Goal: Task Accomplishment & Management: Manage account settings

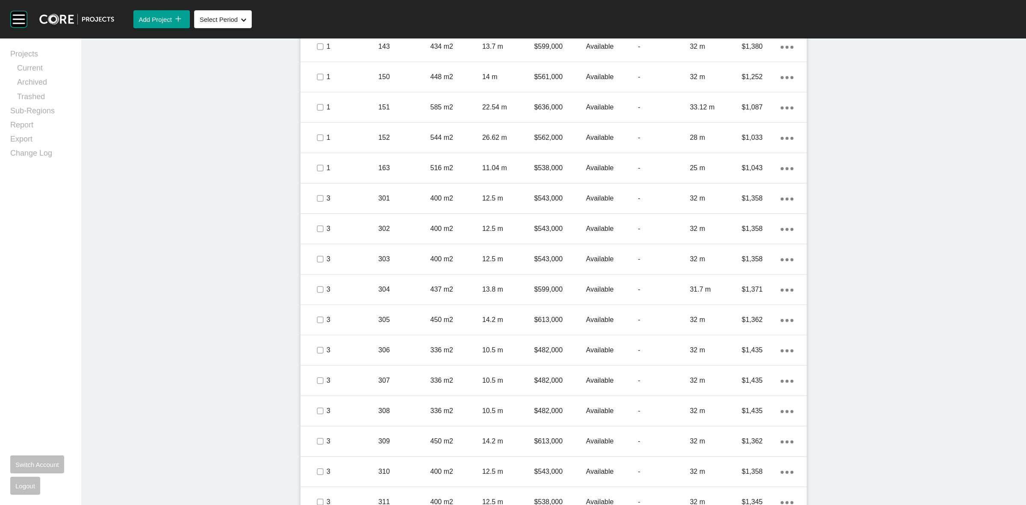
scroll to position [406, 0]
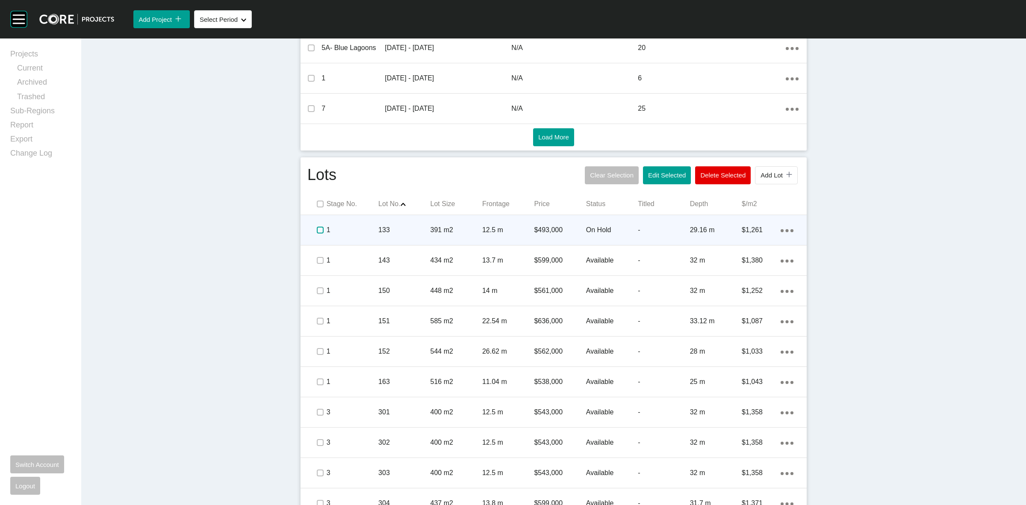
click at [317, 232] on label at bounding box center [320, 230] width 7 height 7
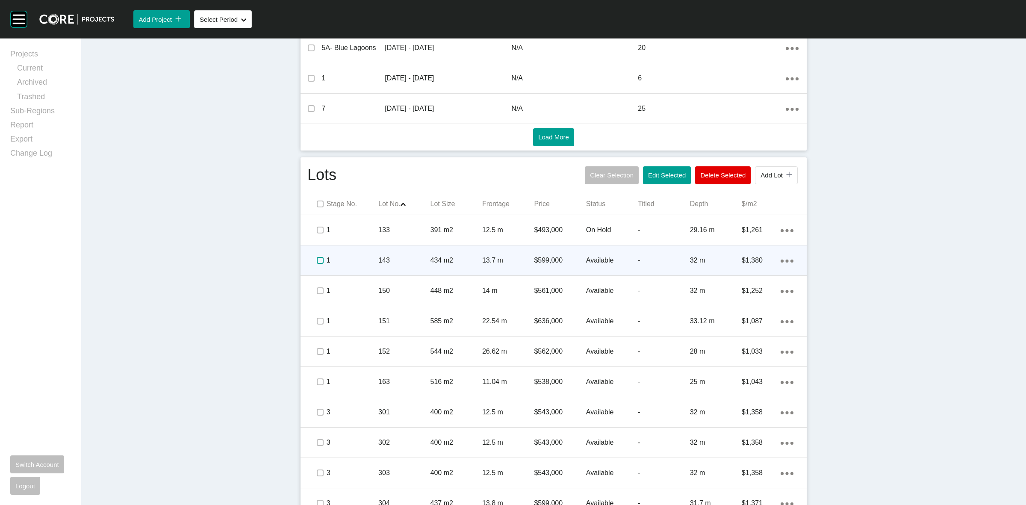
click at [317, 259] on label at bounding box center [320, 260] width 7 height 7
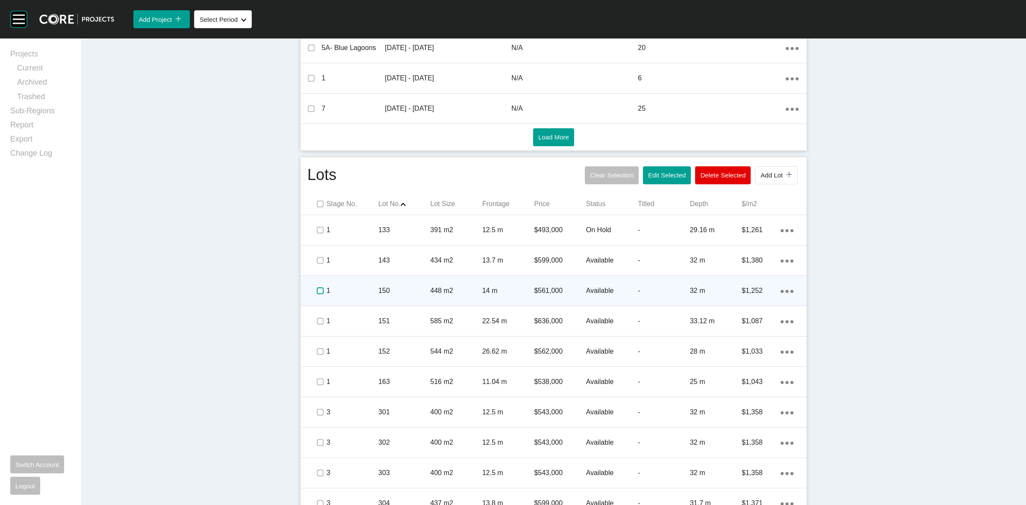
click at [319, 290] on label at bounding box center [320, 290] width 7 height 7
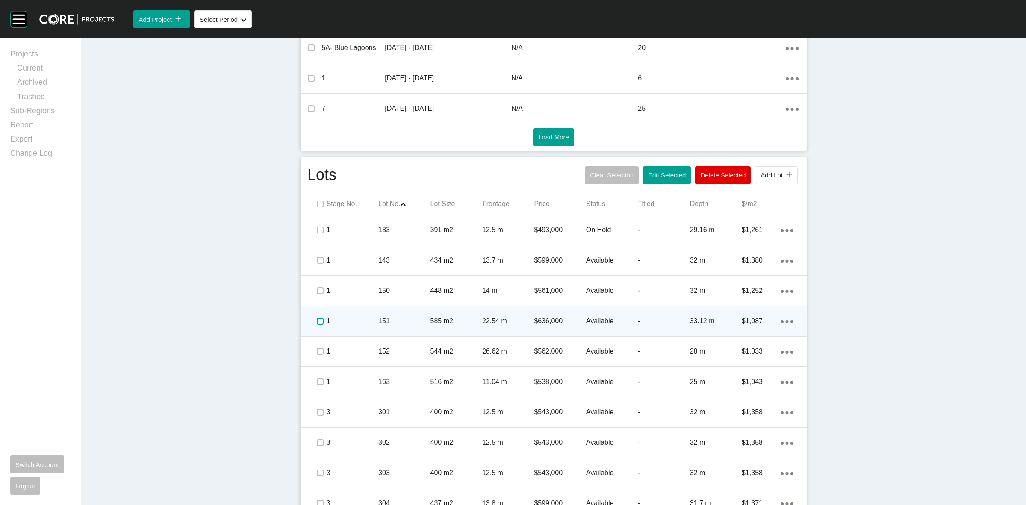
click at [320, 320] on label at bounding box center [320, 321] width 7 height 7
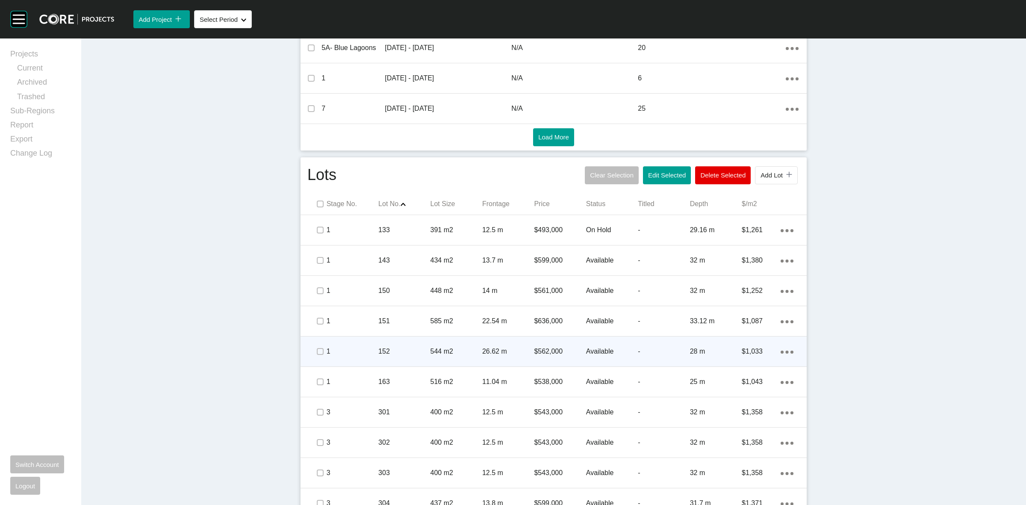
click at [319, 356] on span at bounding box center [319, 351] width 13 height 13
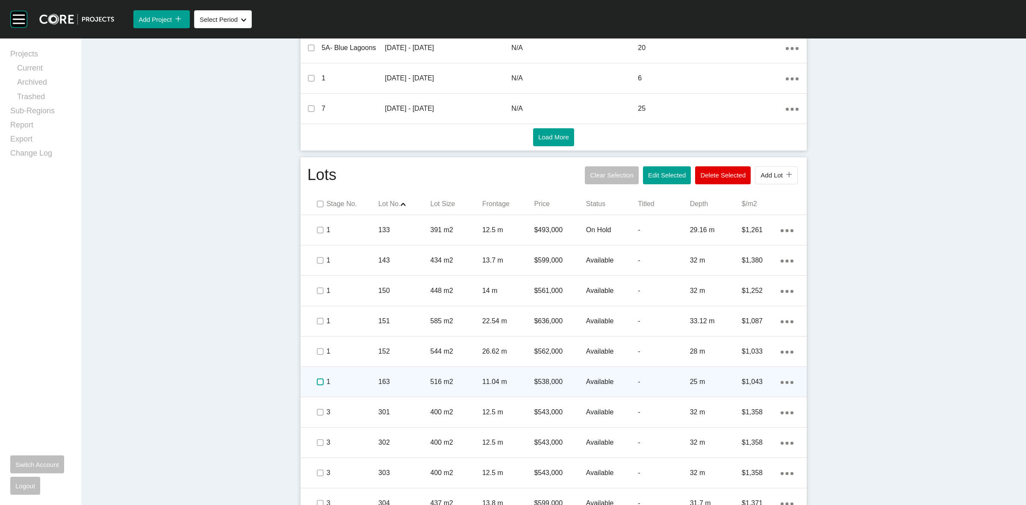
click at [317, 378] on label at bounding box center [320, 381] width 7 height 7
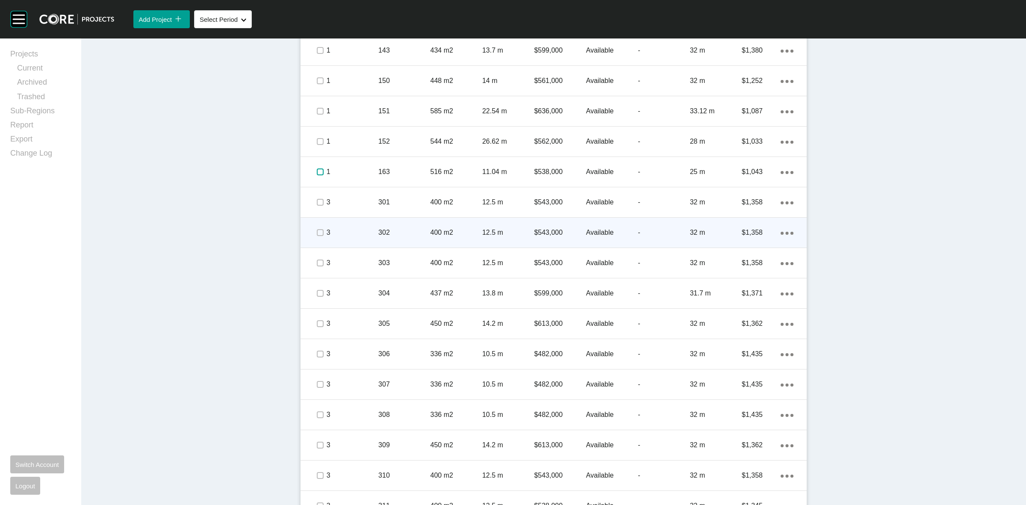
scroll to position [620, 0]
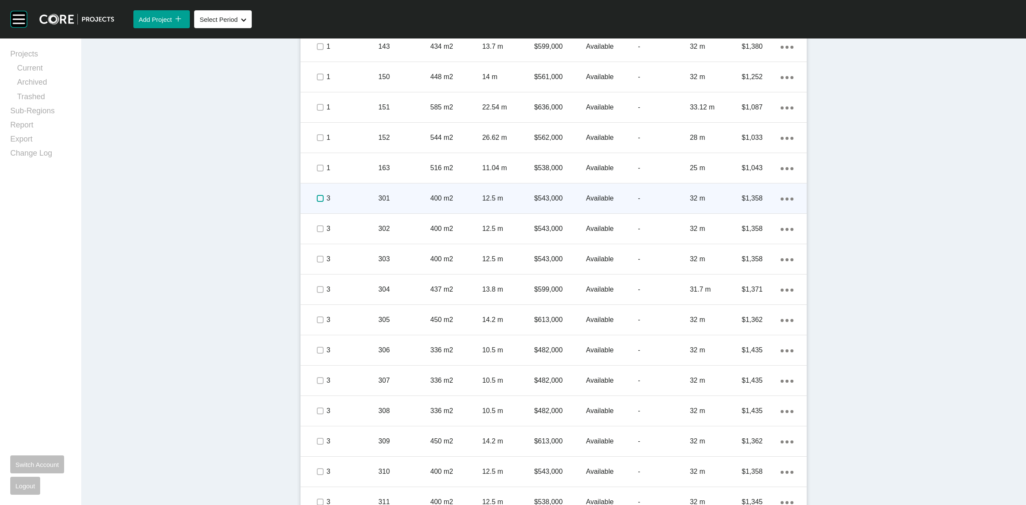
click at [317, 202] on label at bounding box center [320, 198] width 7 height 7
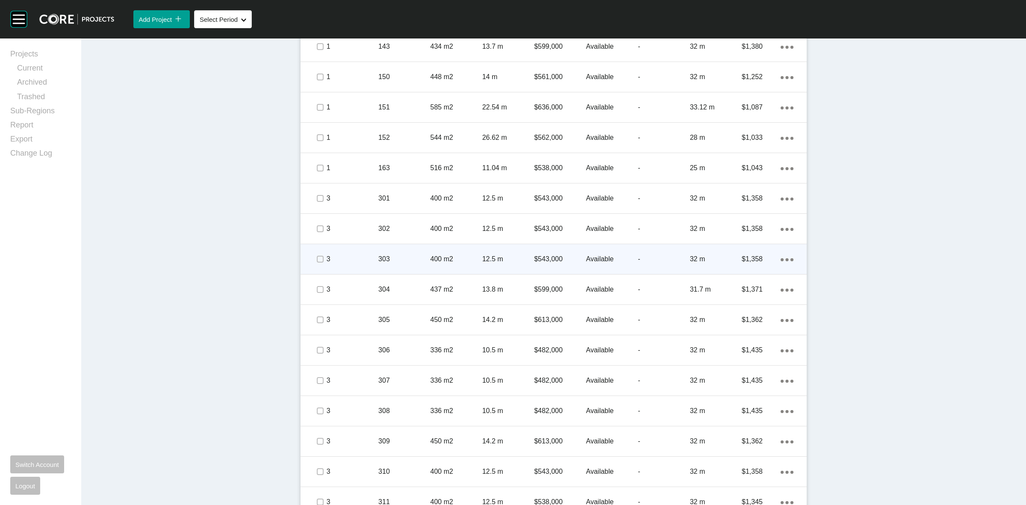
click at [313, 245] on div at bounding box center [319, 259] width 13 height 30
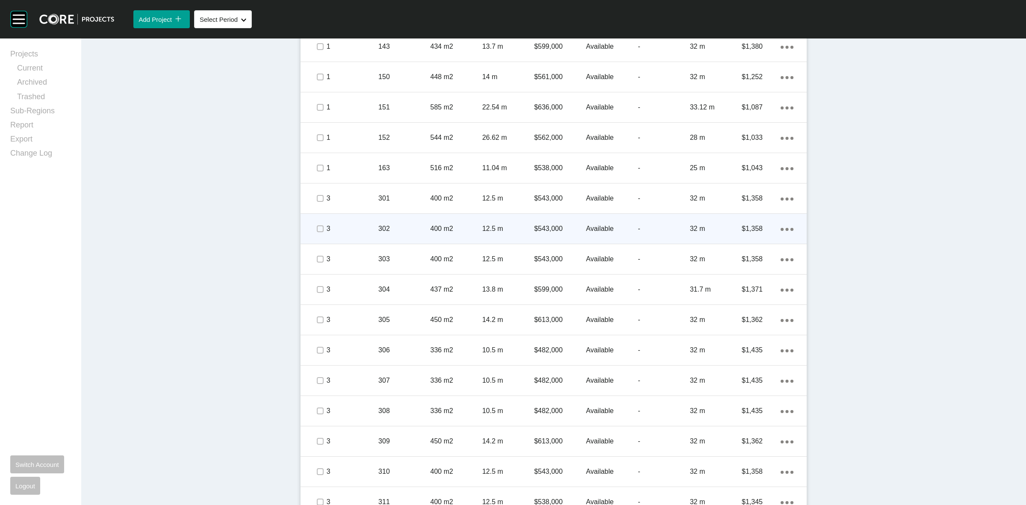
click at [315, 233] on span at bounding box center [319, 228] width 13 height 13
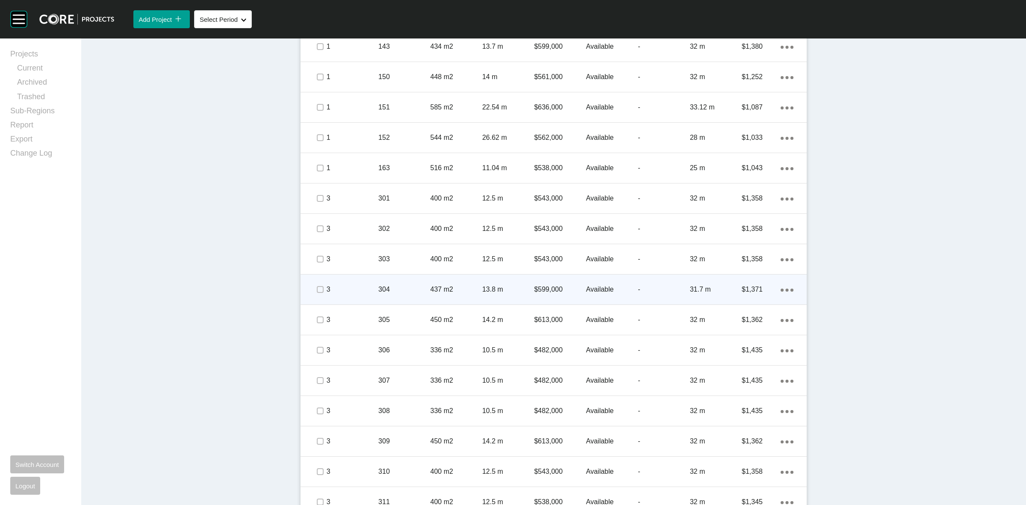
click at [316, 294] on span at bounding box center [319, 289] width 13 height 13
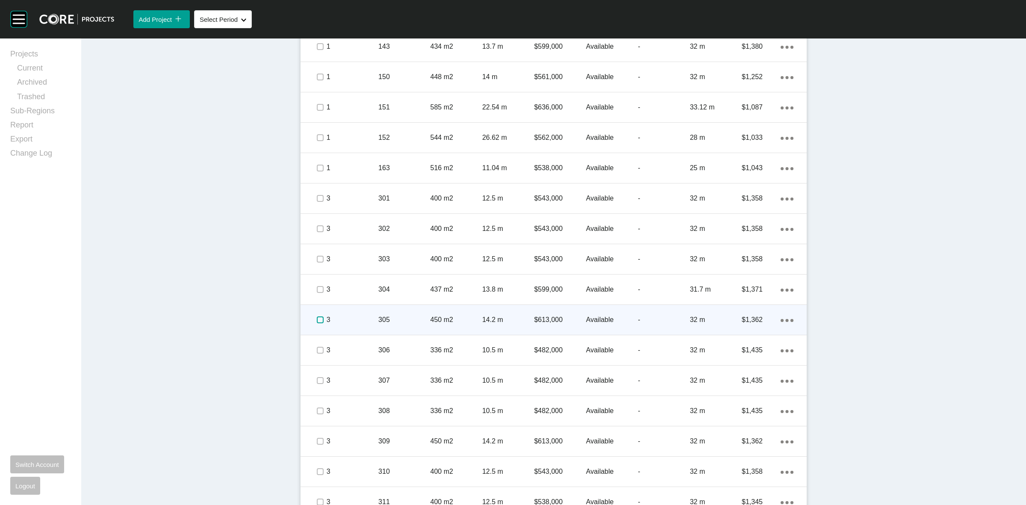
click at [319, 321] on label at bounding box center [320, 319] width 7 height 7
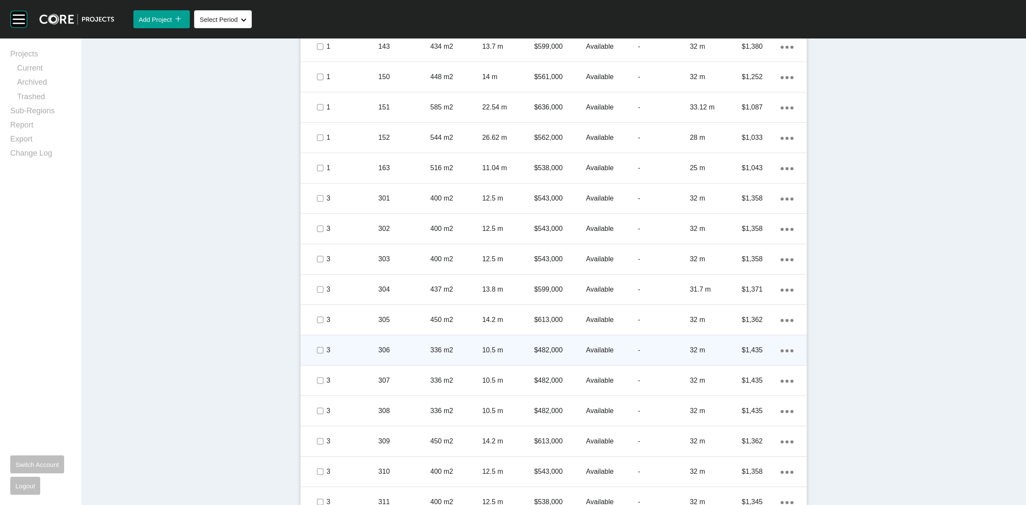
click at [320, 345] on span at bounding box center [319, 350] width 13 height 13
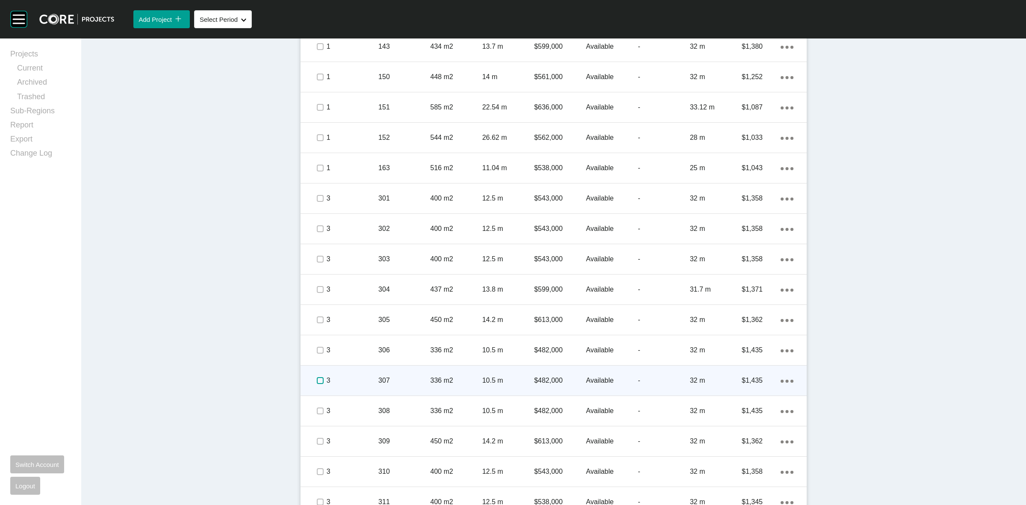
click at [317, 383] on label at bounding box center [320, 380] width 7 height 7
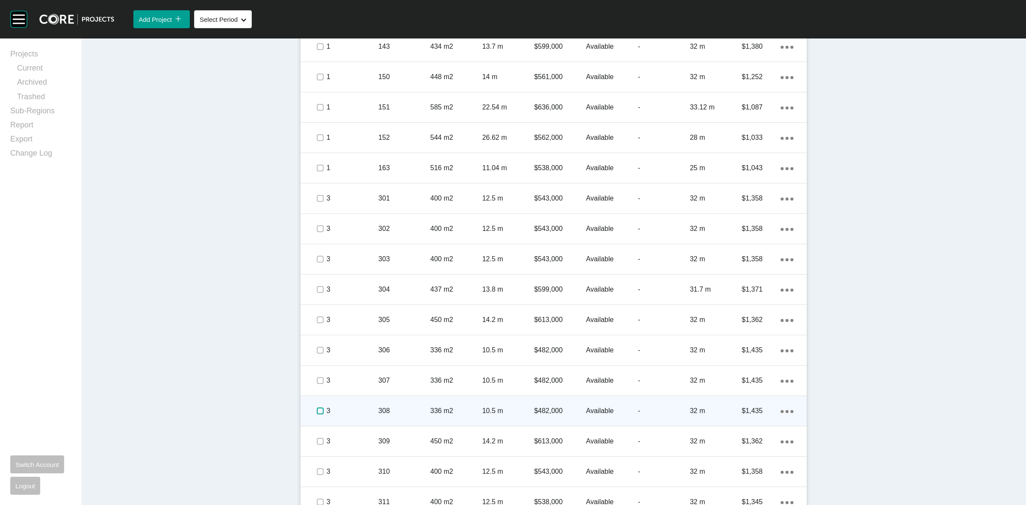
drag, startPoint x: 315, startPoint y: 409, endPoint x: 315, endPoint y: 422, distance: 13.7
click at [315, 417] on span at bounding box center [319, 410] width 13 height 13
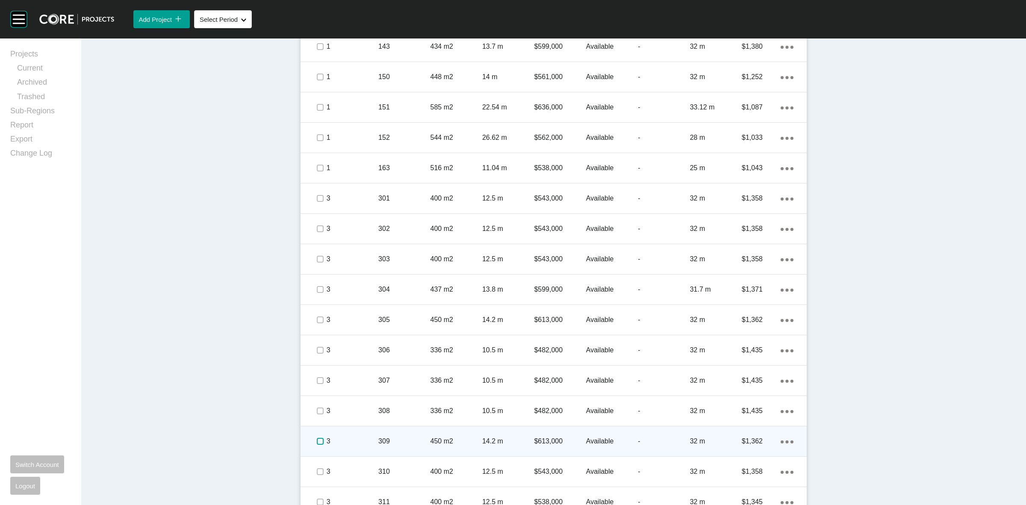
click at [317, 441] on label at bounding box center [320, 441] width 7 height 7
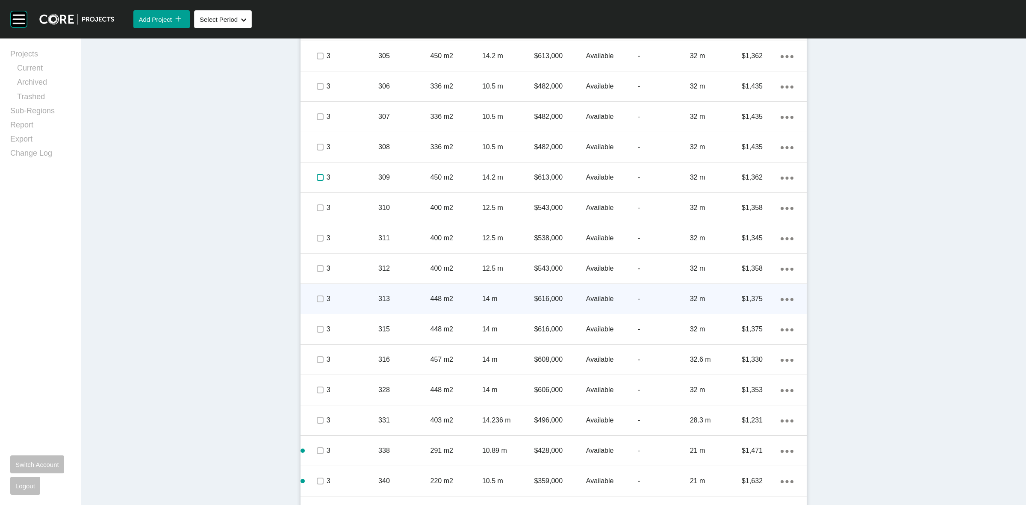
scroll to position [887, 0]
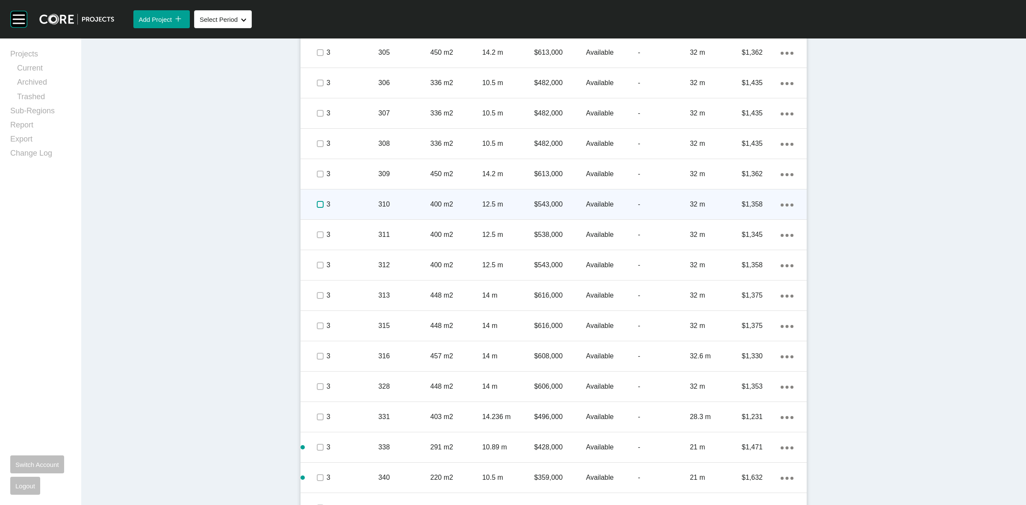
click at [317, 204] on label at bounding box center [320, 204] width 7 height 7
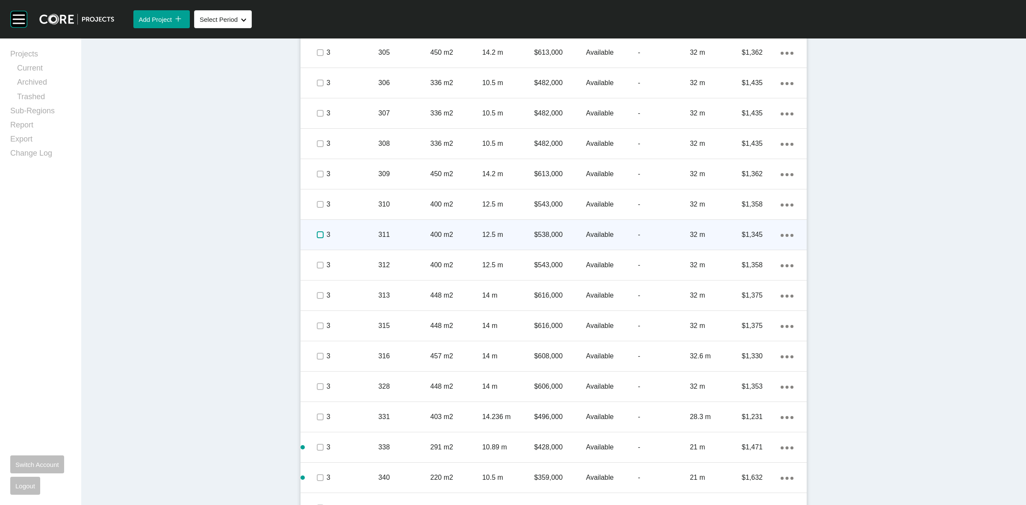
click at [317, 233] on label at bounding box center [320, 234] width 7 height 7
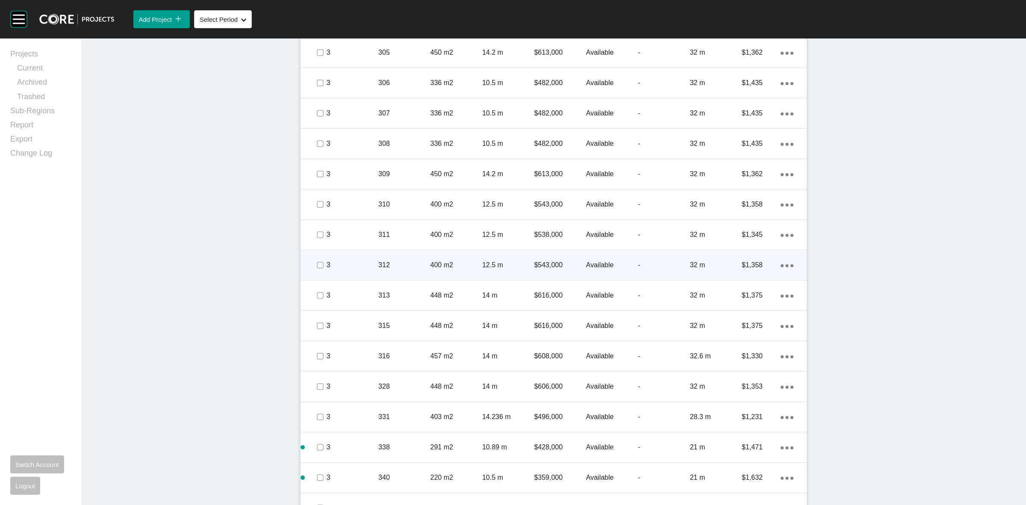
click at [313, 259] on span at bounding box center [319, 265] width 13 height 13
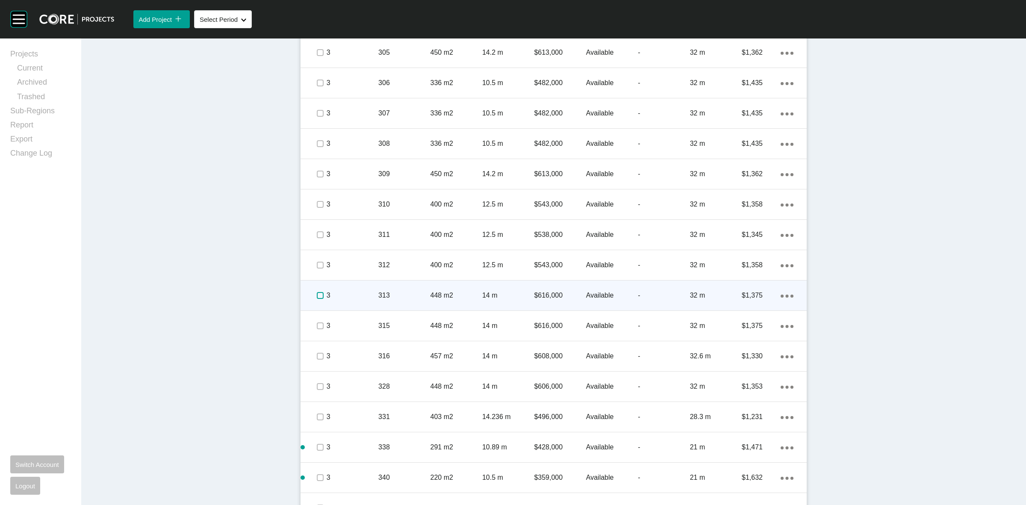
click at [317, 295] on label at bounding box center [320, 295] width 7 height 7
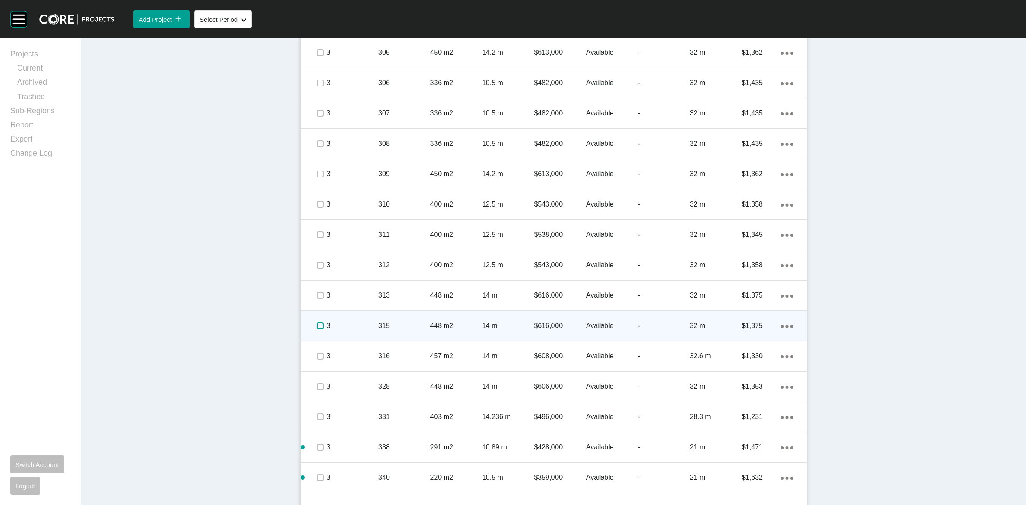
click at [317, 326] on label at bounding box center [320, 325] width 7 height 7
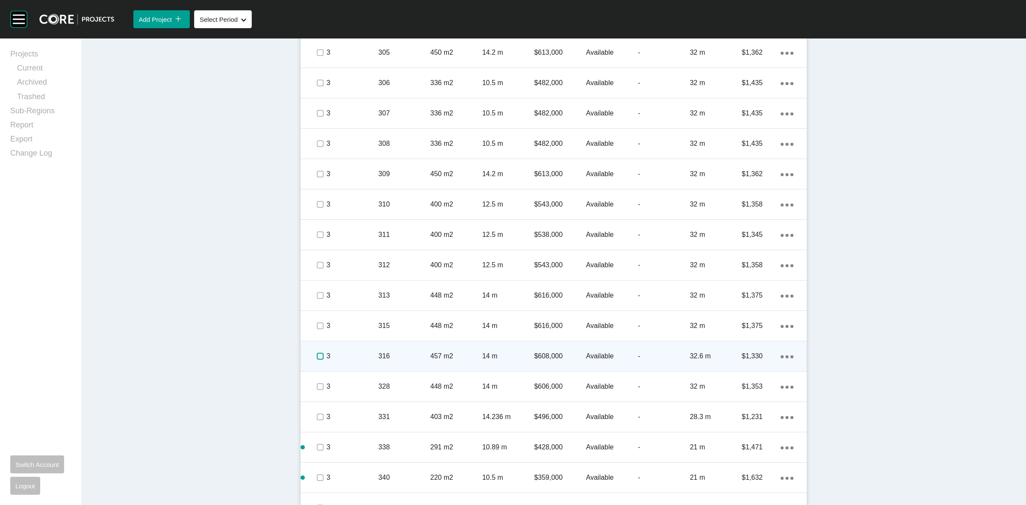
click at [317, 358] on label at bounding box center [320, 356] width 7 height 7
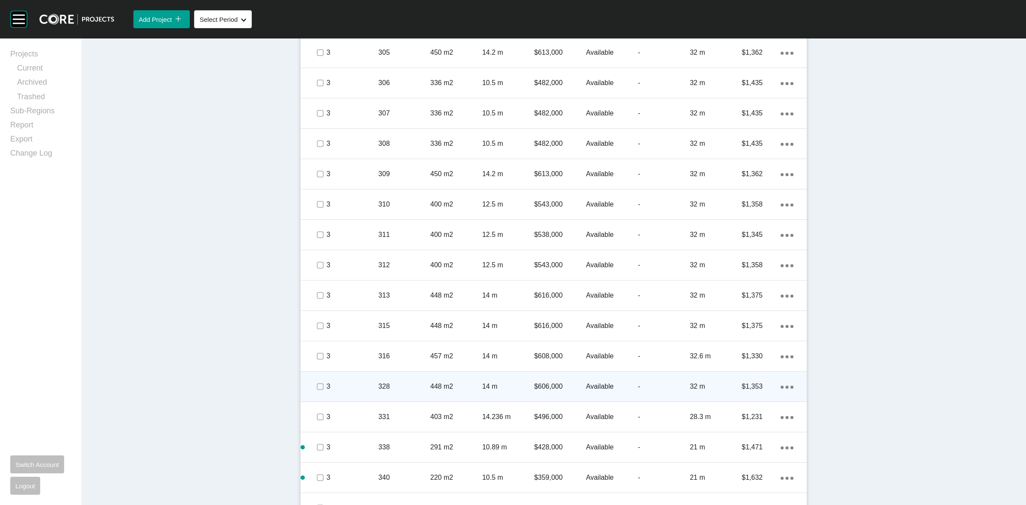
click at [313, 394] on div at bounding box center [319, 387] width 13 height 30
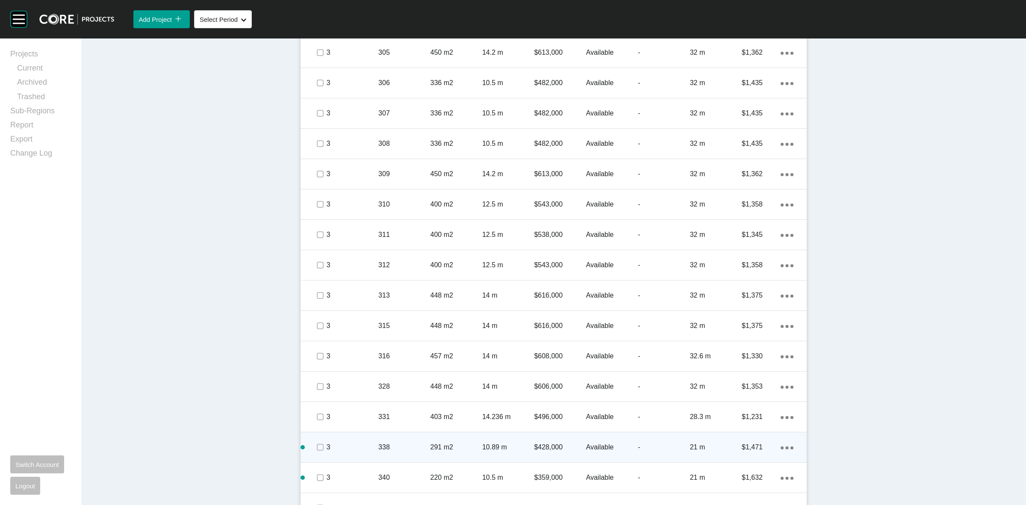
drag, startPoint x: 313, startPoint y: 421, endPoint x: 312, endPoint y: 446, distance: 24.4
click at [314, 426] on div at bounding box center [319, 417] width 13 height 30
click at [317, 446] on label at bounding box center [320, 447] width 7 height 7
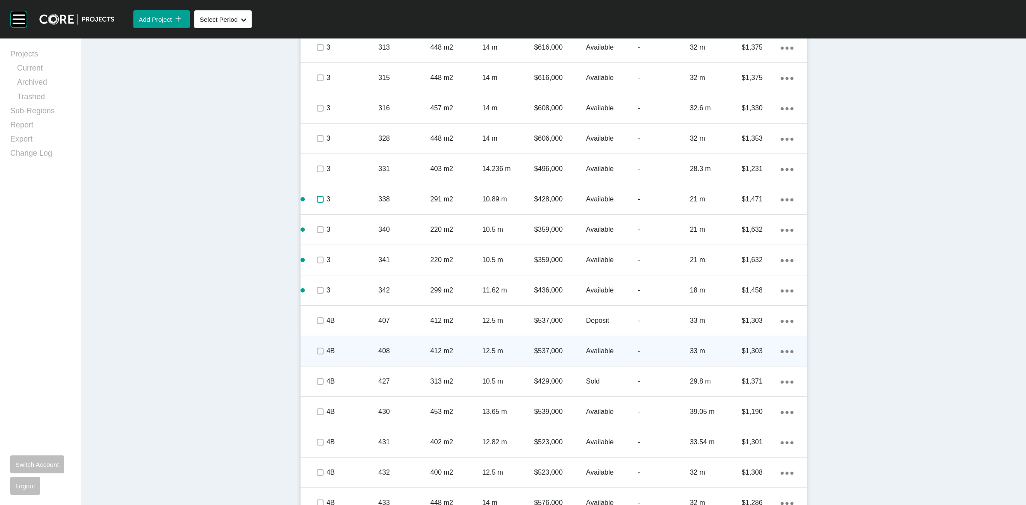
scroll to position [1154, 0]
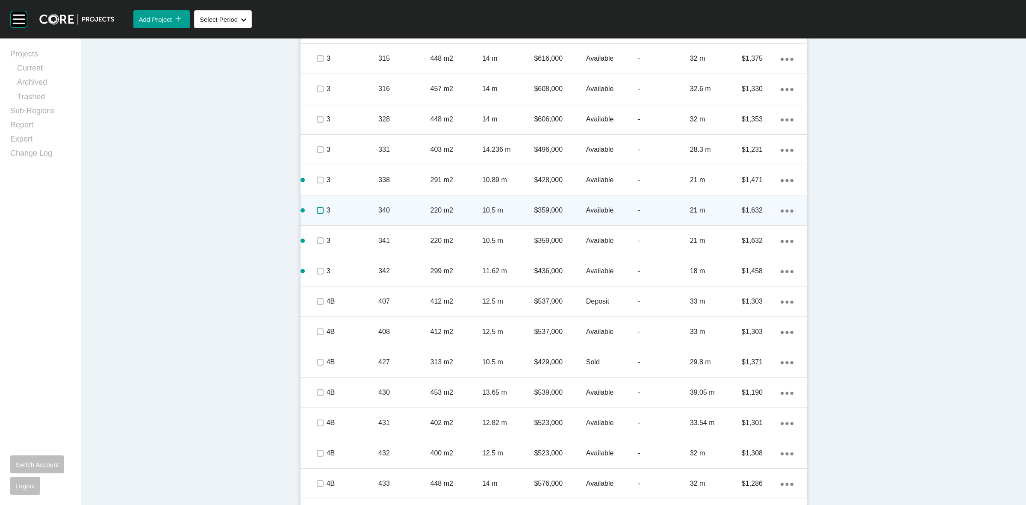
click at [319, 207] on label at bounding box center [320, 210] width 7 height 7
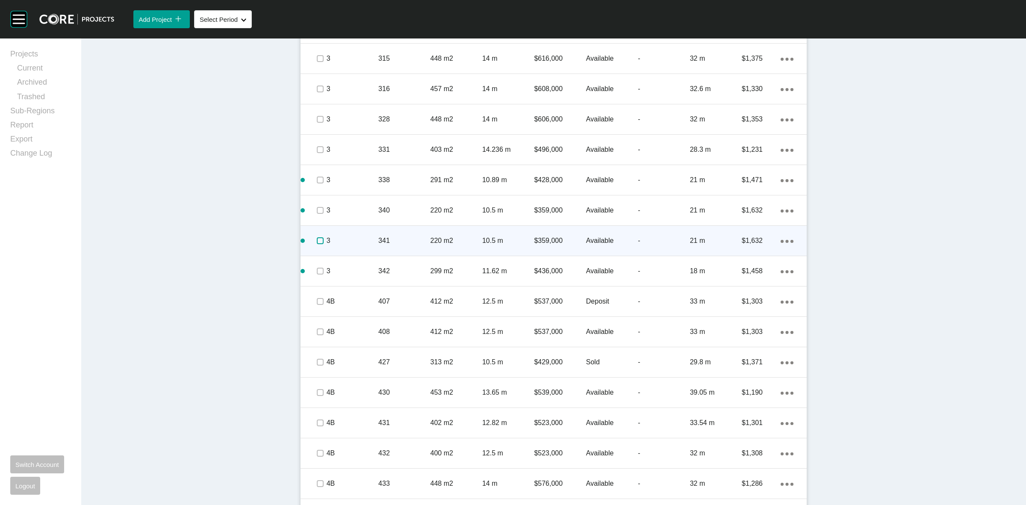
click at [317, 241] on label at bounding box center [320, 240] width 7 height 7
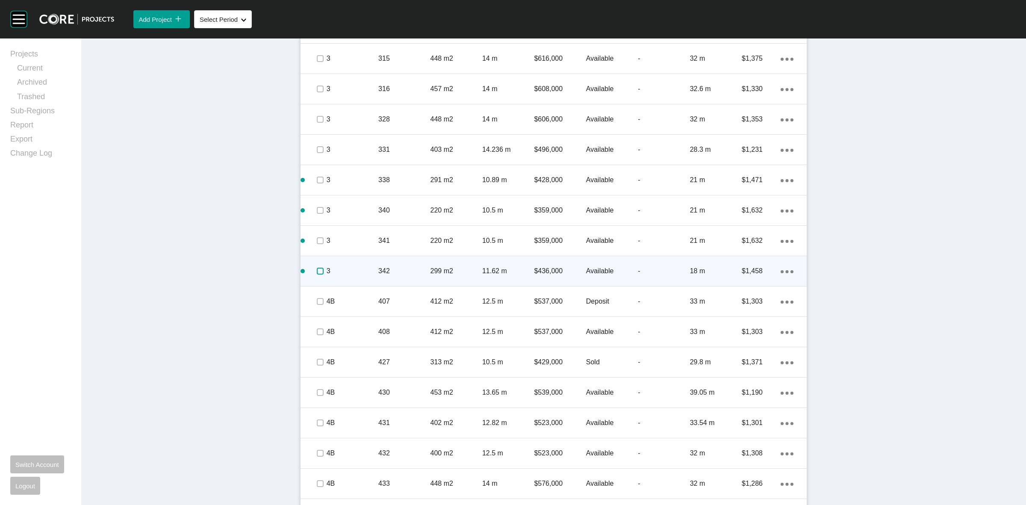
click at [317, 269] on label at bounding box center [320, 271] width 7 height 7
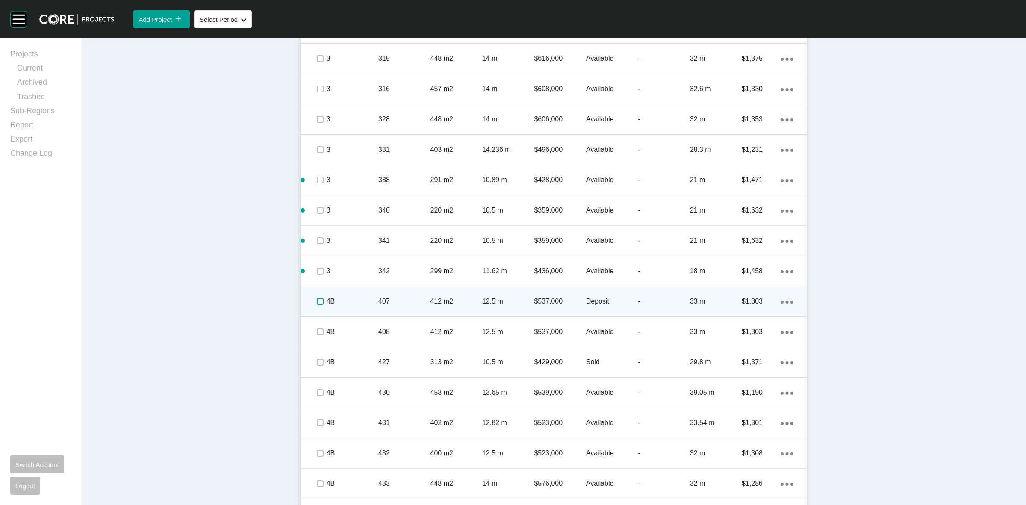
click at [317, 302] on label at bounding box center [320, 301] width 7 height 7
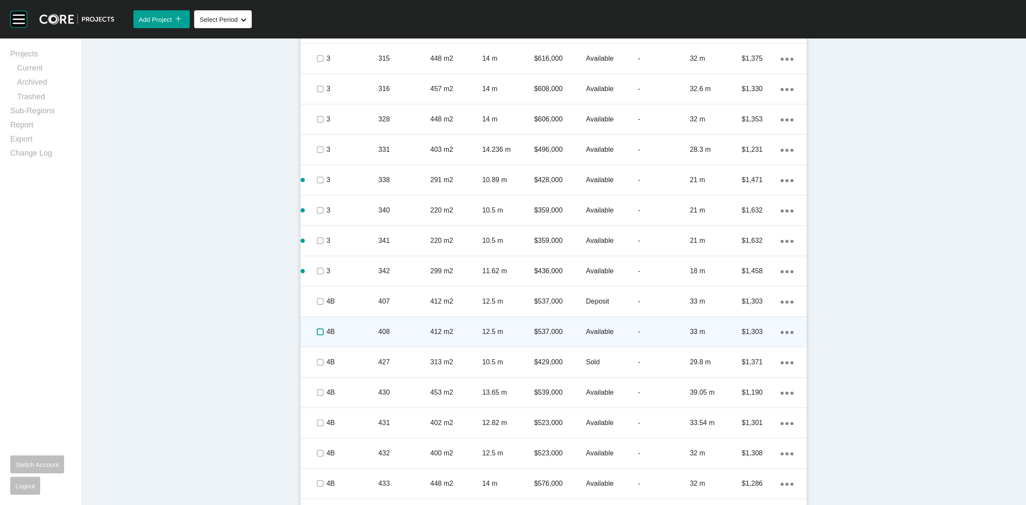
drag, startPoint x: 313, startPoint y: 330, endPoint x: 313, endPoint y: 336, distance: 6.4
click at [317, 332] on label at bounding box center [320, 331] width 7 height 7
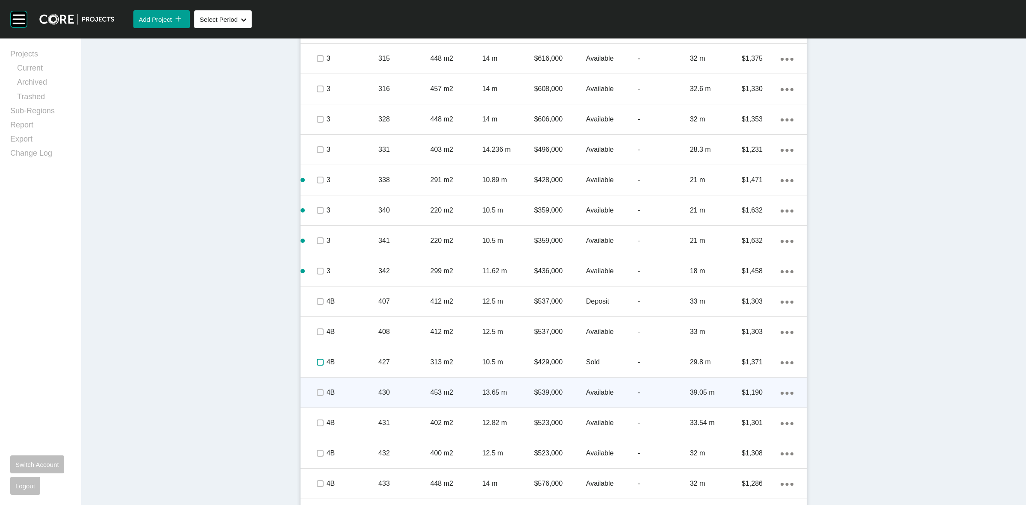
drag, startPoint x: 313, startPoint y: 360, endPoint x: 313, endPoint y: 379, distance: 18.4
click at [317, 361] on label at bounding box center [320, 362] width 7 height 7
drag, startPoint x: 316, startPoint y: 393, endPoint x: 317, endPoint y: 397, distance: 4.3
click at [317, 395] on label at bounding box center [320, 392] width 7 height 7
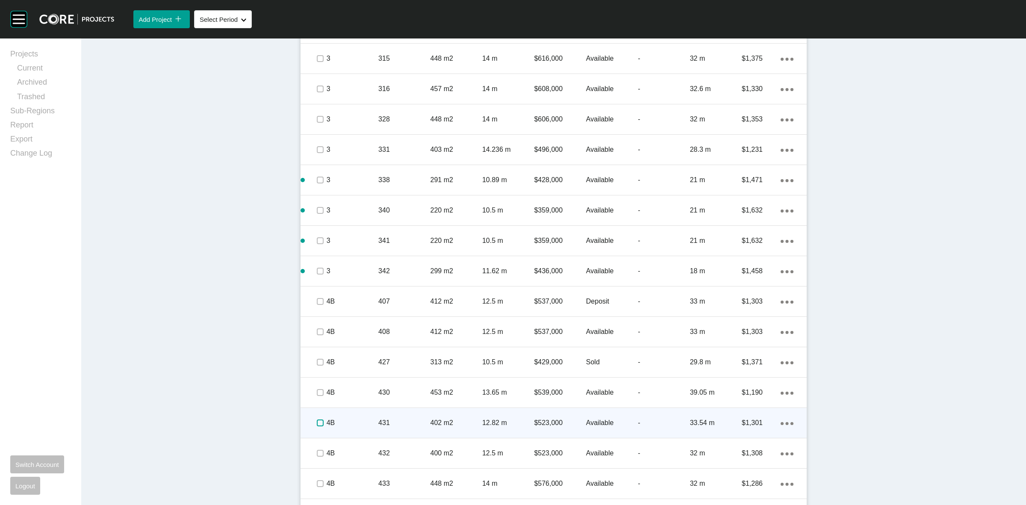
click at [317, 419] on label at bounding box center [320, 422] width 7 height 7
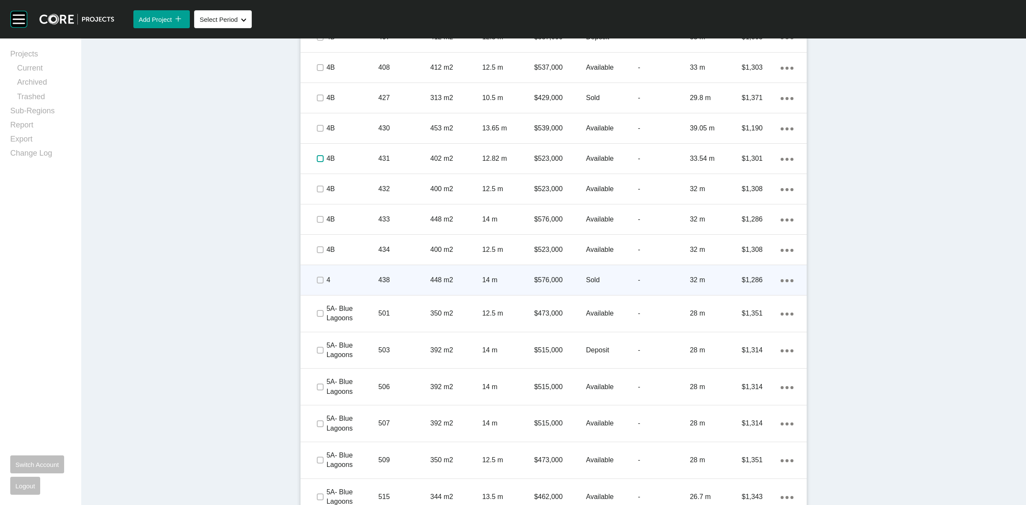
scroll to position [1422, 0]
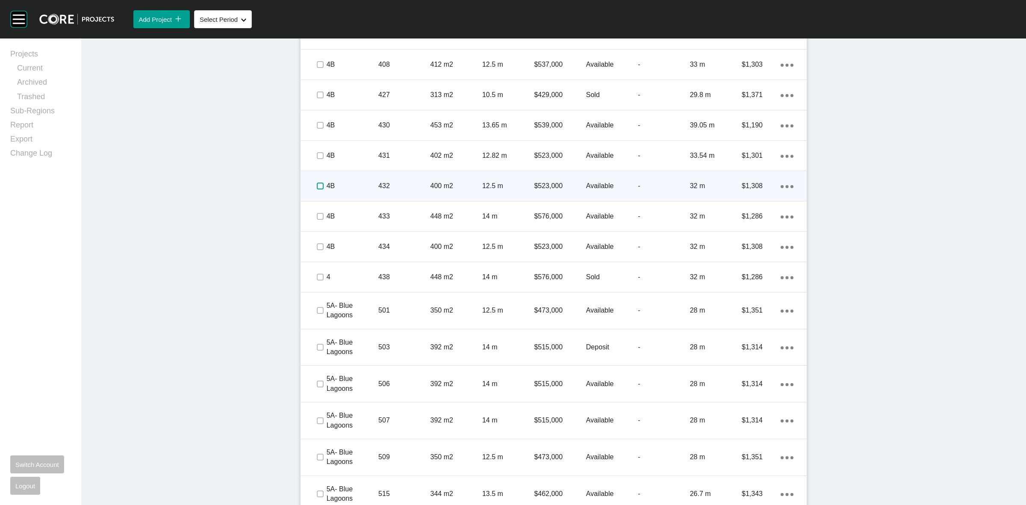
click at [317, 187] on label at bounding box center [320, 186] width 7 height 7
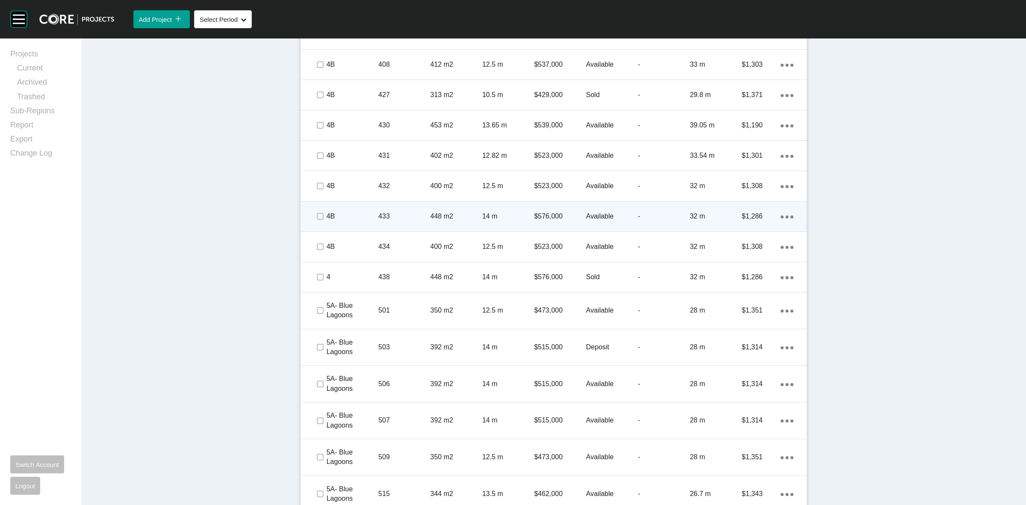
click at [317, 209] on div at bounding box center [319, 216] width 13 height 30
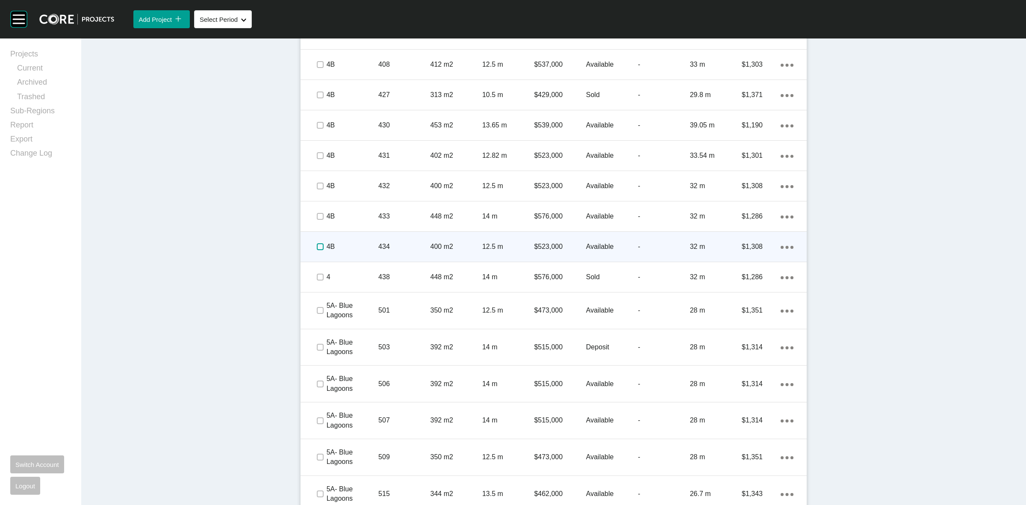
click at [318, 246] on label at bounding box center [320, 246] width 7 height 7
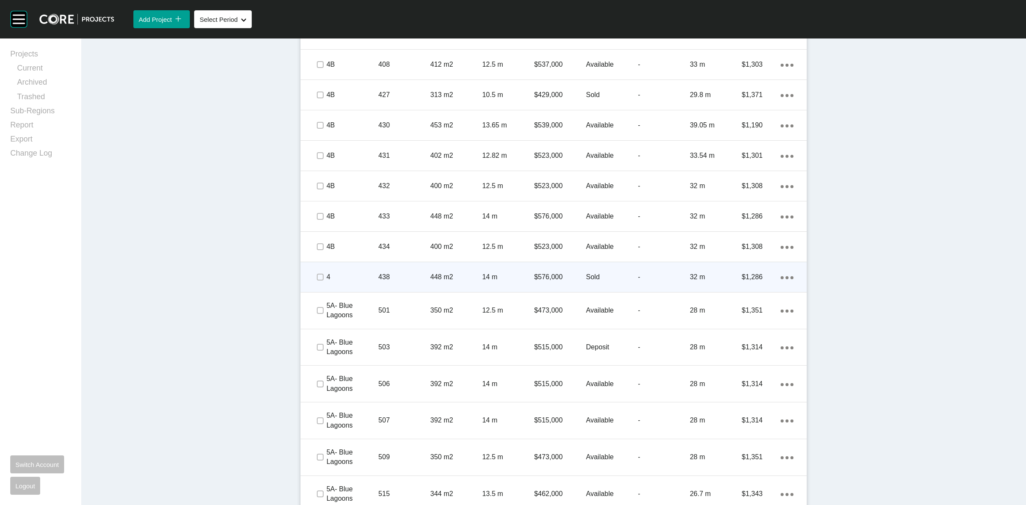
drag, startPoint x: 319, startPoint y: 272, endPoint x: 317, endPoint y: 279, distance: 7.4
click at [319, 272] on span at bounding box center [319, 277] width 13 height 13
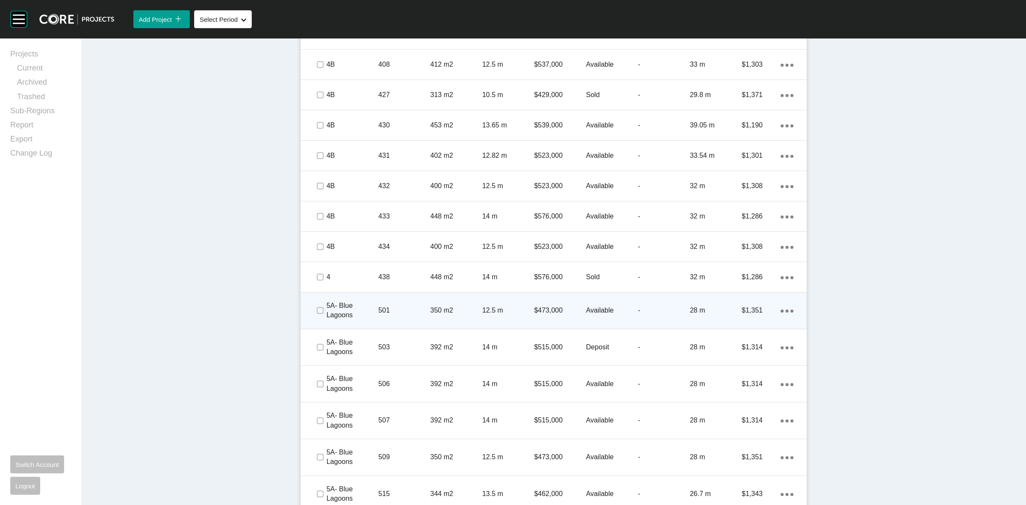
click at [313, 322] on div at bounding box center [319, 310] width 13 height 30
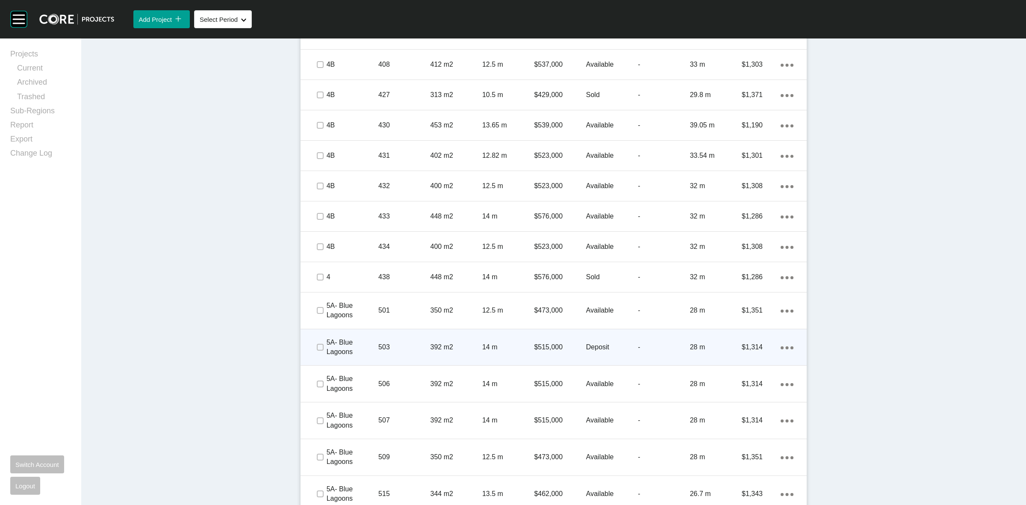
click at [320, 354] on div at bounding box center [319, 347] width 13 height 30
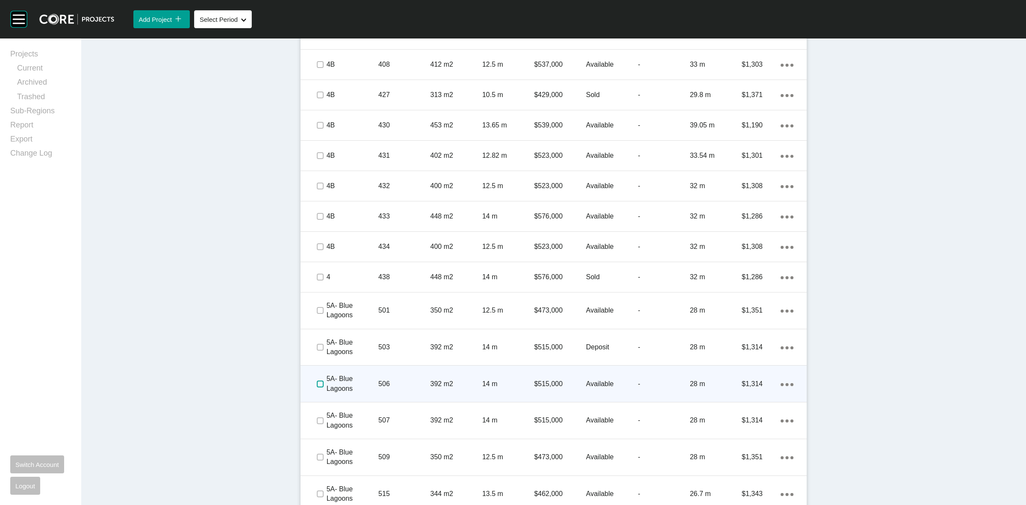
click at [317, 386] on label at bounding box center [320, 384] width 7 height 7
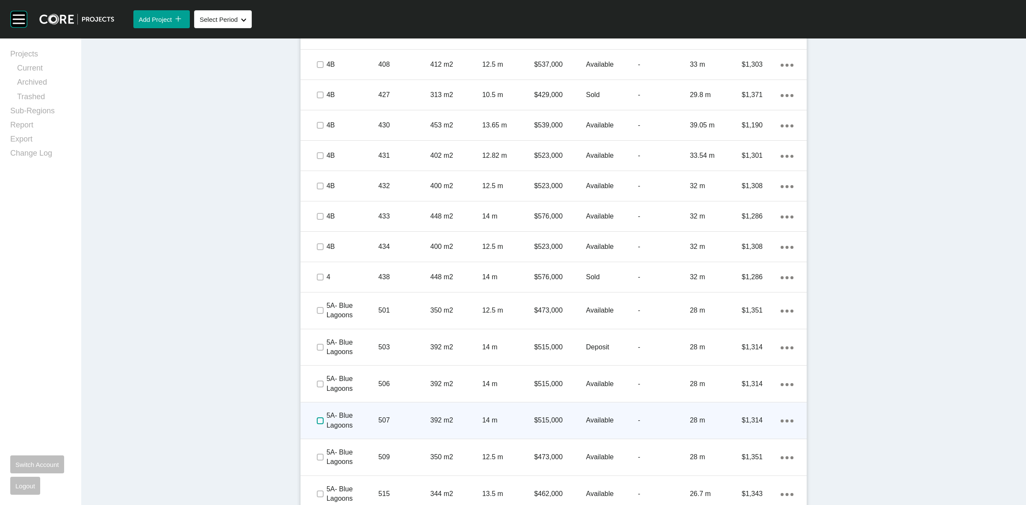
click at [317, 422] on label at bounding box center [320, 420] width 7 height 7
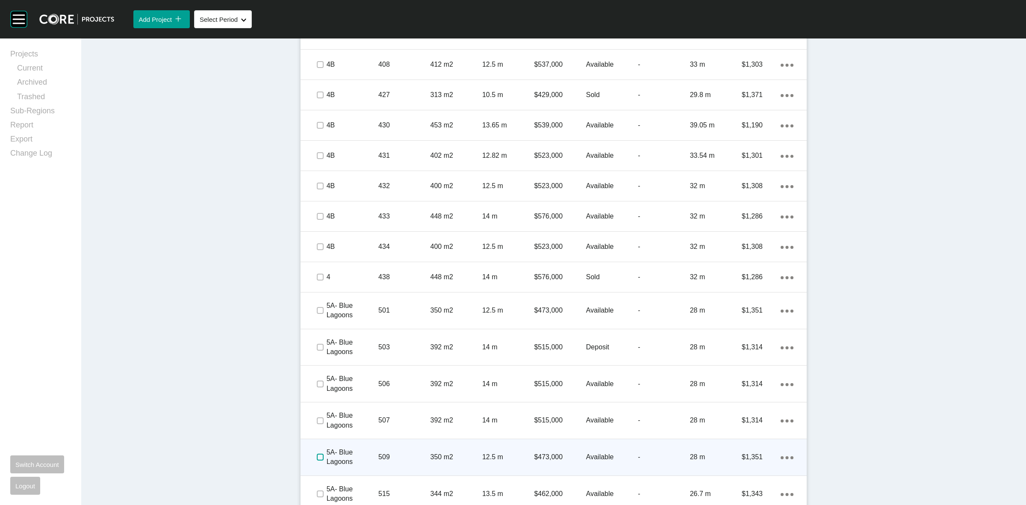
click at [317, 454] on label at bounding box center [320, 457] width 7 height 7
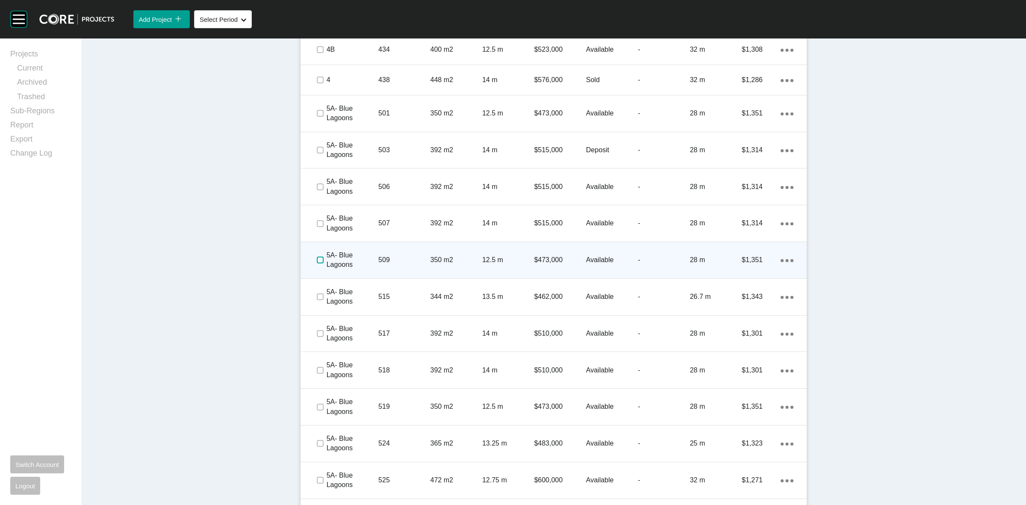
scroll to position [1635, 0]
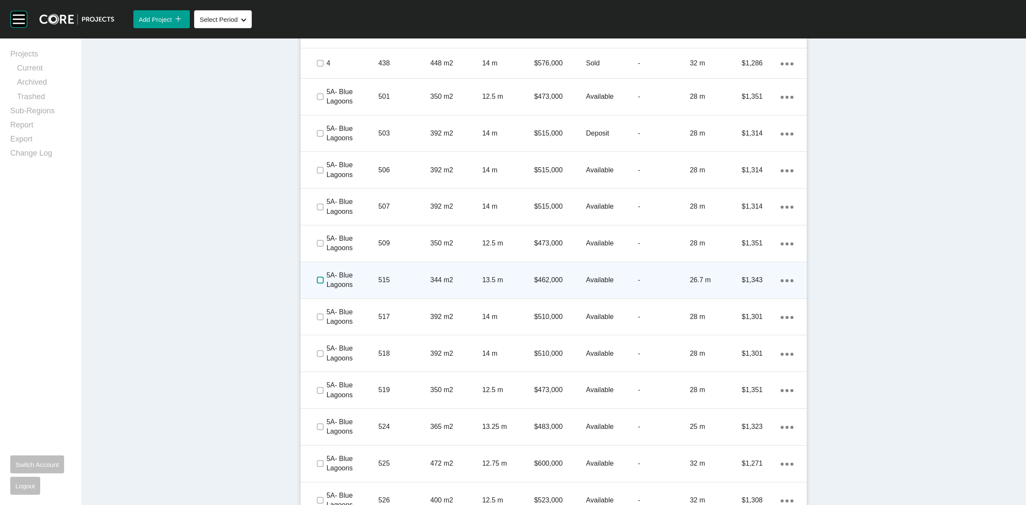
click at [317, 282] on label at bounding box center [320, 280] width 7 height 7
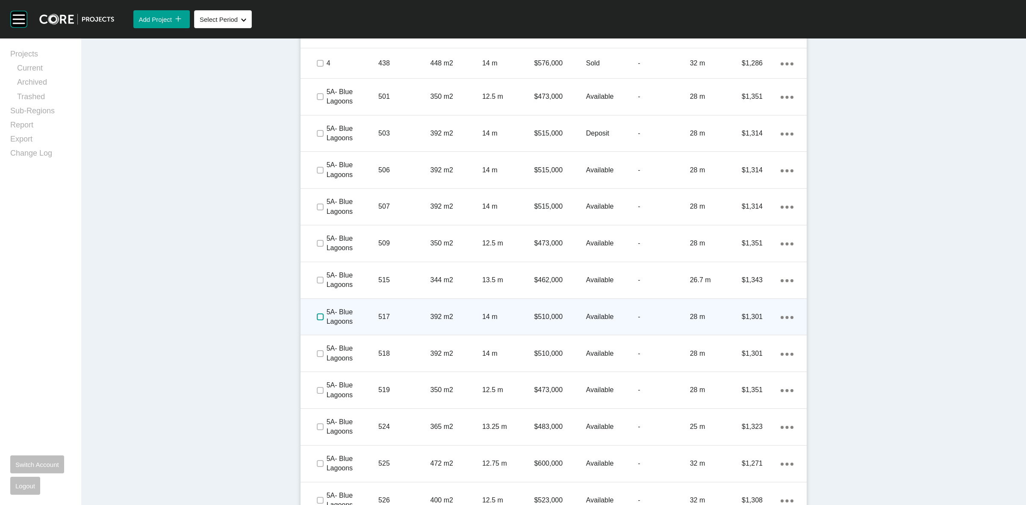
click at [317, 315] on label at bounding box center [320, 316] width 7 height 7
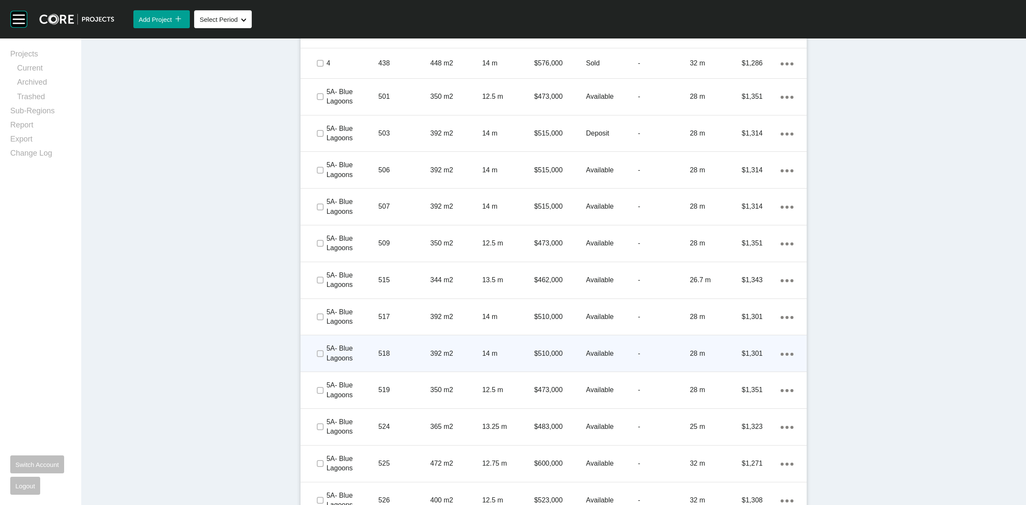
click at [317, 358] on span at bounding box center [319, 353] width 13 height 13
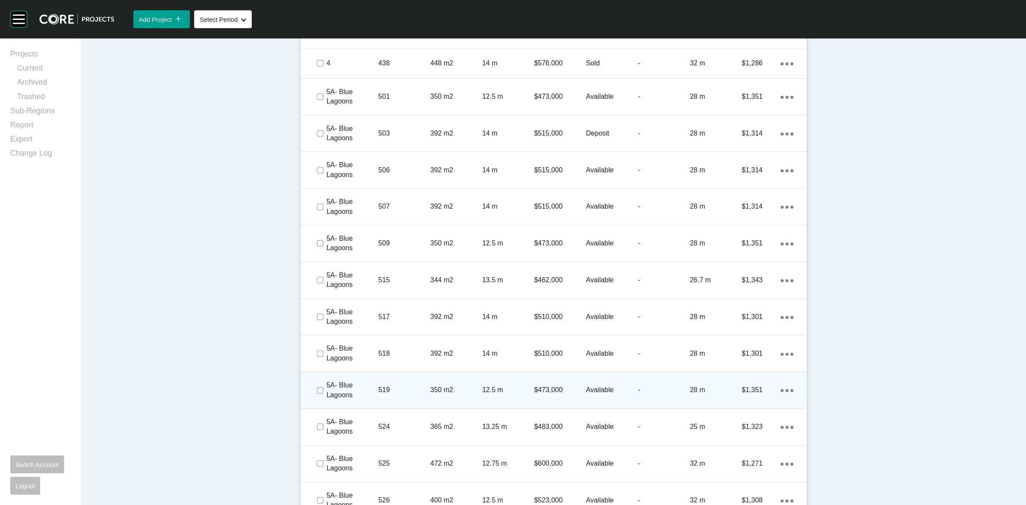
click at [317, 396] on span at bounding box center [319, 390] width 13 height 13
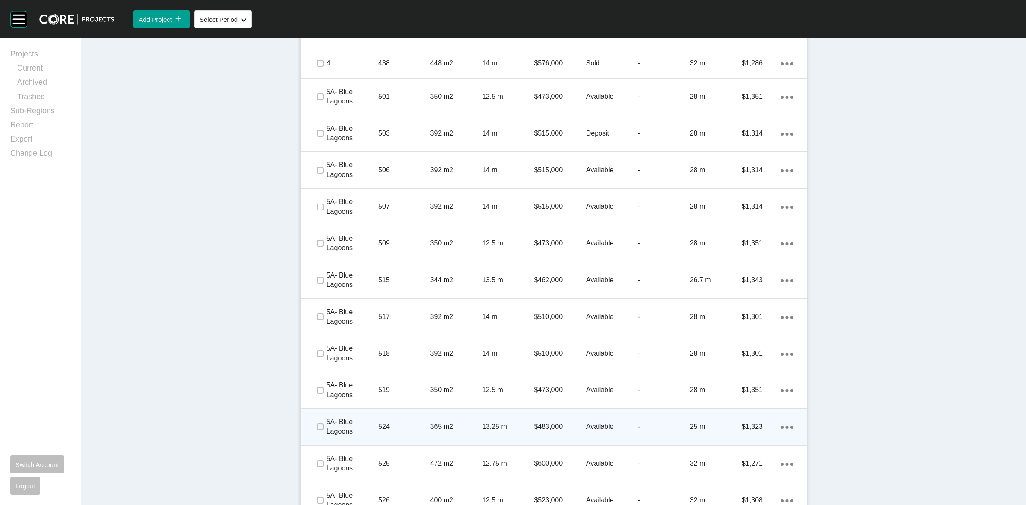
click at [313, 431] on span at bounding box center [319, 426] width 13 height 13
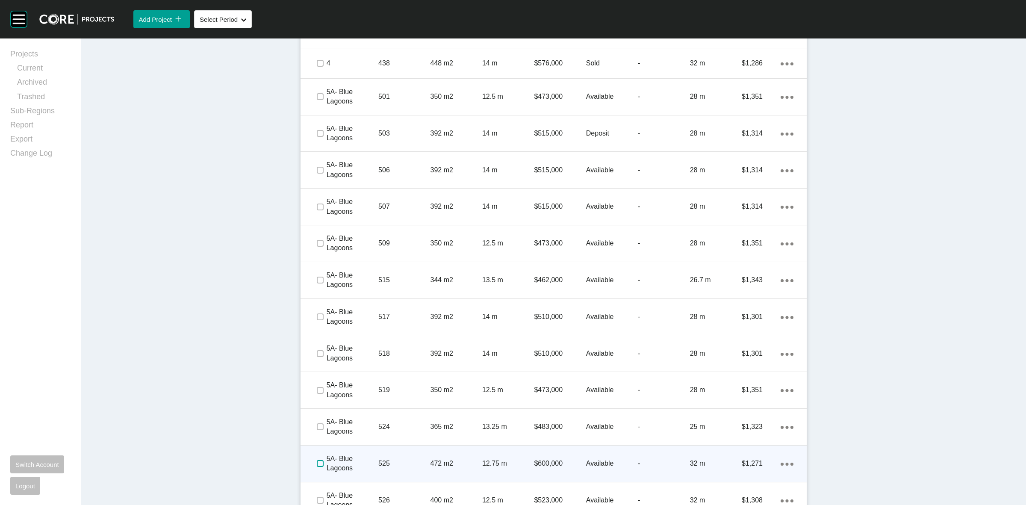
click at [317, 466] on label at bounding box center [320, 463] width 7 height 7
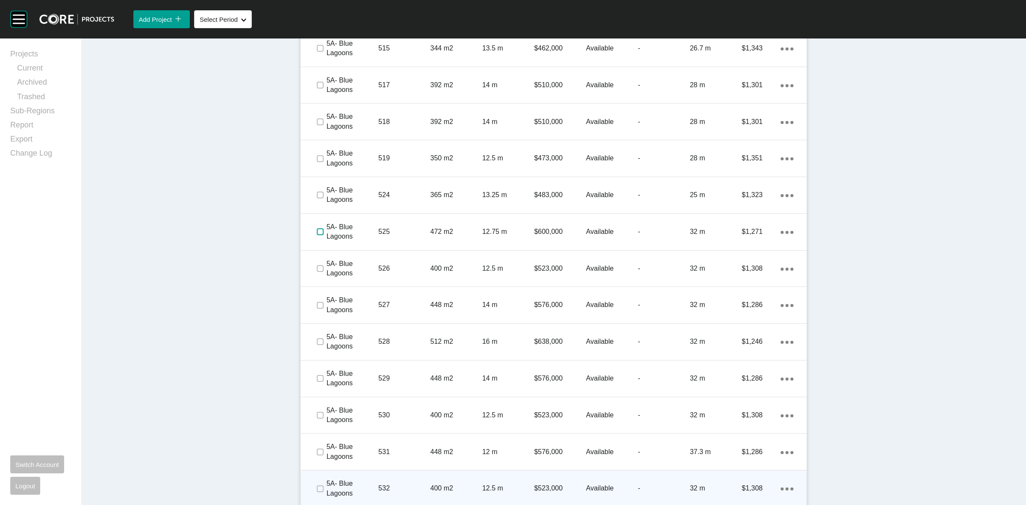
scroll to position [1903, 0]
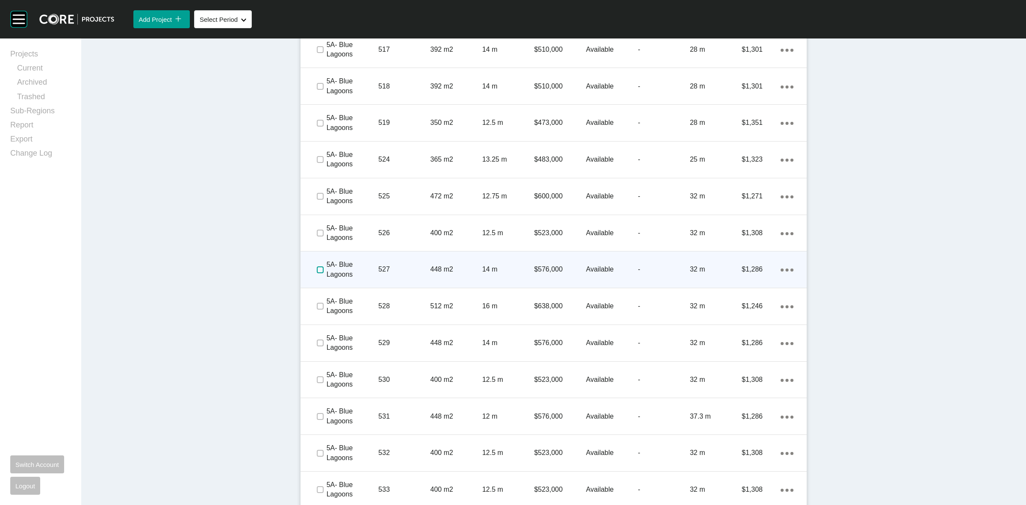
click at [317, 272] on label at bounding box center [320, 269] width 7 height 7
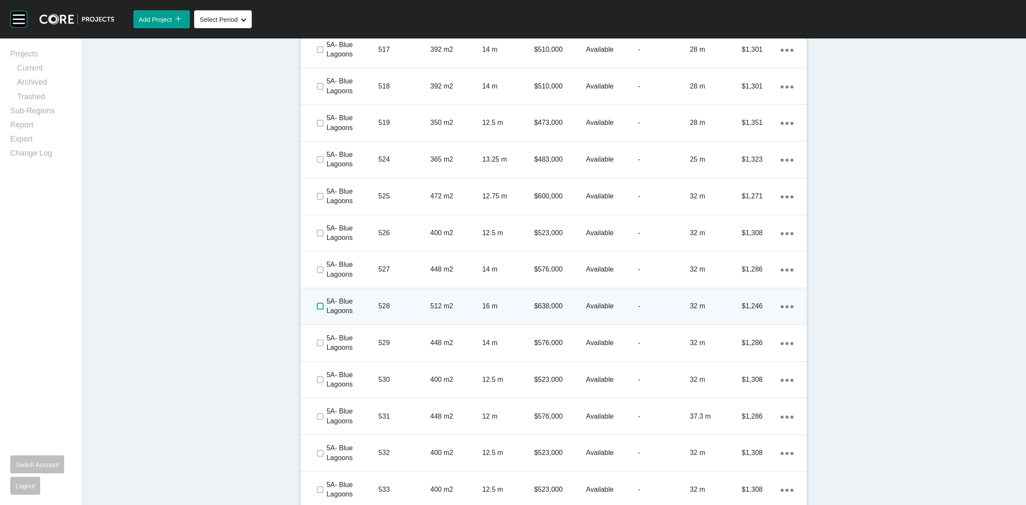
click at [317, 304] on label at bounding box center [320, 306] width 7 height 7
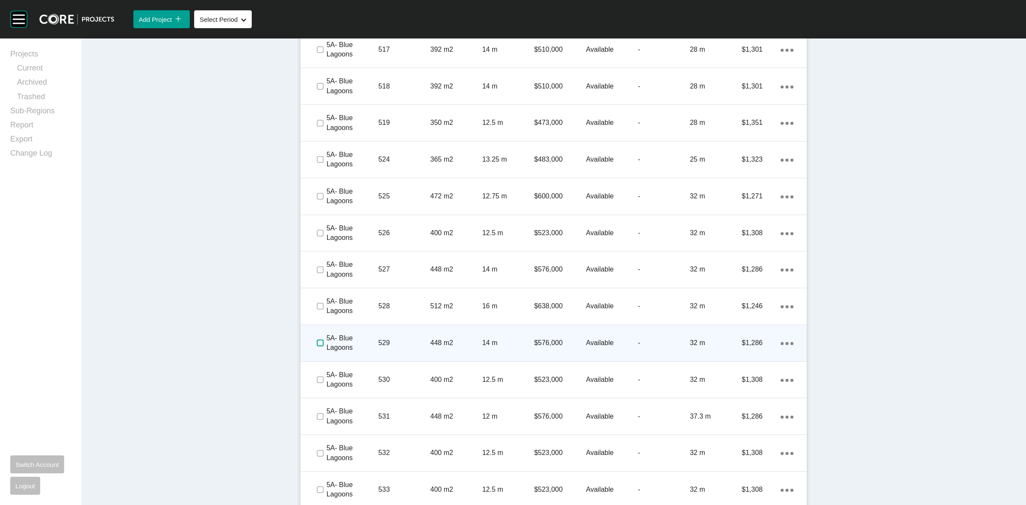
click at [319, 341] on label at bounding box center [320, 342] width 7 height 7
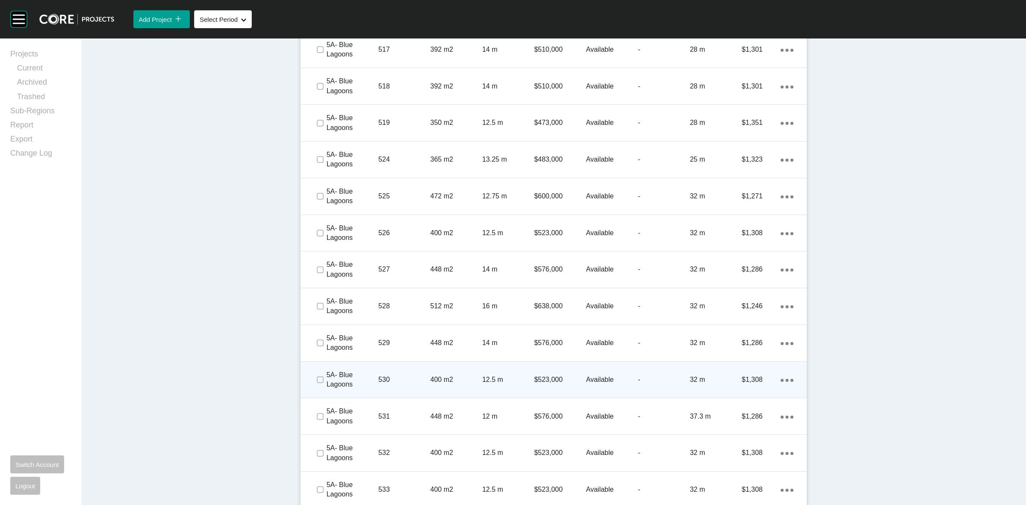
click at [313, 373] on span at bounding box center [319, 379] width 13 height 13
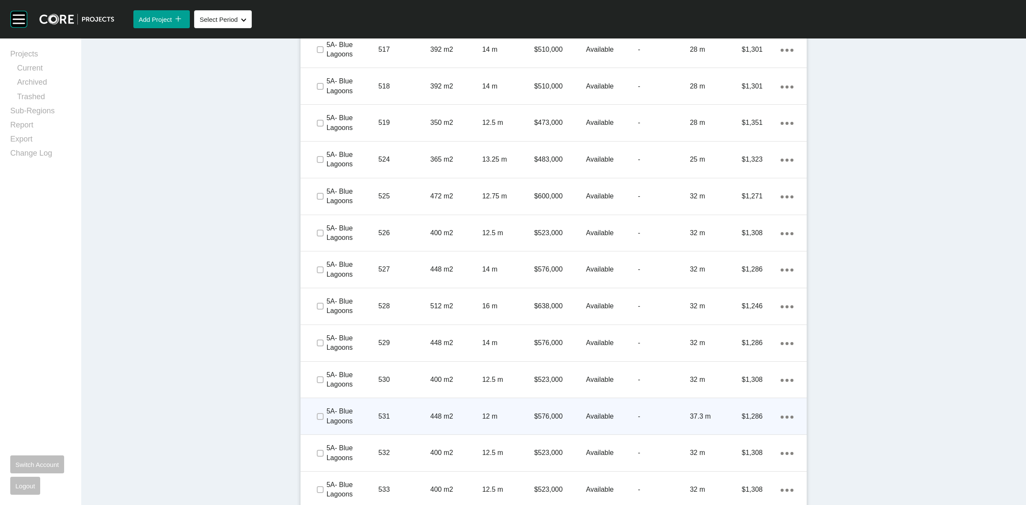
click at [313, 422] on span at bounding box center [319, 416] width 13 height 13
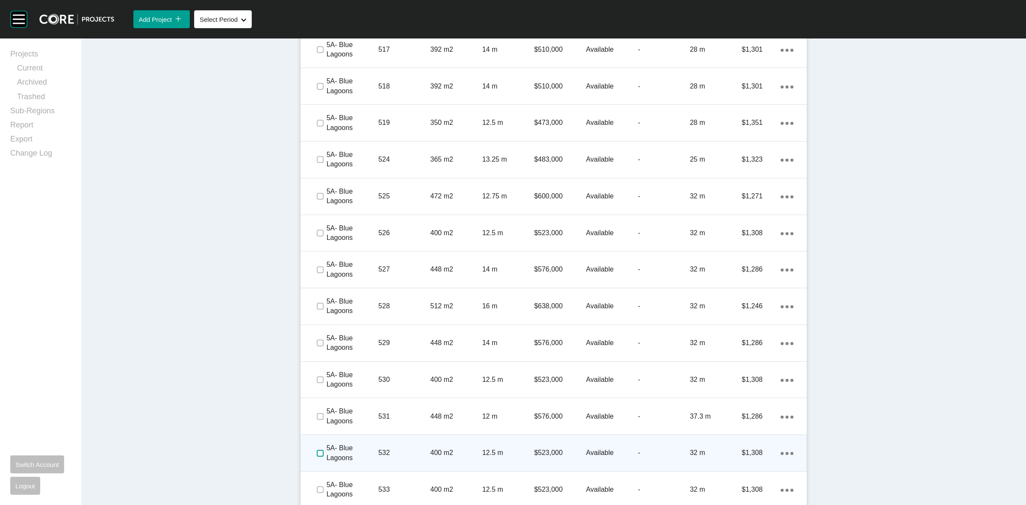
click at [318, 450] on label at bounding box center [320, 453] width 7 height 7
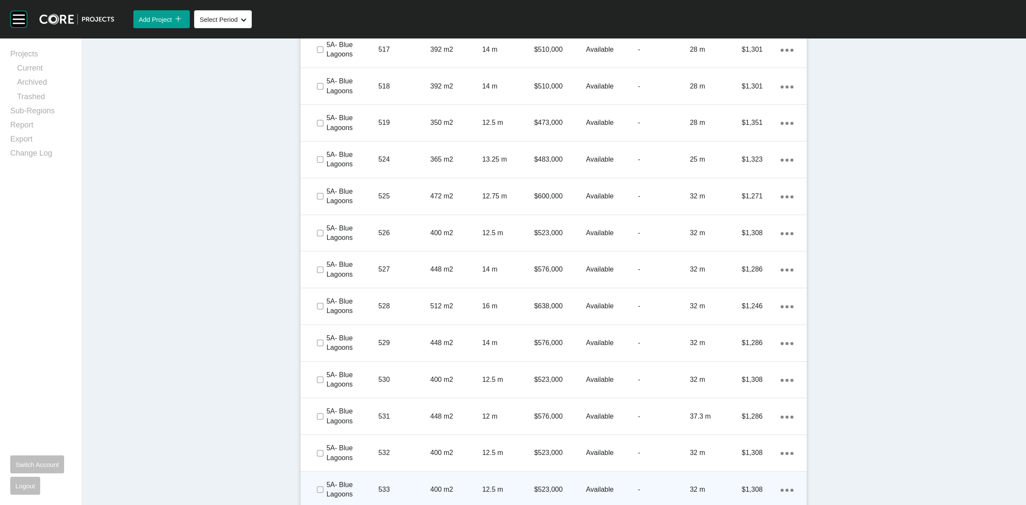
click at [319, 481] on div at bounding box center [319, 490] width 13 height 30
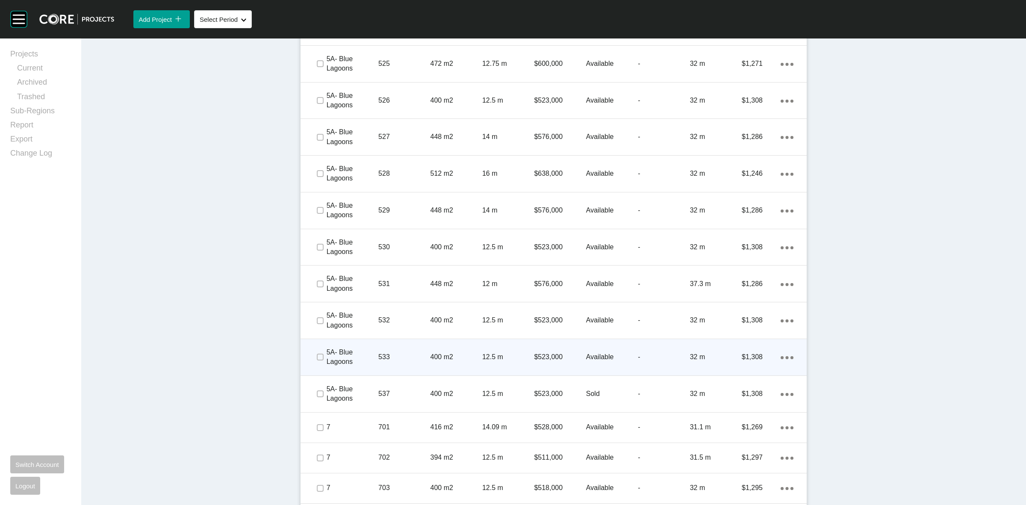
scroll to position [2170, 0]
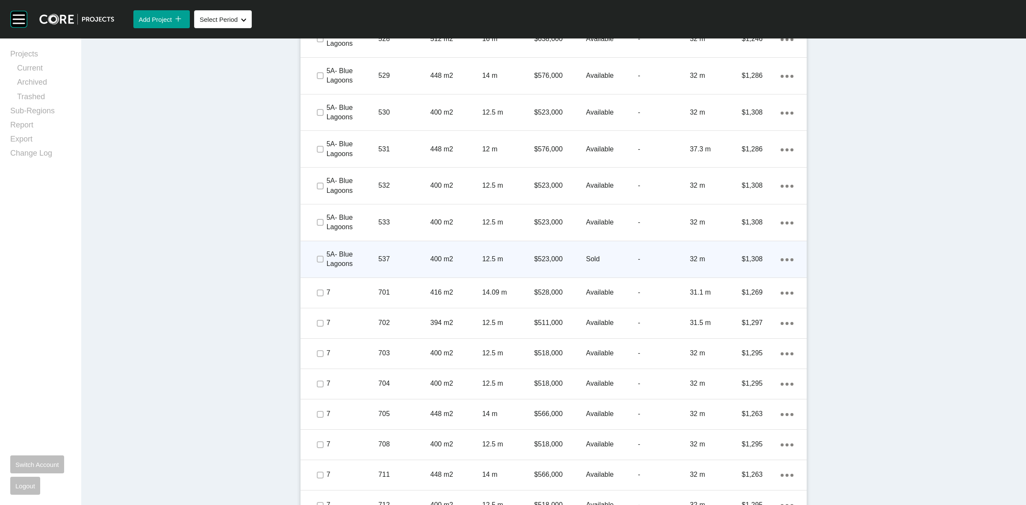
click at [313, 258] on span at bounding box center [319, 259] width 13 height 13
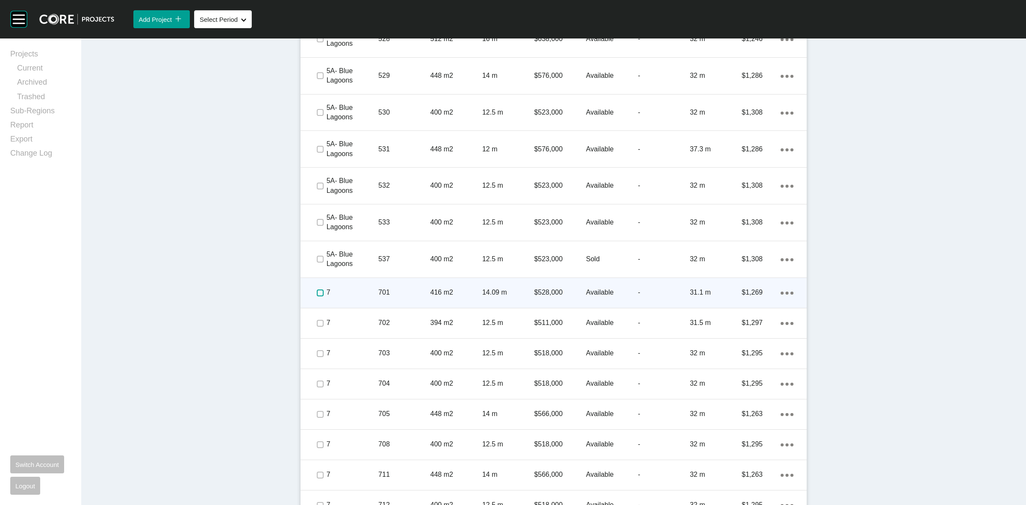
click at [317, 289] on label at bounding box center [320, 292] width 7 height 7
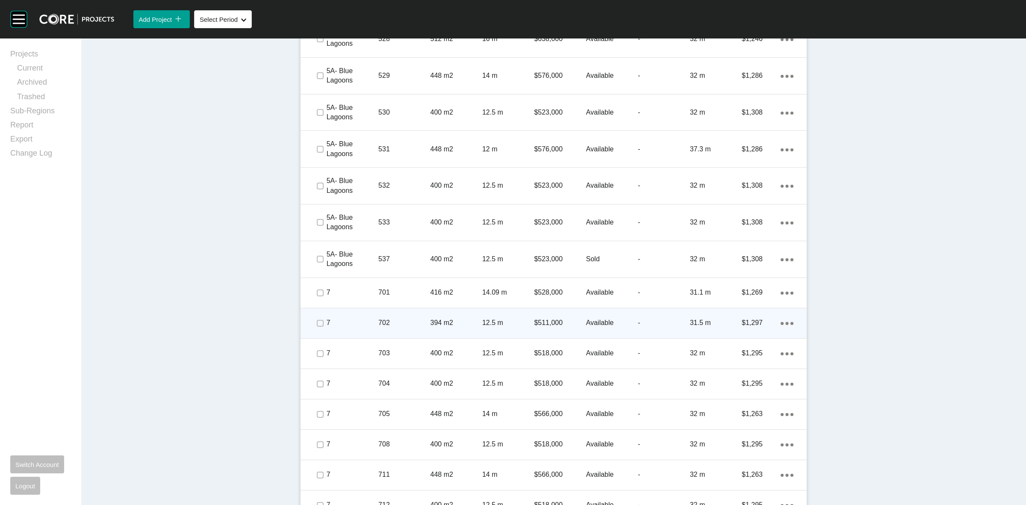
click at [319, 328] on span at bounding box center [319, 323] width 13 height 13
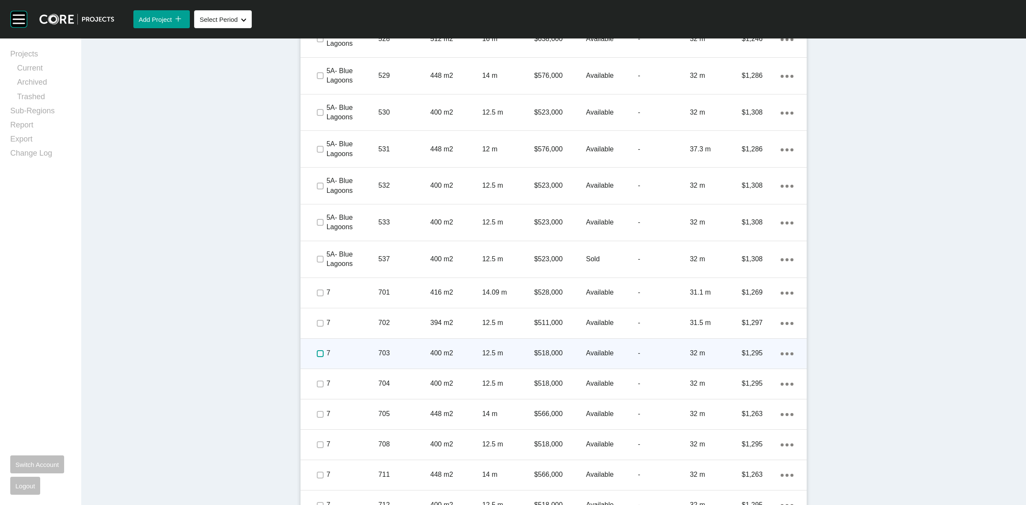
click at [317, 355] on label at bounding box center [320, 353] width 7 height 7
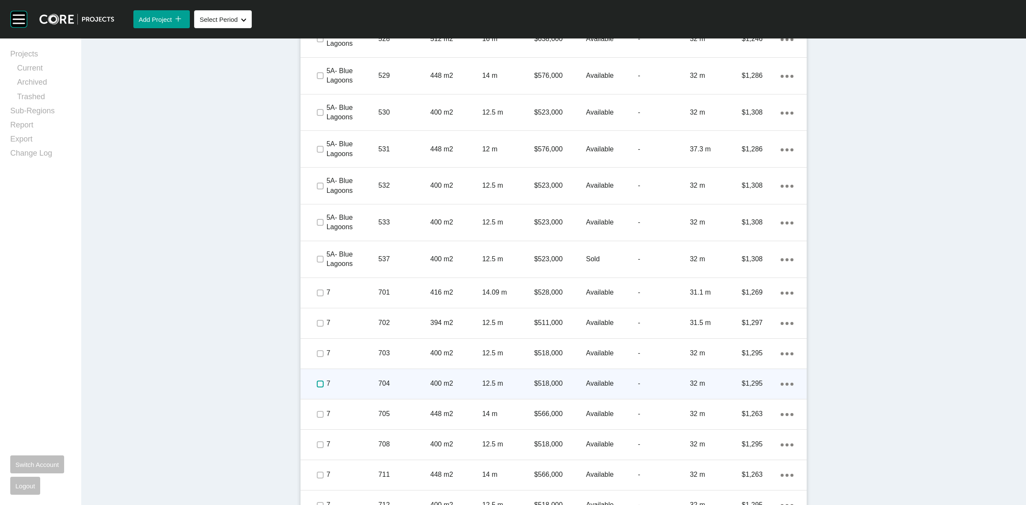
click at [317, 384] on label at bounding box center [320, 384] width 7 height 7
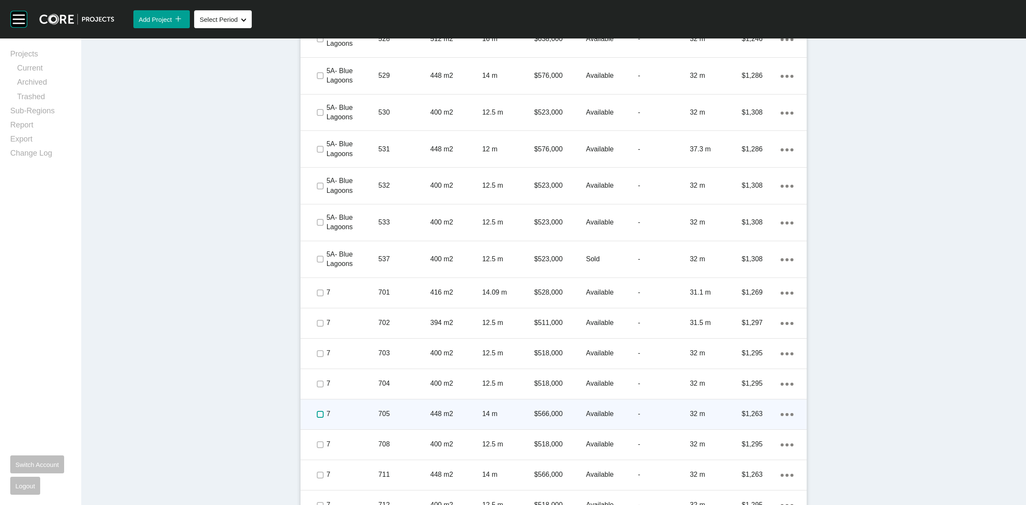
click at [320, 411] on label at bounding box center [320, 414] width 7 height 7
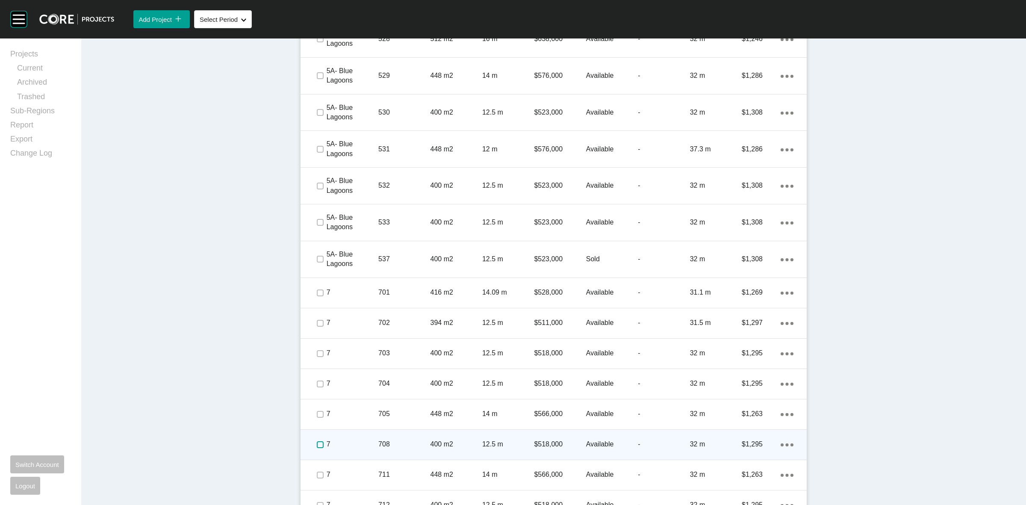
click at [319, 445] on label at bounding box center [320, 444] width 7 height 7
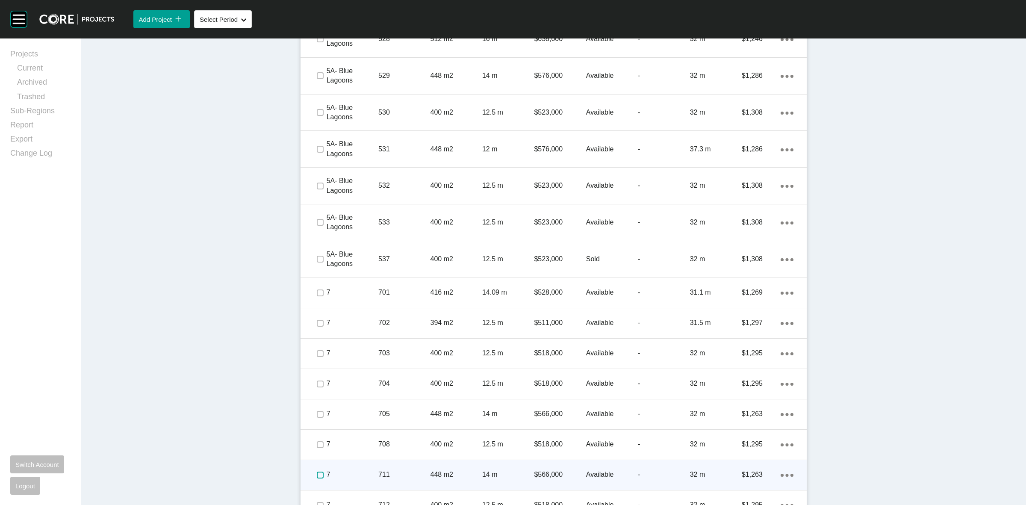
click at [319, 472] on label at bounding box center [320, 475] width 7 height 7
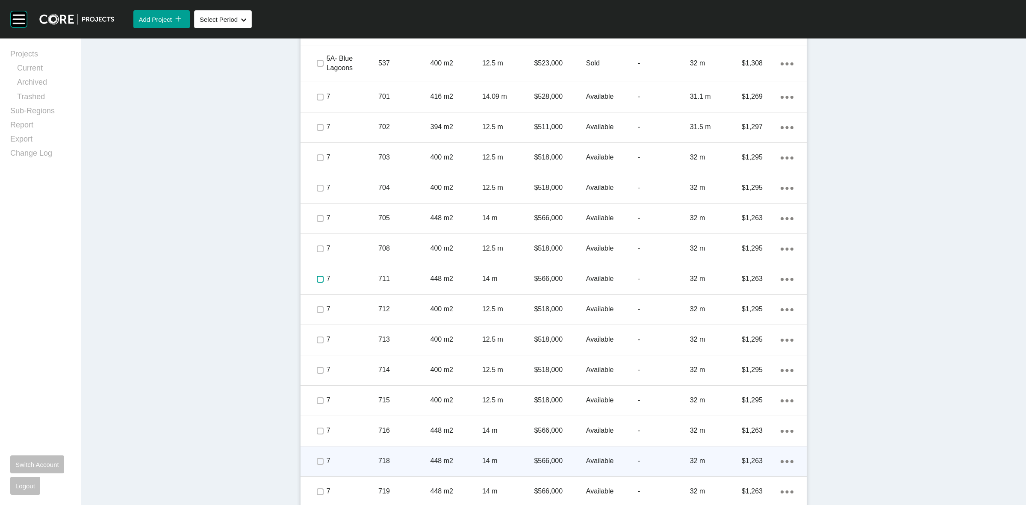
scroll to position [2437, 0]
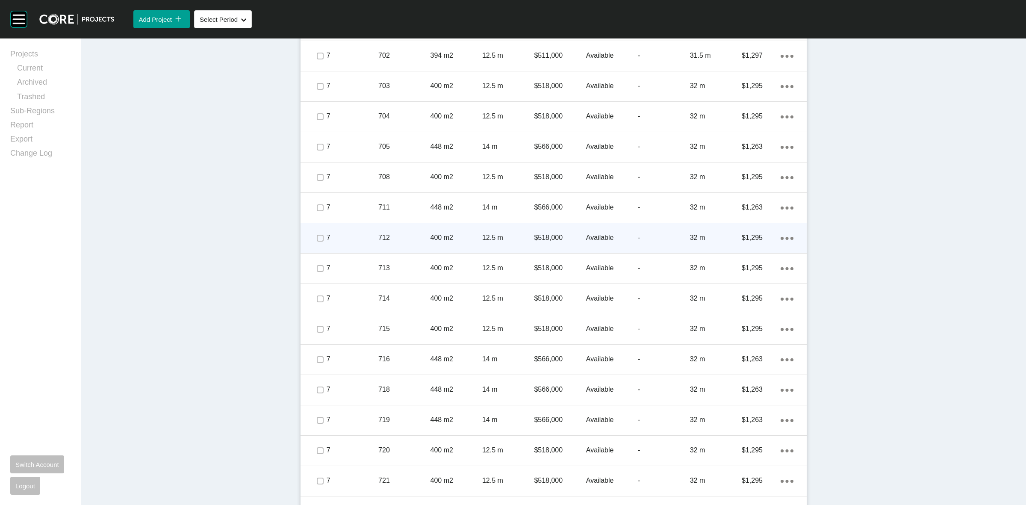
click at [317, 232] on span at bounding box center [319, 238] width 13 height 13
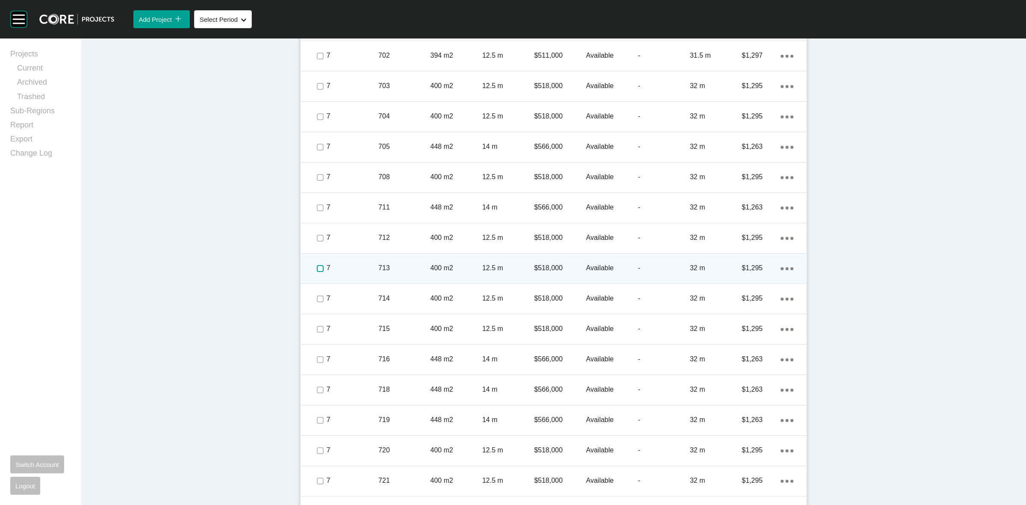
click at [317, 272] on label at bounding box center [320, 268] width 7 height 7
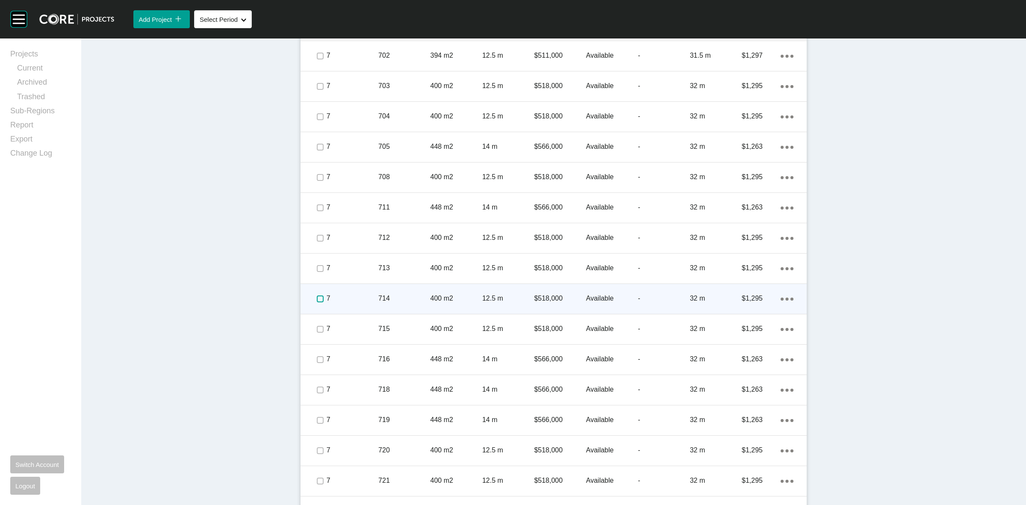
drag, startPoint x: 313, startPoint y: 296, endPoint x: 313, endPoint y: 332, distance: 35.9
click at [317, 299] on label at bounding box center [320, 298] width 7 height 7
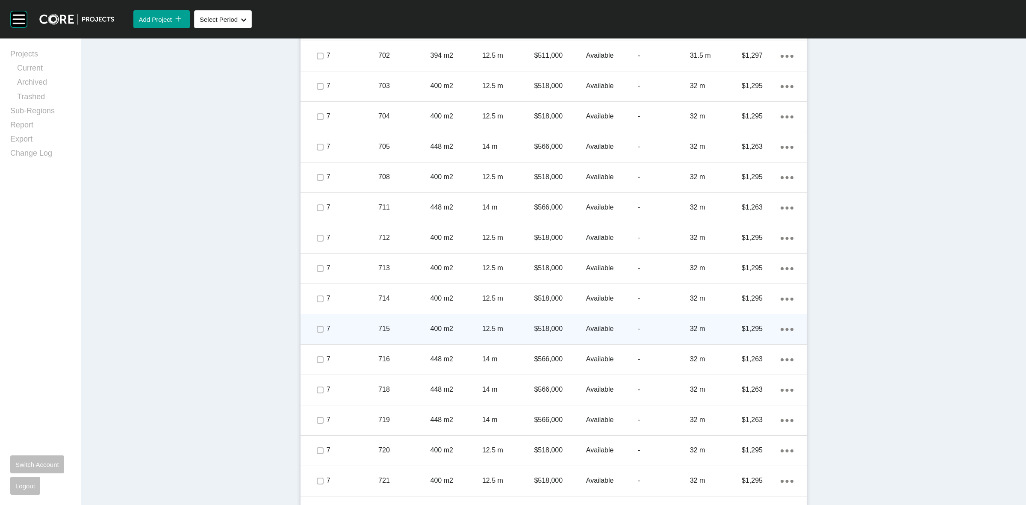
click at [313, 336] on div at bounding box center [319, 329] width 13 height 30
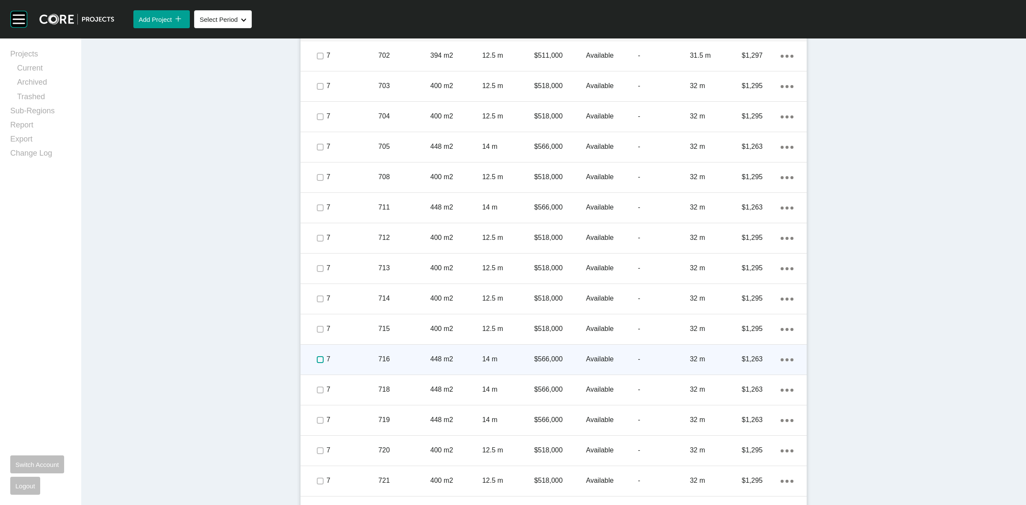
drag, startPoint x: 319, startPoint y: 362, endPoint x: 319, endPoint y: 371, distance: 9.4
click at [319, 362] on label at bounding box center [320, 359] width 7 height 7
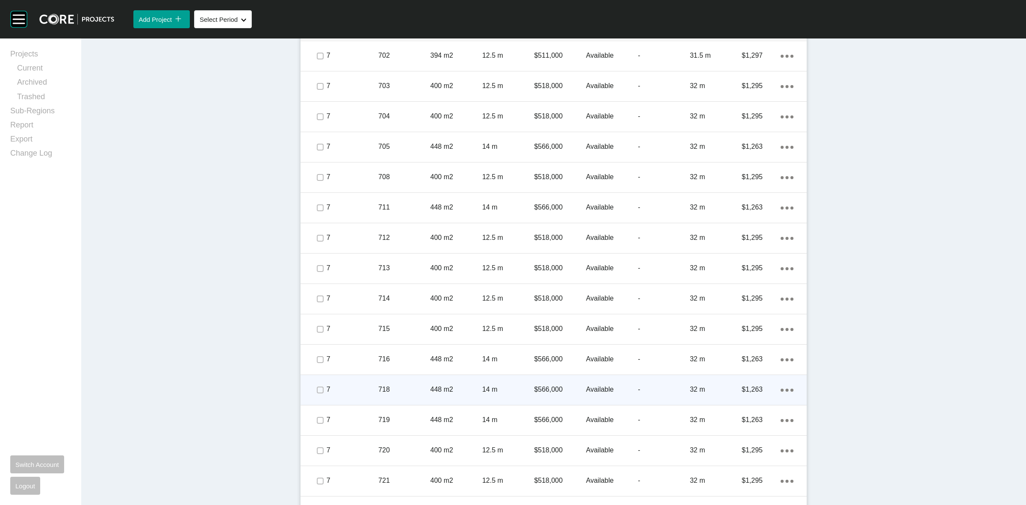
click at [319, 387] on span at bounding box center [319, 390] width 13 height 13
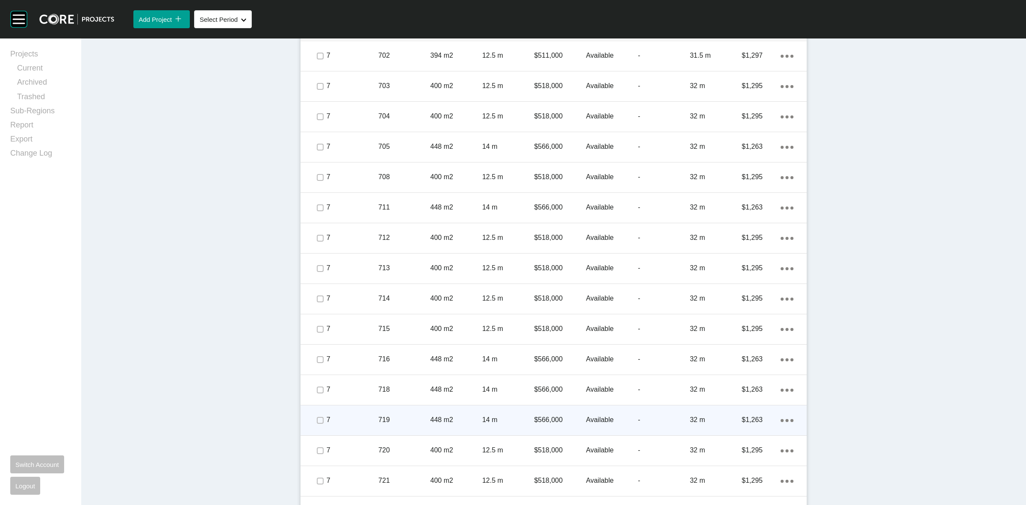
click at [317, 412] on div at bounding box center [319, 420] width 13 height 30
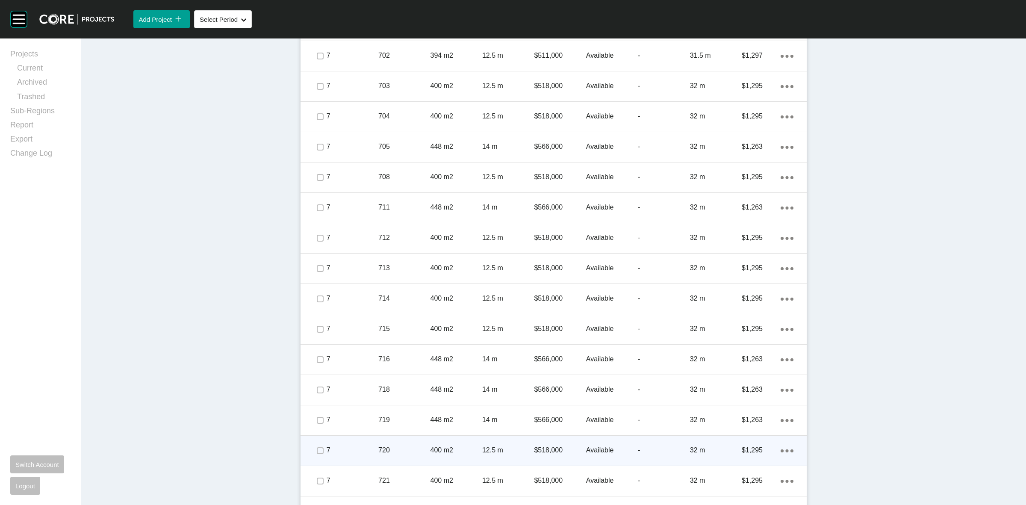
drag, startPoint x: 317, startPoint y: 437, endPoint x: 319, endPoint y: 446, distance: 9.1
click at [317, 441] on div at bounding box center [319, 451] width 13 height 30
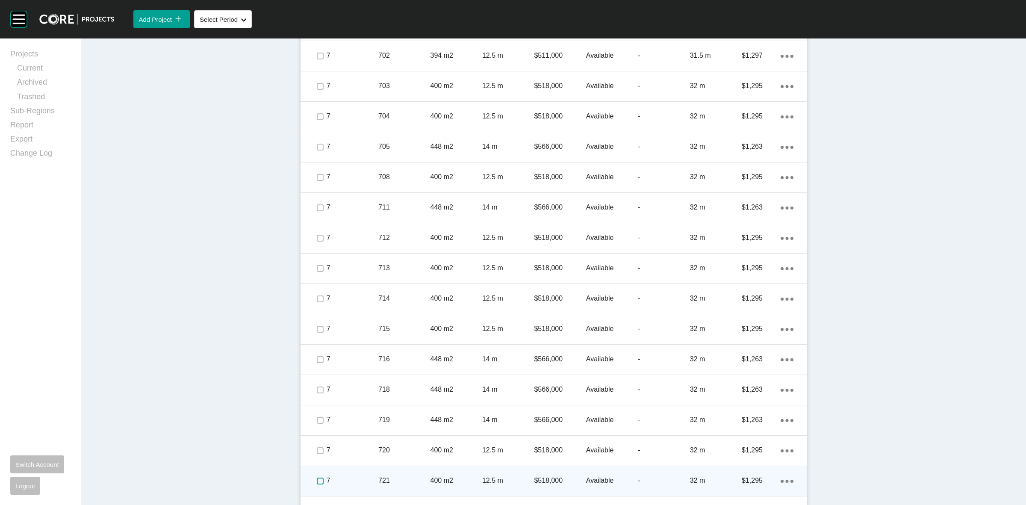
click at [319, 478] on label at bounding box center [320, 481] width 7 height 7
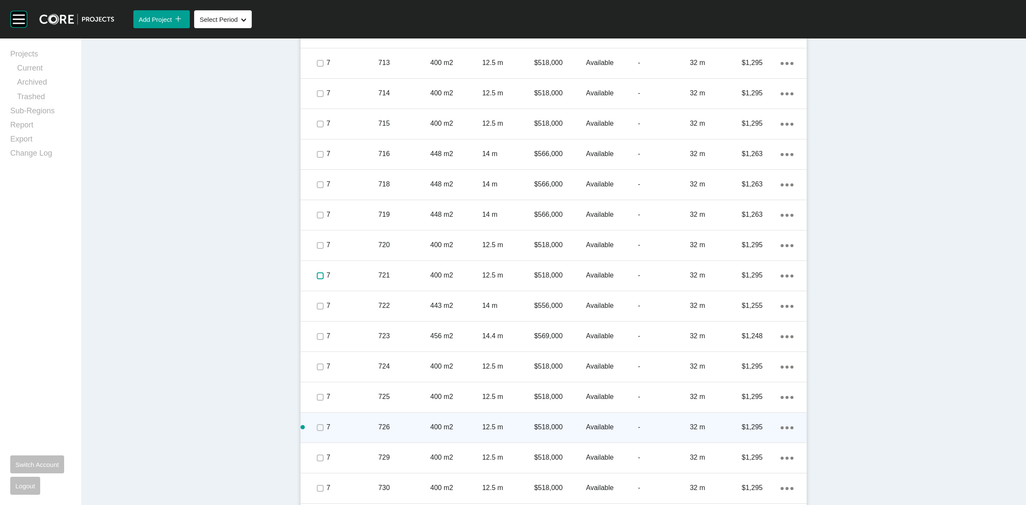
scroll to position [2704, 0]
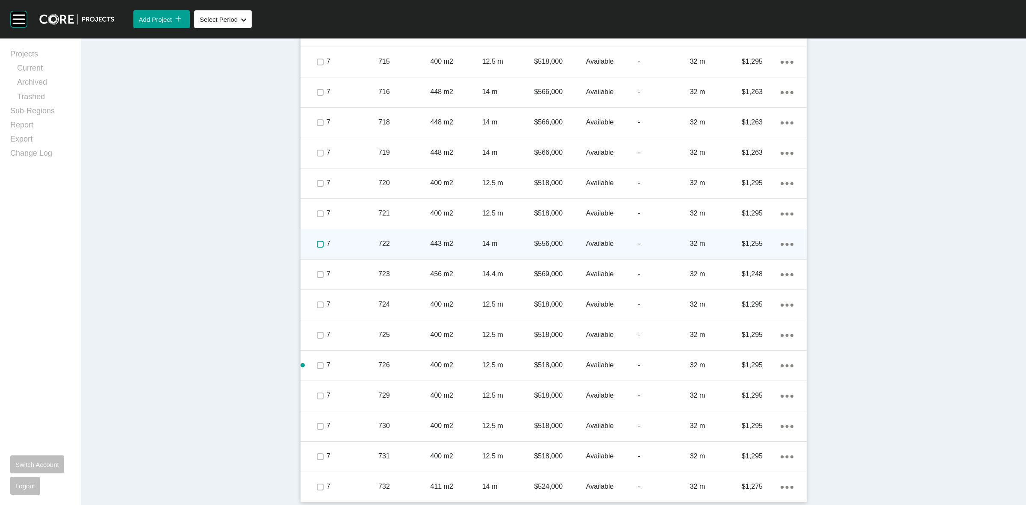
click at [317, 241] on label at bounding box center [320, 244] width 7 height 7
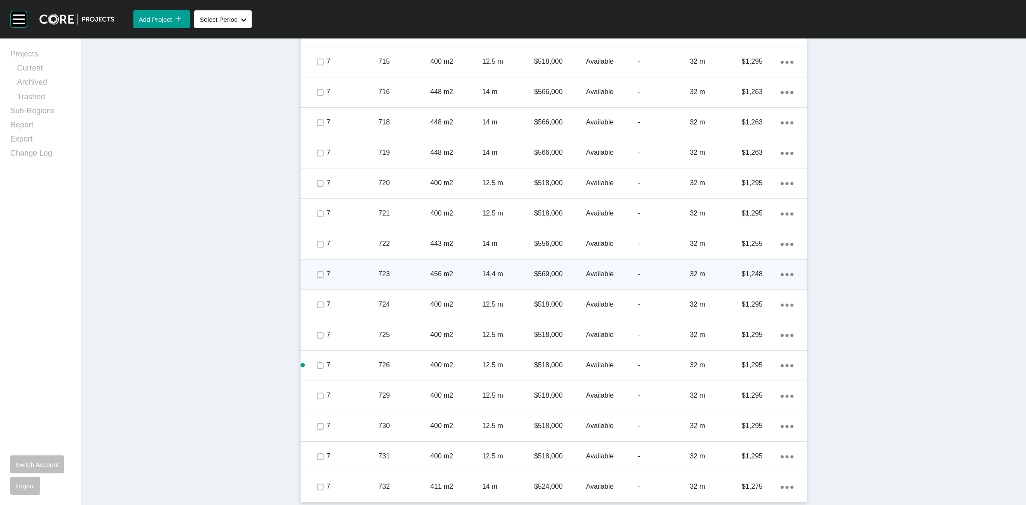
drag, startPoint x: 311, startPoint y: 266, endPoint x: 313, endPoint y: 274, distance: 9.2
click at [313, 266] on div at bounding box center [319, 275] width 13 height 30
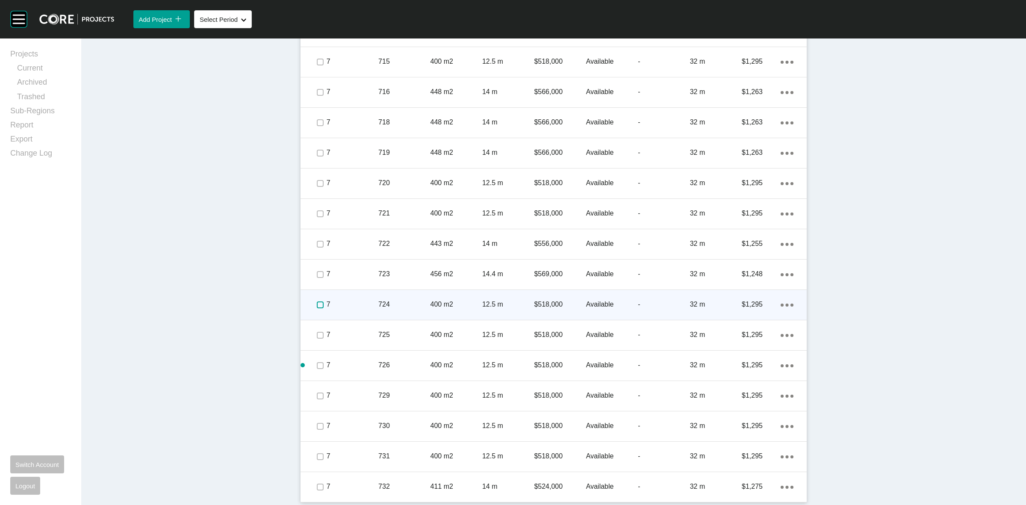
click at [318, 304] on label at bounding box center [320, 304] width 7 height 7
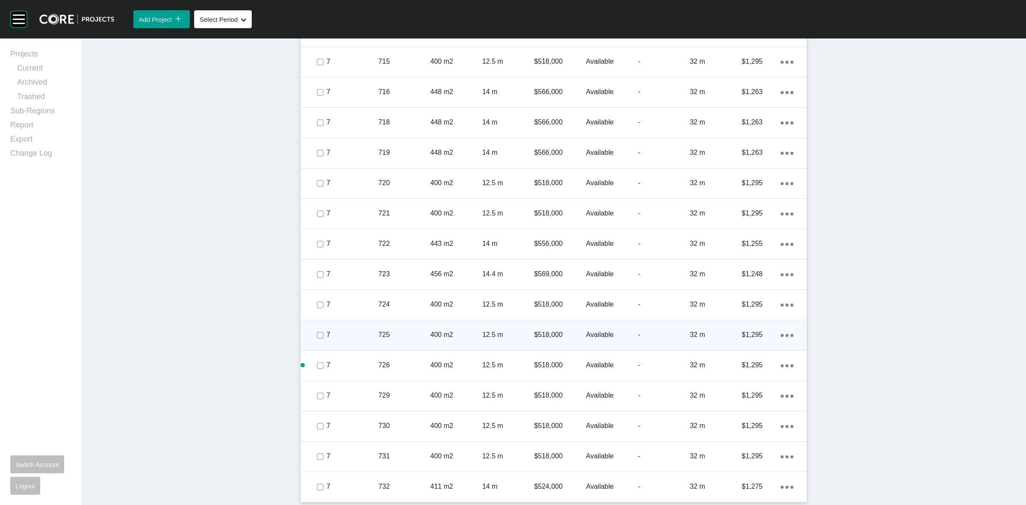
click at [318, 326] on div at bounding box center [319, 335] width 13 height 30
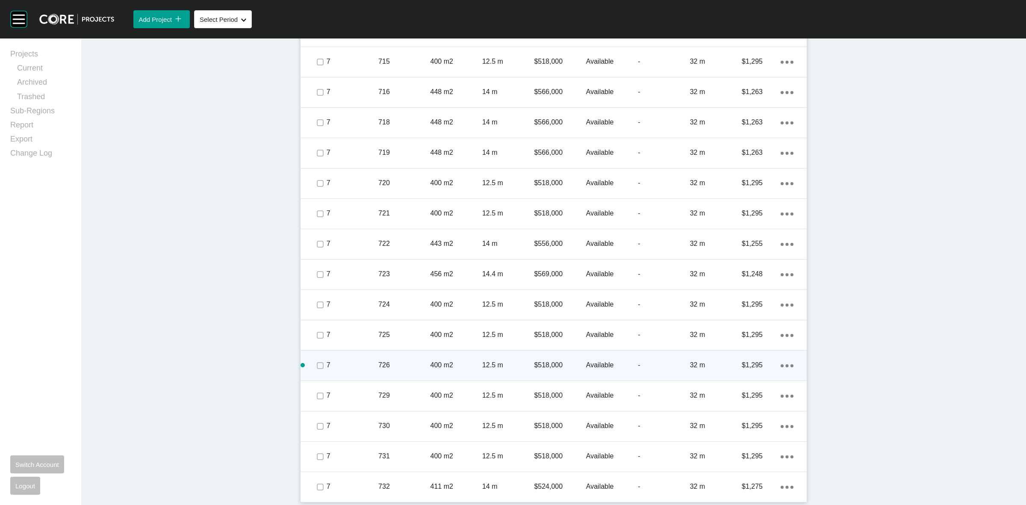
click at [321, 373] on div at bounding box center [319, 366] width 13 height 30
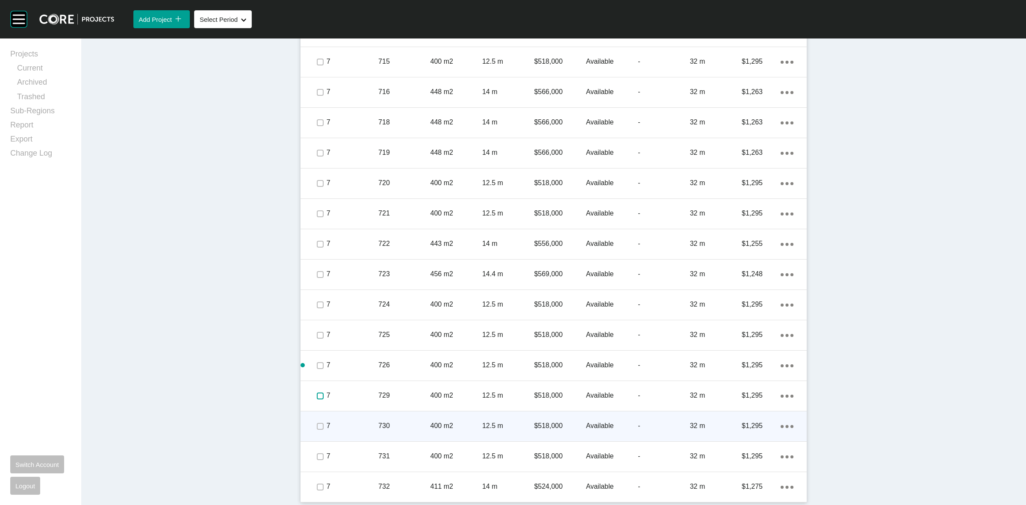
drag, startPoint x: 315, startPoint y: 397, endPoint x: 317, endPoint y: 413, distance: 16.4
click at [317, 398] on label at bounding box center [320, 396] width 7 height 7
click at [316, 424] on div at bounding box center [319, 426] width 13 height 30
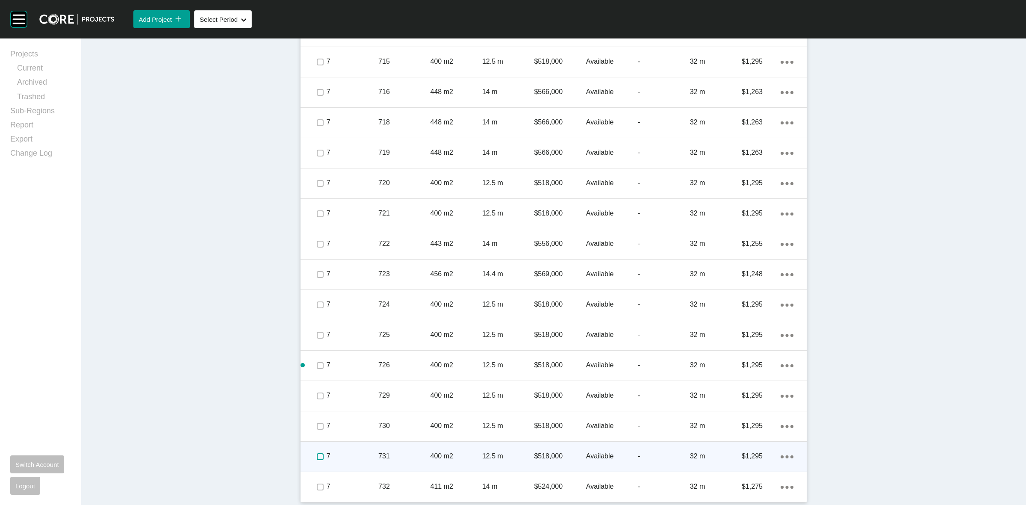
click at [317, 453] on label at bounding box center [320, 456] width 7 height 7
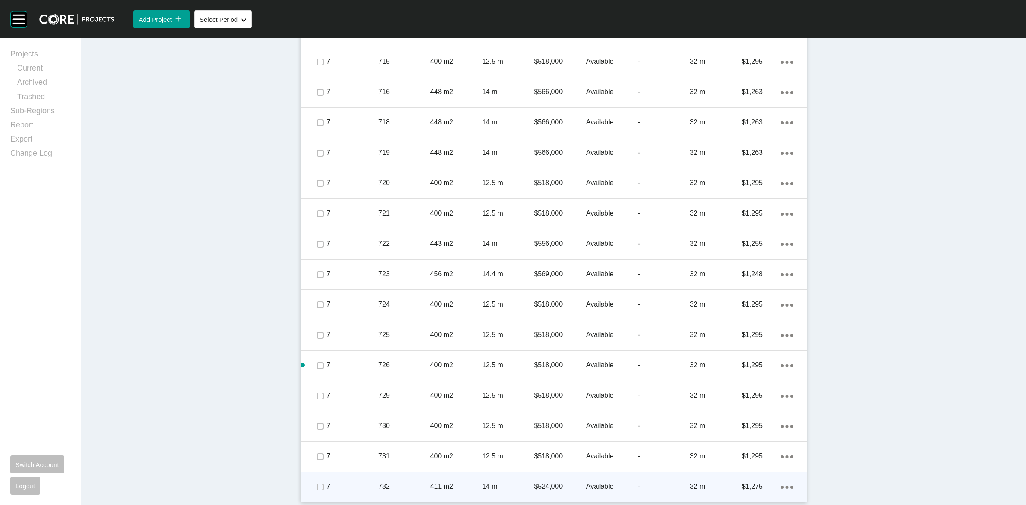
click at [316, 477] on div at bounding box center [319, 487] width 13 height 30
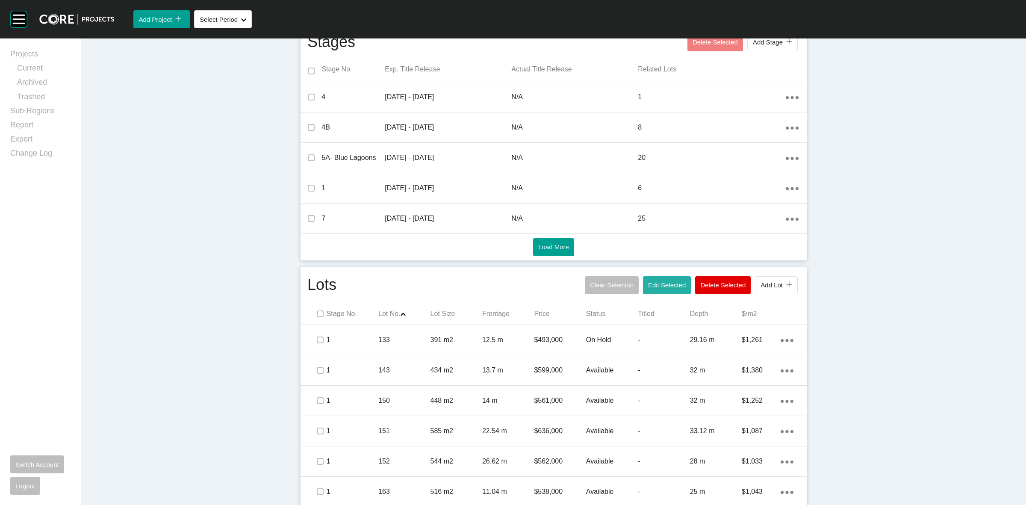
scroll to position [299, 0]
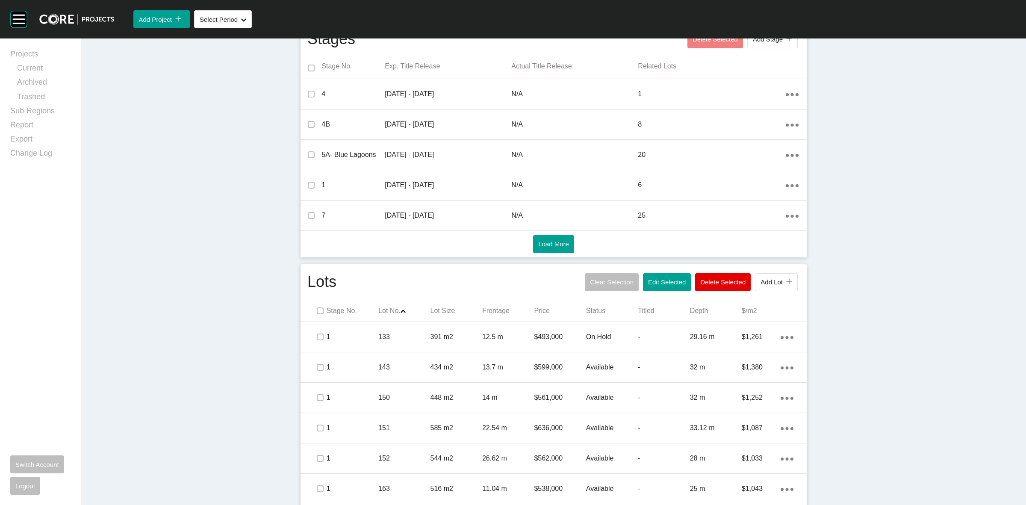
click at [661, 279] on span "Edit Selected" at bounding box center [667, 281] width 38 height 7
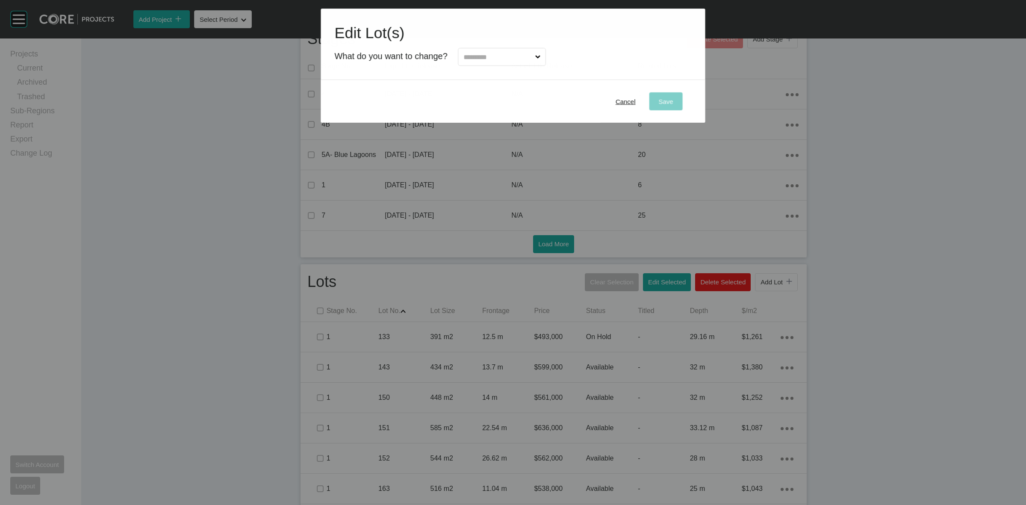
click at [469, 56] on input "text" at bounding box center [498, 56] width 72 height 17
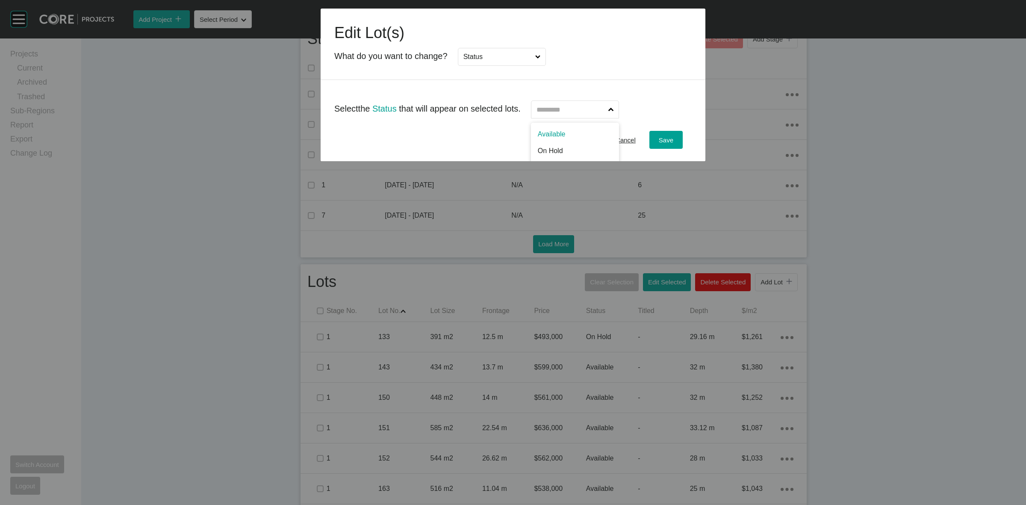
click at [537, 112] on label at bounding box center [575, 109] width 89 height 18
click at [537, 112] on input "text" at bounding box center [571, 109] width 72 height 17
click at [661, 134] on div "Save" at bounding box center [666, 140] width 19 height 12
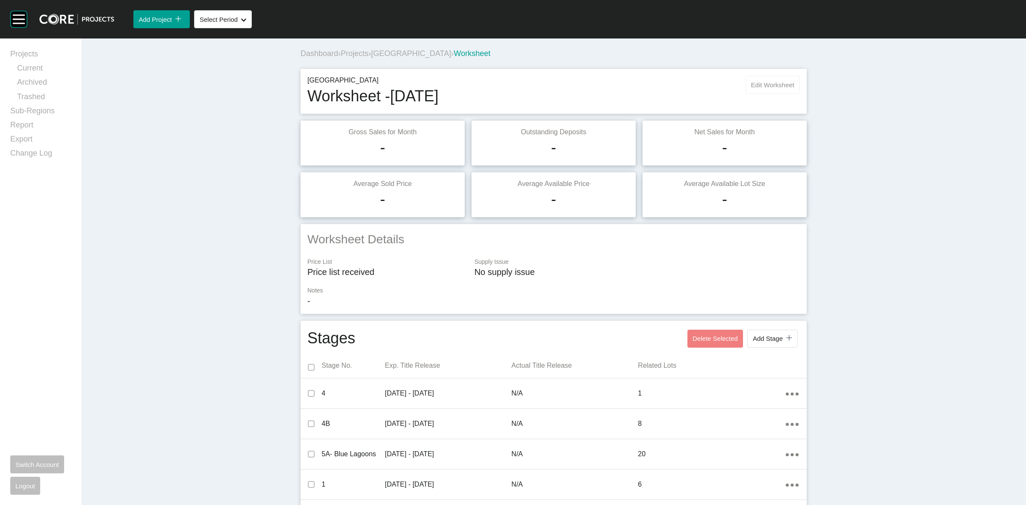
click at [749, 77] on button "Edit Worksheet" at bounding box center [773, 85] width 54 height 18
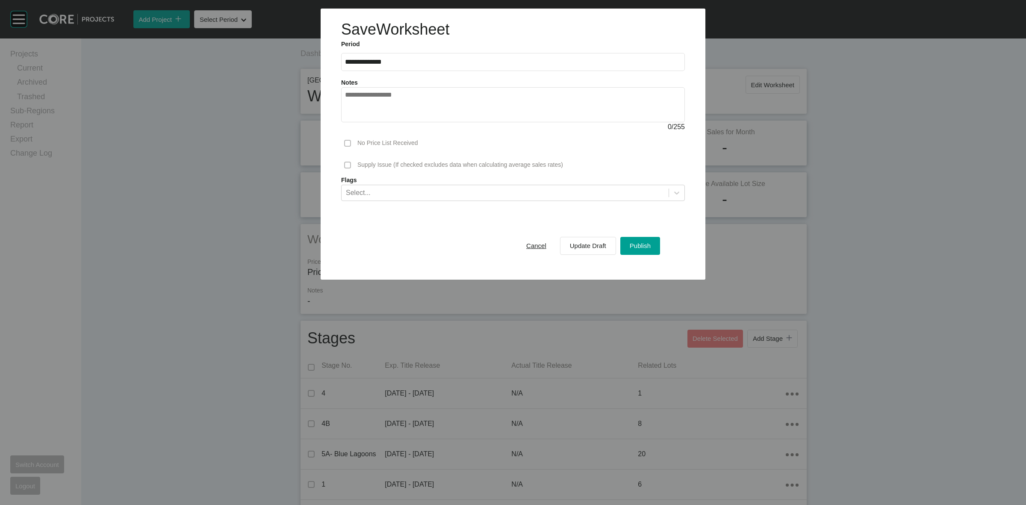
drag, startPoint x: 629, startPoint y: 242, endPoint x: 617, endPoint y: 239, distance: 11.9
click at [629, 242] on div "Publish" at bounding box center [640, 246] width 25 height 12
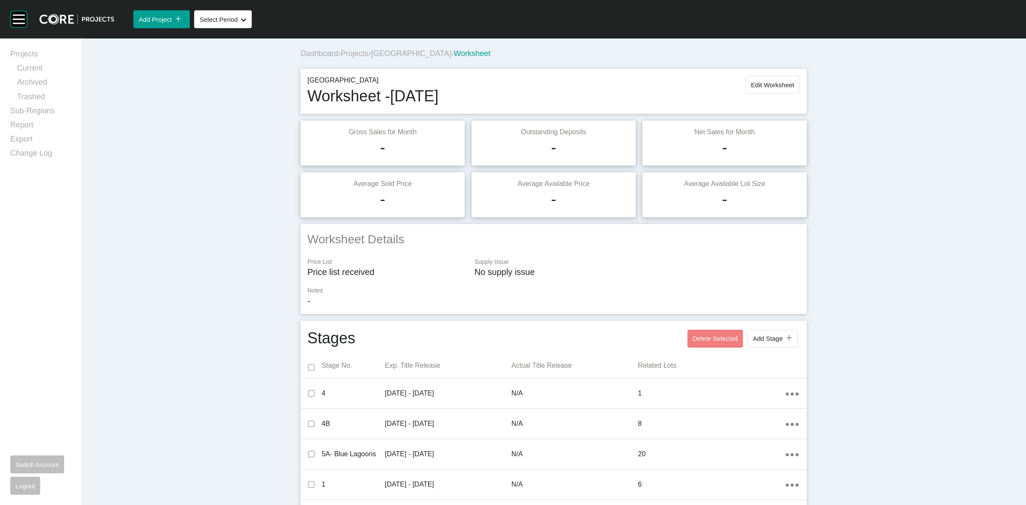
click at [402, 51] on span "Oak Grove" at bounding box center [411, 53] width 80 height 9
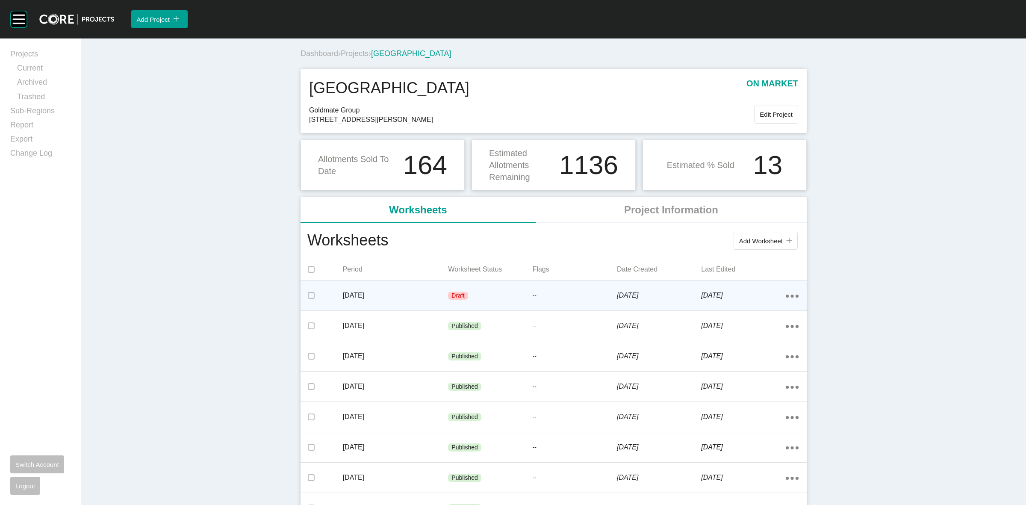
click at [606, 295] on p "--" at bounding box center [575, 296] width 84 height 9
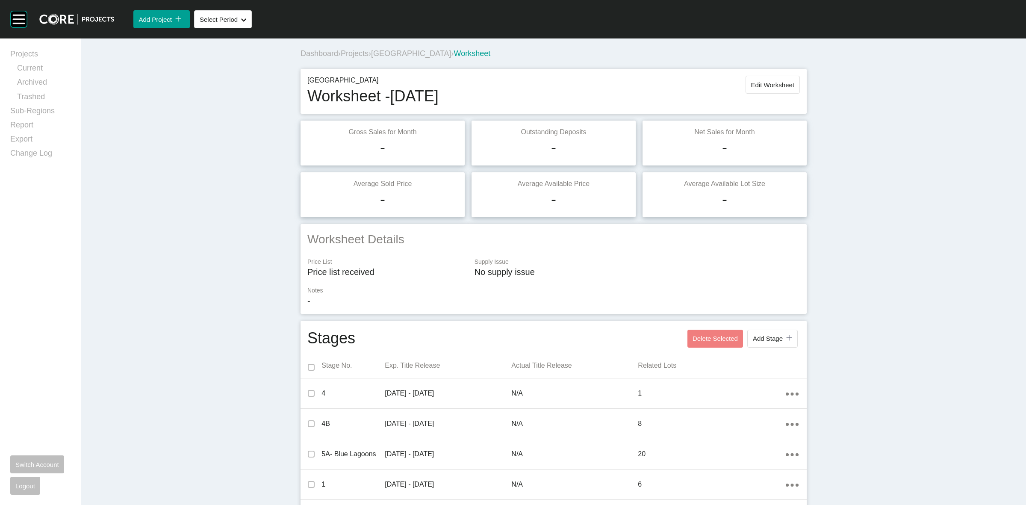
click at [398, 56] on span "Oak Grove" at bounding box center [411, 53] width 80 height 9
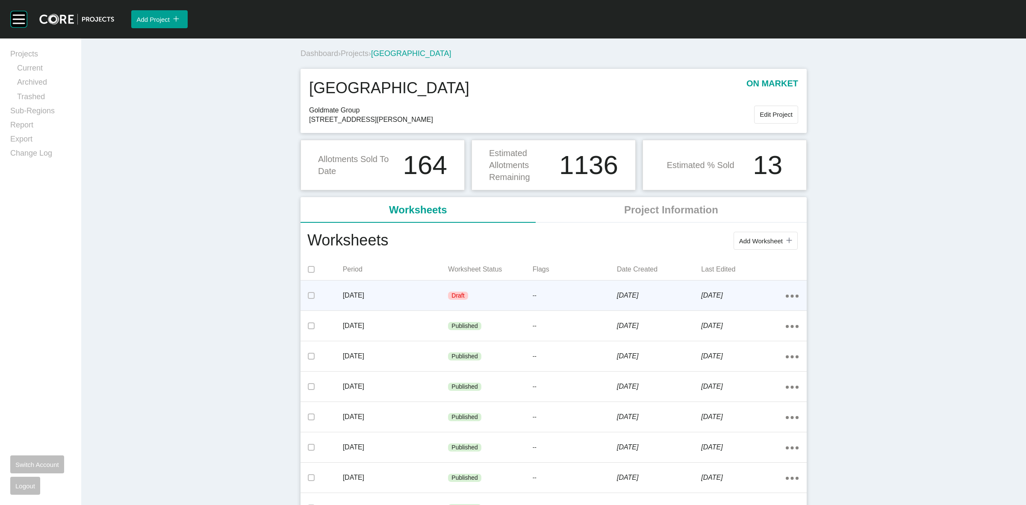
click at [502, 298] on div "Draft" at bounding box center [490, 296] width 84 height 26
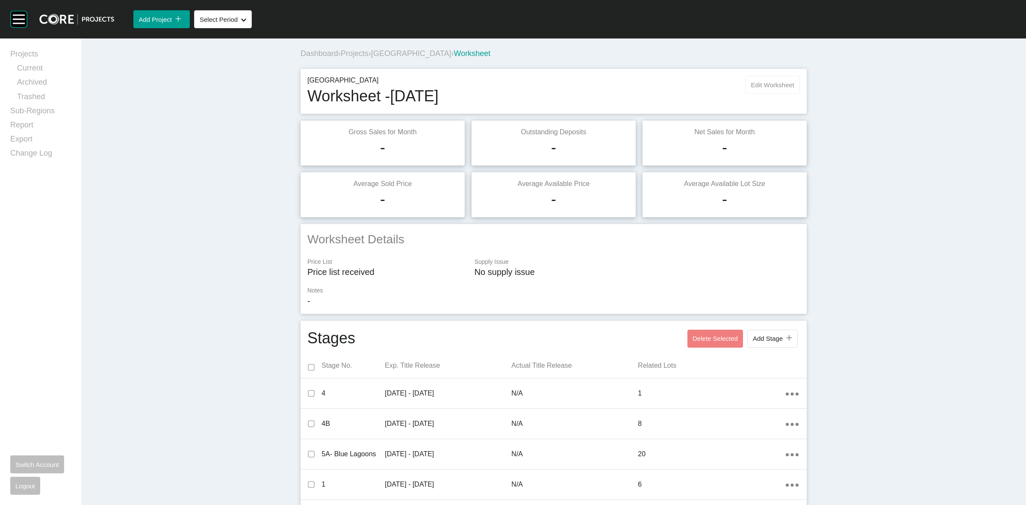
click at [759, 88] on span "Edit Worksheet" at bounding box center [772, 84] width 43 height 7
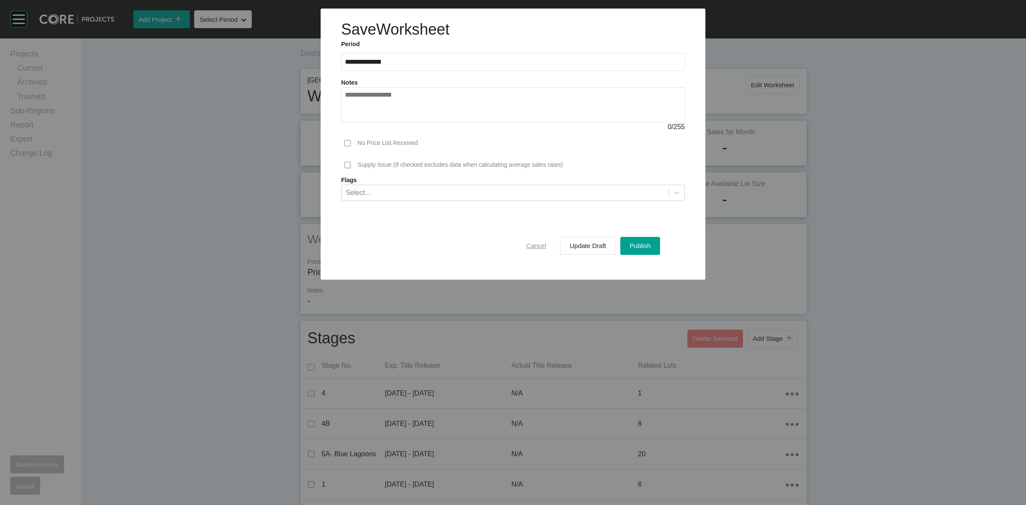
click at [539, 244] on span "Cancel" at bounding box center [536, 245] width 20 height 7
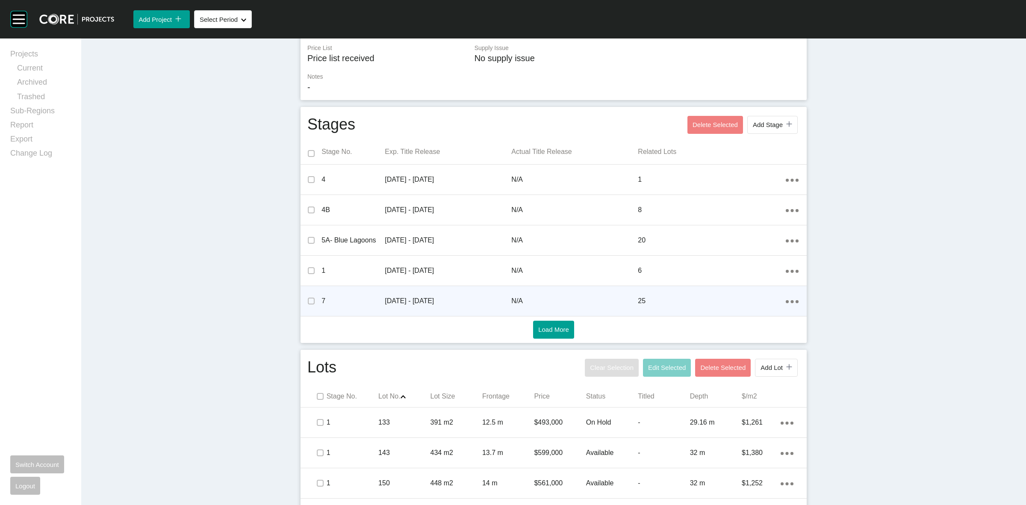
scroll to position [428, 0]
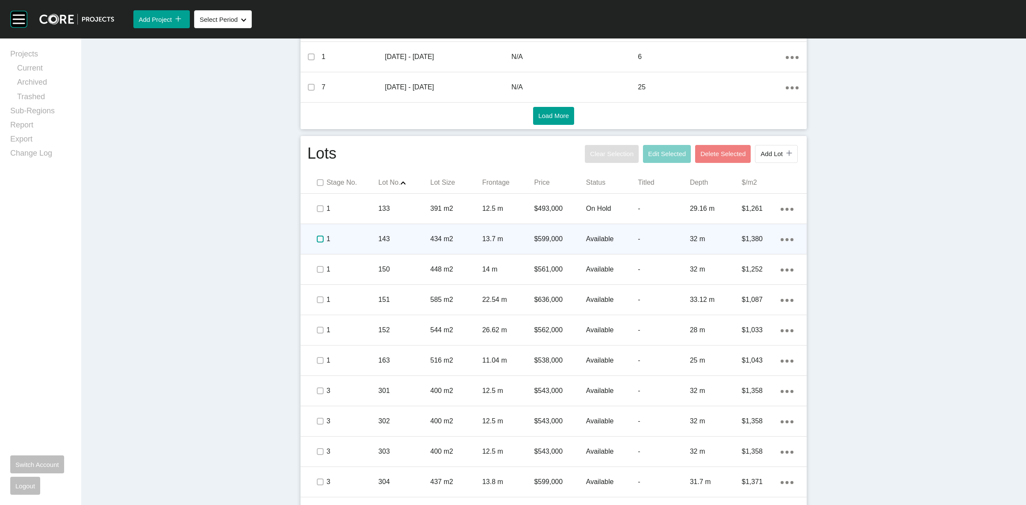
click at [317, 242] on label at bounding box center [320, 239] width 7 height 7
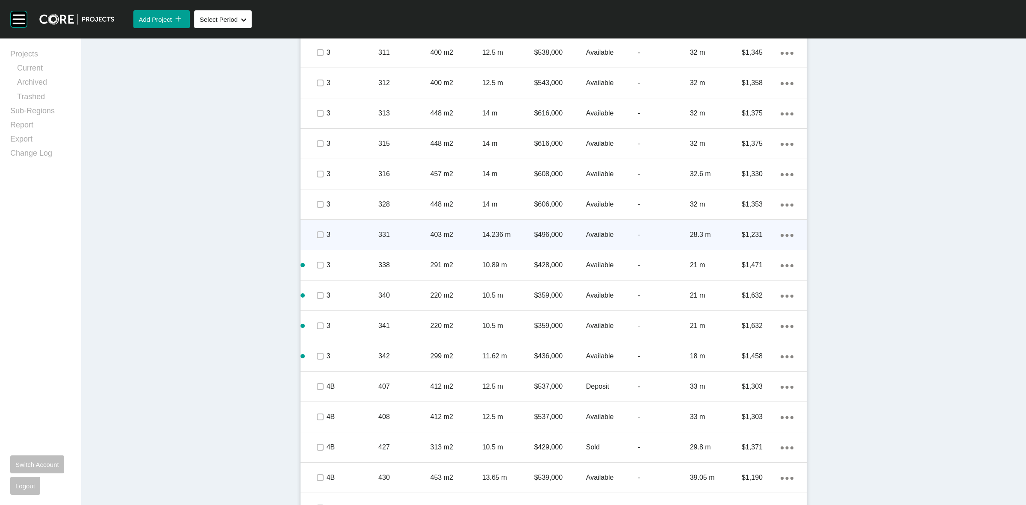
scroll to position [1069, 0]
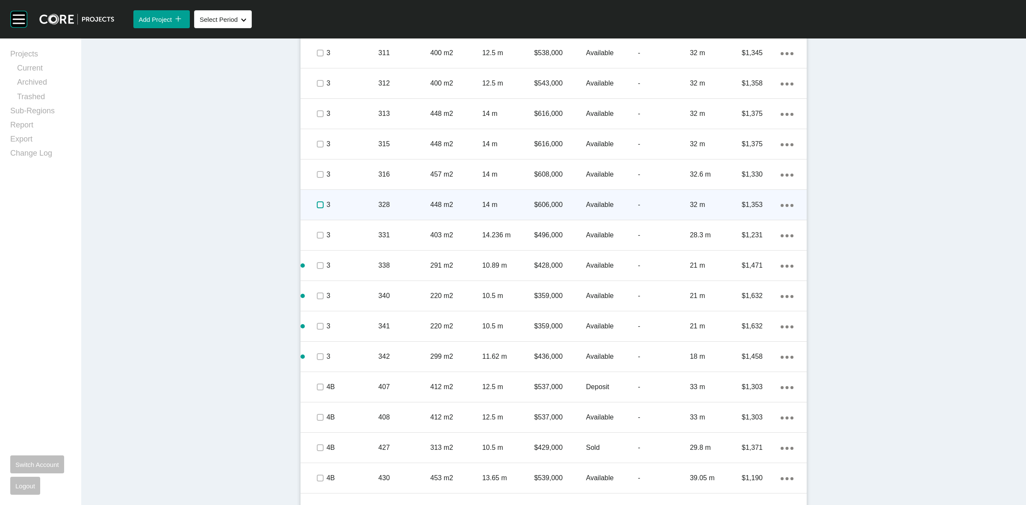
click at [317, 204] on label at bounding box center [320, 204] width 7 height 7
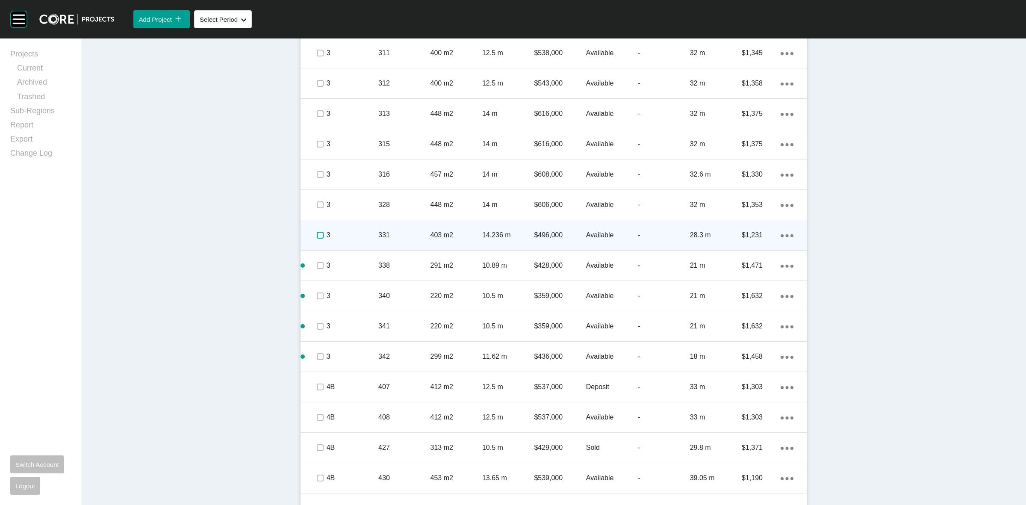
click at [317, 234] on label at bounding box center [320, 235] width 7 height 7
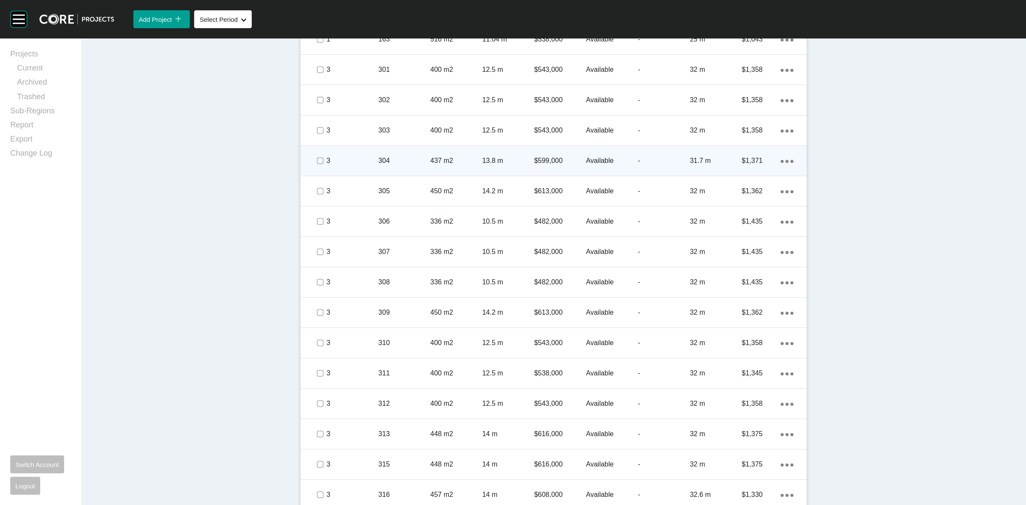
scroll to position [748, 0]
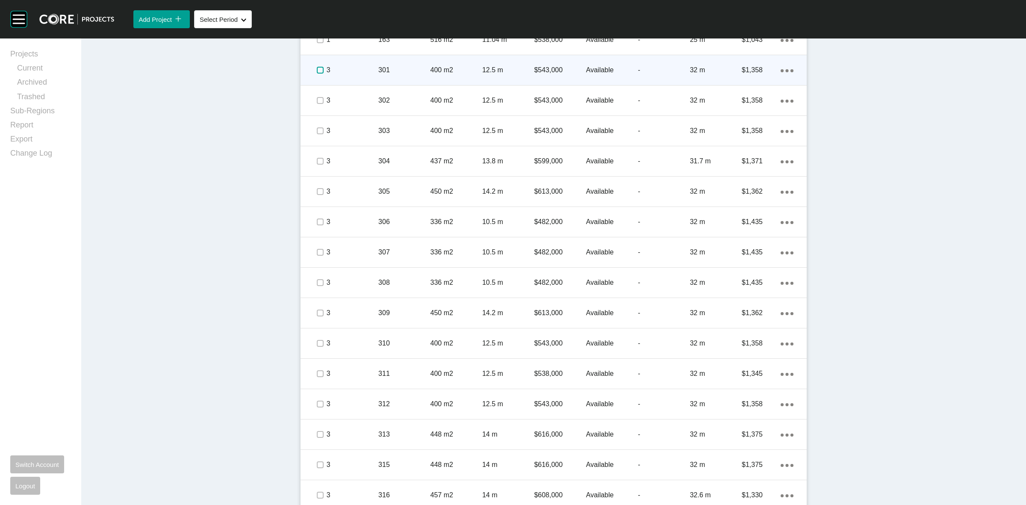
click at [317, 71] on label at bounding box center [320, 70] width 7 height 7
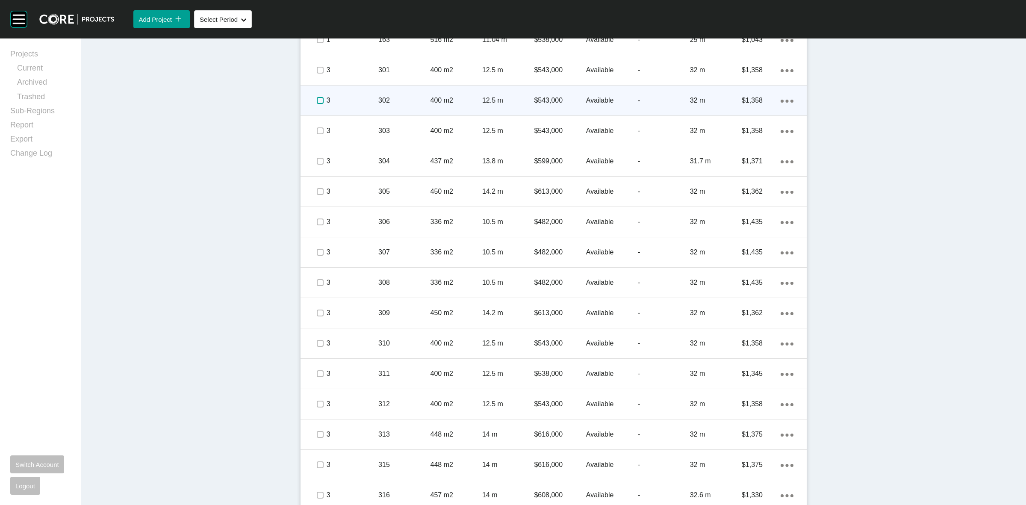
click at [317, 100] on label at bounding box center [320, 100] width 7 height 7
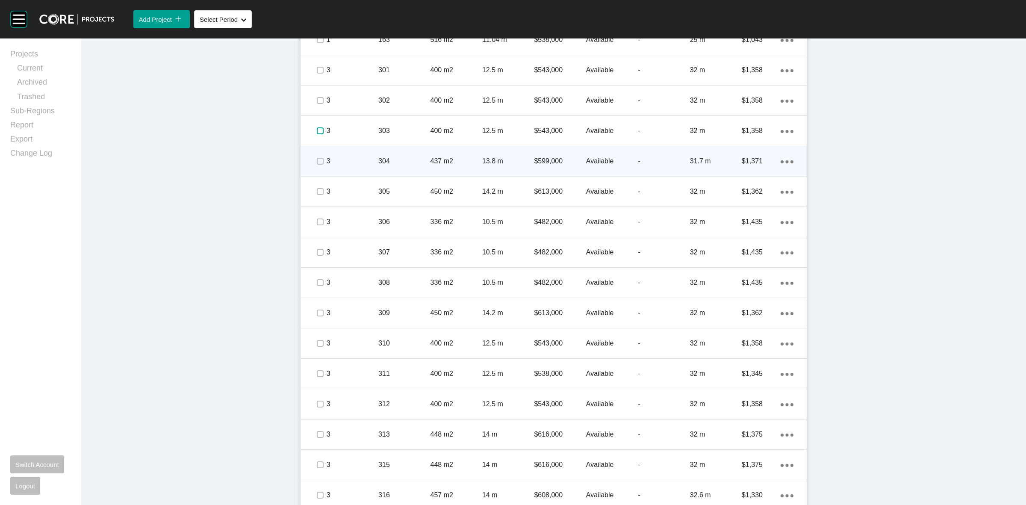
drag, startPoint x: 319, startPoint y: 127, endPoint x: 313, endPoint y: 160, distance: 33.5
click at [319, 130] on label at bounding box center [320, 130] width 7 height 7
click at [317, 161] on label at bounding box center [320, 161] width 7 height 7
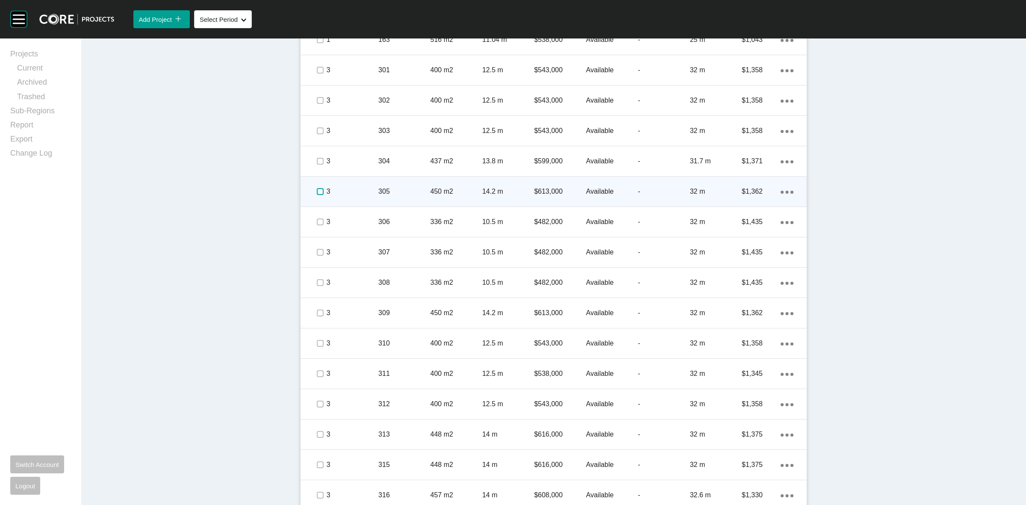
click at [319, 193] on label at bounding box center [320, 191] width 7 height 7
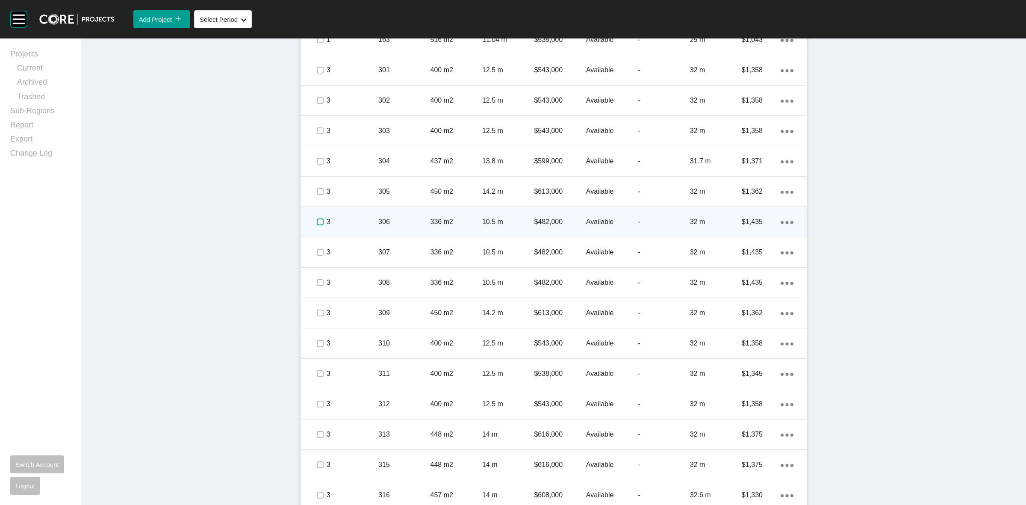
click at [317, 219] on label at bounding box center [320, 221] width 7 height 7
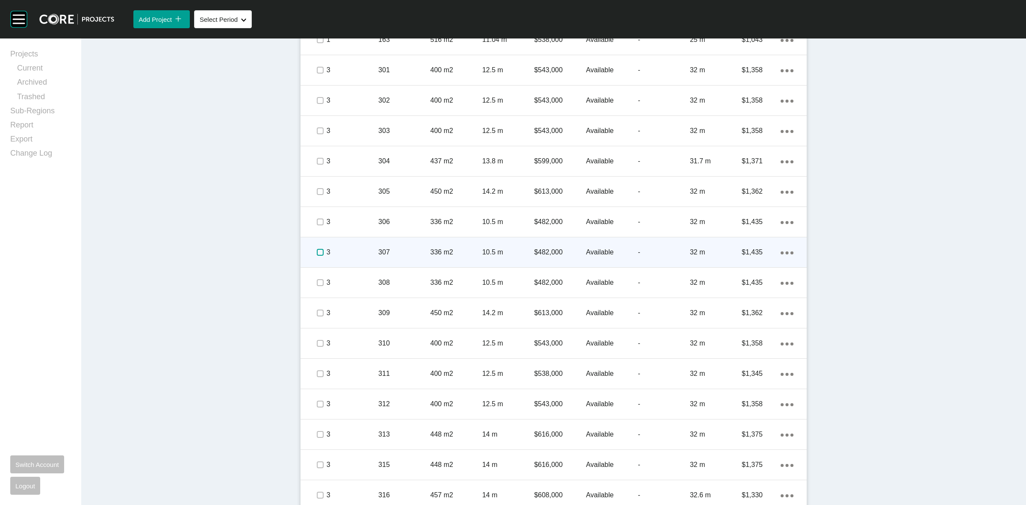
click at [317, 254] on label at bounding box center [320, 252] width 7 height 7
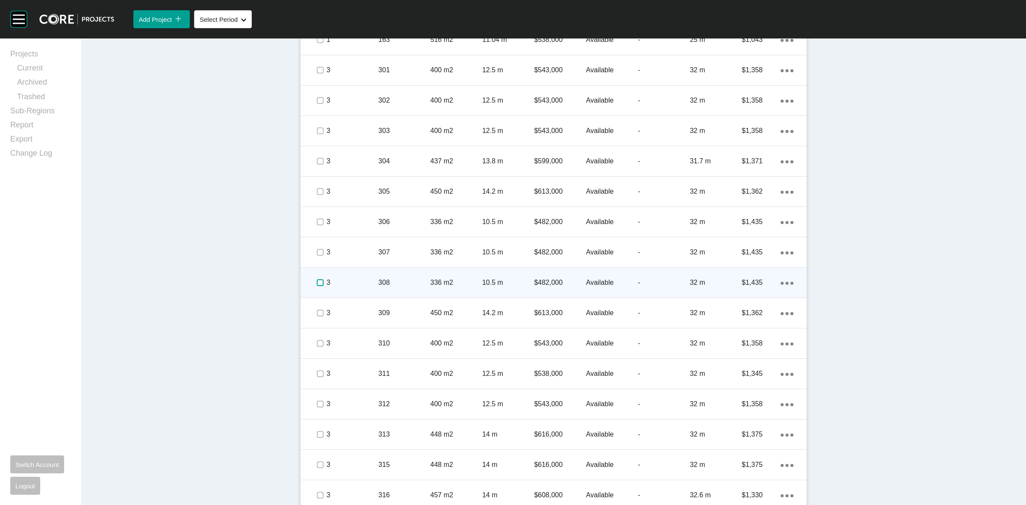
click at [317, 280] on label at bounding box center [320, 282] width 7 height 7
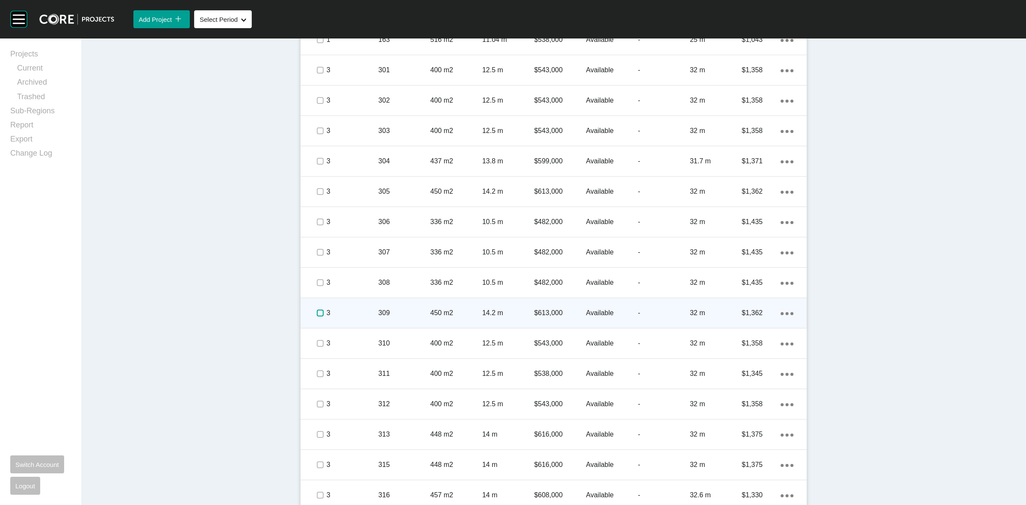
click at [319, 315] on label at bounding box center [320, 313] width 7 height 7
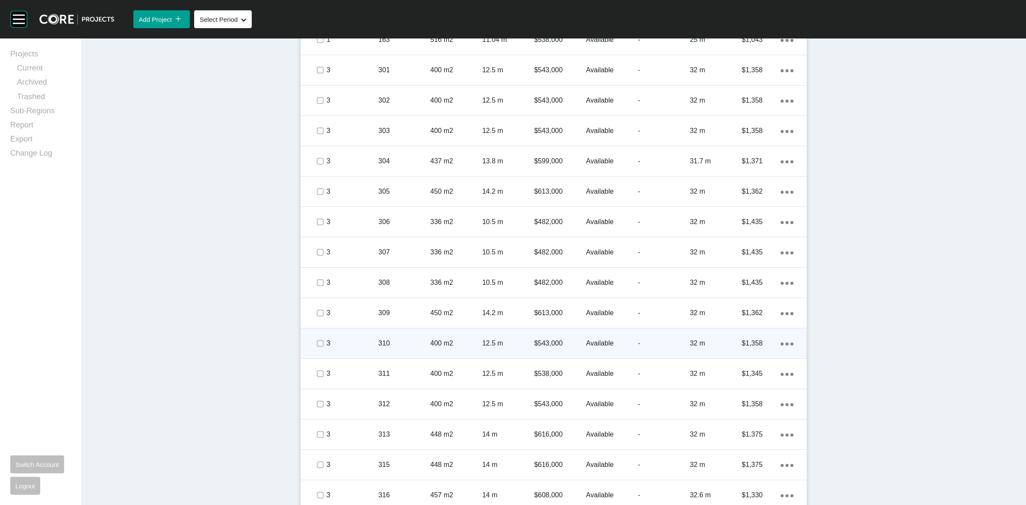
click at [319, 342] on span at bounding box center [319, 343] width 13 height 13
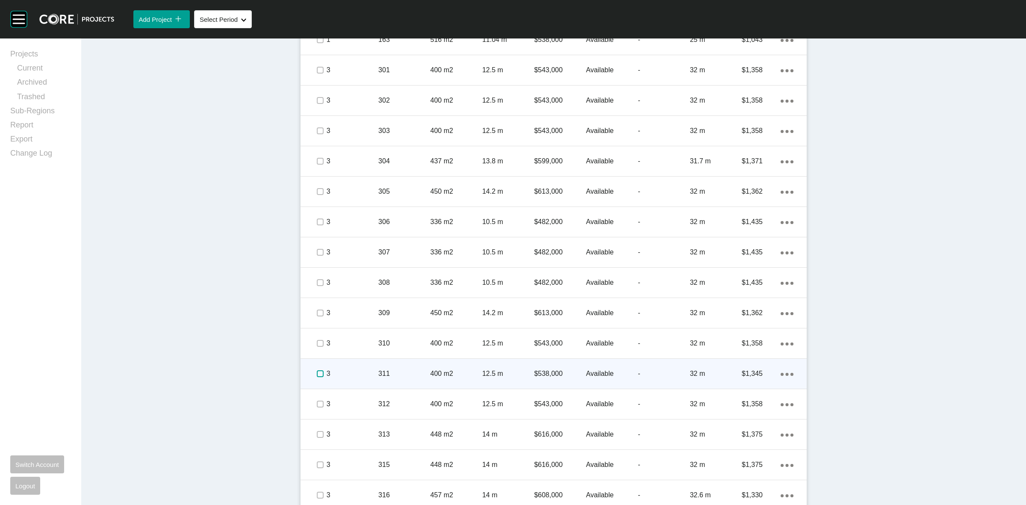
click at [317, 373] on label at bounding box center [320, 373] width 7 height 7
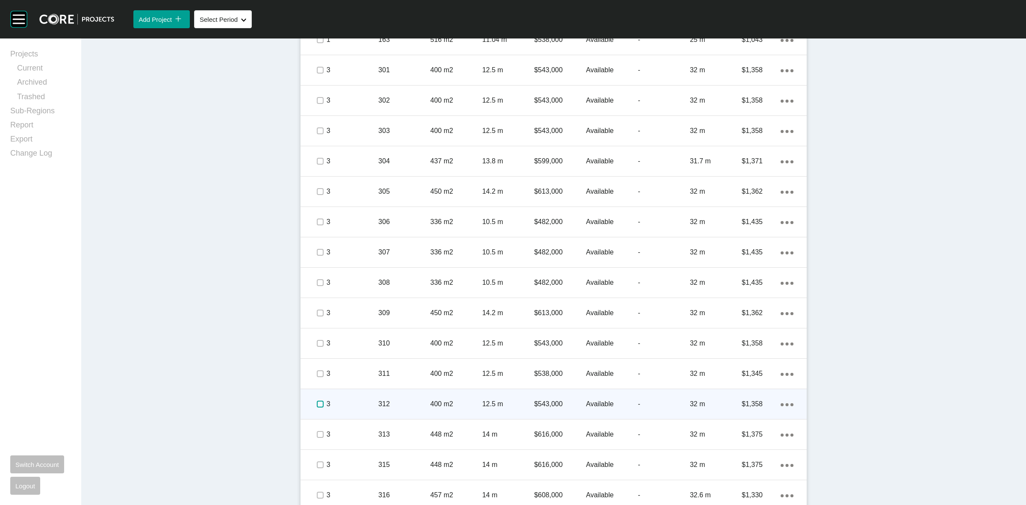
click at [317, 403] on label at bounding box center [320, 404] width 7 height 7
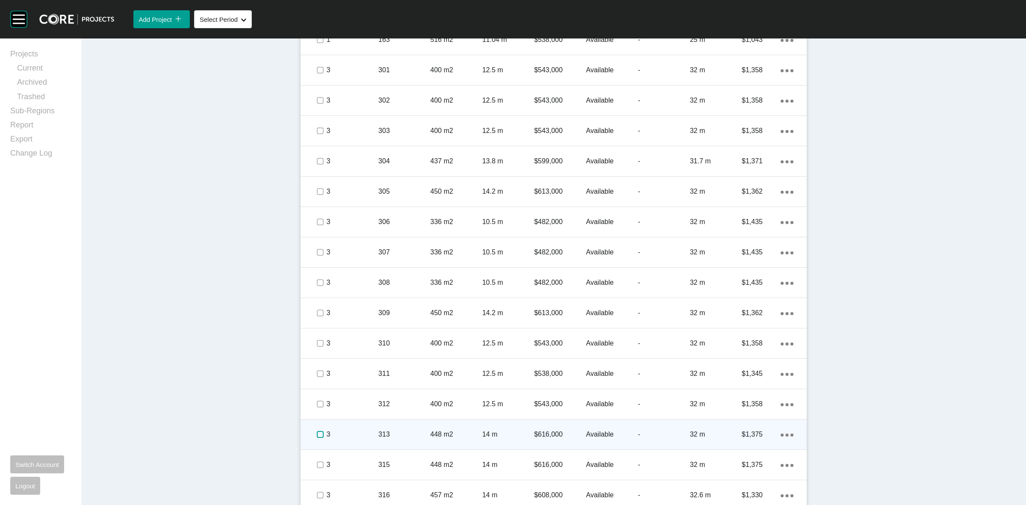
click at [317, 434] on label at bounding box center [320, 434] width 7 height 7
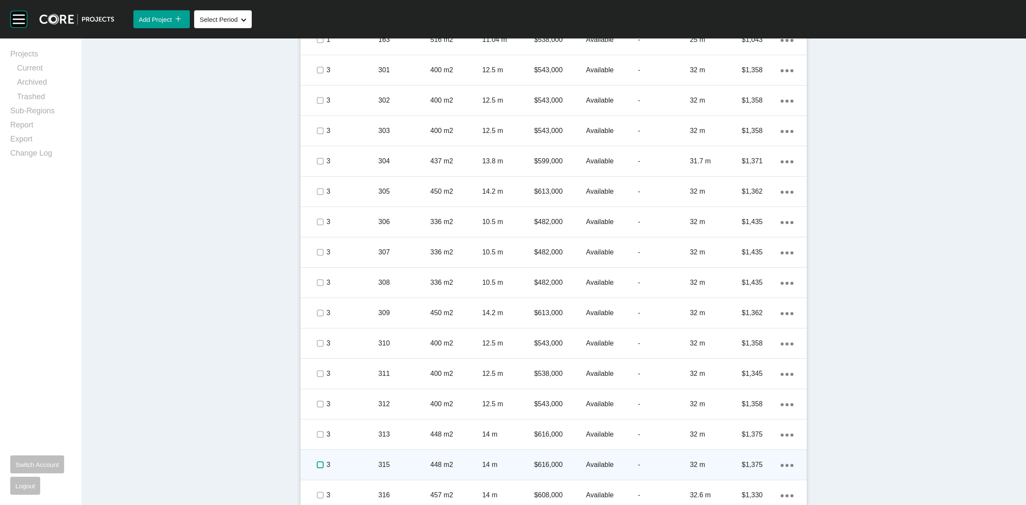
click at [317, 465] on label at bounding box center [320, 464] width 7 height 7
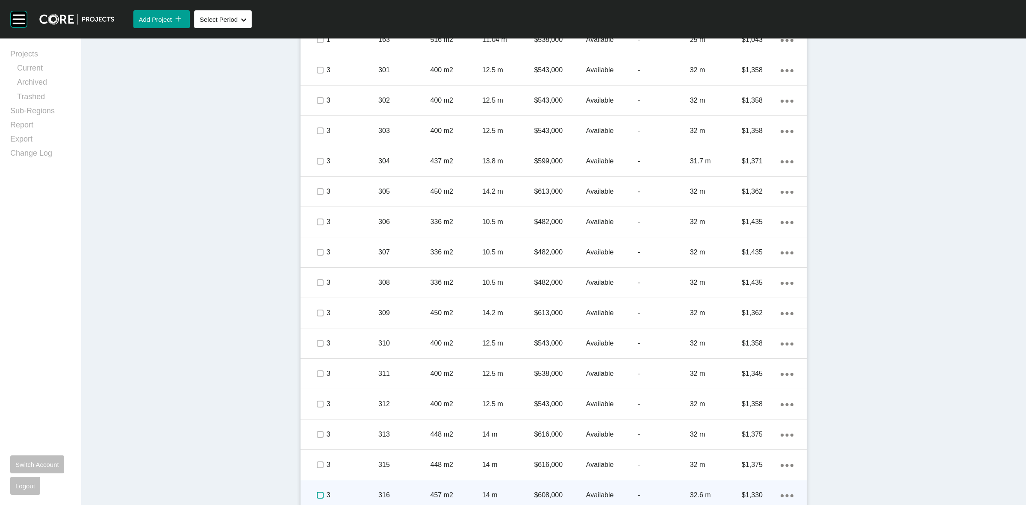
click at [317, 496] on label at bounding box center [320, 495] width 7 height 7
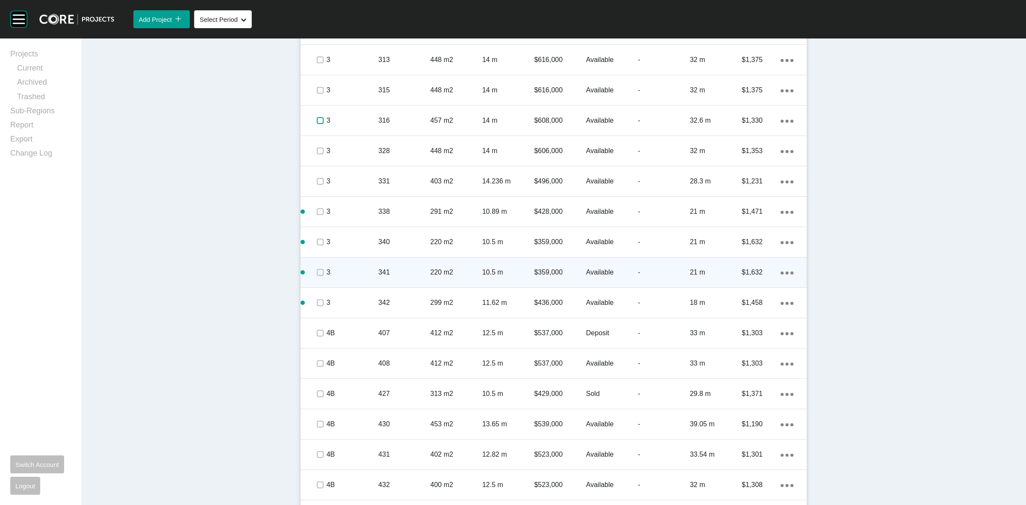
scroll to position [1122, 0]
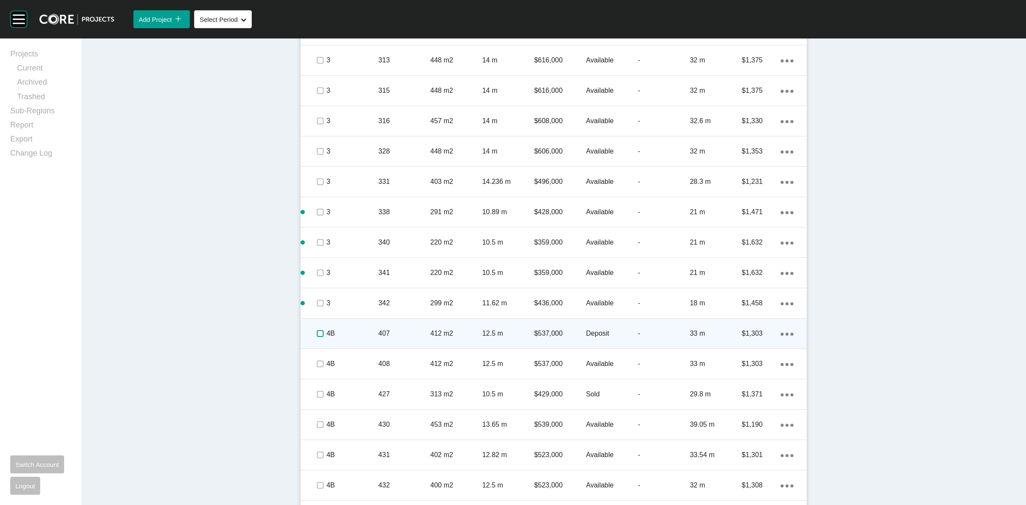
click at [317, 334] on label at bounding box center [320, 333] width 7 height 7
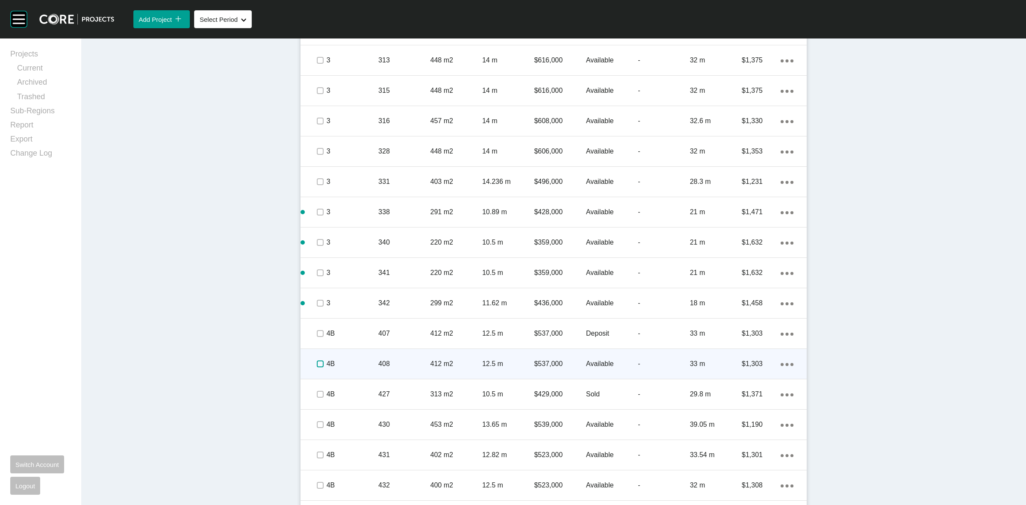
click at [317, 364] on label at bounding box center [320, 363] width 7 height 7
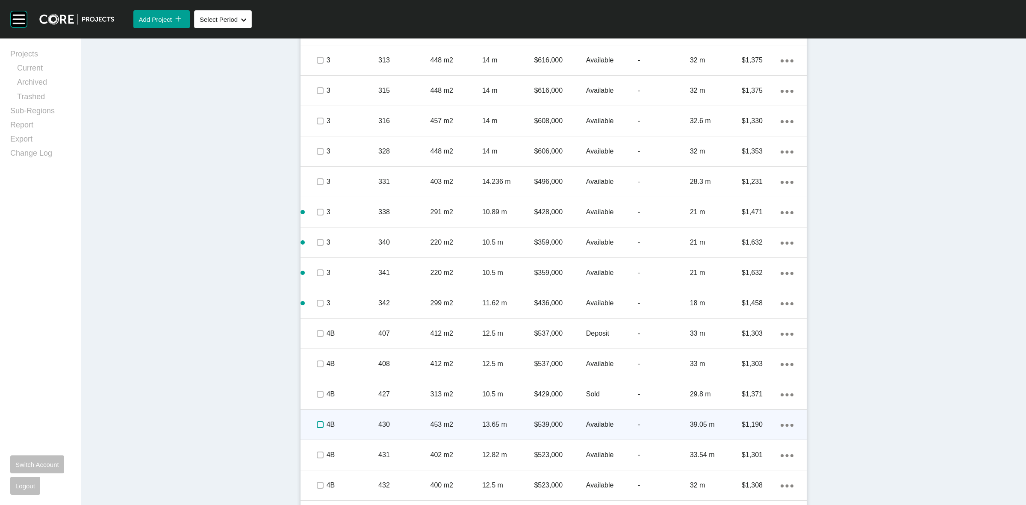
click at [320, 422] on label at bounding box center [320, 424] width 7 height 7
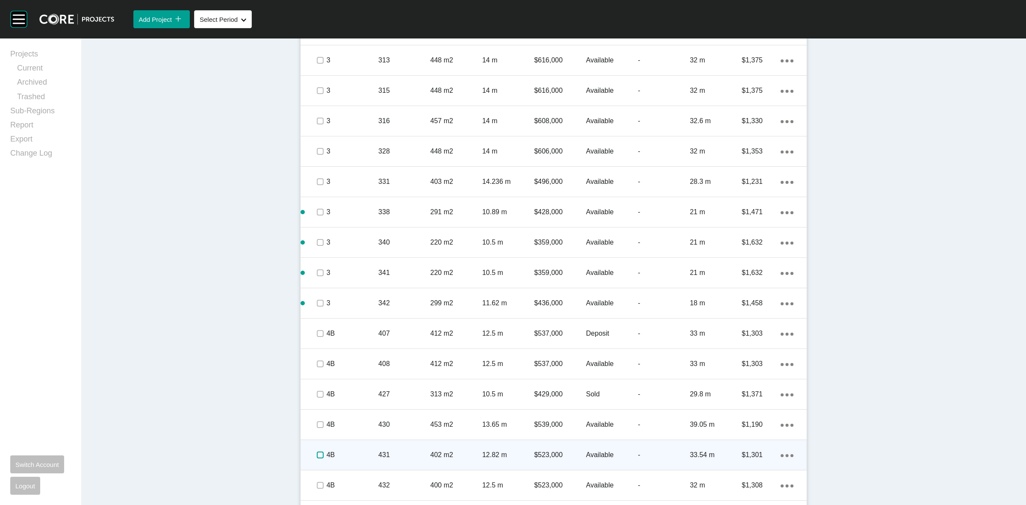
click at [320, 452] on label at bounding box center [320, 455] width 7 height 7
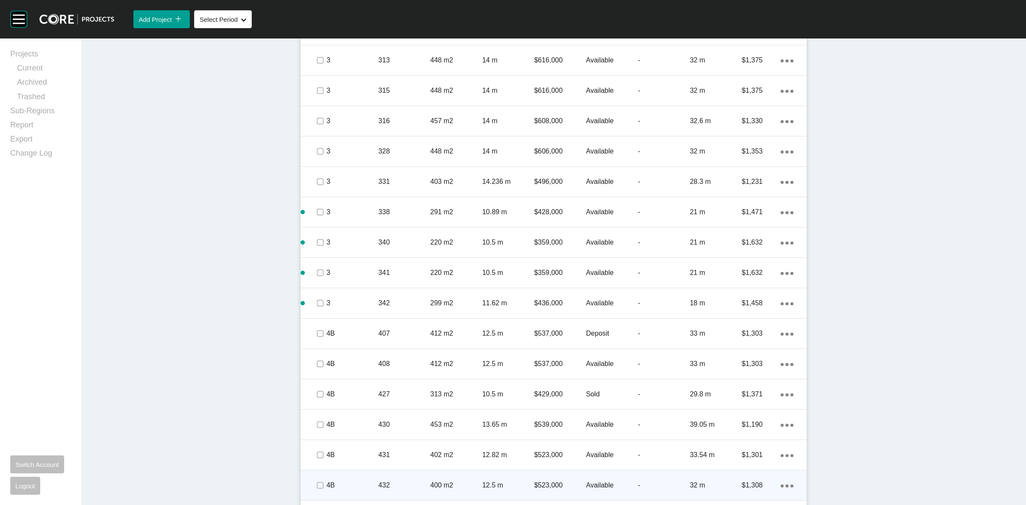
click at [313, 488] on span at bounding box center [319, 485] width 13 height 13
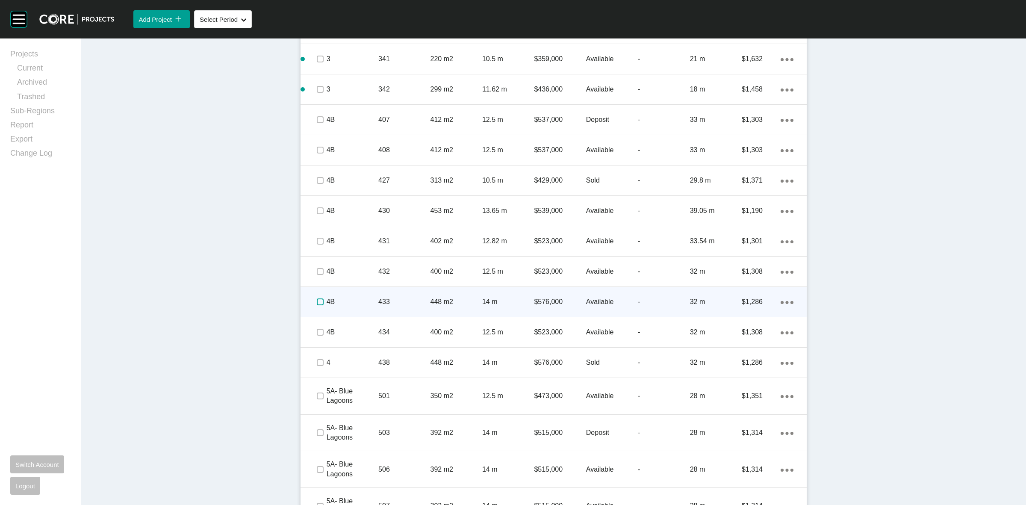
drag, startPoint x: 311, startPoint y: 304, endPoint x: 313, endPoint y: 310, distance: 6.0
click at [317, 304] on label at bounding box center [320, 301] width 7 height 7
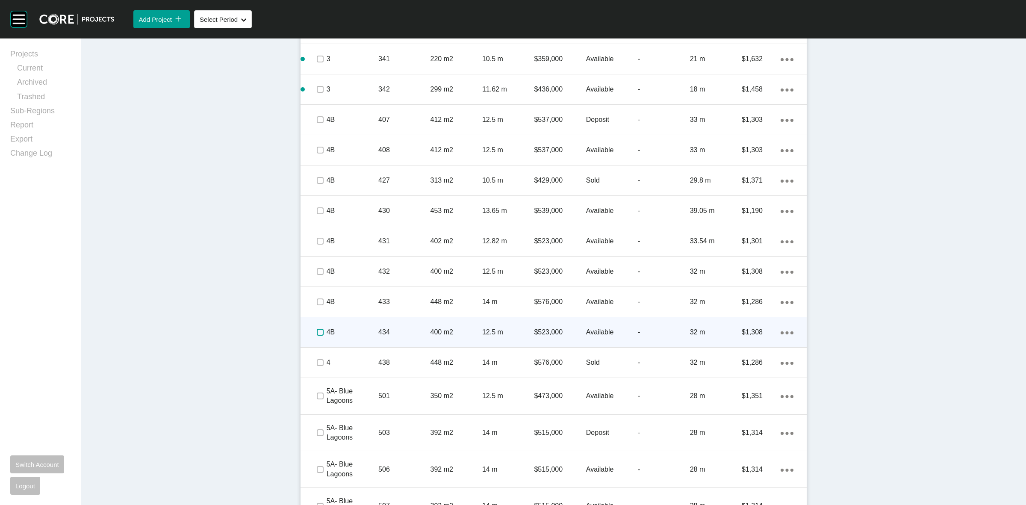
click at [317, 331] on label at bounding box center [320, 332] width 7 height 7
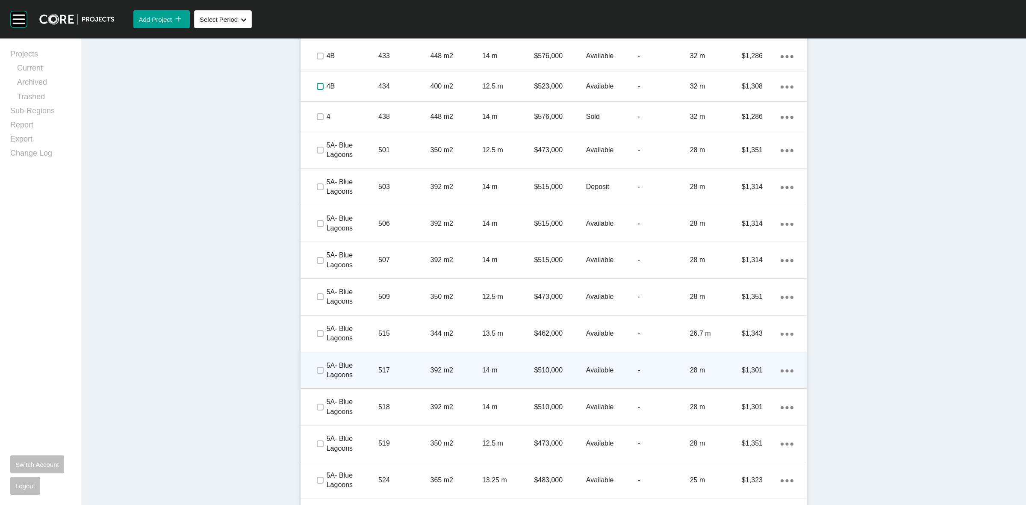
scroll to position [1603, 0]
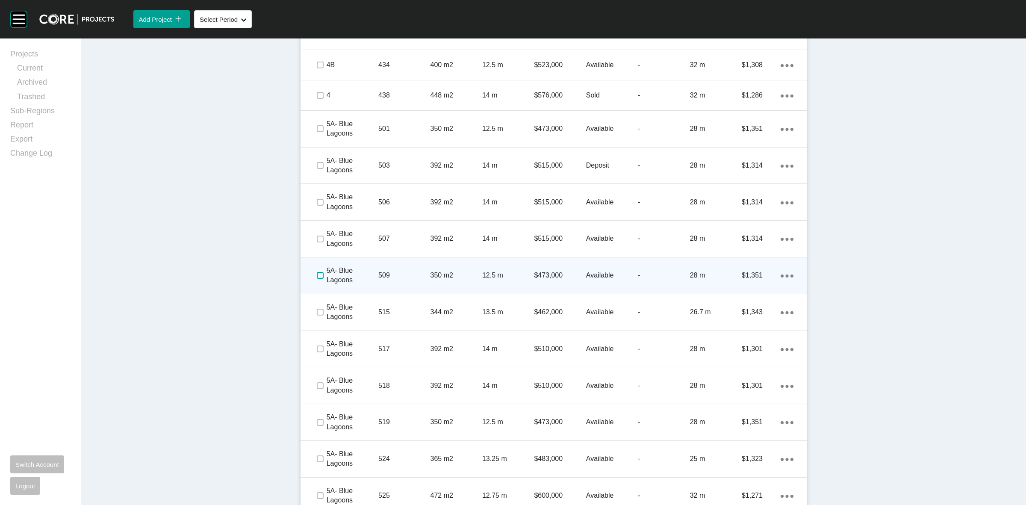
click at [317, 275] on label at bounding box center [320, 275] width 7 height 7
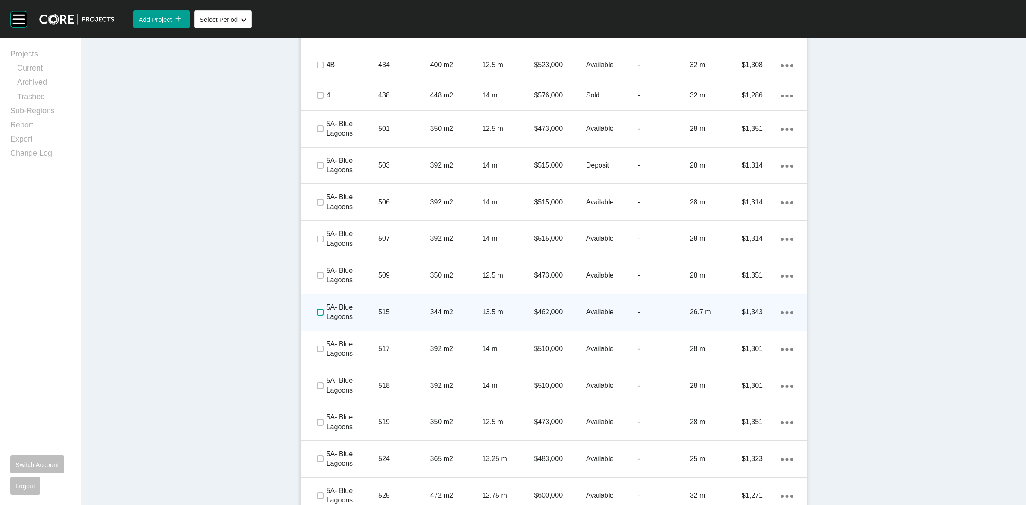
click at [317, 310] on label at bounding box center [320, 312] width 7 height 7
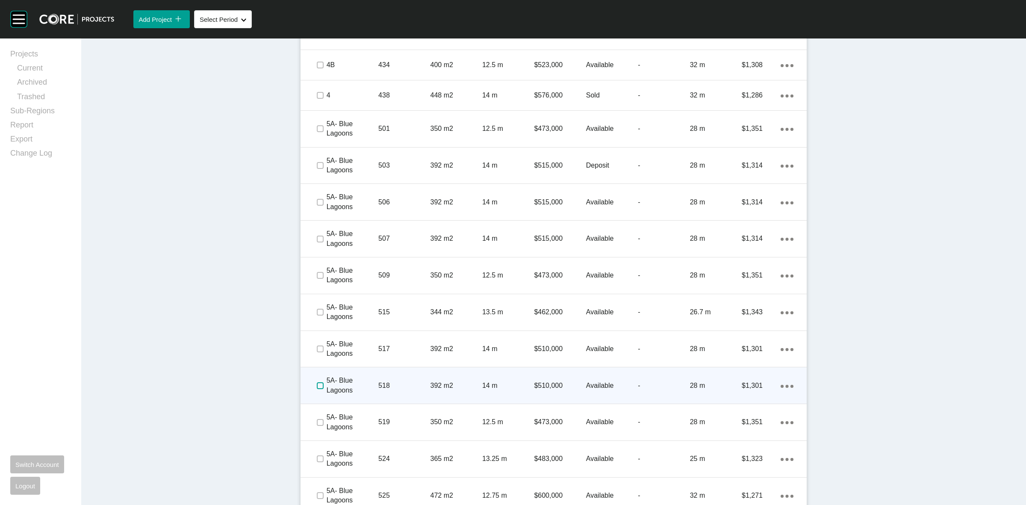
click at [317, 387] on label at bounding box center [320, 385] width 7 height 7
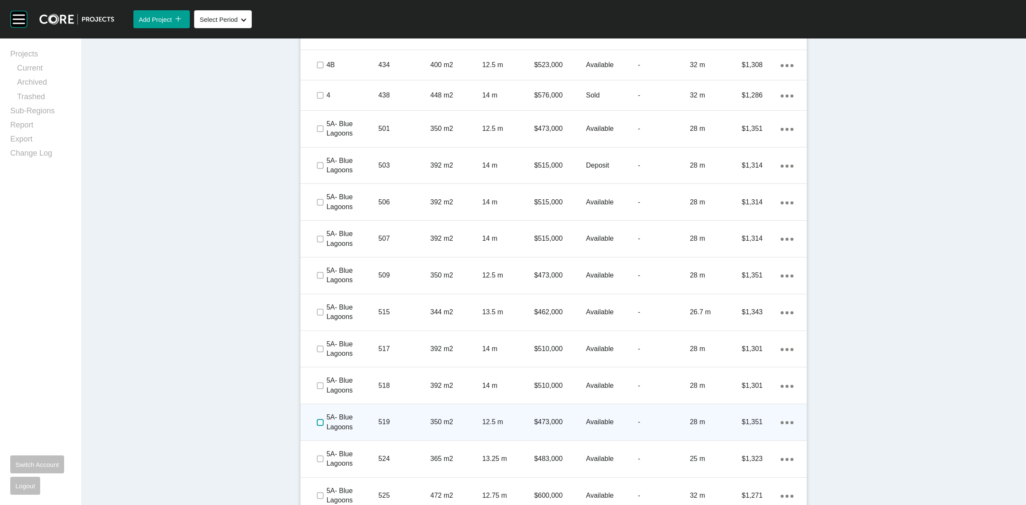
click at [317, 425] on label at bounding box center [320, 422] width 7 height 7
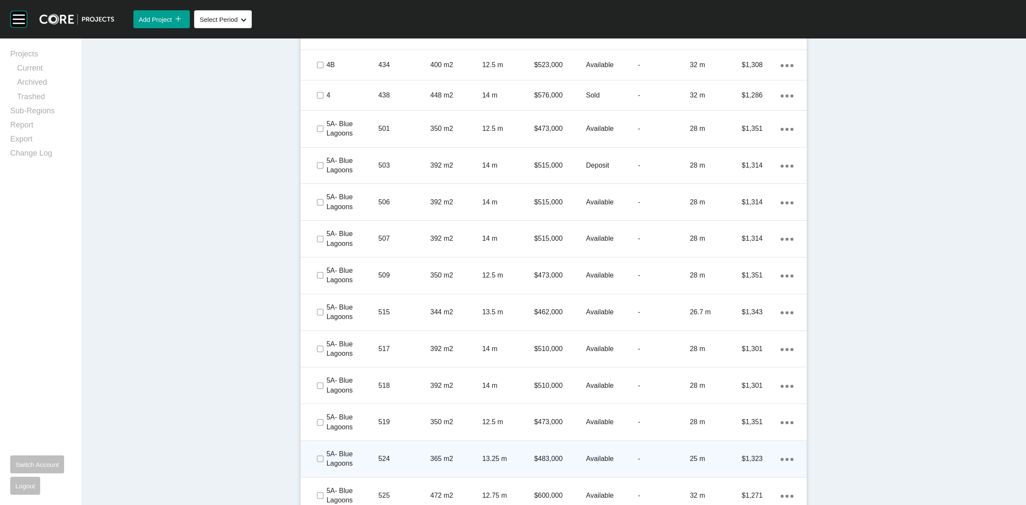
click at [316, 464] on span at bounding box center [319, 458] width 13 height 13
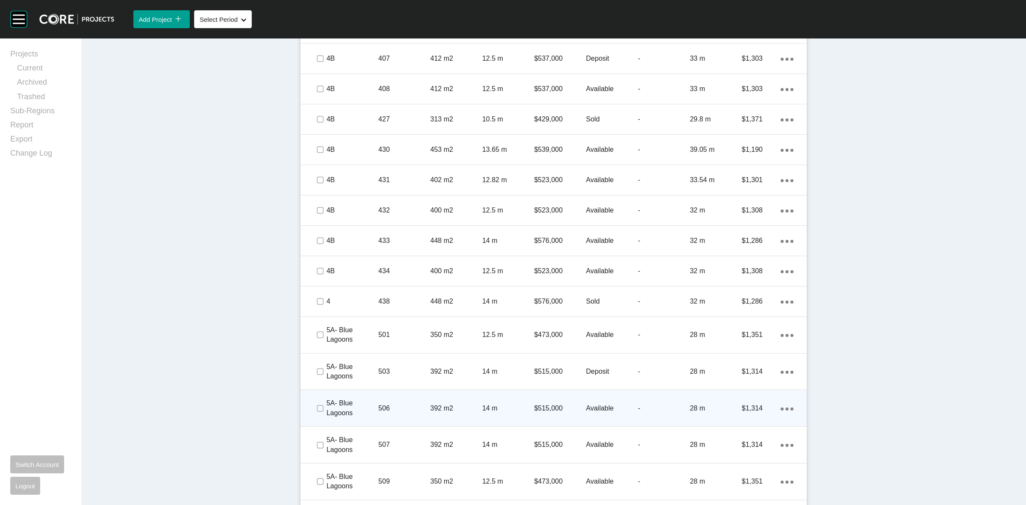
scroll to position [1390, 0]
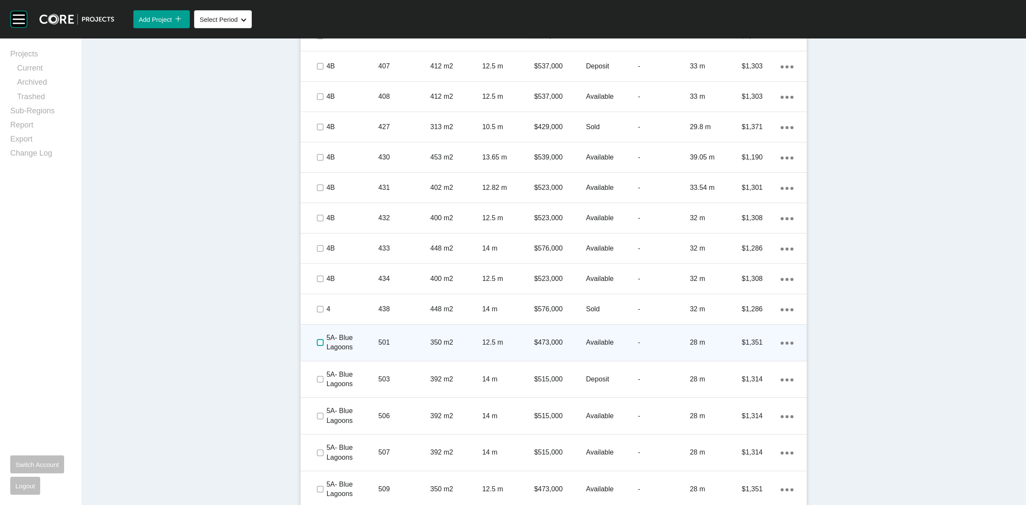
click at [317, 345] on label at bounding box center [320, 342] width 7 height 7
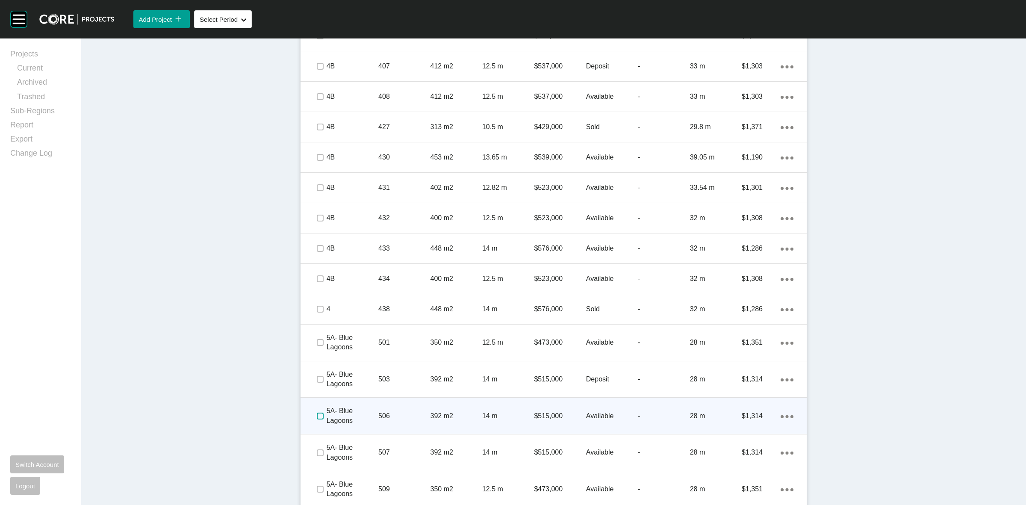
click at [317, 415] on label at bounding box center [320, 416] width 7 height 7
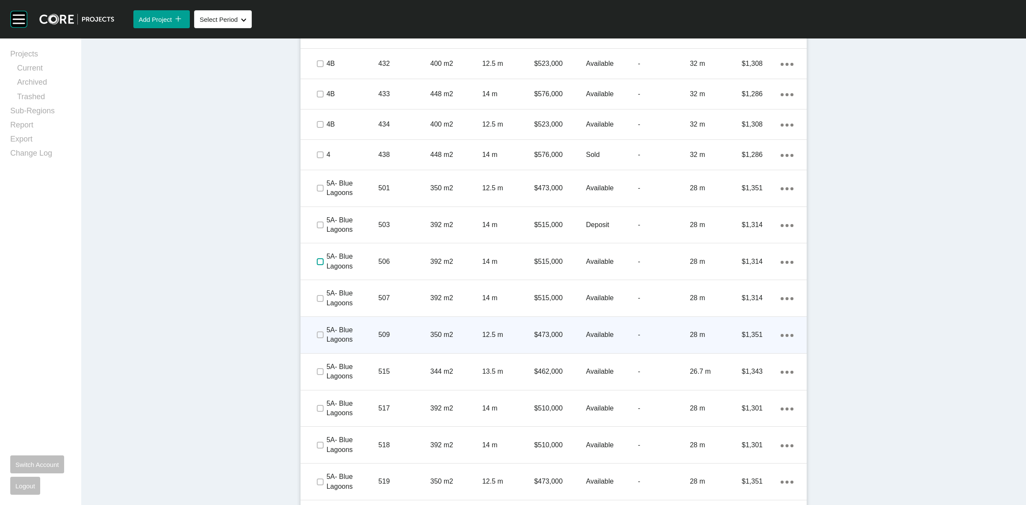
scroll to position [1550, 0]
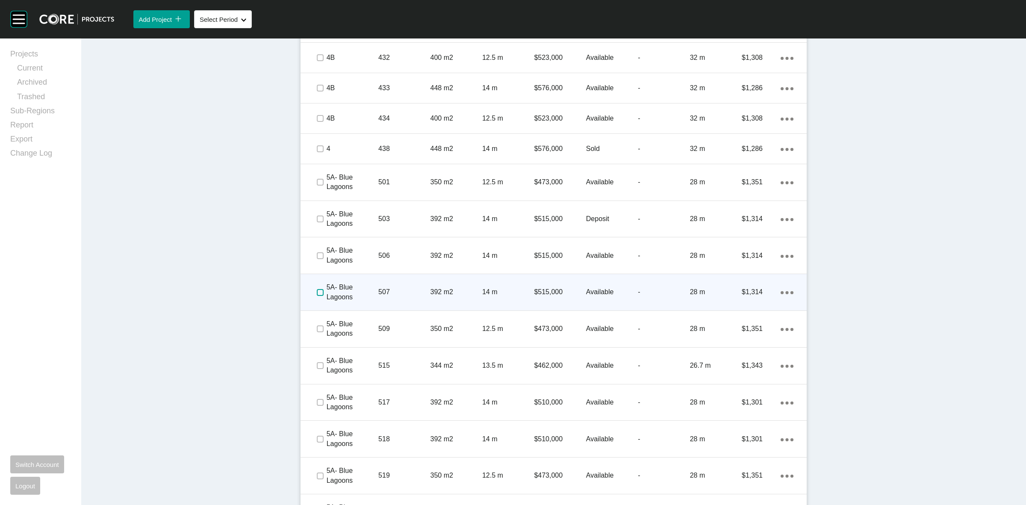
click at [317, 292] on label at bounding box center [320, 292] width 7 height 7
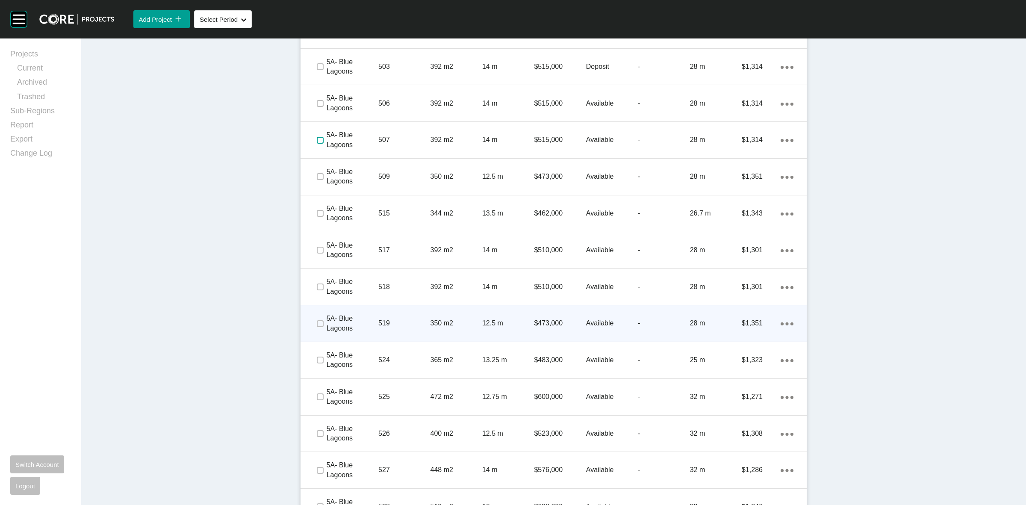
scroll to position [1764, 0]
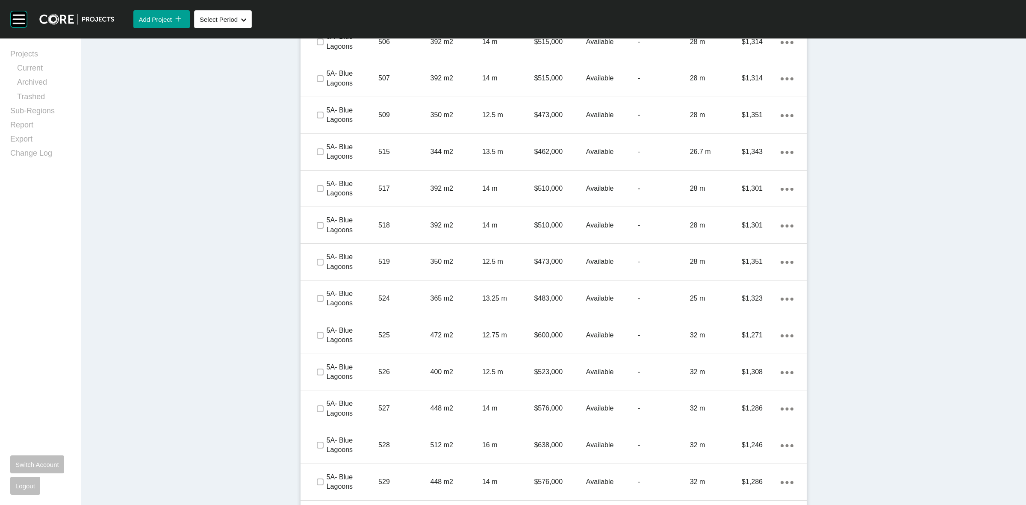
drag, startPoint x: 318, startPoint y: 336, endPoint x: 254, endPoint y: 337, distance: 63.3
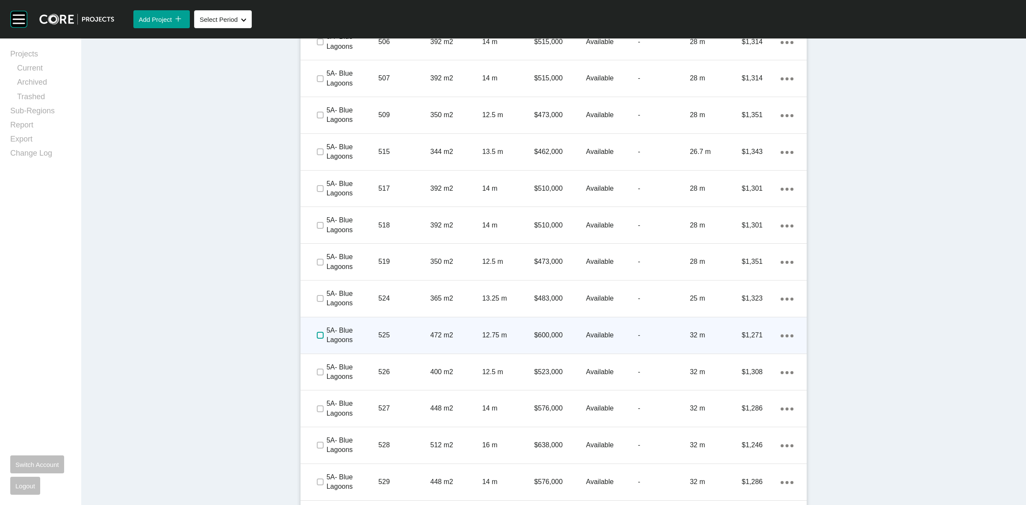
click at [317, 333] on label at bounding box center [320, 335] width 7 height 7
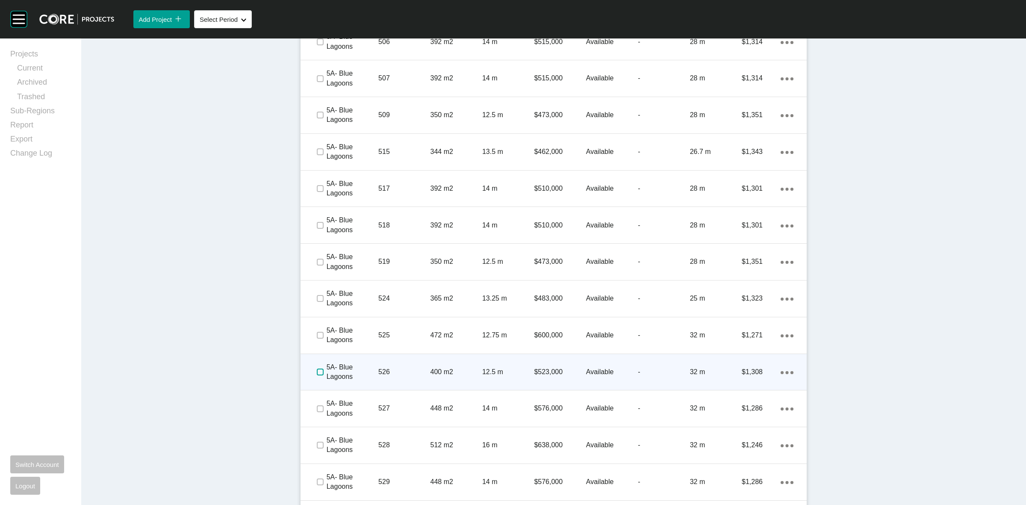
click at [320, 370] on label at bounding box center [320, 372] width 7 height 7
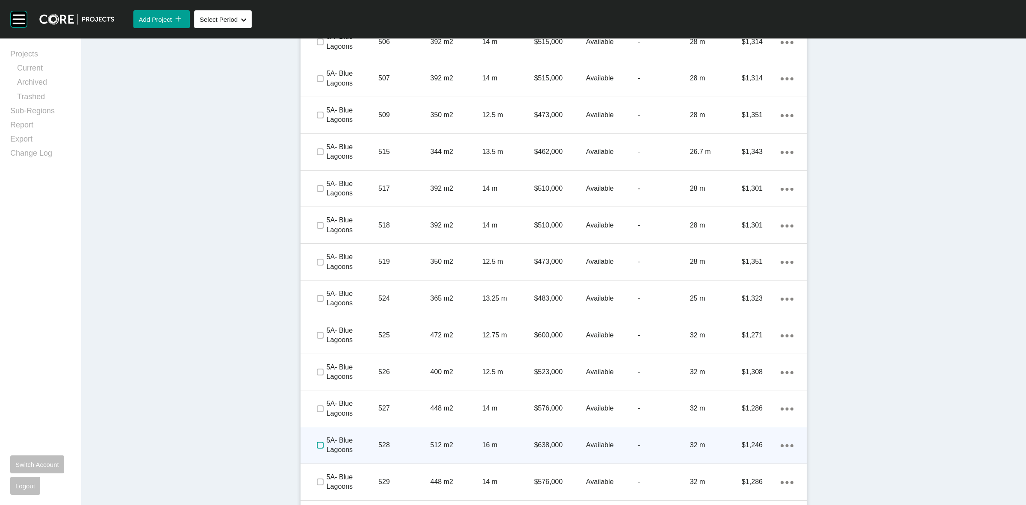
click at [317, 443] on label at bounding box center [320, 445] width 7 height 7
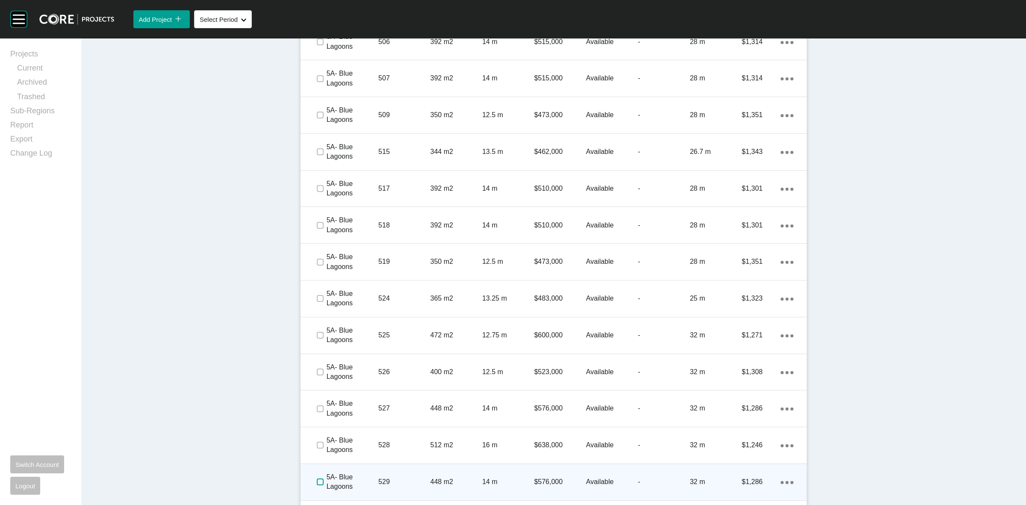
click at [317, 484] on label at bounding box center [320, 481] width 7 height 7
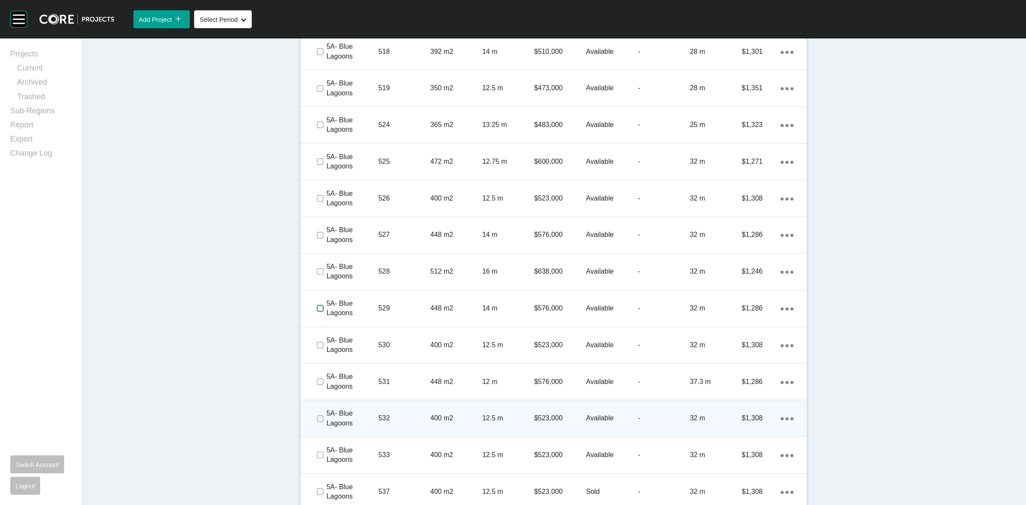
scroll to position [1978, 0]
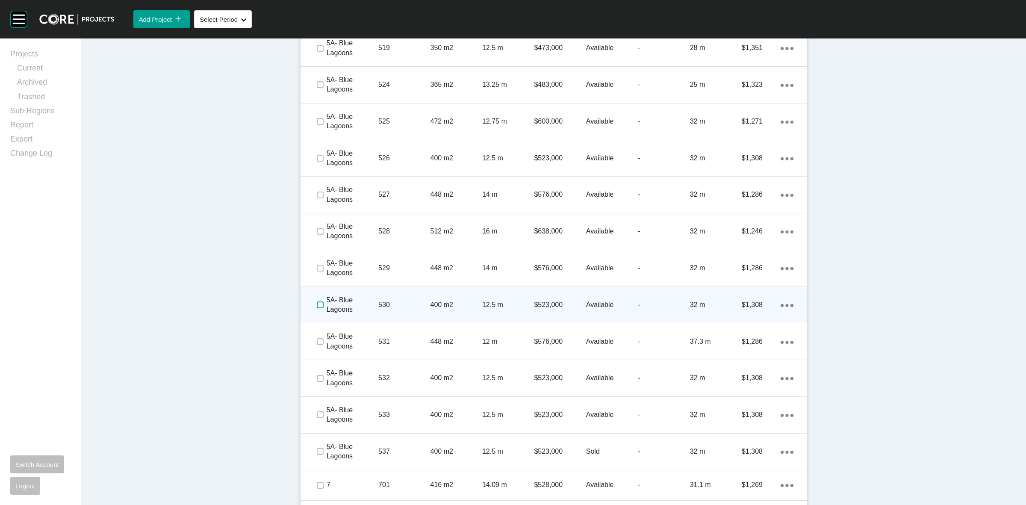
click at [317, 307] on label at bounding box center [320, 304] width 7 height 7
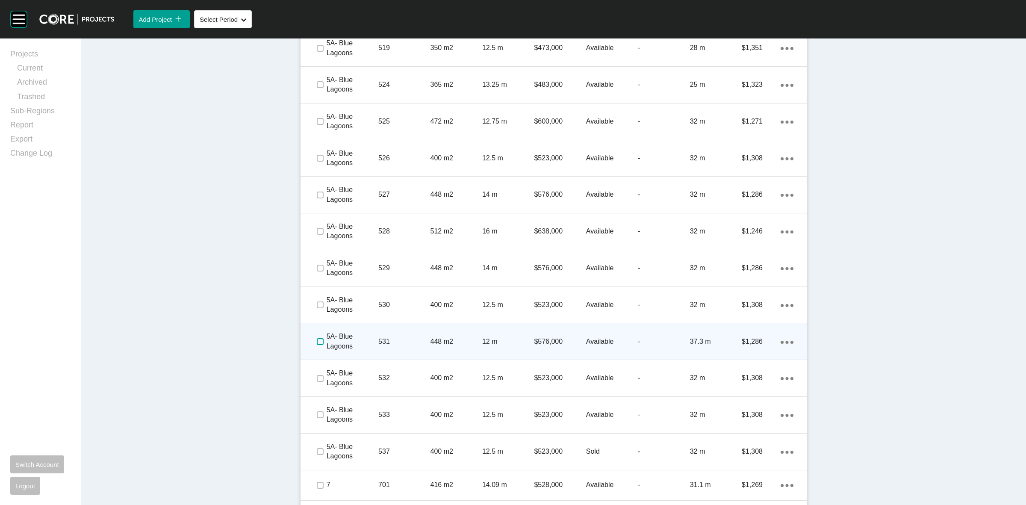
click at [317, 339] on label at bounding box center [320, 341] width 7 height 7
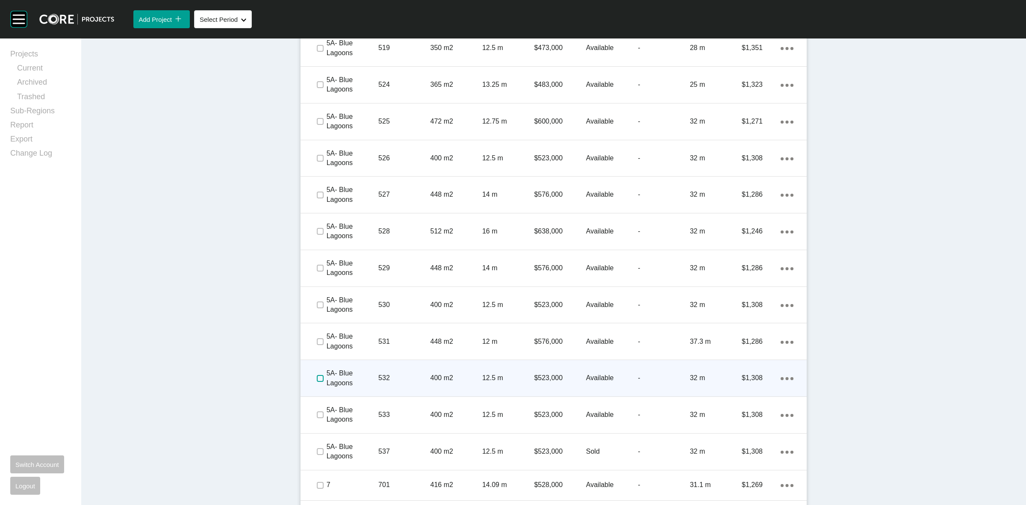
click at [317, 375] on label at bounding box center [320, 378] width 7 height 7
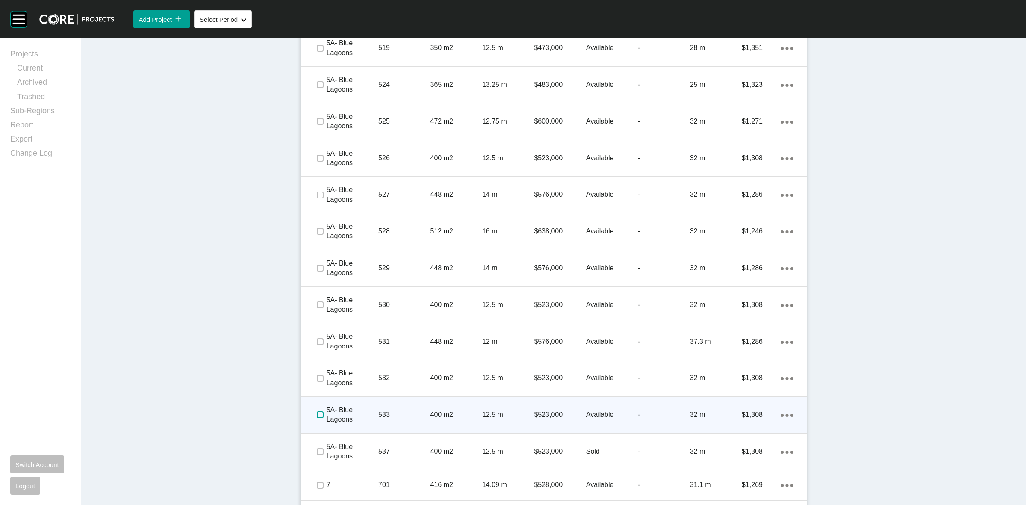
click at [320, 413] on label at bounding box center [320, 414] width 7 height 7
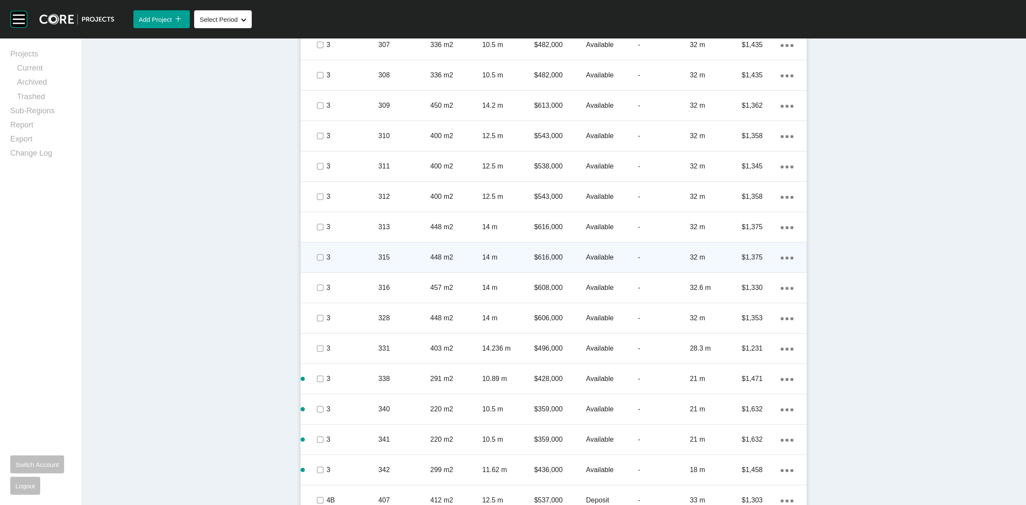
scroll to position [962, 0]
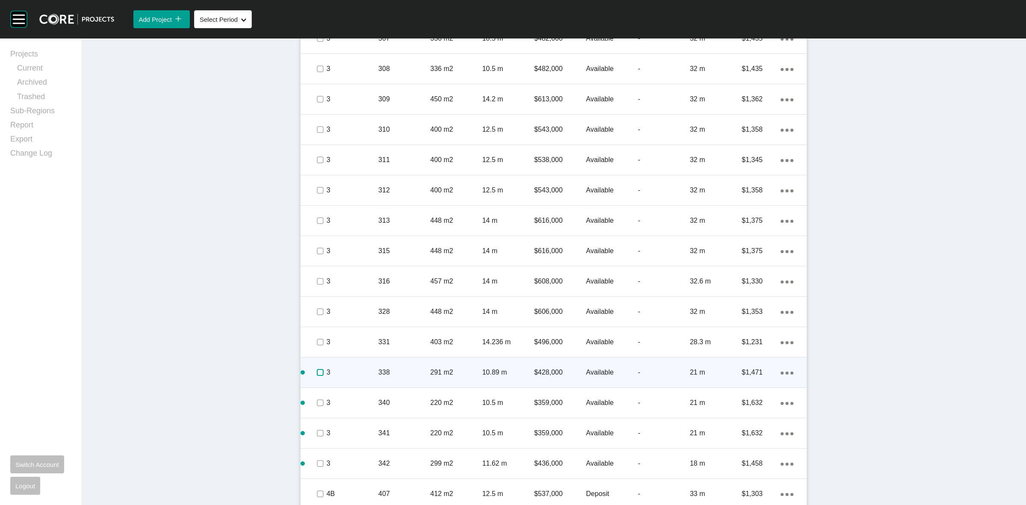
click at [317, 372] on label at bounding box center [320, 372] width 7 height 7
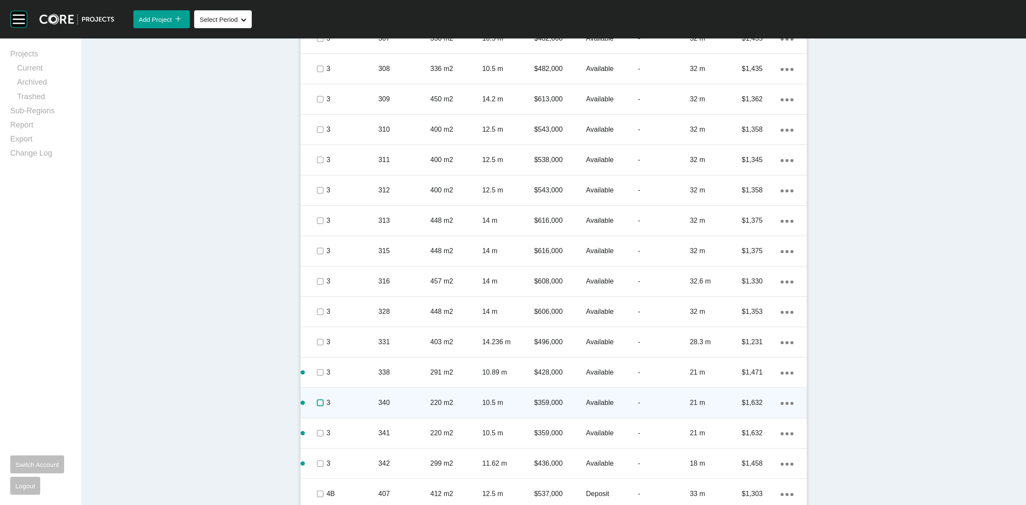
click at [317, 406] on label at bounding box center [320, 402] width 7 height 7
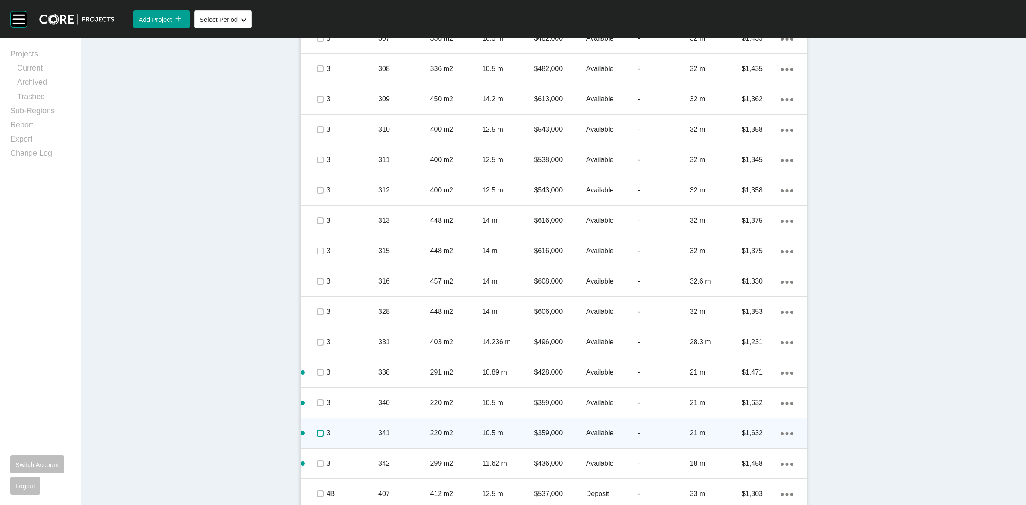
click at [317, 431] on label at bounding box center [320, 433] width 7 height 7
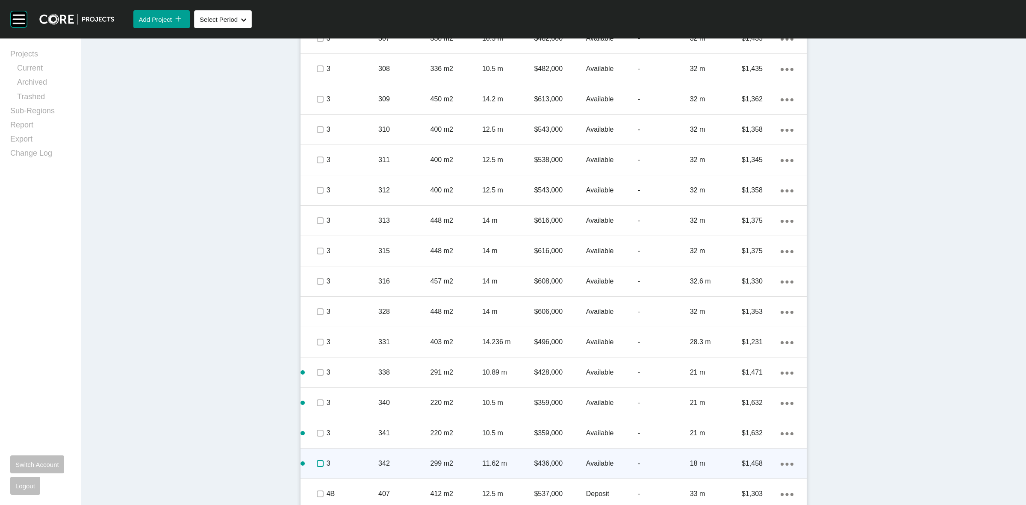
click at [317, 463] on label at bounding box center [320, 463] width 7 height 7
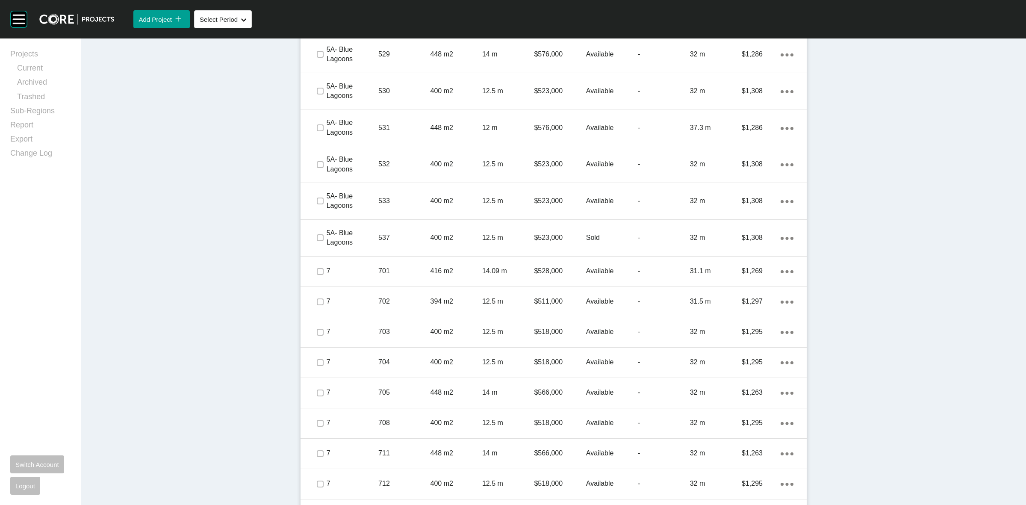
scroll to position [2352, 0]
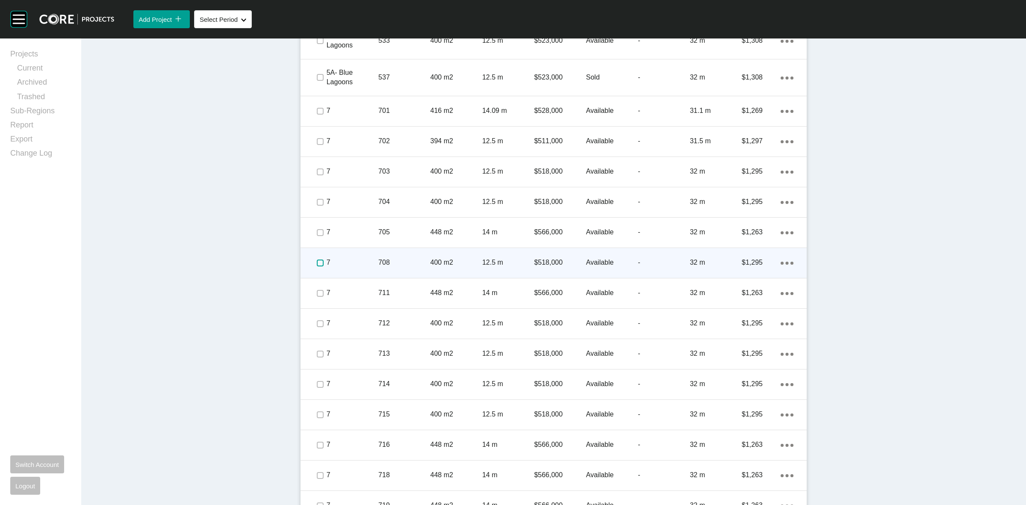
click at [317, 262] on label at bounding box center [320, 263] width 7 height 7
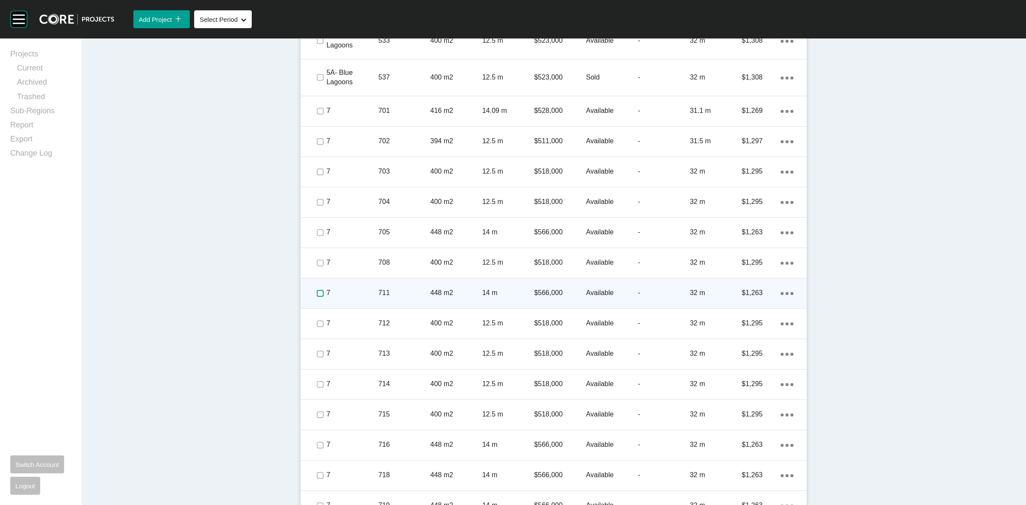
click at [319, 292] on label at bounding box center [320, 293] width 7 height 7
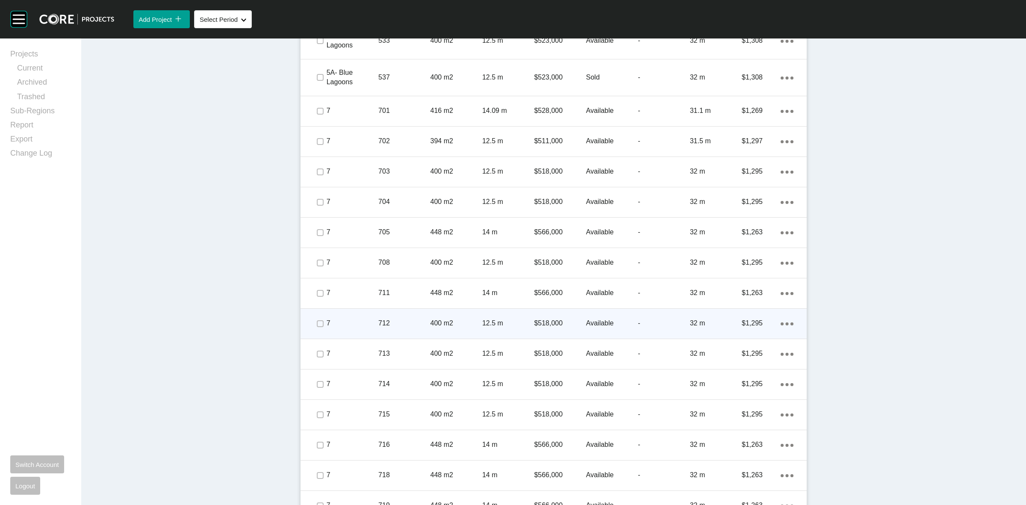
click at [319, 315] on div at bounding box center [319, 324] width 13 height 30
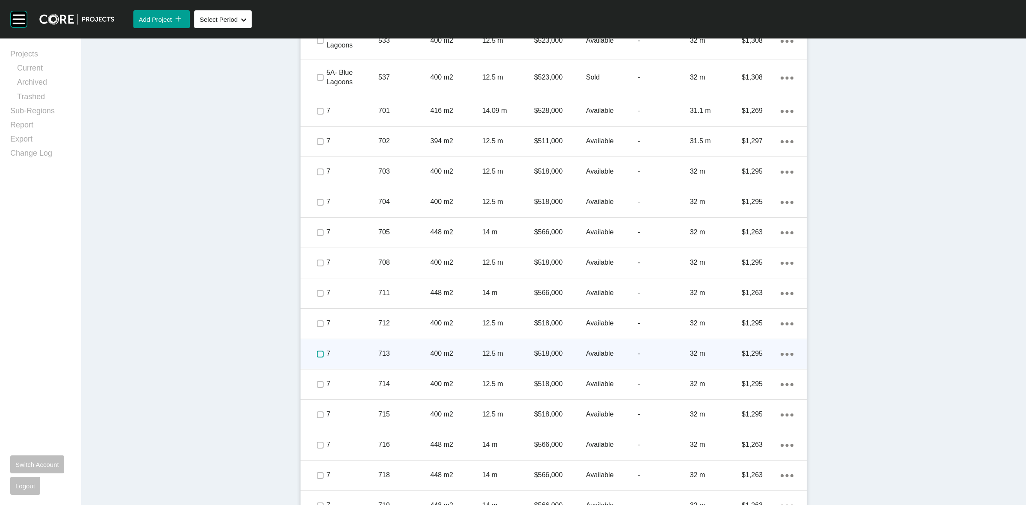
click at [319, 351] on label at bounding box center [320, 354] width 7 height 7
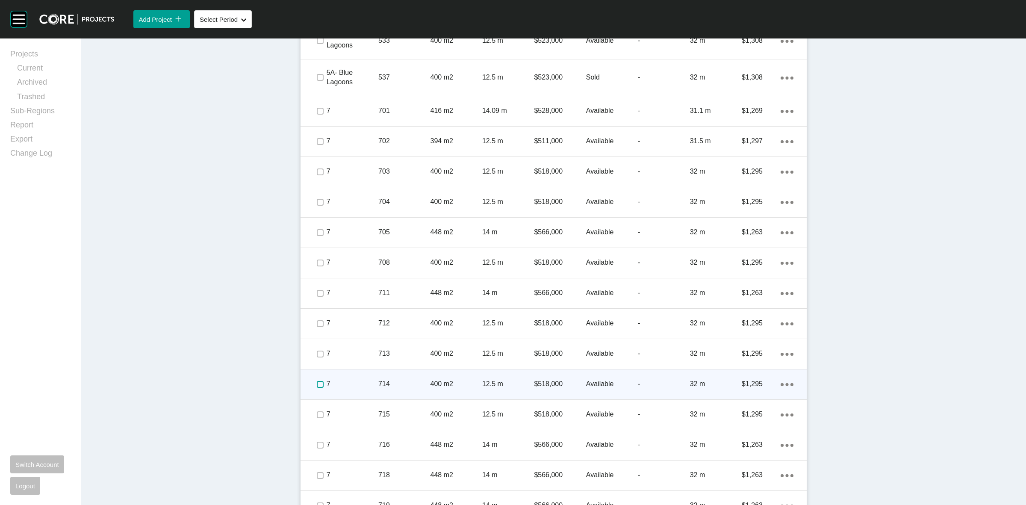
click at [317, 384] on label at bounding box center [320, 384] width 7 height 7
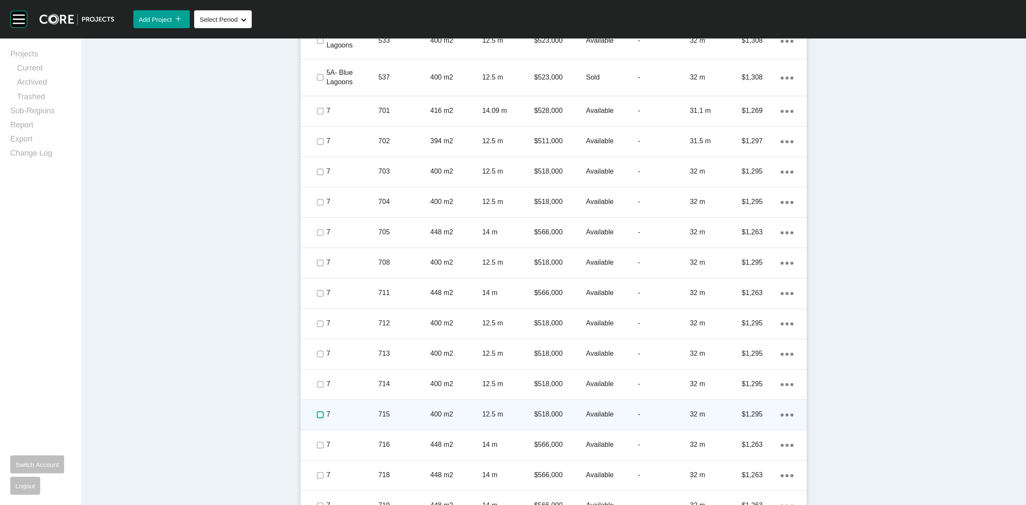
click at [317, 413] on label at bounding box center [320, 414] width 7 height 7
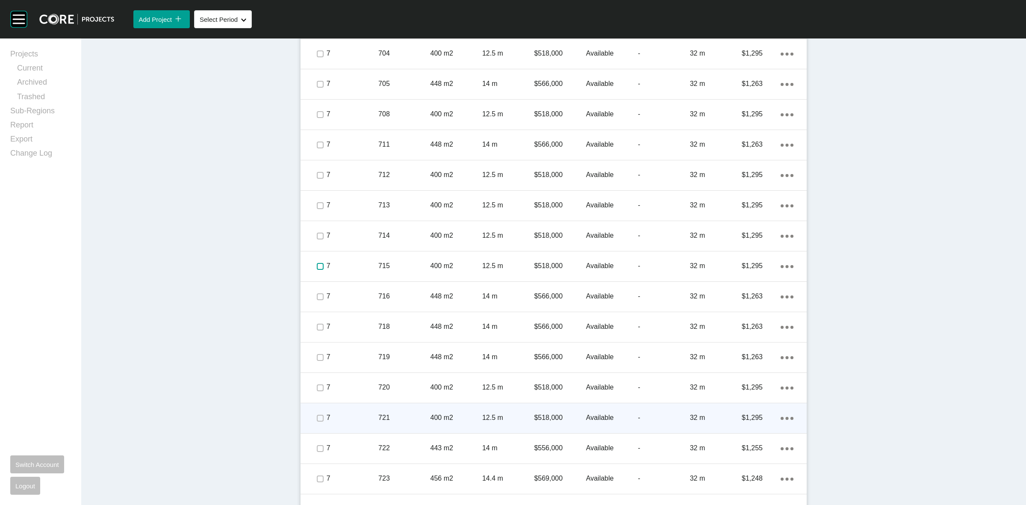
scroll to position [2512, 0]
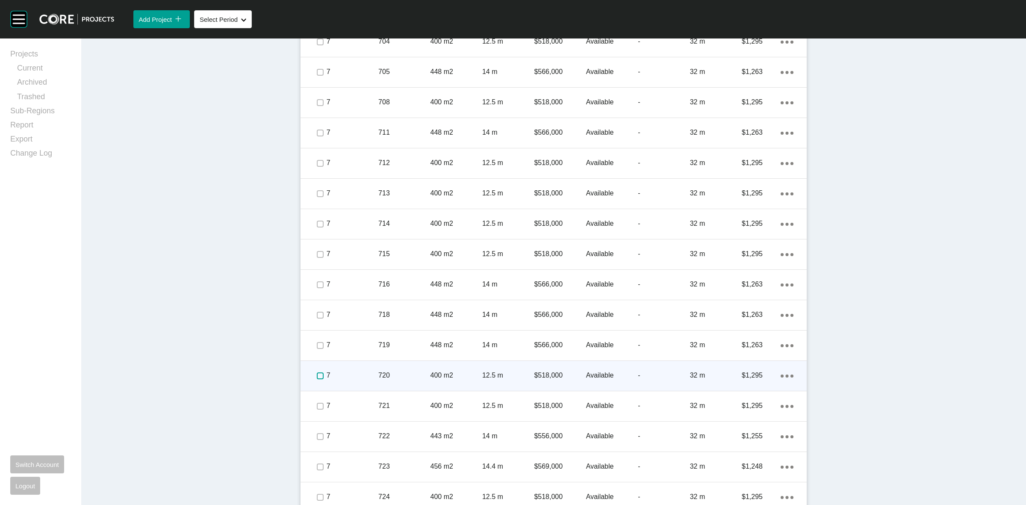
click at [317, 372] on label at bounding box center [320, 375] width 7 height 7
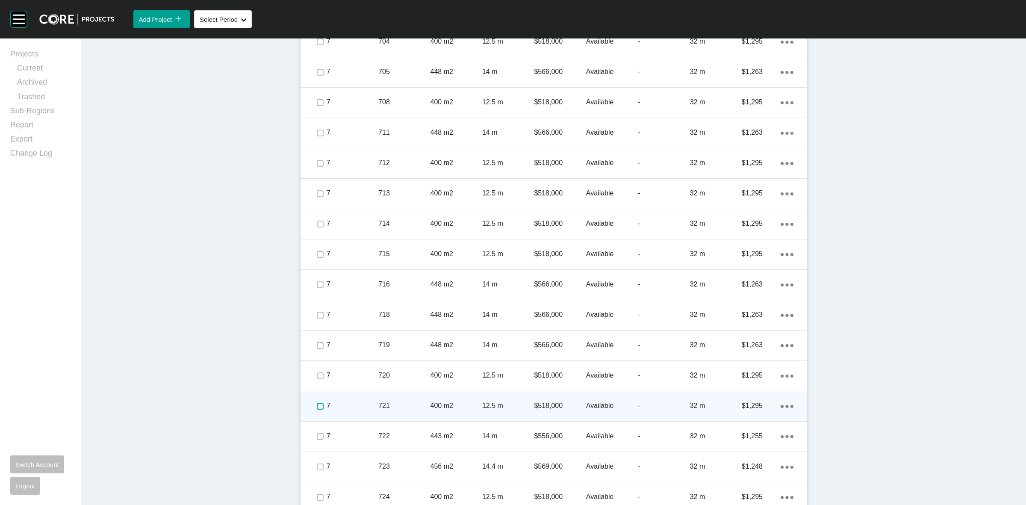
click at [319, 404] on label at bounding box center [320, 406] width 7 height 7
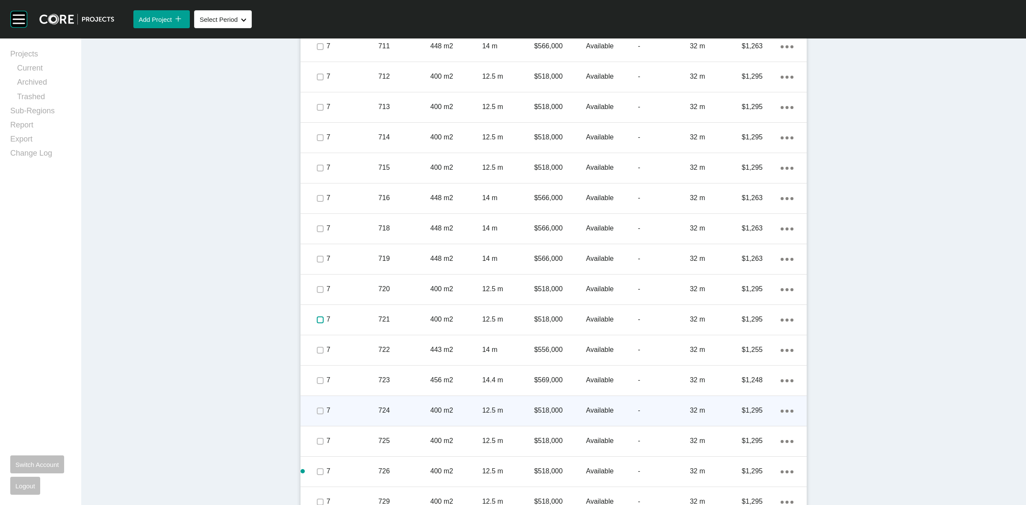
scroll to position [2619, 0]
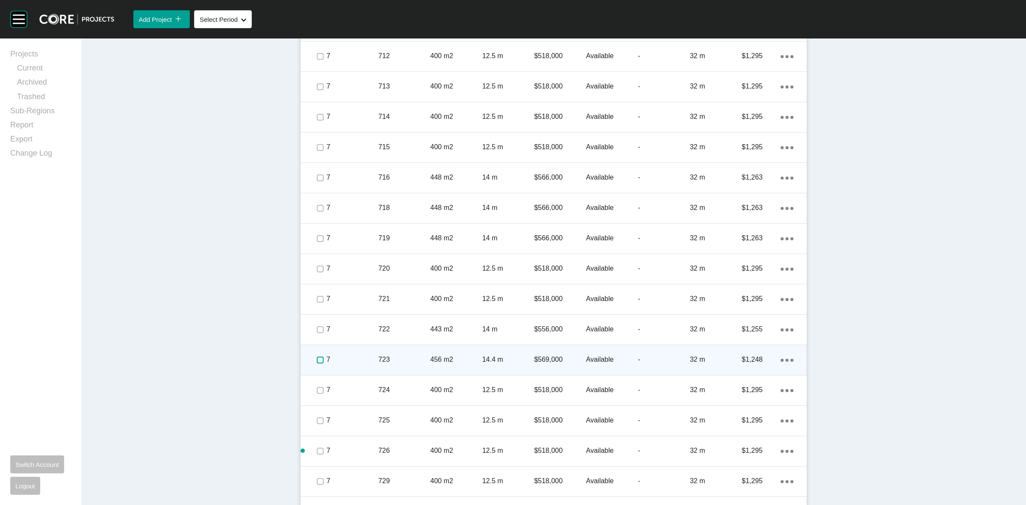
click at [320, 358] on label at bounding box center [320, 360] width 7 height 7
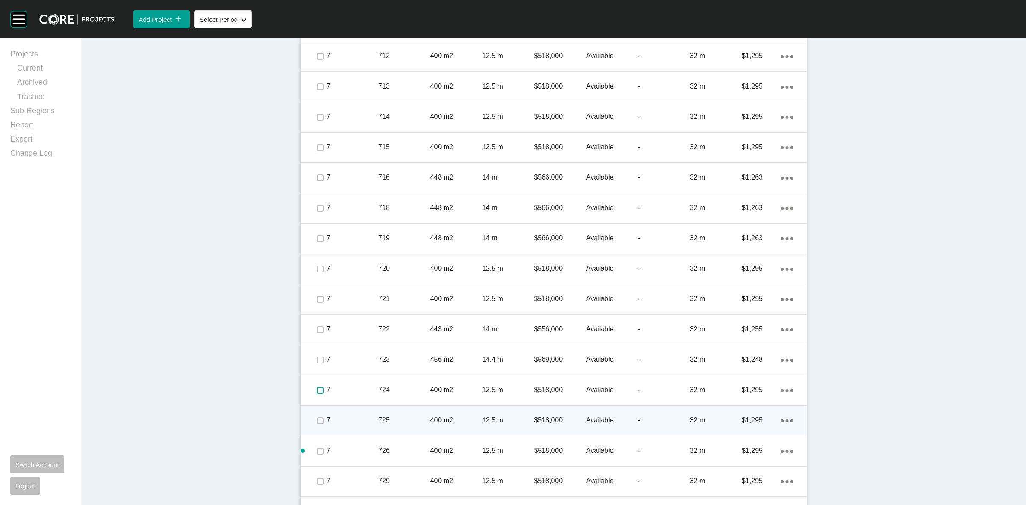
drag, startPoint x: 316, startPoint y: 389, endPoint x: 315, endPoint y: 414, distance: 24.8
click at [317, 392] on label at bounding box center [320, 390] width 7 height 7
click at [317, 417] on label at bounding box center [320, 420] width 7 height 7
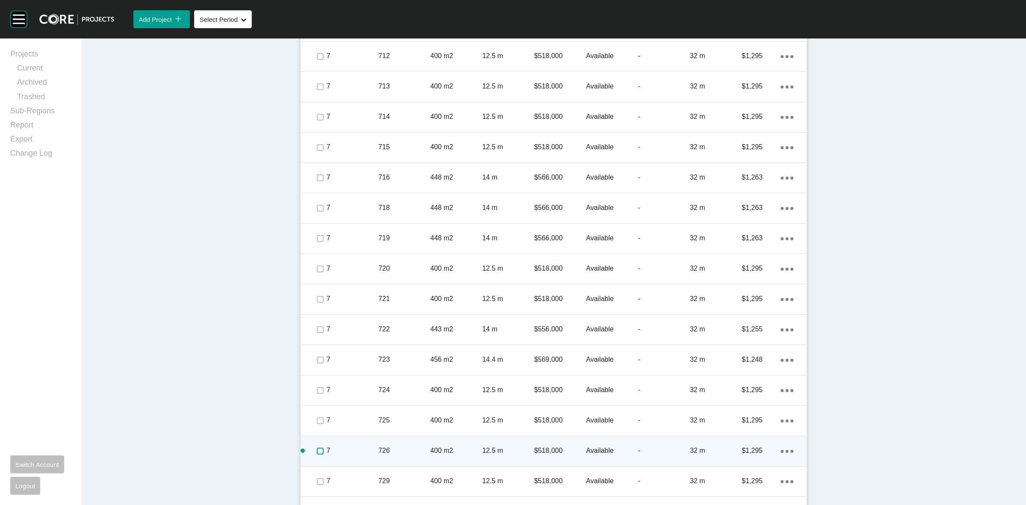
click at [317, 448] on label at bounding box center [320, 451] width 7 height 7
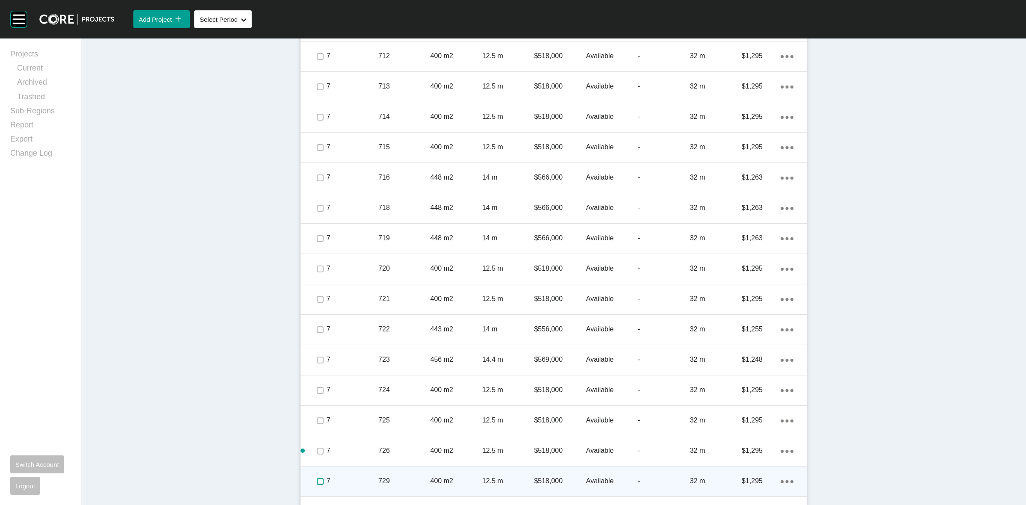
click at [317, 480] on label at bounding box center [320, 481] width 7 height 7
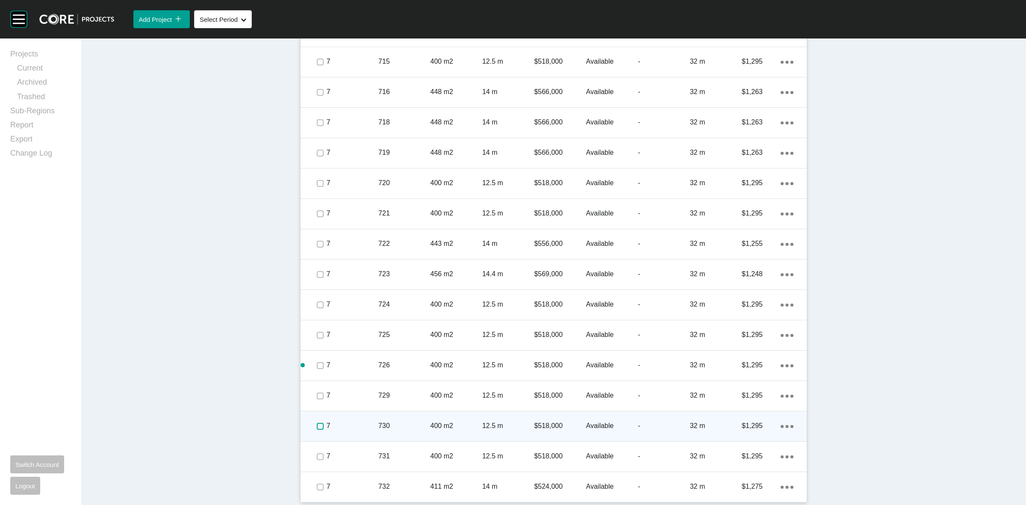
click at [317, 423] on label at bounding box center [320, 426] width 7 height 7
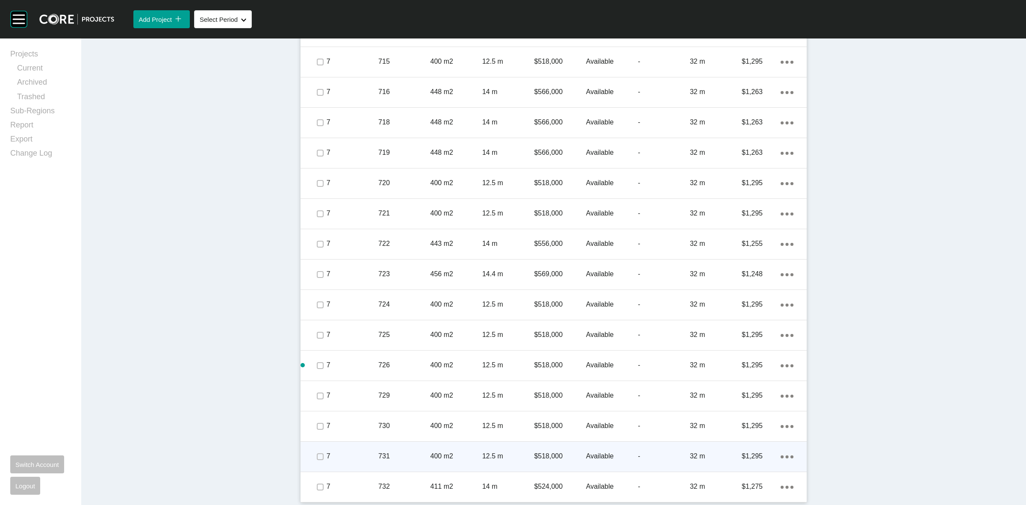
click at [317, 450] on span at bounding box center [319, 456] width 13 height 13
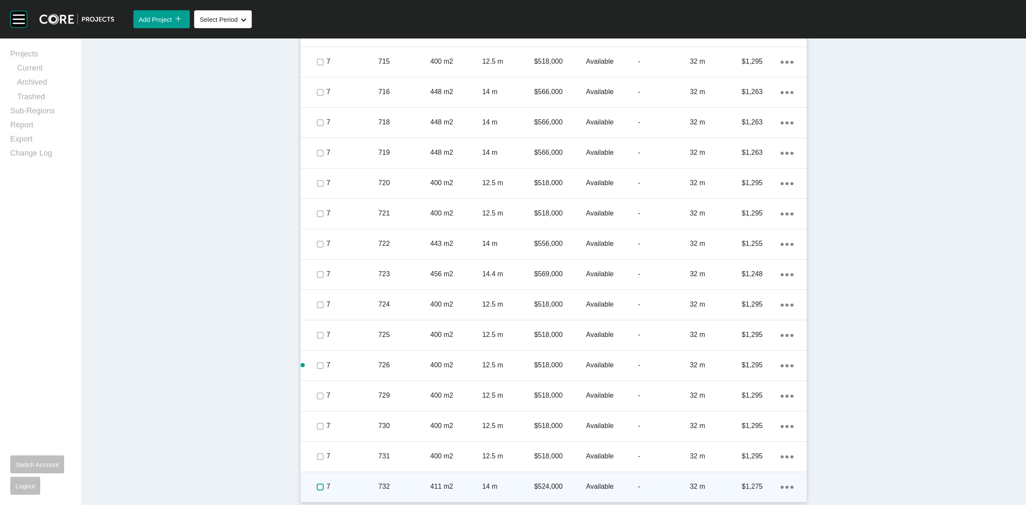
click at [317, 486] on label at bounding box center [320, 487] width 7 height 7
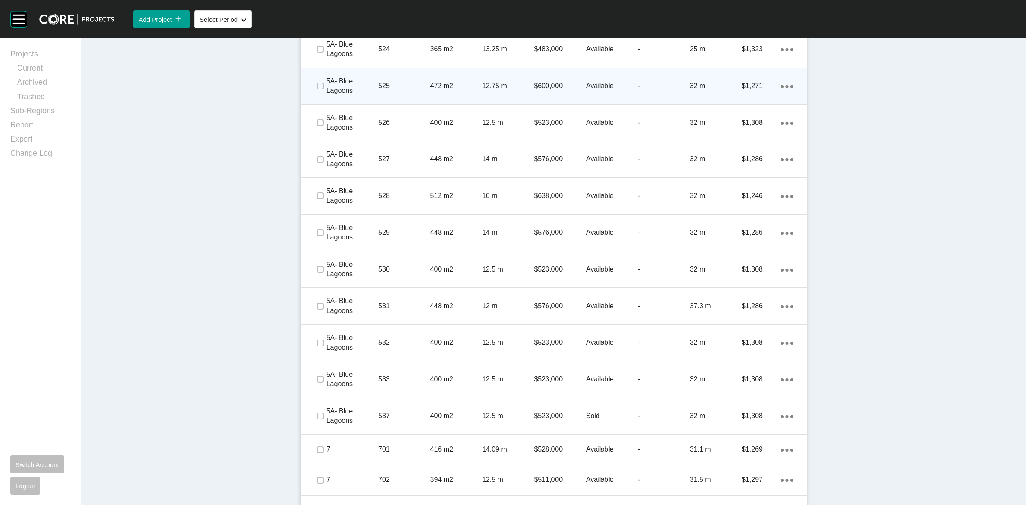
scroll to position [2010, 0]
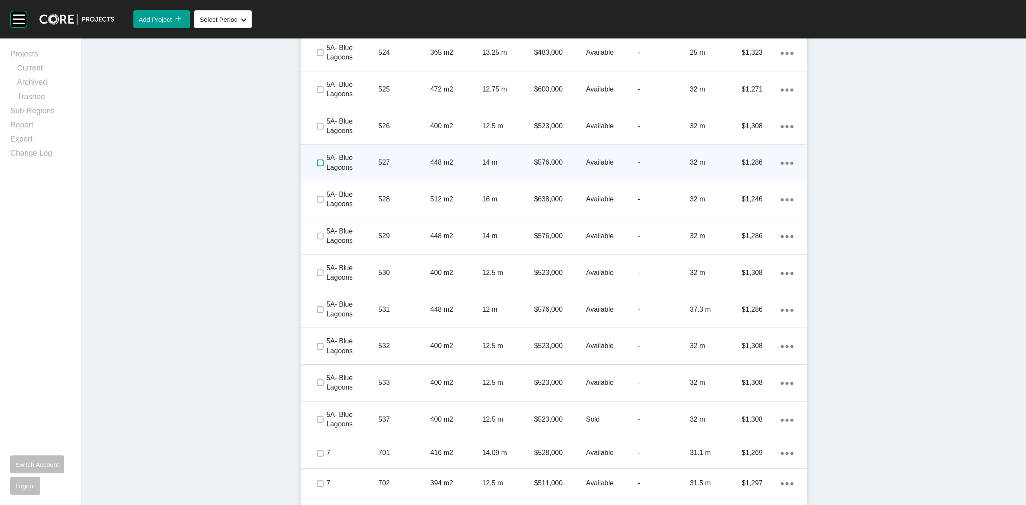
click at [317, 164] on label at bounding box center [320, 162] width 7 height 7
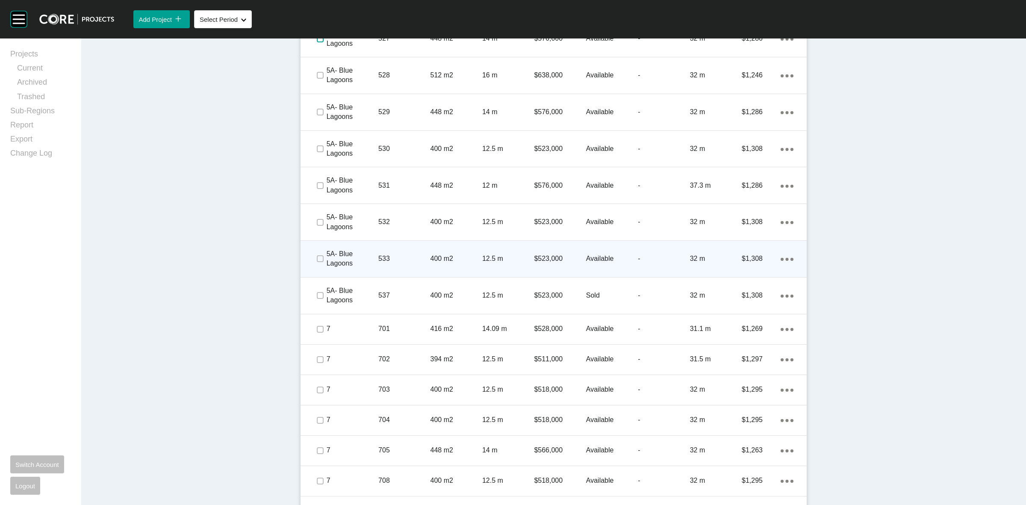
scroll to position [2170, 0]
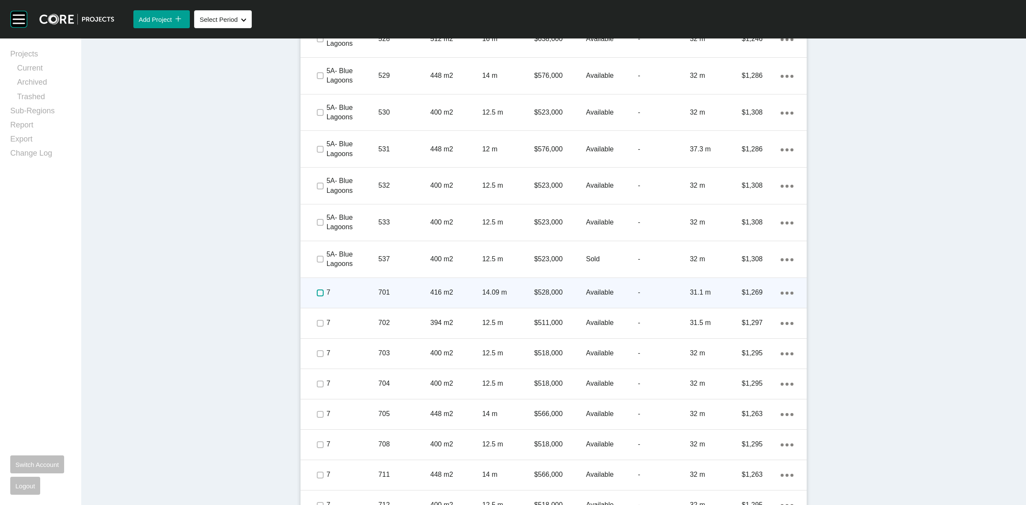
click at [317, 291] on label at bounding box center [320, 292] width 7 height 7
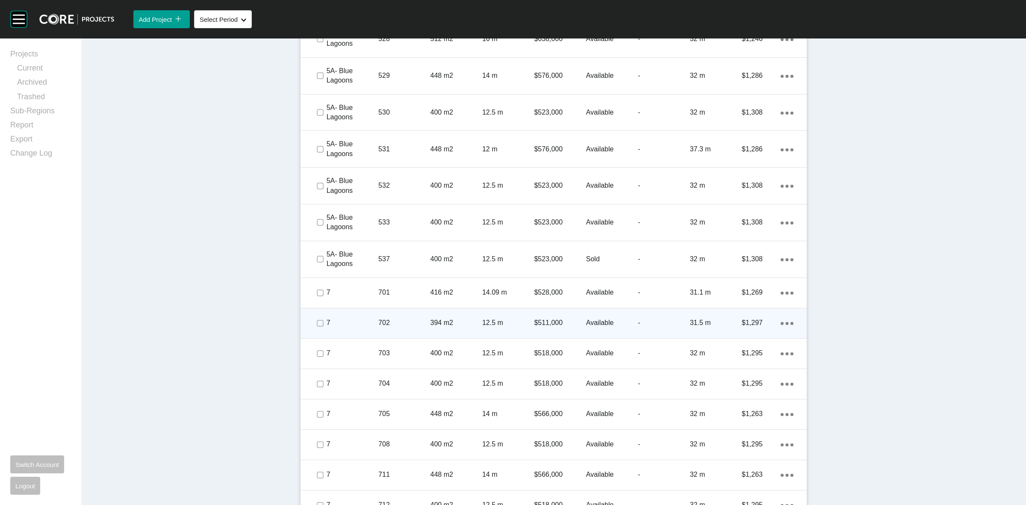
click at [315, 328] on span at bounding box center [319, 323] width 13 height 13
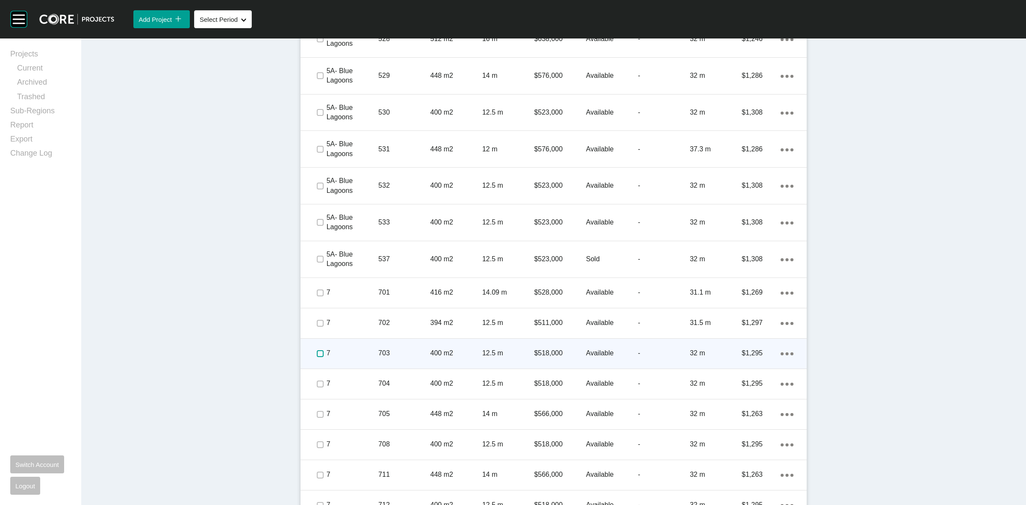
click at [317, 356] on label at bounding box center [320, 353] width 7 height 7
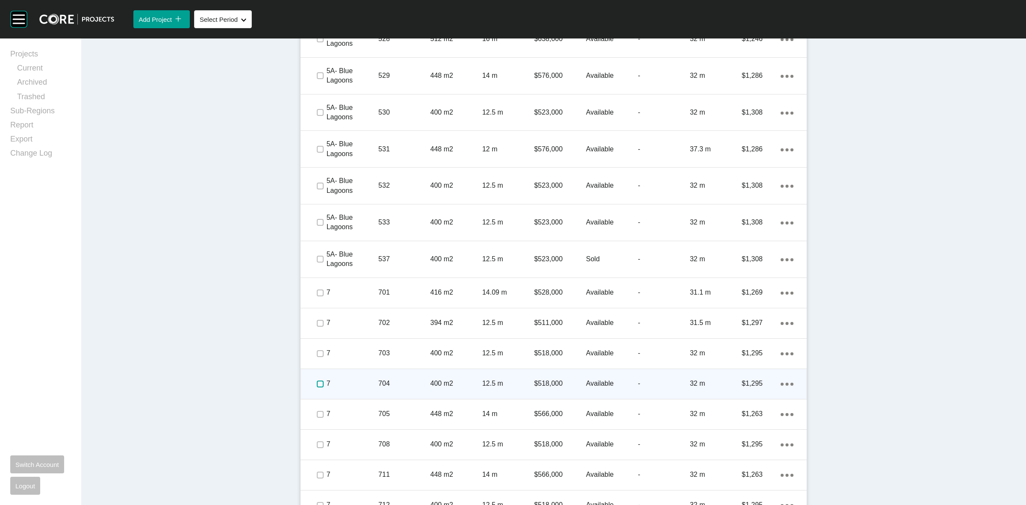
drag, startPoint x: 317, startPoint y: 379, endPoint x: 319, endPoint y: 390, distance: 11.6
click at [317, 384] on label at bounding box center [320, 384] width 7 height 7
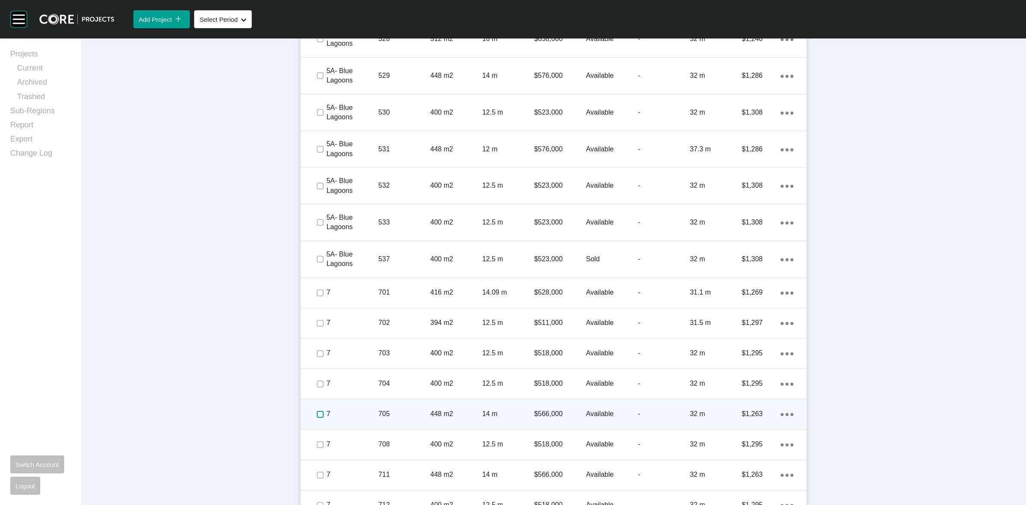
click at [319, 414] on label at bounding box center [320, 414] width 7 height 7
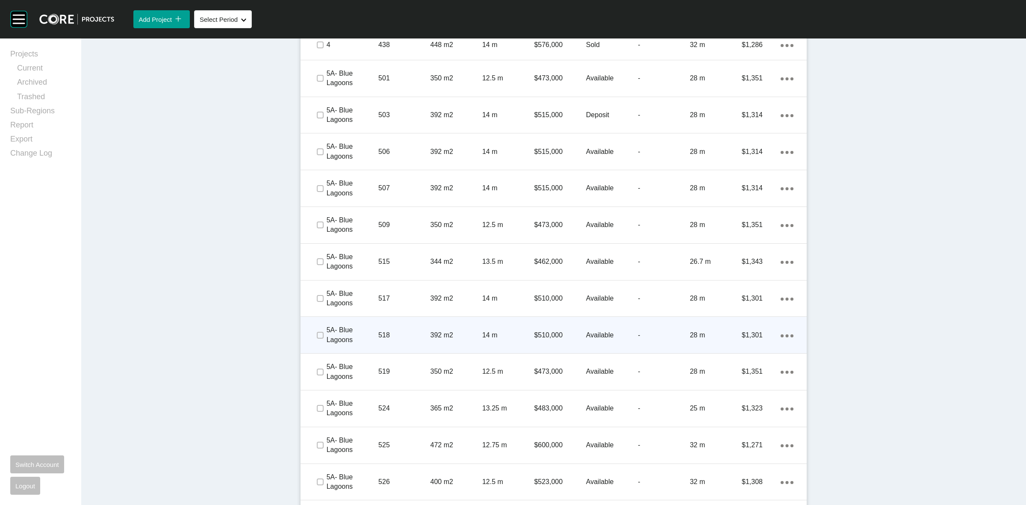
scroll to position [1635, 0]
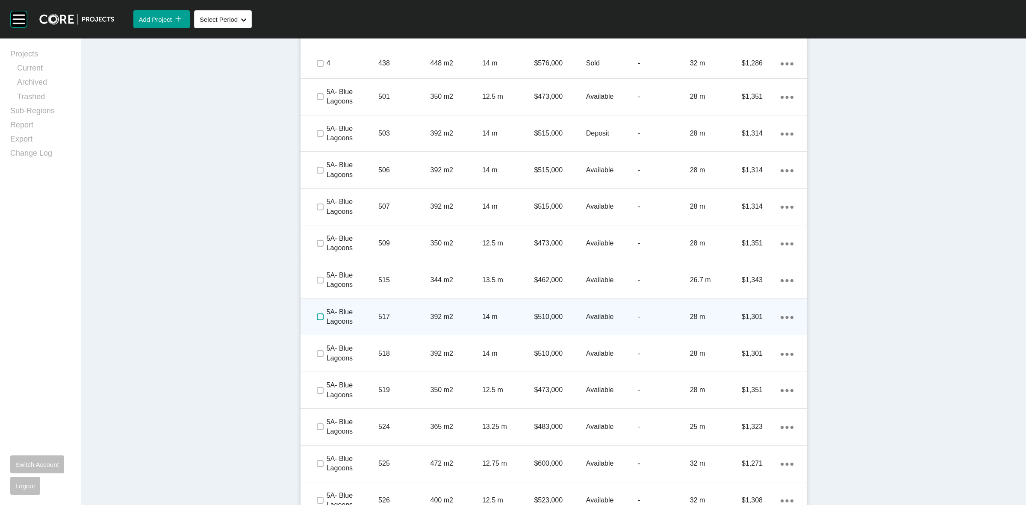
click at [317, 316] on label at bounding box center [320, 316] width 7 height 7
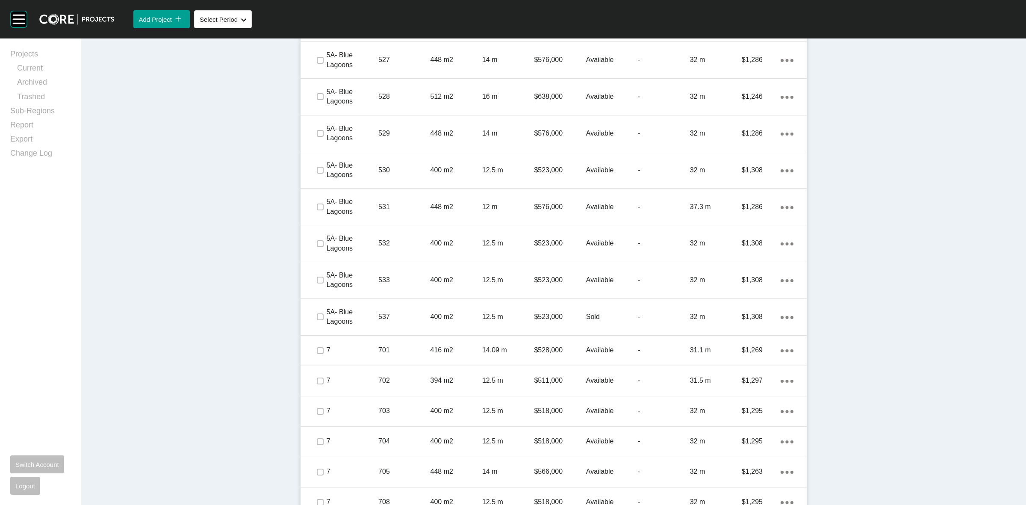
scroll to position [2116, 0]
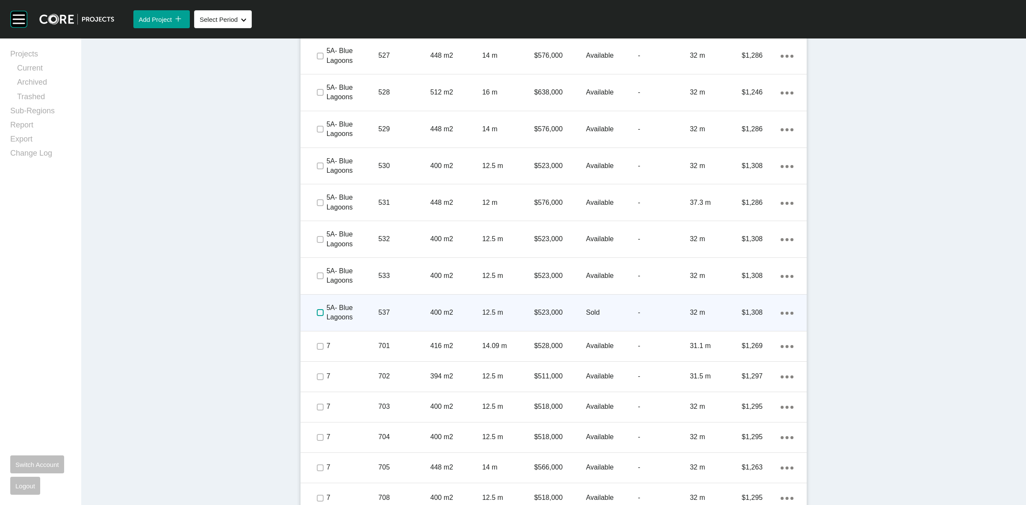
click at [317, 310] on label at bounding box center [320, 312] width 7 height 7
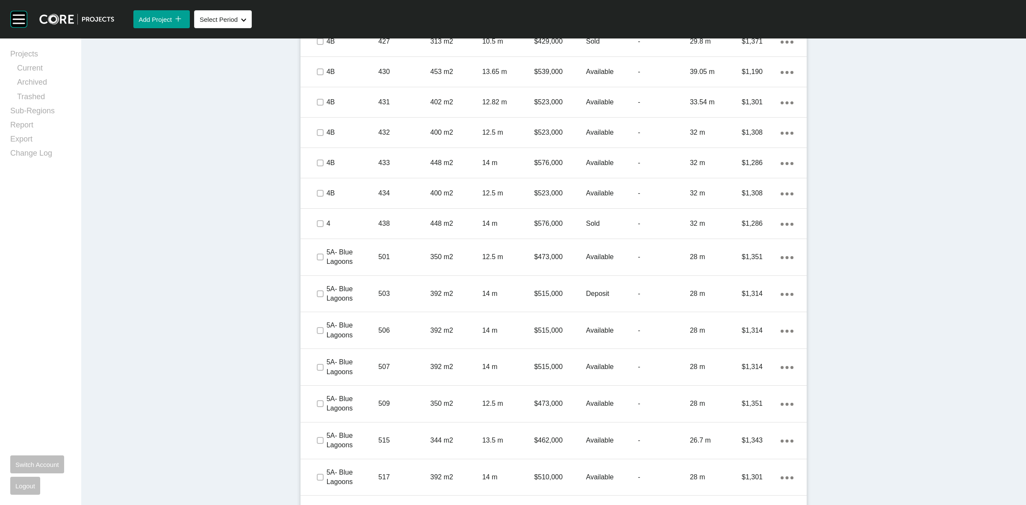
scroll to position [1315, 0]
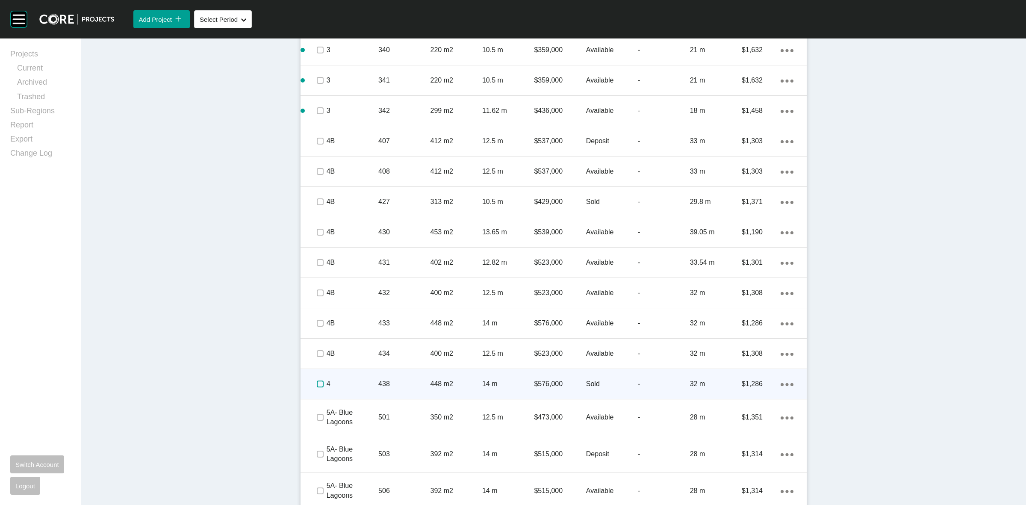
click at [317, 383] on label at bounding box center [320, 384] width 7 height 7
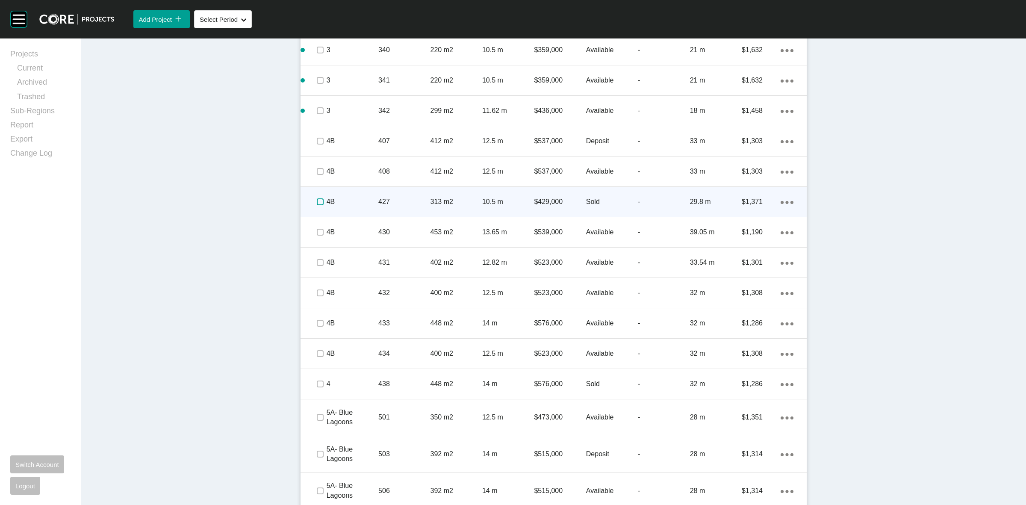
click at [317, 204] on label at bounding box center [320, 201] width 7 height 7
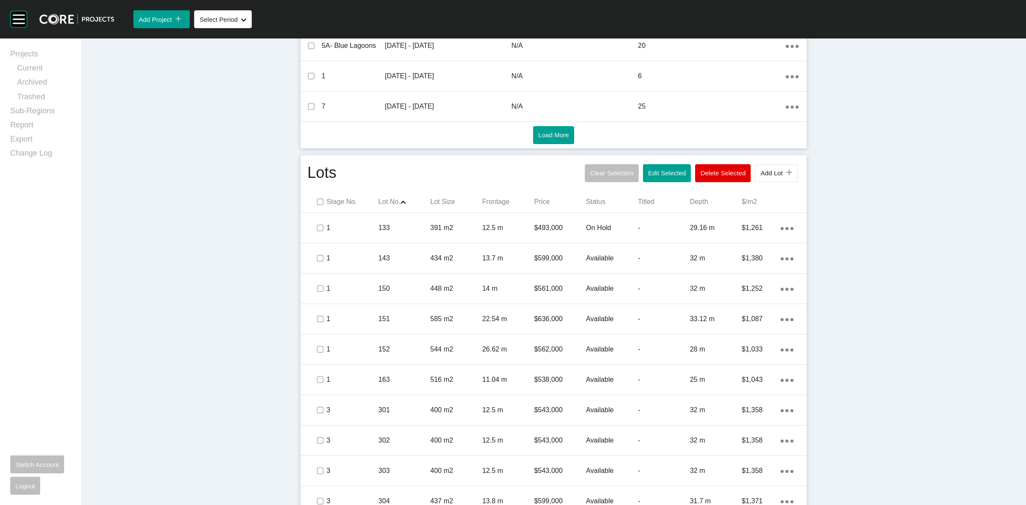
scroll to position [406, 0]
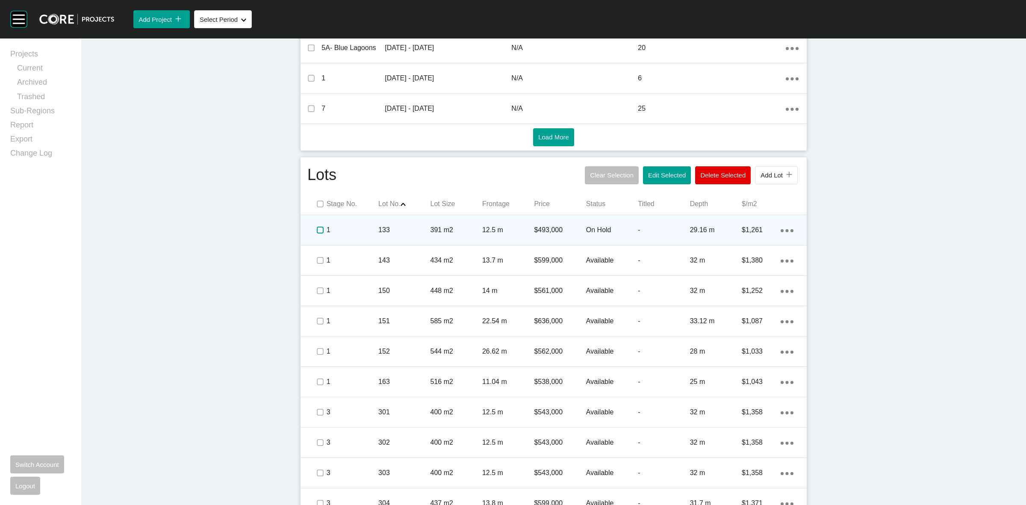
click at [319, 229] on label at bounding box center [320, 230] width 7 height 7
click at [343, 230] on p "1" at bounding box center [353, 229] width 52 height 9
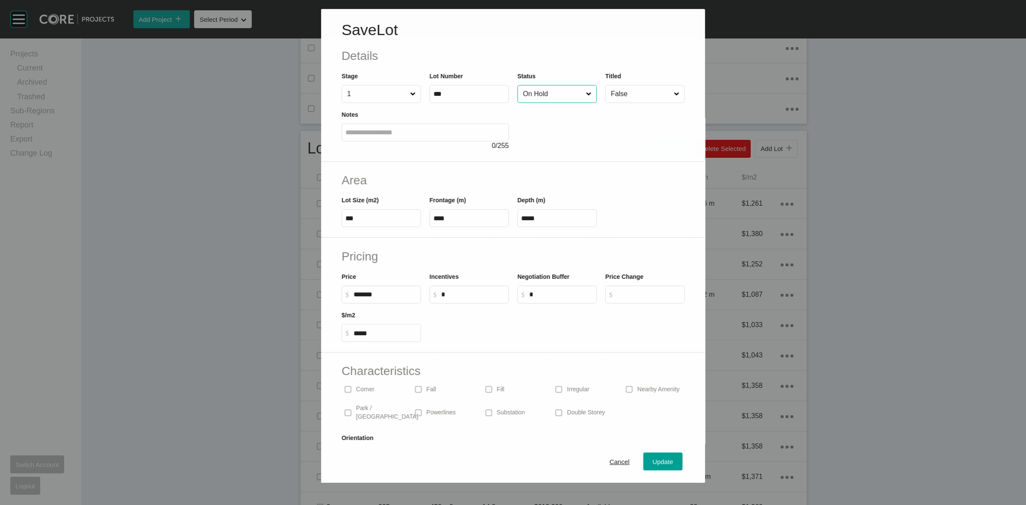
click at [539, 95] on input "On Hold" at bounding box center [552, 94] width 63 height 17
click at [656, 456] on div "Update" at bounding box center [663, 462] width 25 height 12
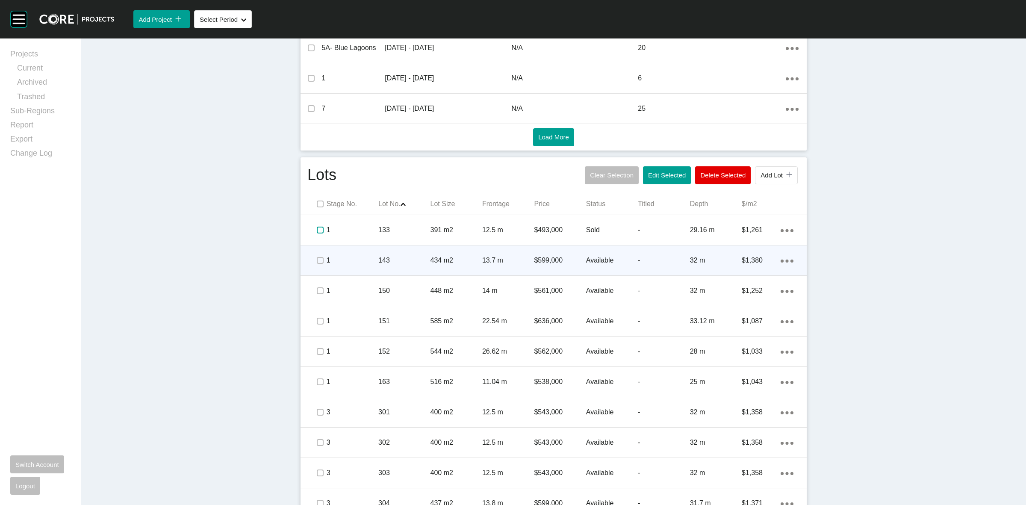
drag, startPoint x: 314, startPoint y: 230, endPoint x: 311, endPoint y: 261, distance: 31.4
click at [317, 231] on label at bounding box center [320, 230] width 7 height 7
click at [318, 261] on label at bounding box center [320, 260] width 7 height 7
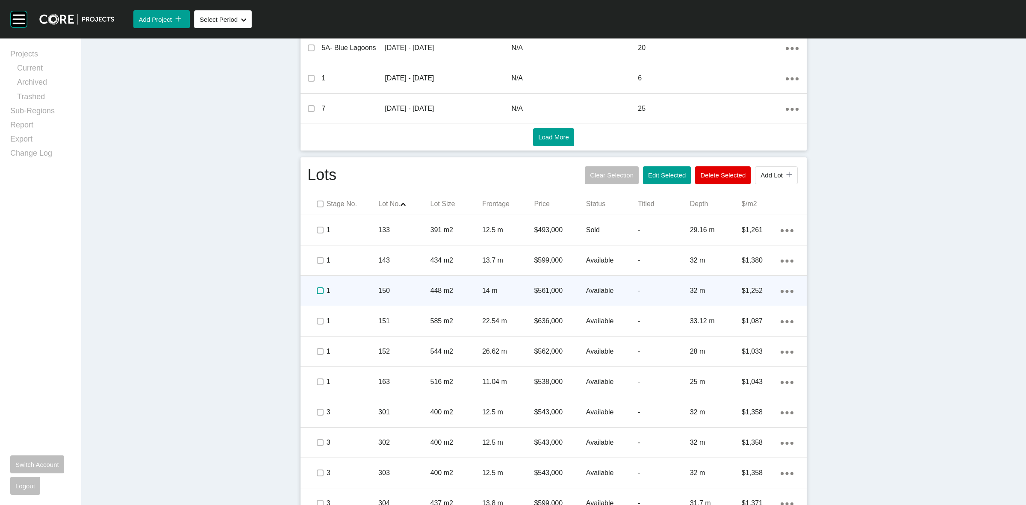
click at [317, 294] on label at bounding box center [320, 290] width 7 height 7
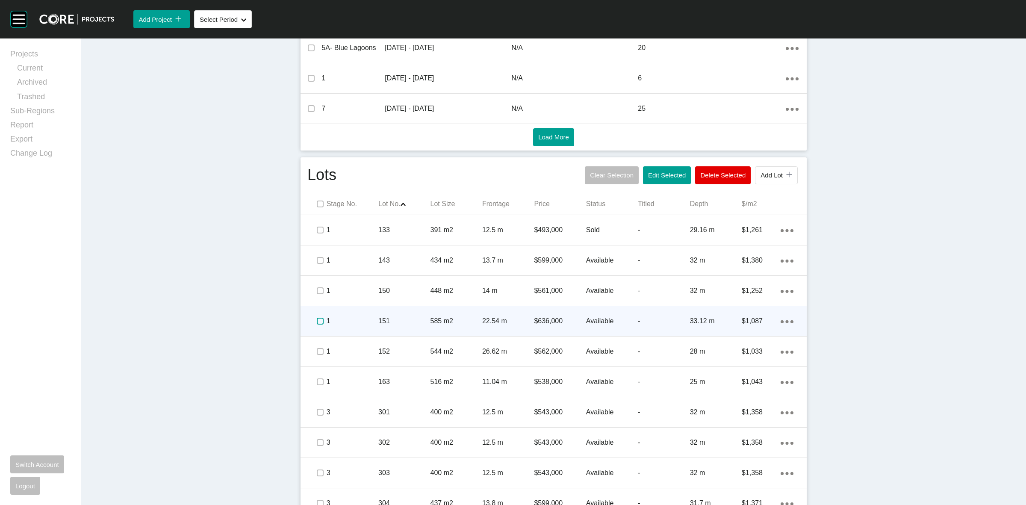
drag, startPoint x: 315, startPoint y: 319, endPoint x: 317, endPoint y: 333, distance: 13.9
click at [317, 325] on label at bounding box center [320, 321] width 7 height 7
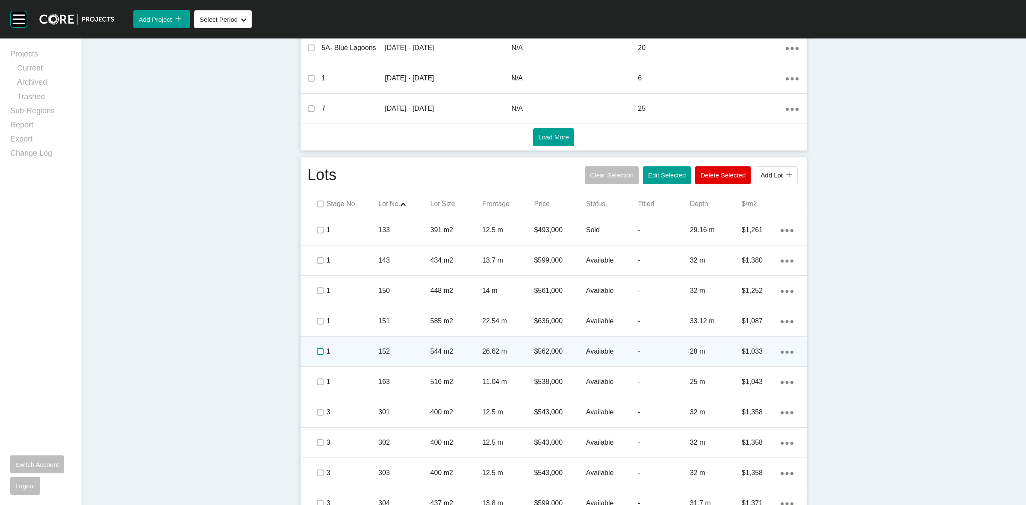
click at [317, 353] on label at bounding box center [320, 351] width 7 height 7
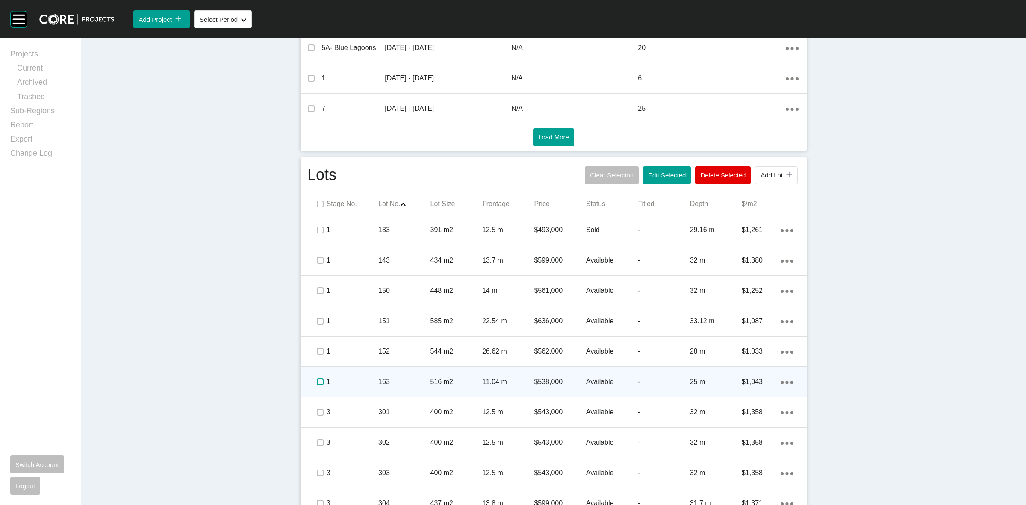
click at [317, 383] on label at bounding box center [320, 381] width 7 height 7
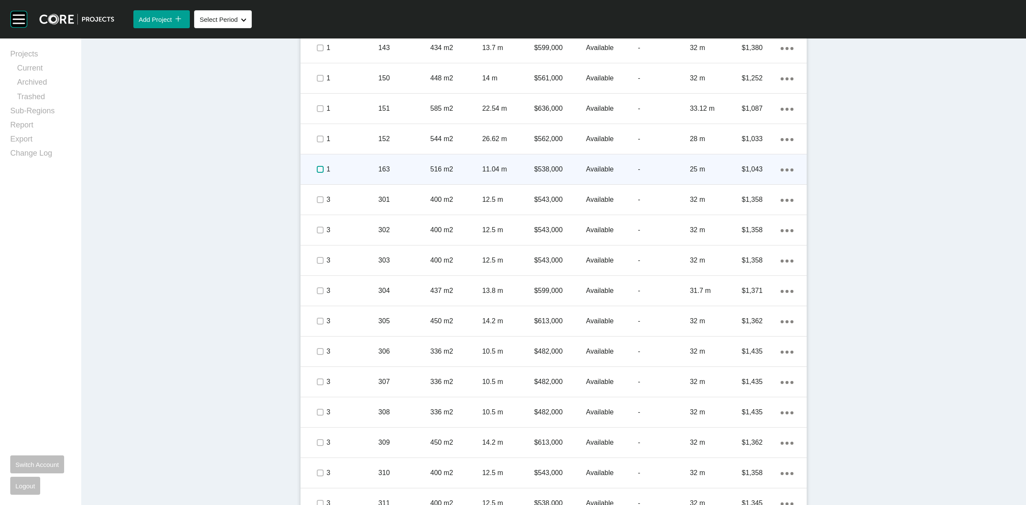
scroll to position [620, 0]
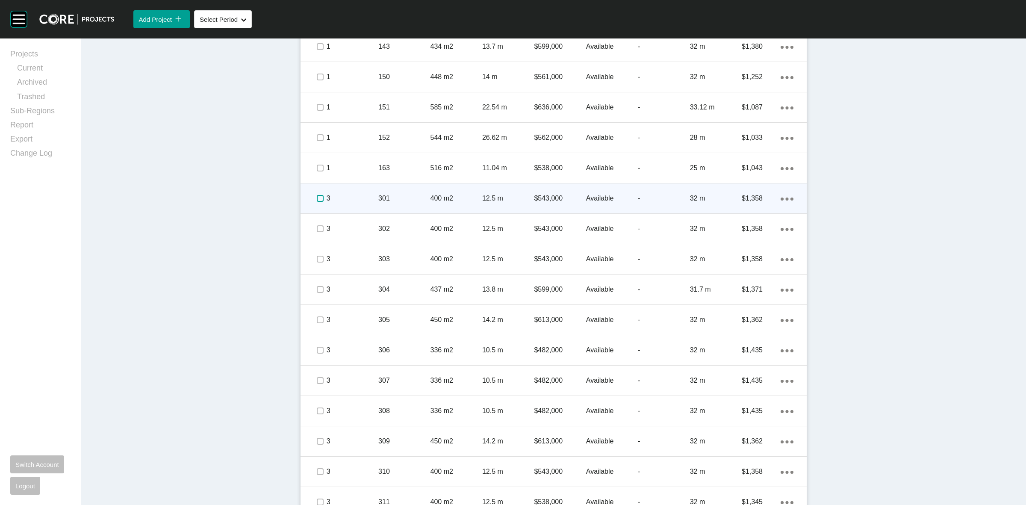
click at [317, 202] on label at bounding box center [320, 198] width 7 height 7
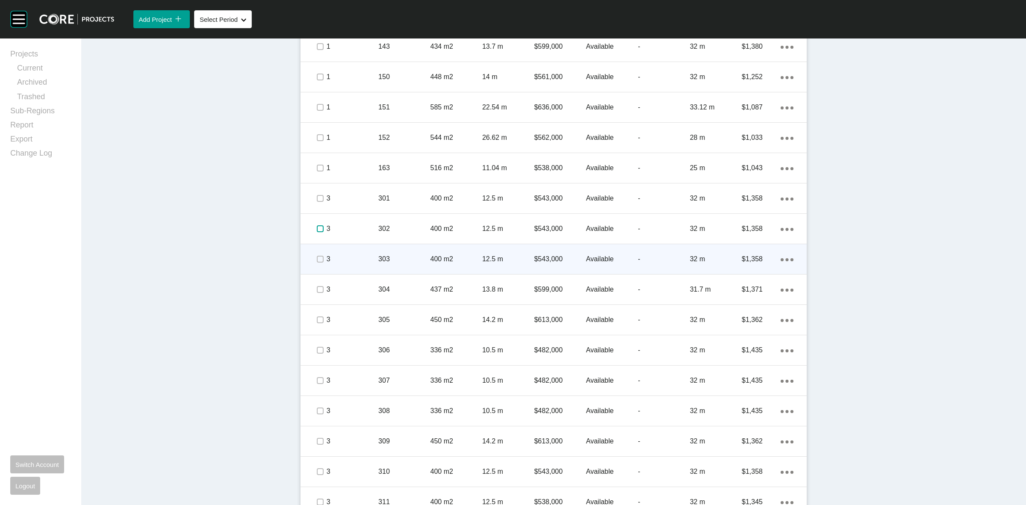
drag, startPoint x: 313, startPoint y: 226, endPoint x: 317, endPoint y: 249, distance: 23.8
click at [317, 231] on label at bounding box center [320, 228] width 7 height 7
drag, startPoint x: 317, startPoint y: 257, endPoint x: 317, endPoint y: 262, distance: 4.7
click at [317, 259] on label at bounding box center [320, 259] width 7 height 7
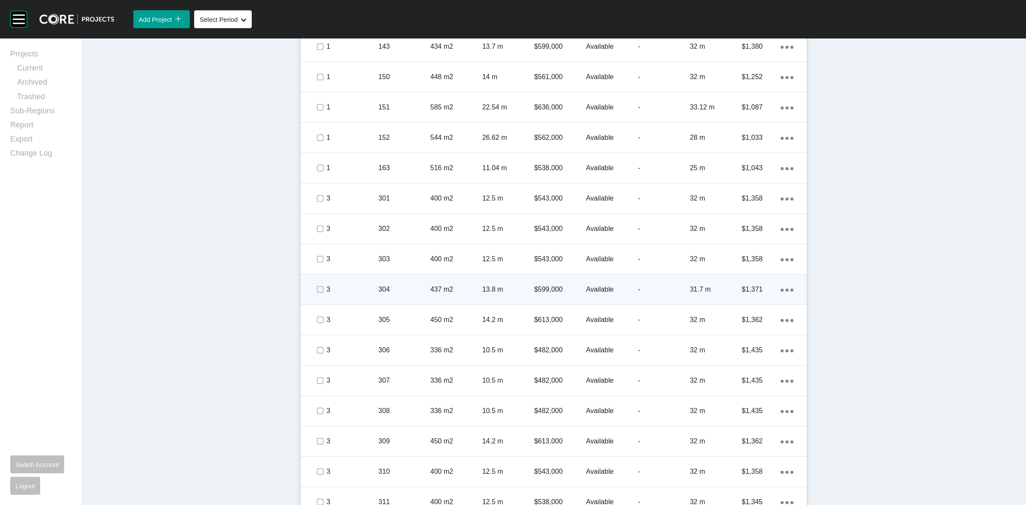
click at [315, 294] on span at bounding box center [319, 289] width 13 height 13
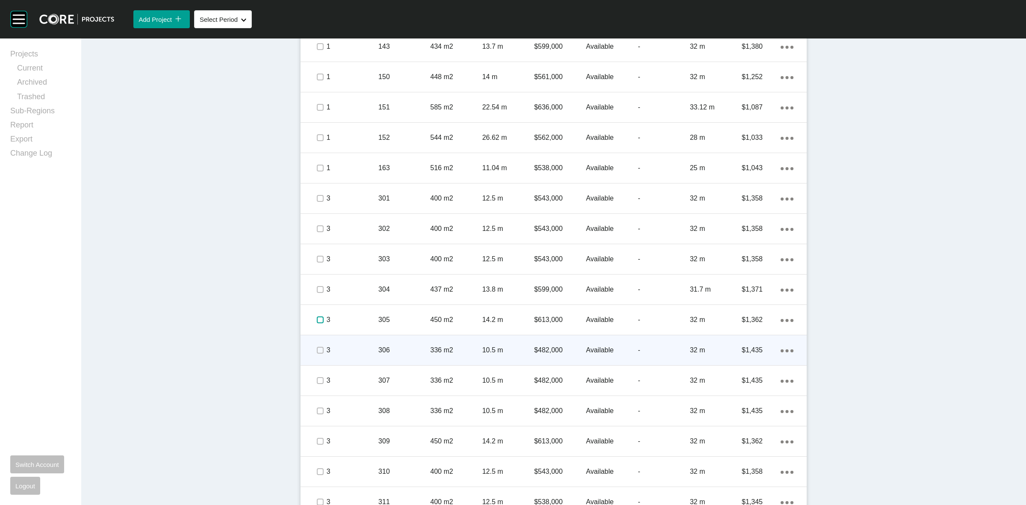
drag, startPoint x: 316, startPoint y: 319, endPoint x: 316, endPoint y: 345, distance: 26.1
click at [317, 323] on label at bounding box center [320, 319] width 7 height 7
click at [317, 347] on label at bounding box center [320, 350] width 7 height 7
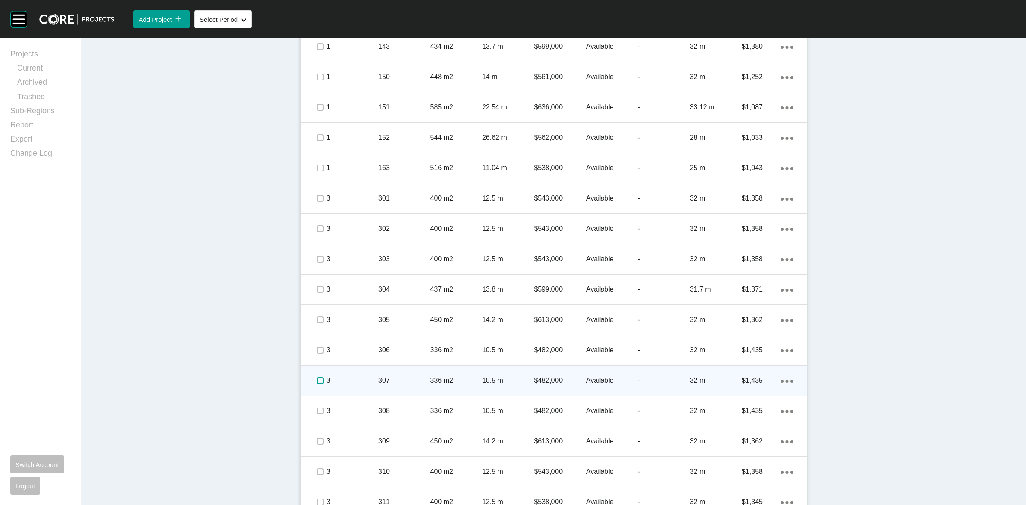
click at [315, 387] on div at bounding box center [319, 381] width 13 height 30
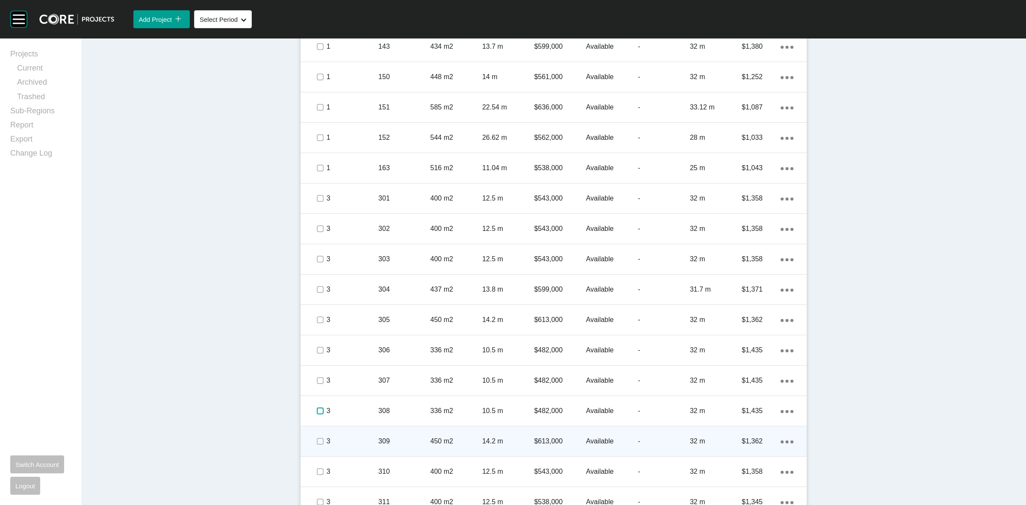
drag, startPoint x: 316, startPoint y: 412, endPoint x: 317, endPoint y: 440, distance: 28.7
click at [317, 418] on div at bounding box center [319, 411] width 13 height 30
click at [317, 443] on label at bounding box center [320, 441] width 7 height 7
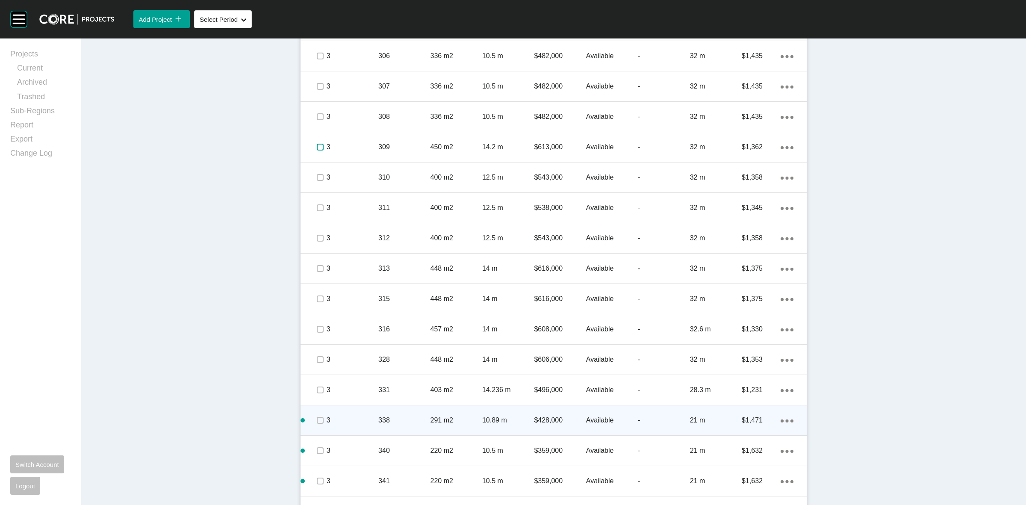
scroll to position [941, 0]
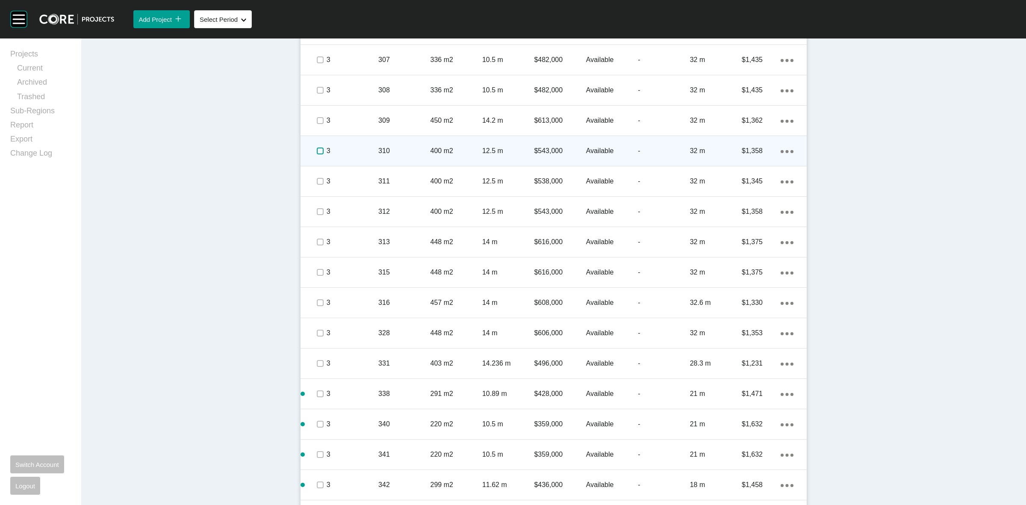
click at [317, 152] on label at bounding box center [320, 151] width 7 height 7
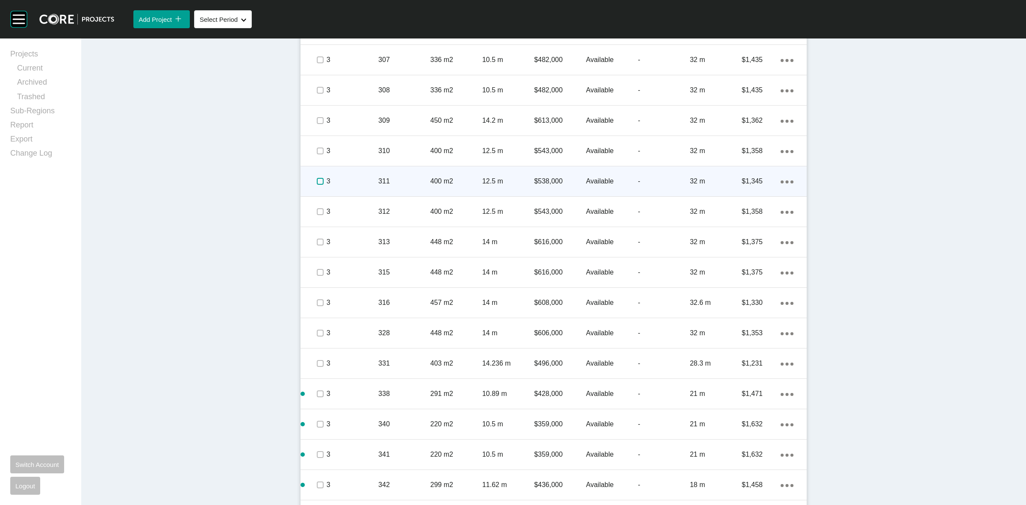
click at [317, 180] on label at bounding box center [320, 181] width 7 height 7
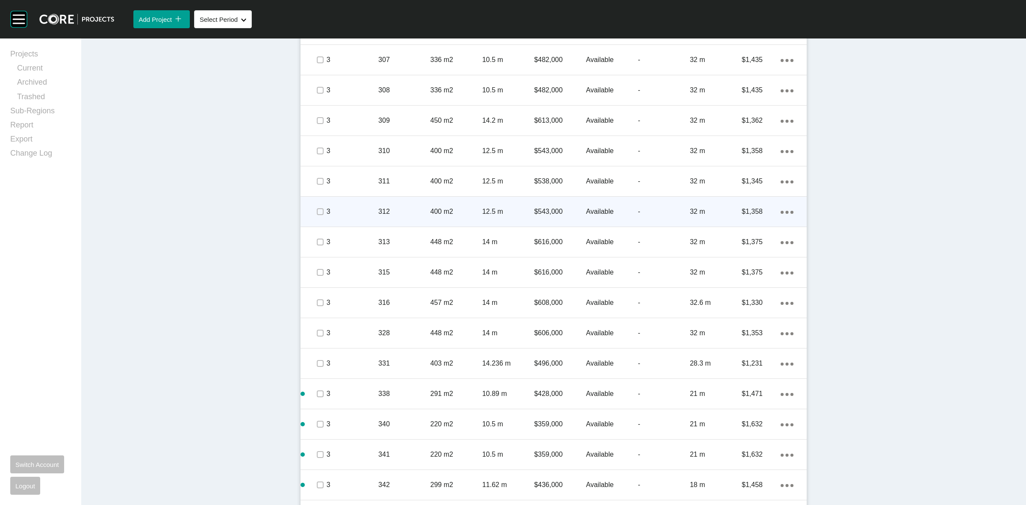
click at [314, 218] on div at bounding box center [319, 212] width 13 height 30
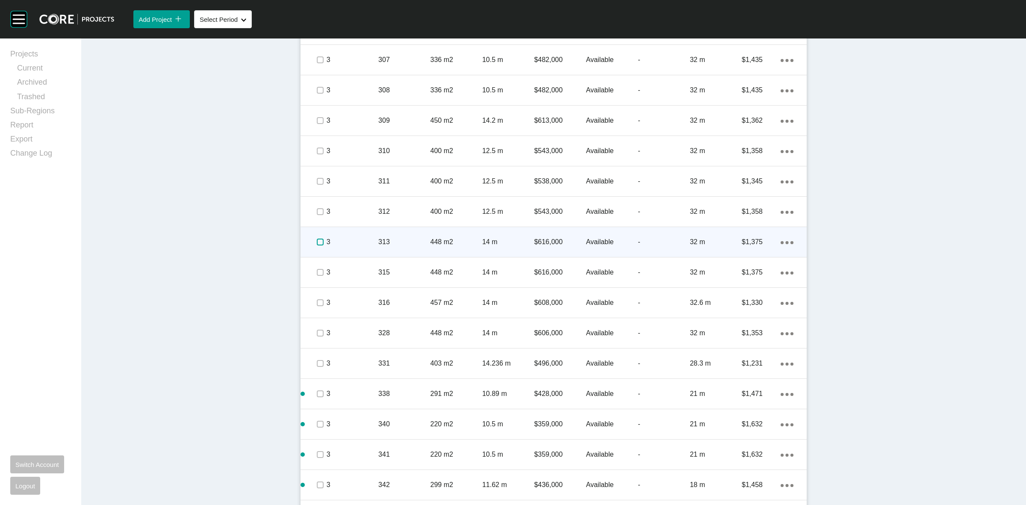
click at [317, 244] on label at bounding box center [320, 242] width 7 height 7
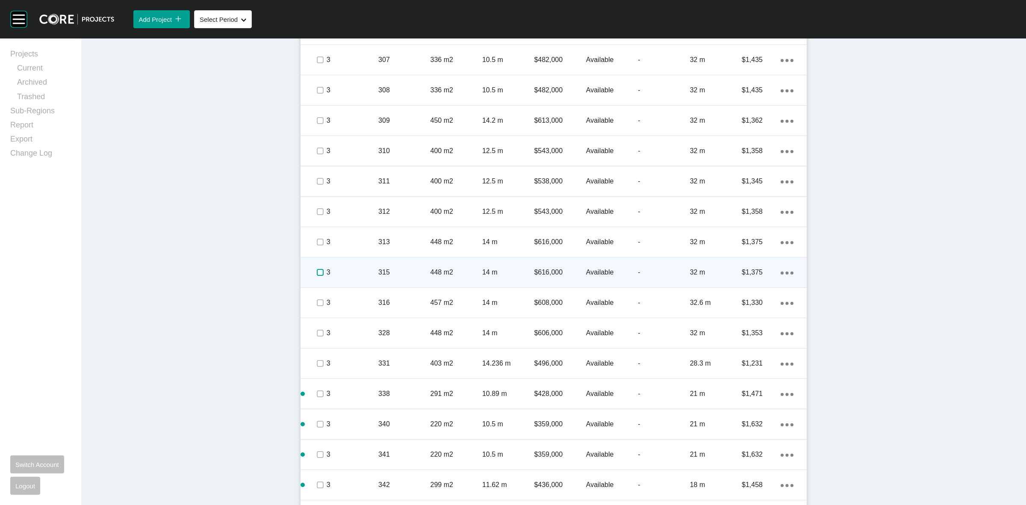
click at [317, 271] on label at bounding box center [320, 272] width 7 height 7
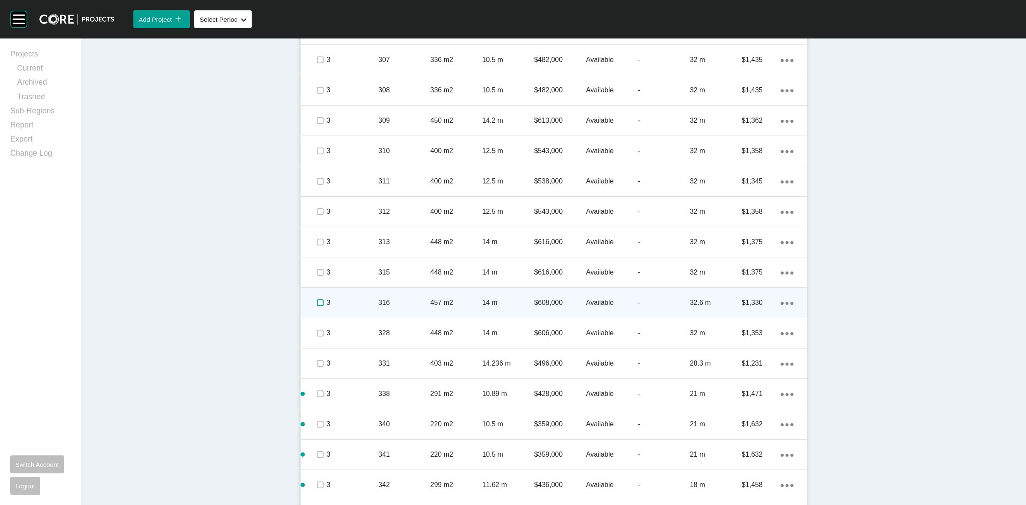
drag, startPoint x: 317, startPoint y: 302, endPoint x: 317, endPoint y: 308, distance: 6.0
click at [317, 306] on label at bounding box center [320, 302] width 7 height 7
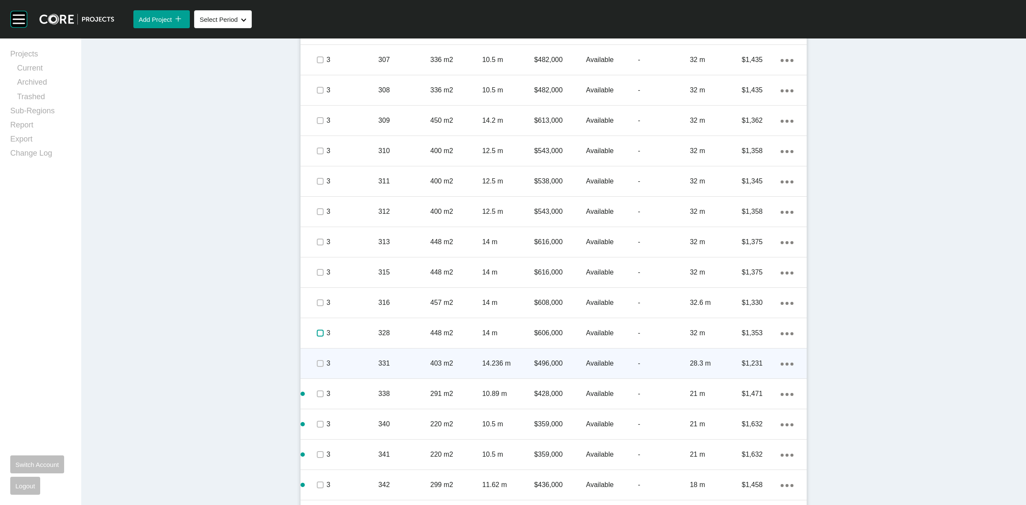
drag, startPoint x: 317, startPoint y: 331, endPoint x: 319, endPoint y: 357, distance: 27.0
click at [319, 335] on label at bounding box center [320, 333] width 7 height 7
drag, startPoint x: 317, startPoint y: 363, endPoint x: 316, endPoint y: 372, distance: 9.4
click at [317, 363] on label at bounding box center [320, 363] width 7 height 7
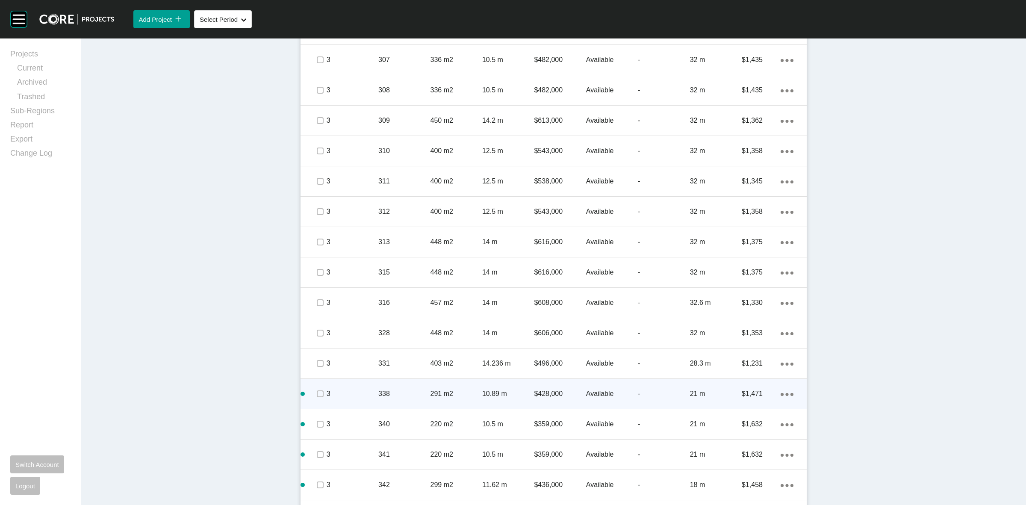
click at [315, 388] on span at bounding box center [319, 393] width 13 height 13
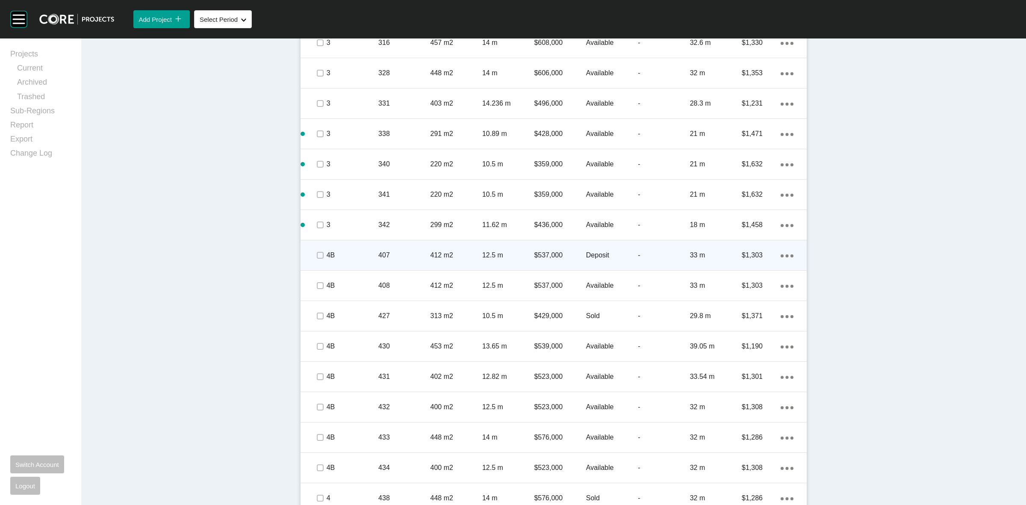
scroll to position [1208, 0]
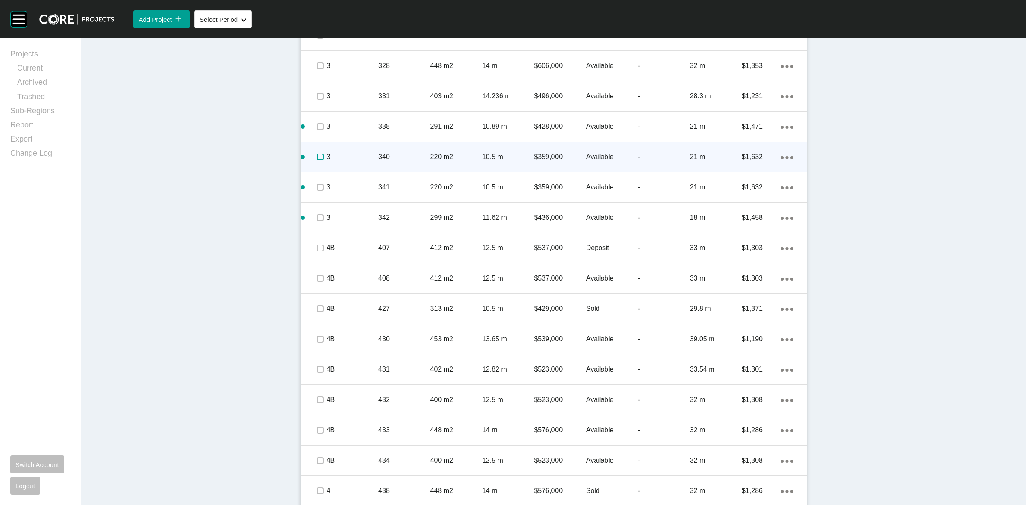
click at [317, 153] on label at bounding box center [320, 156] width 7 height 7
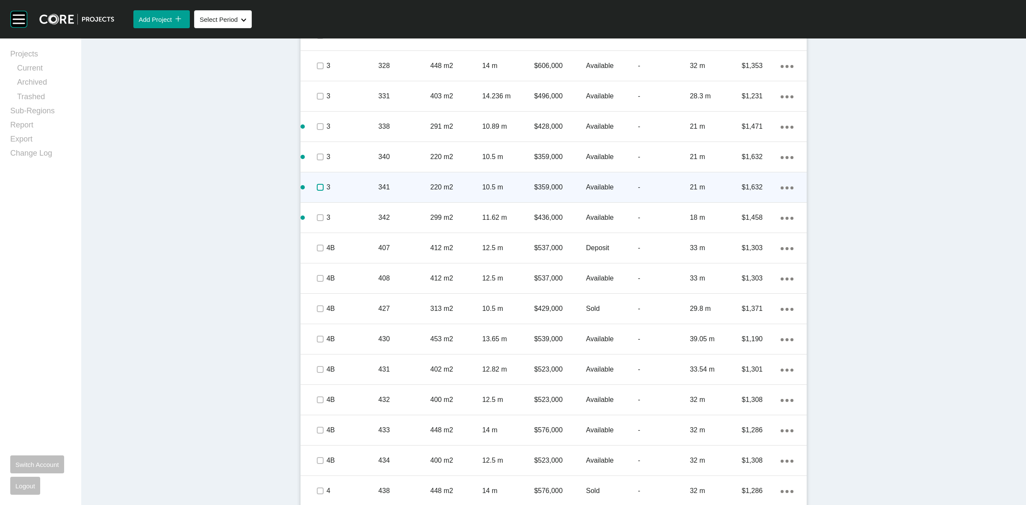
drag, startPoint x: 315, startPoint y: 189, endPoint x: 316, endPoint y: 194, distance: 4.7
click at [317, 191] on label at bounding box center [320, 187] width 7 height 7
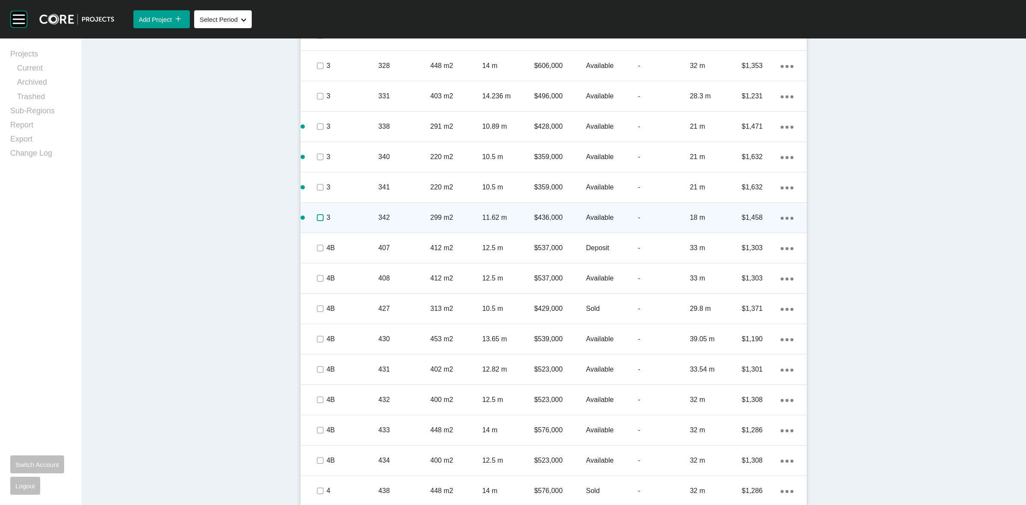
click at [317, 219] on label at bounding box center [320, 217] width 7 height 7
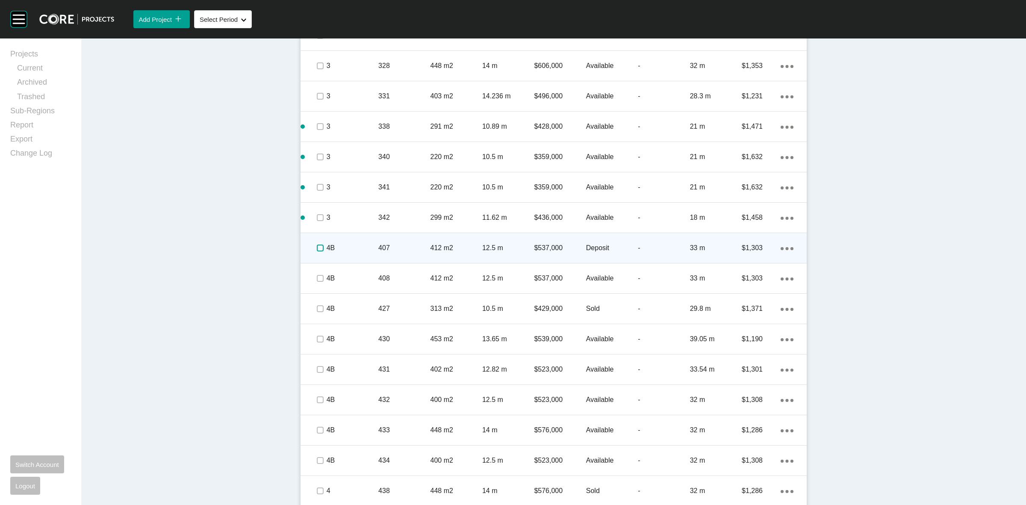
click at [317, 249] on label at bounding box center [320, 248] width 7 height 7
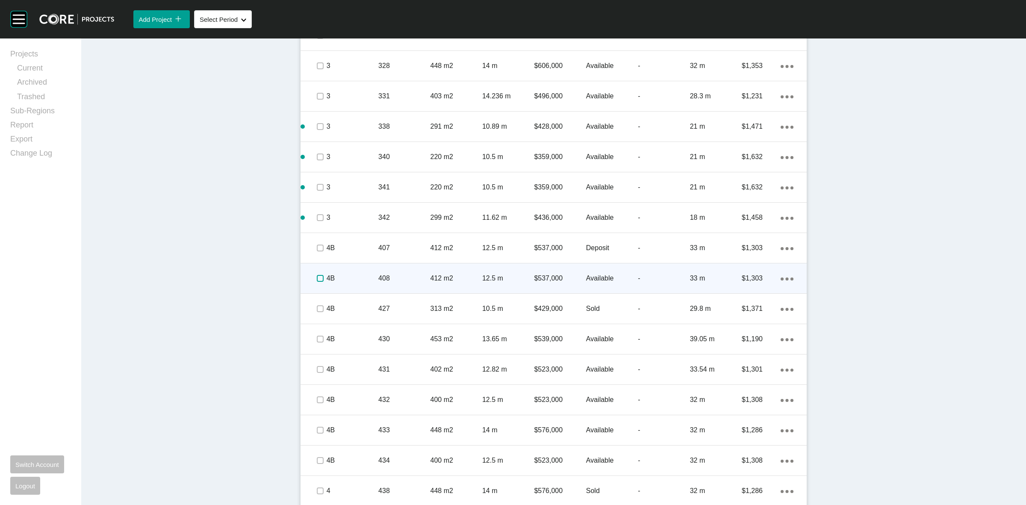
click at [317, 278] on label at bounding box center [320, 278] width 7 height 7
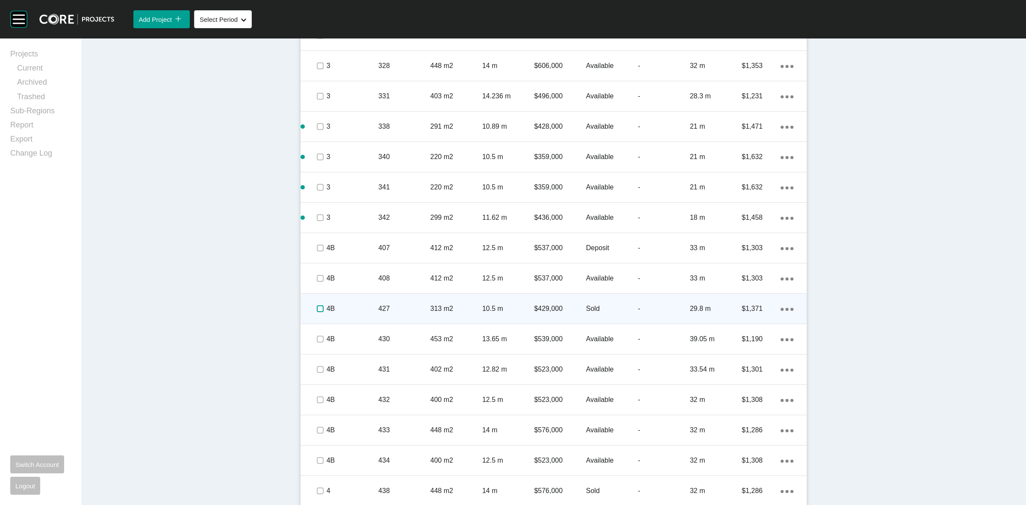
click at [317, 308] on label at bounding box center [320, 308] width 7 height 7
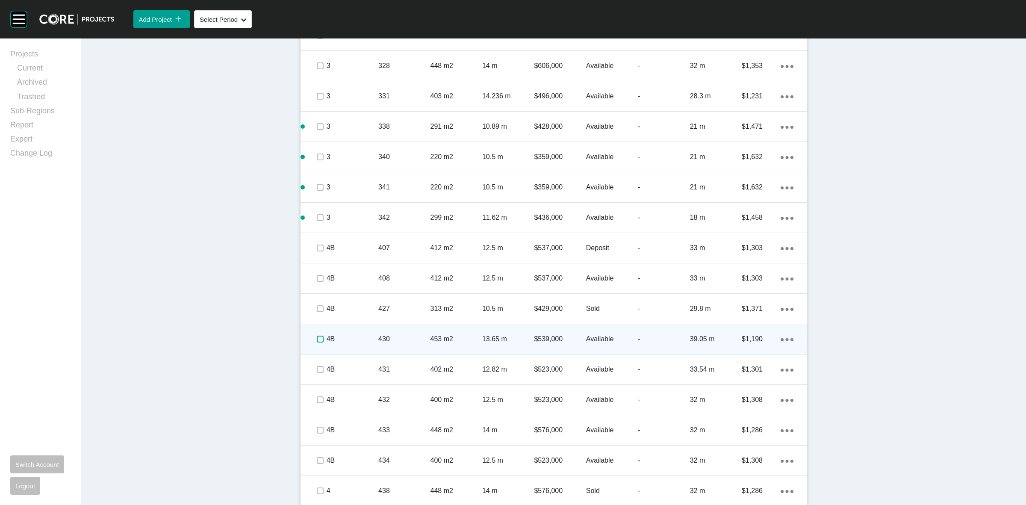
click at [317, 336] on label at bounding box center [320, 339] width 7 height 7
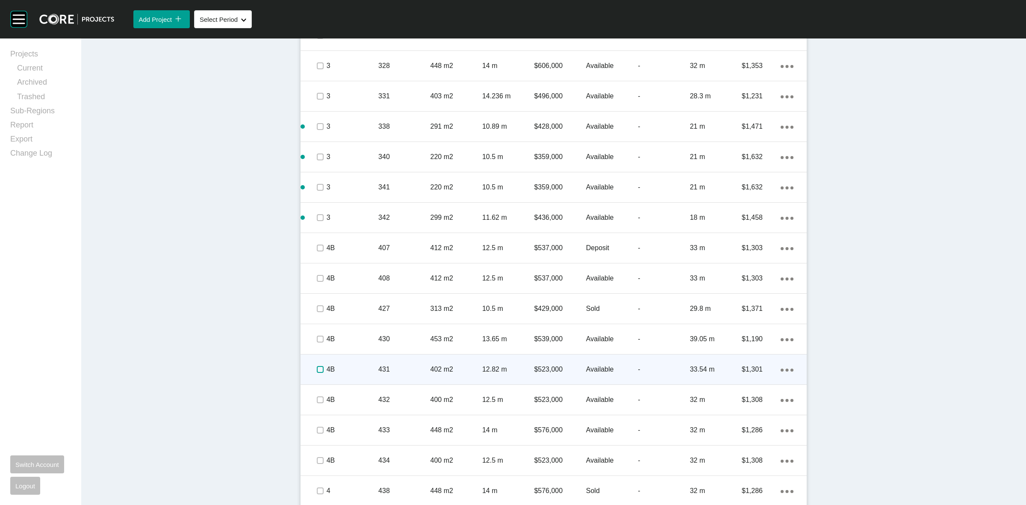
drag, startPoint x: 312, startPoint y: 365, endPoint x: 317, endPoint y: 375, distance: 11.3
click at [317, 366] on label at bounding box center [320, 369] width 7 height 7
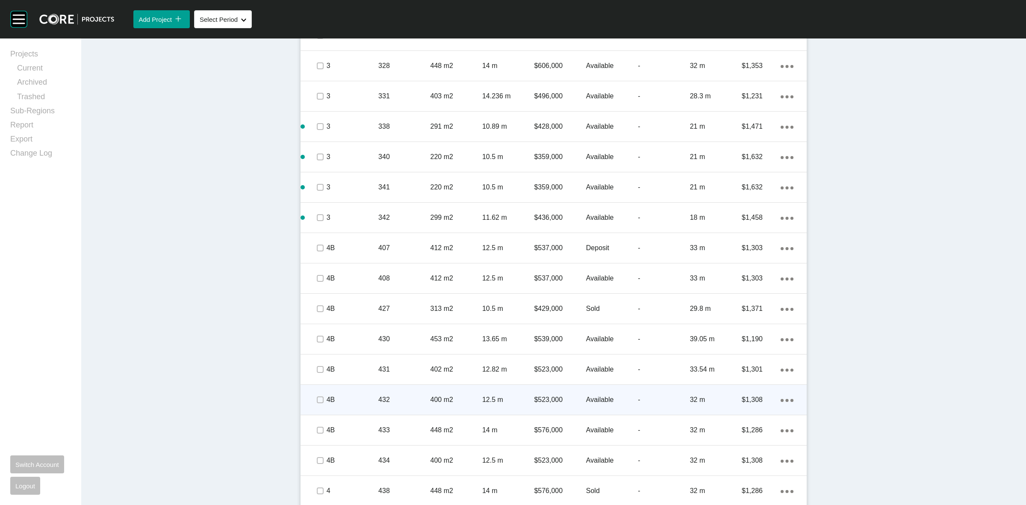
click at [315, 405] on span at bounding box center [319, 399] width 13 height 13
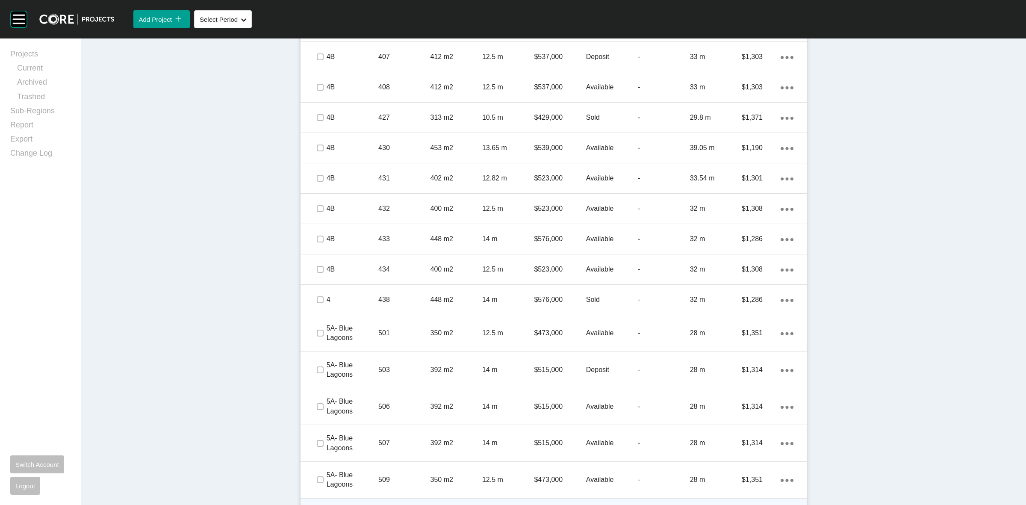
scroll to position [1529, 0]
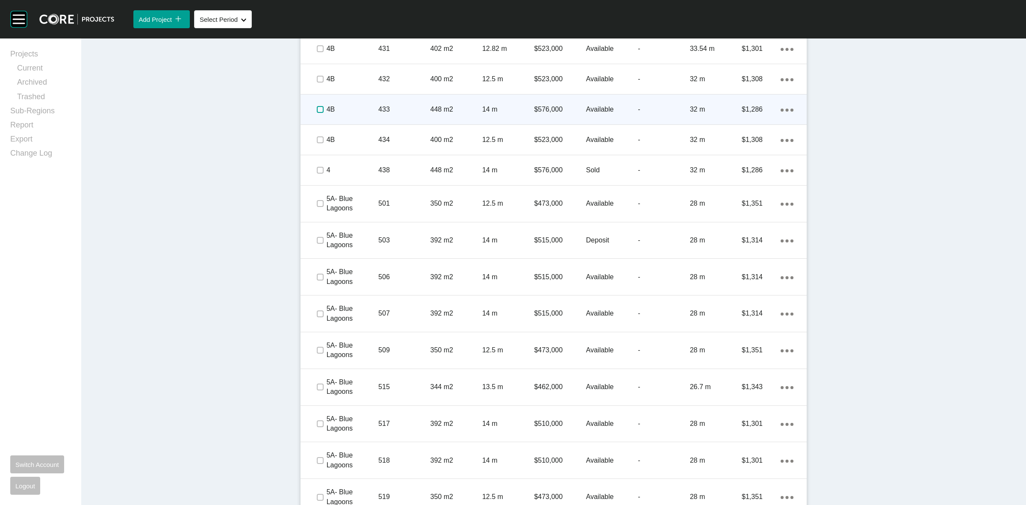
click at [317, 108] on label at bounding box center [320, 109] width 7 height 7
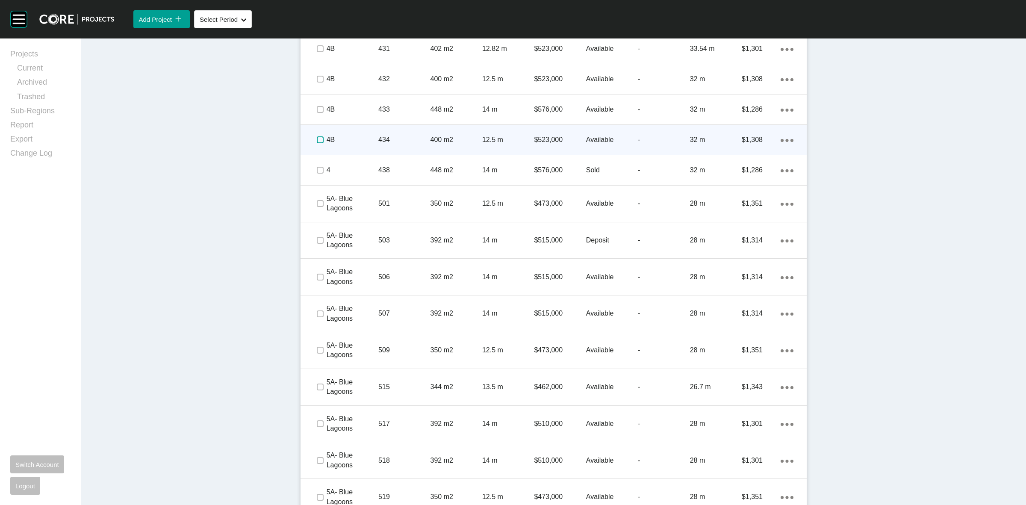
click at [317, 140] on label at bounding box center [320, 139] width 7 height 7
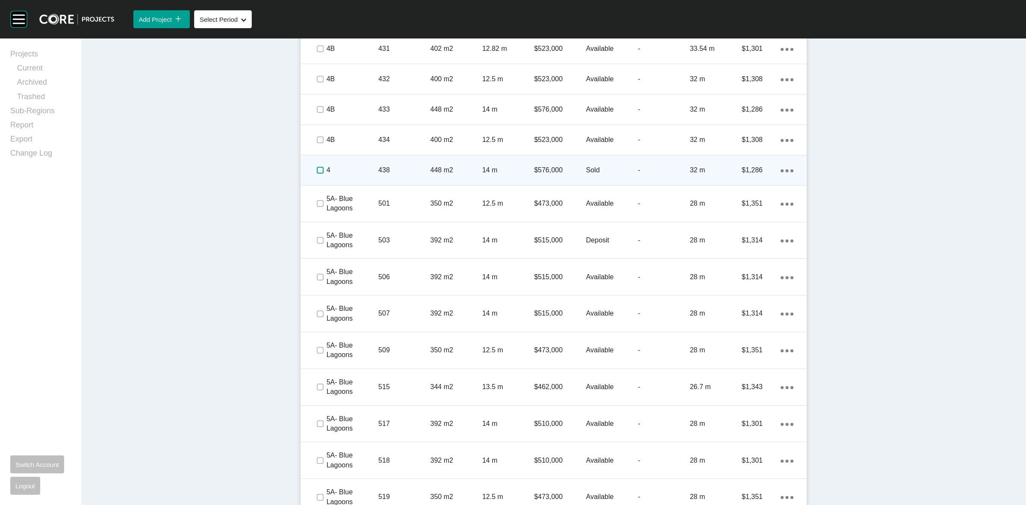
click at [319, 169] on label at bounding box center [320, 170] width 7 height 7
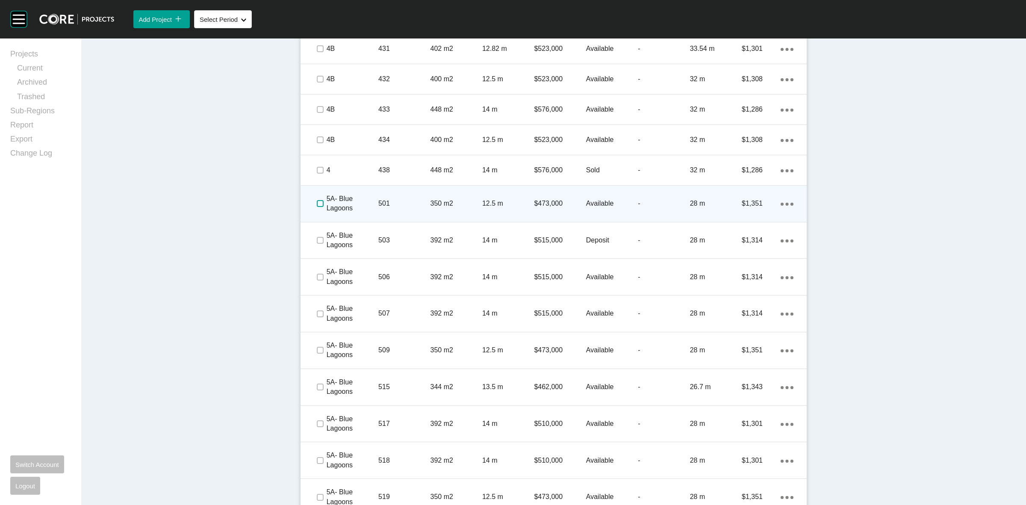
click at [319, 200] on label at bounding box center [320, 203] width 7 height 7
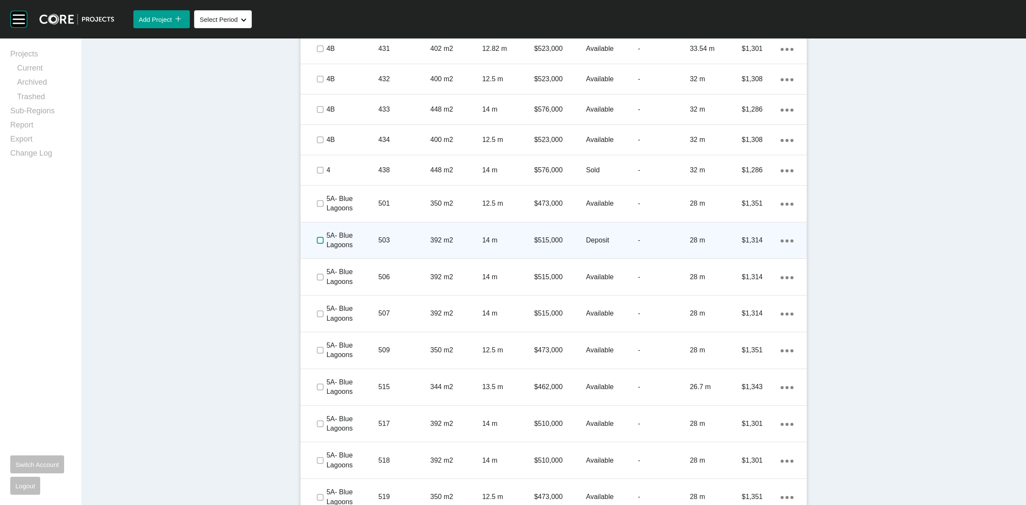
click at [317, 237] on label at bounding box center [320, 240] width 7 height 7
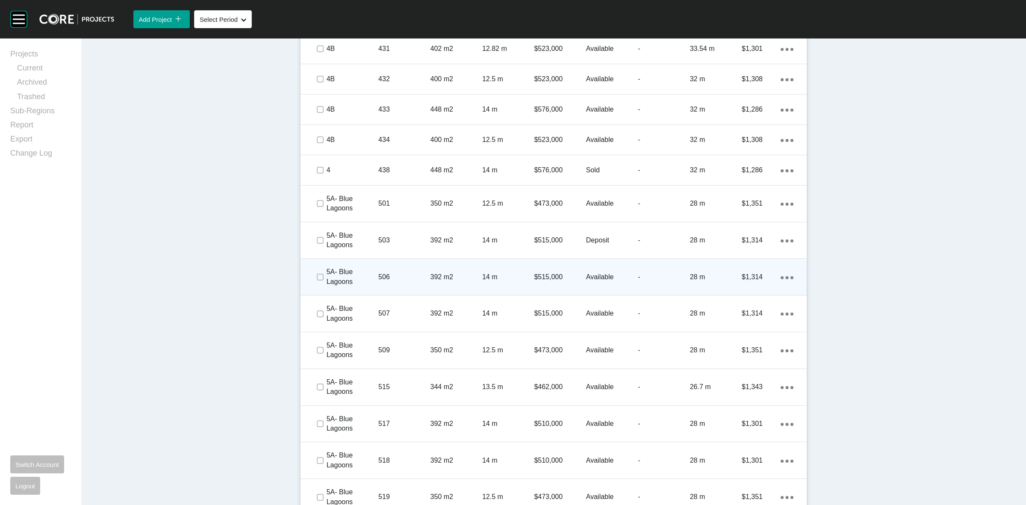
click at [315, 281] on span at bounding box center [319, 277] width 13 height 13
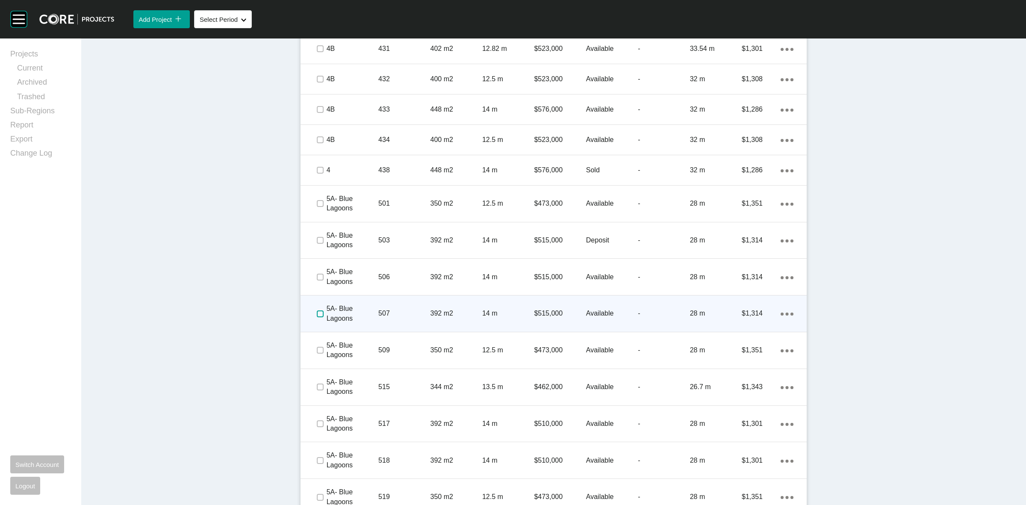
click at [317, 310] on label at bounding box center [320, 313] width 7 height 7
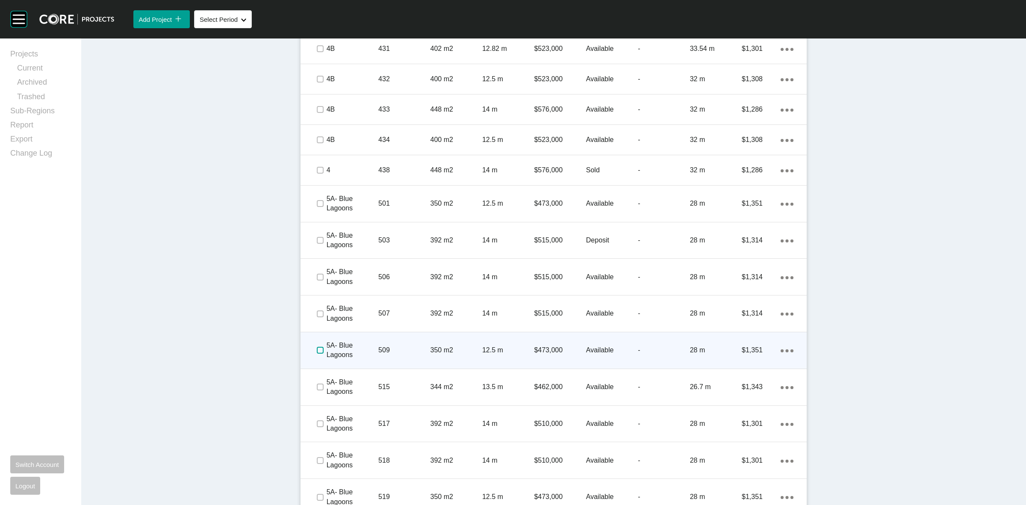
click at [317, 349] on label at bounding box center [320, 350] width 7 height 7
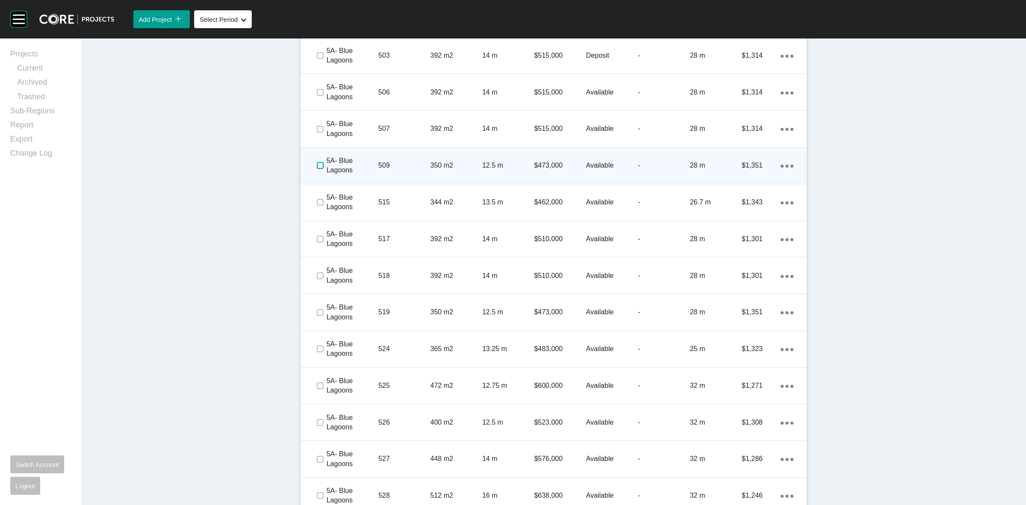
scroll to position [1742, 0]
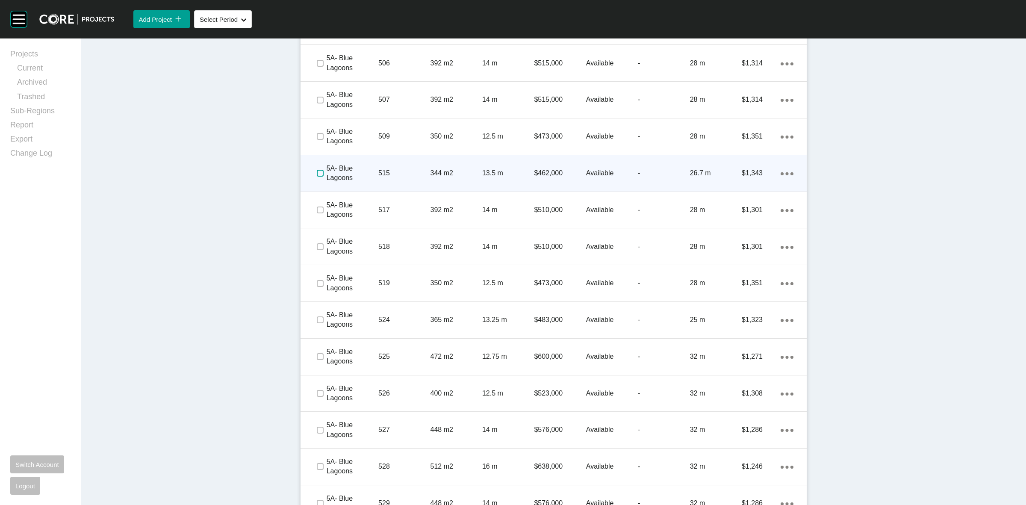
click at [317, 170] on label at bounding box center [320, 173] width 7 height 7
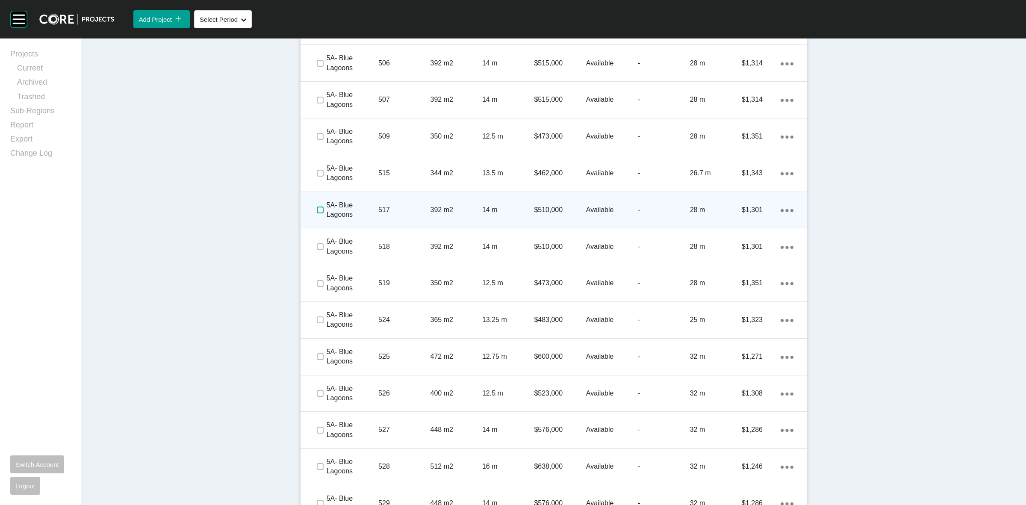
click at [317, 208] on label at bounding box center [320, 210] width 7 height 7
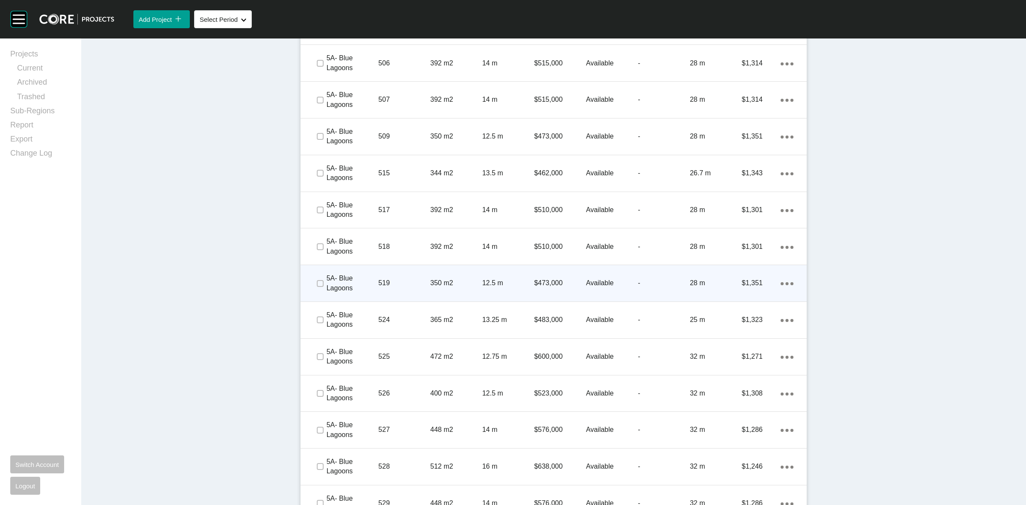
drag, startPoint x: 315, startPoint y: 251, endPoint x: 315, endPoint y: 274, distance: 22.2
click at [316, 253] on div at bounding box center [319, 247] width 13 height 30
drag, startPoint x: 316, startPoint y: 283, endPoint x: 314, endPoint y: 304, distance: 21.0
click at [317, 283] on label at bounding box center [320, 283] width 7 height 7
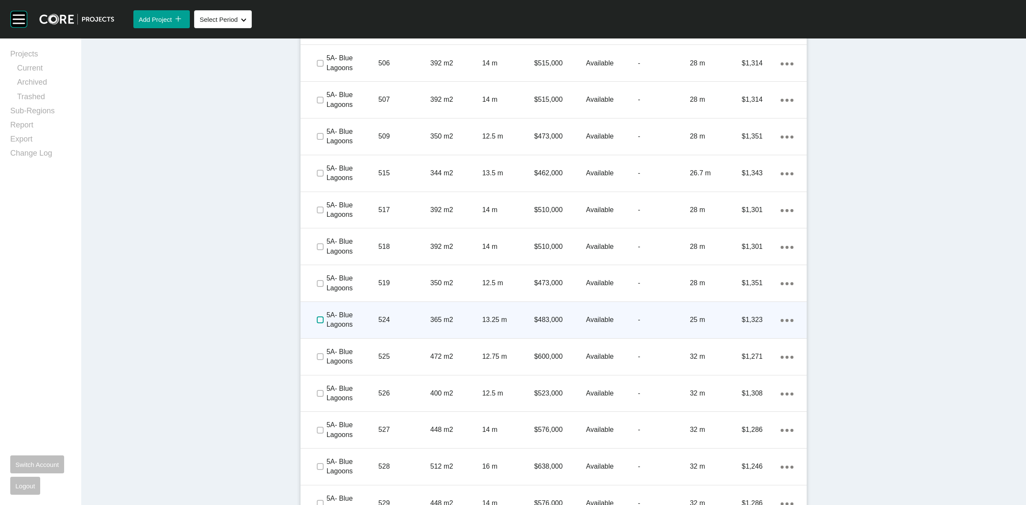
click at [317, 317] on label at bounding box center [320, 319] width 7 height 7
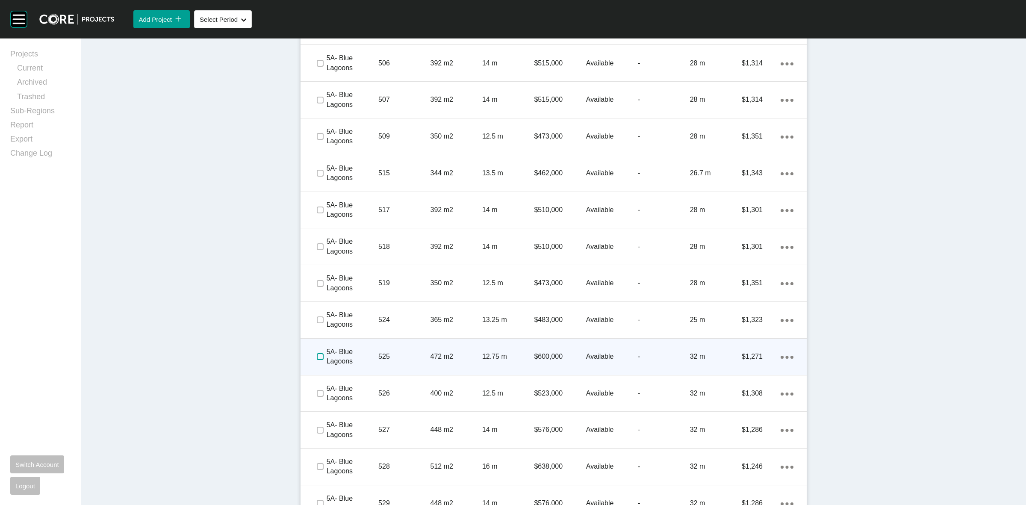
click at [317, 357] on label at bounding box center [320, 356] width 7 height 7
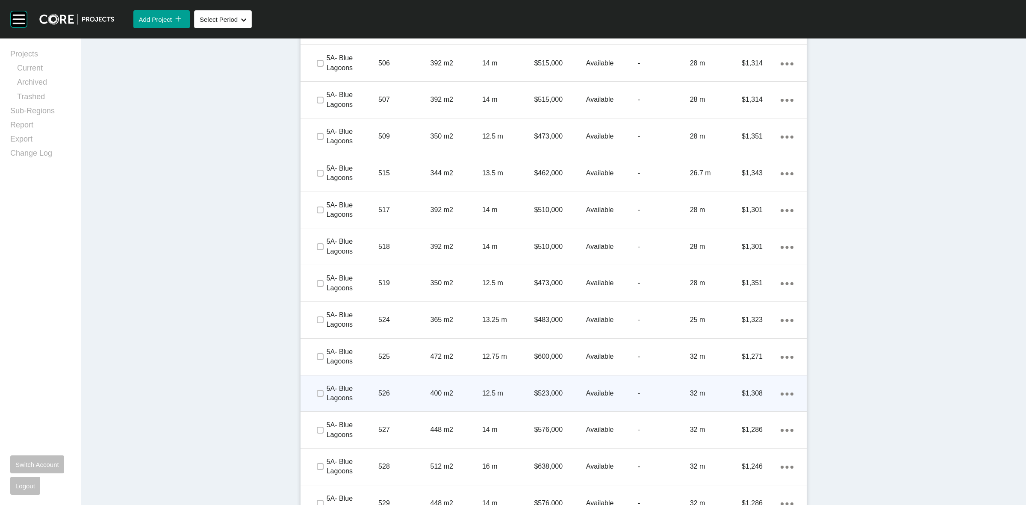
click at [314, 387] on span at bounding box center [319, 393] width 13 height 13
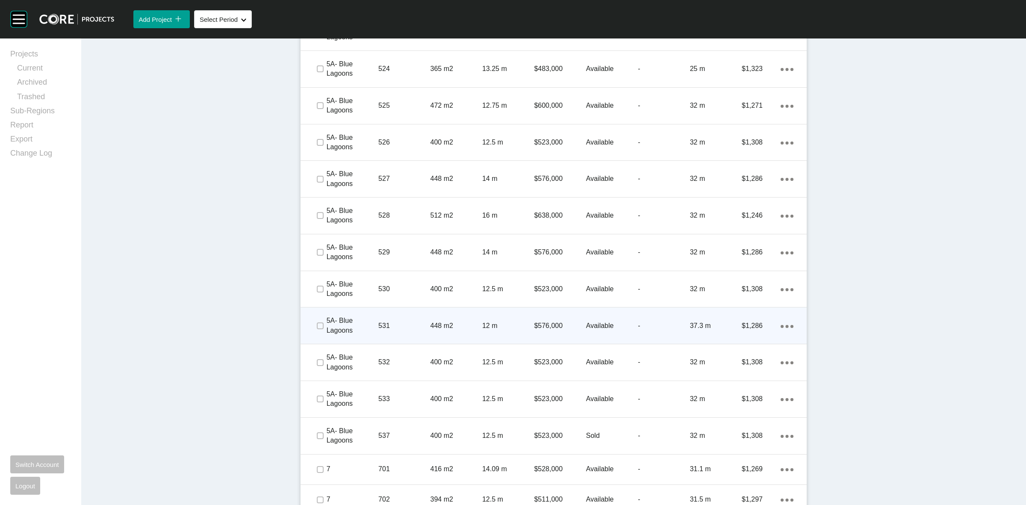
scroll to position [2010, 0]
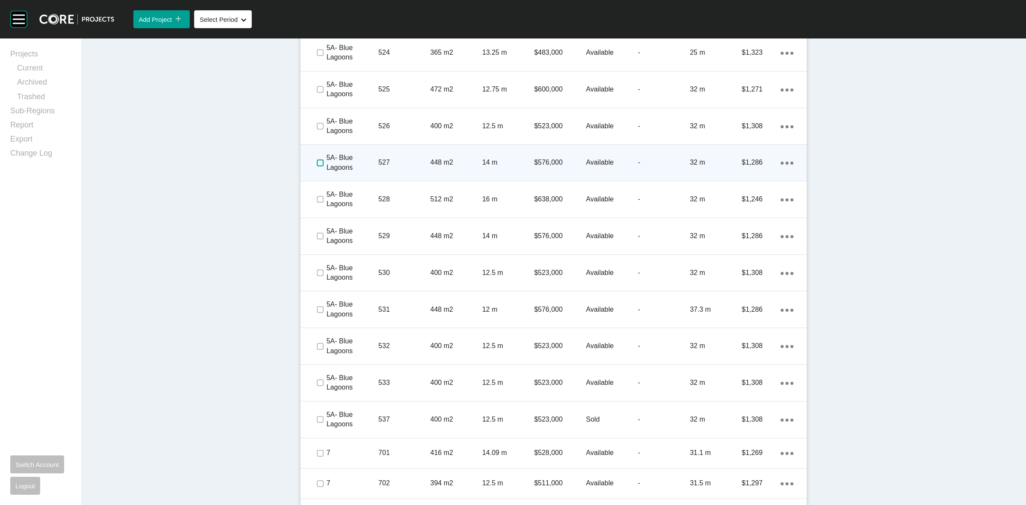
click at [317, 161] on label at bounding box center [320, 162] width 7 height 7
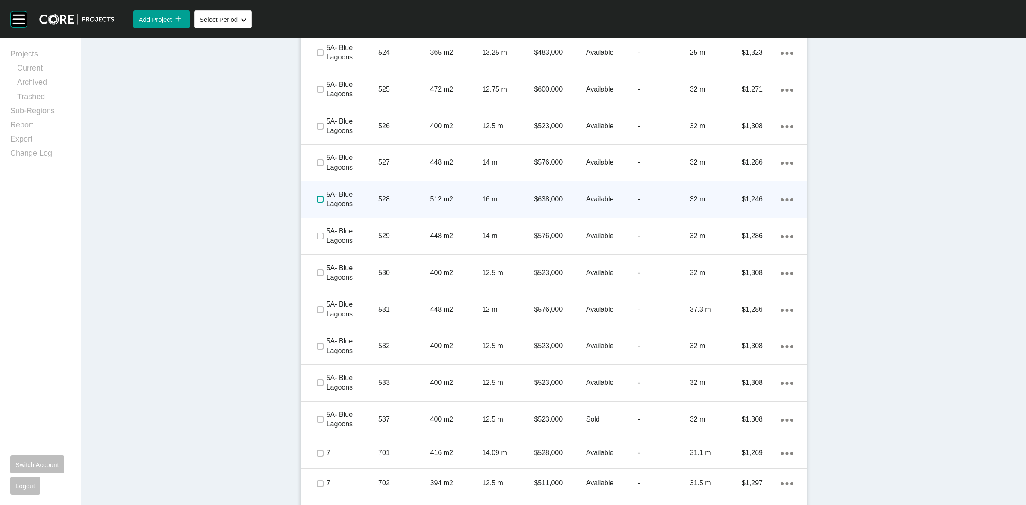
click at [317, 196] on label at bounding box center [320, 199] width 7 height 7
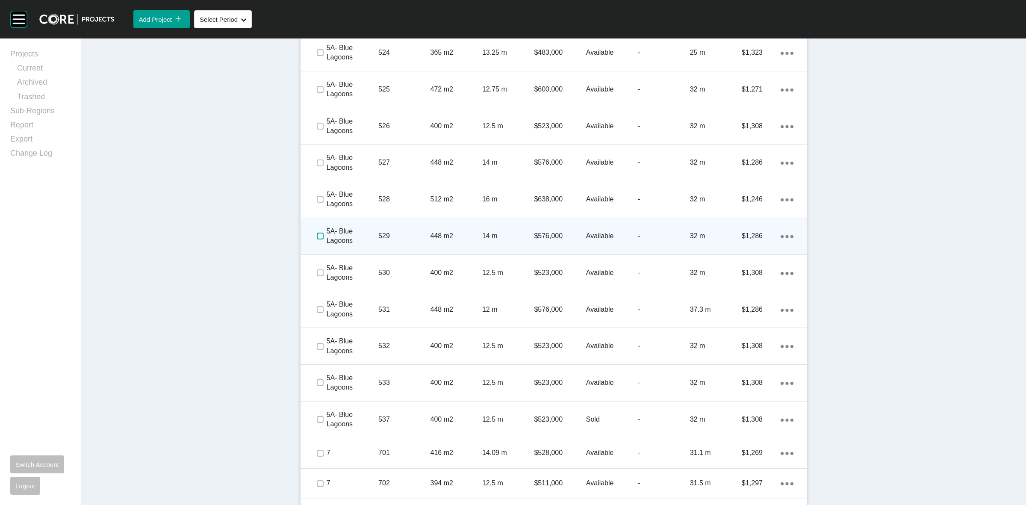
click at [317, 238] on label at bounding box center [320, 236] width 7 height 7
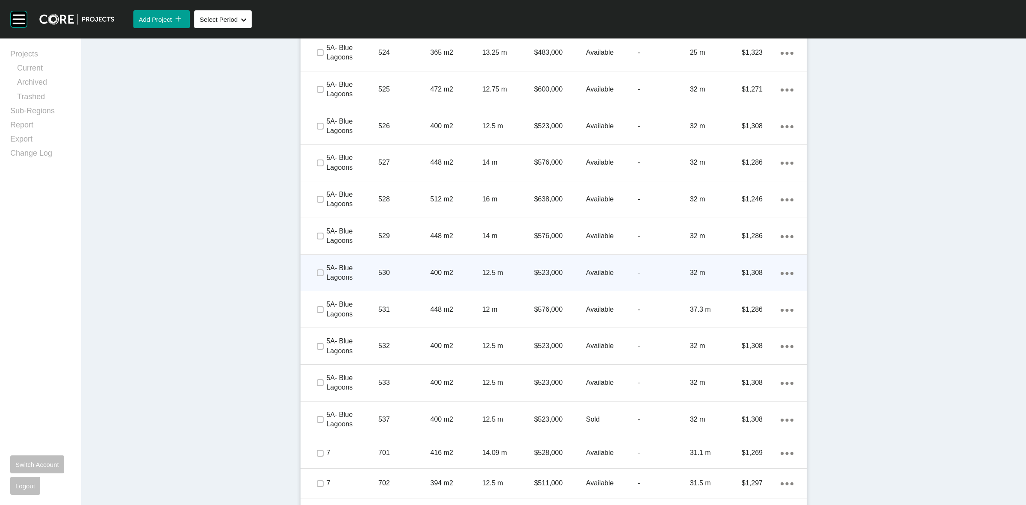
drag, startPoint x: 315, startPoint y: 266, endPoint x: 315, endPoint y: 286, distance: 20.1
click at [315, 267] on span at bounding box center [319, 272] width 13 height 13
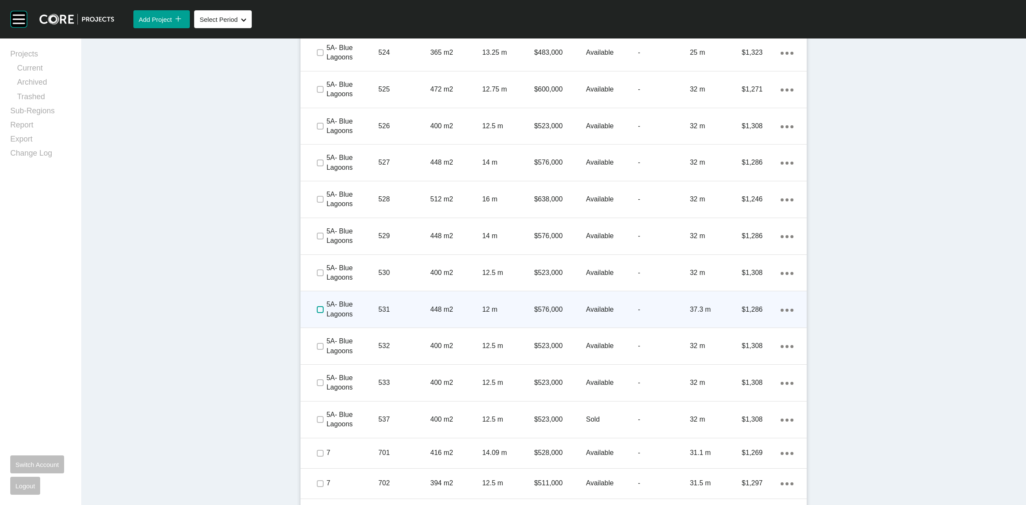
click at [317, 307] on label at bounding box center [320, 309] width 7 height 7
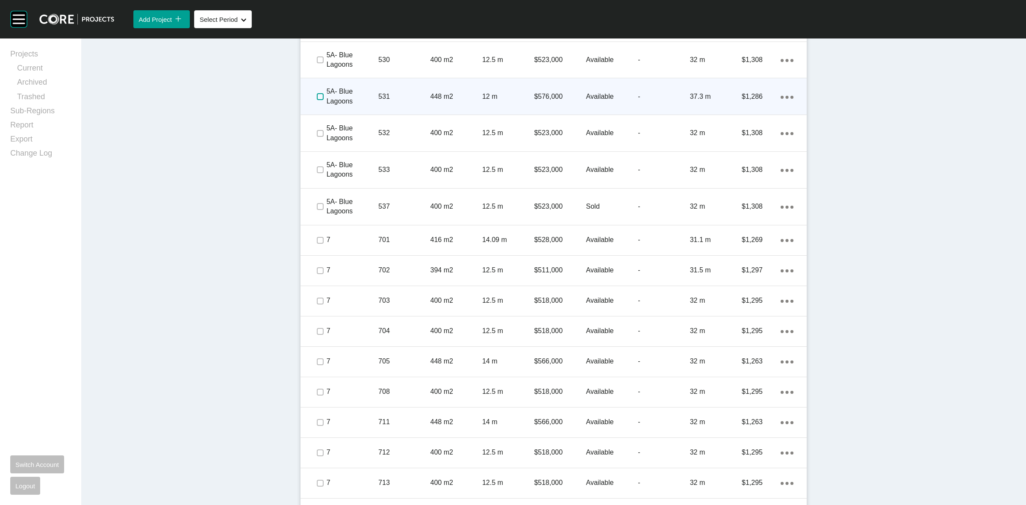
scroll to position [2223, 0]
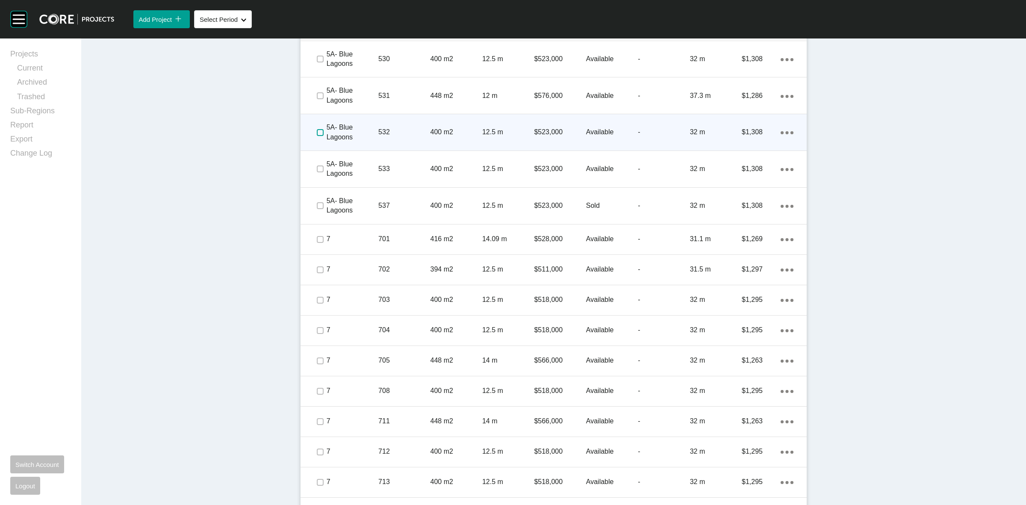
drag, startPoint x: 316, startPoint y: 133, endPoint x: 315, endPoint y: 137, distance: 4.4
click at [317, 133] on label at bounding box center [320, 132] width 7 height 7
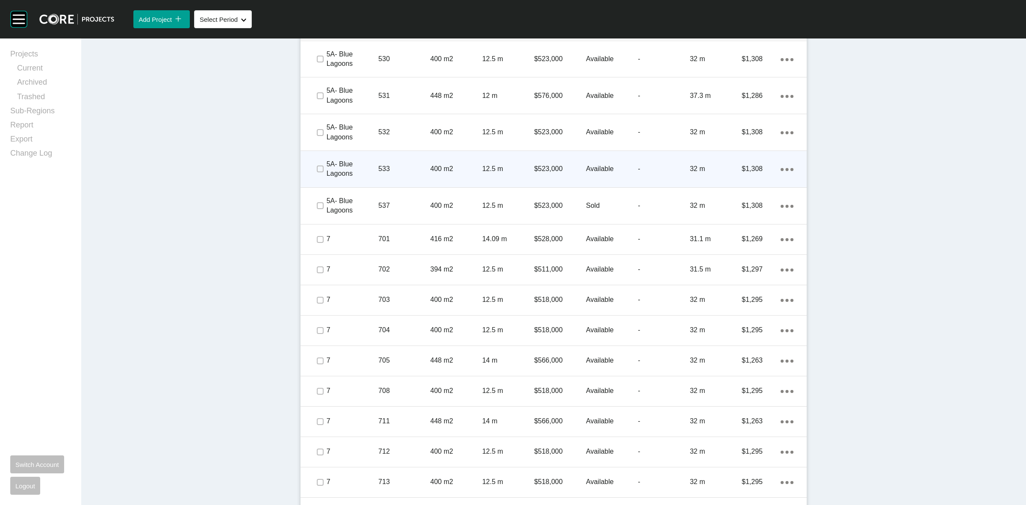
click at [313, 163] on span at bounding box center [319, 168] width 13 height 13
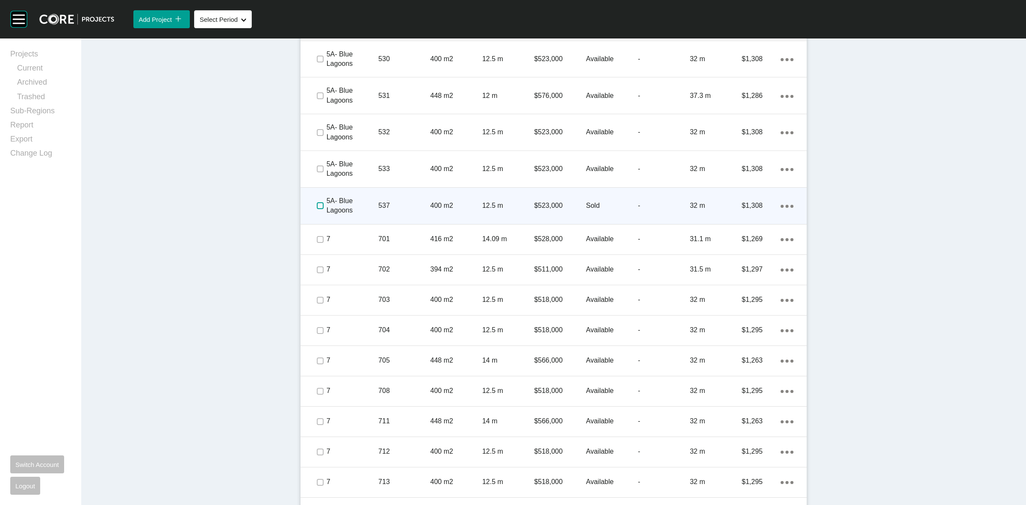
click at [317, 207] on label at bounding box center [320, 205] width 7 height 7
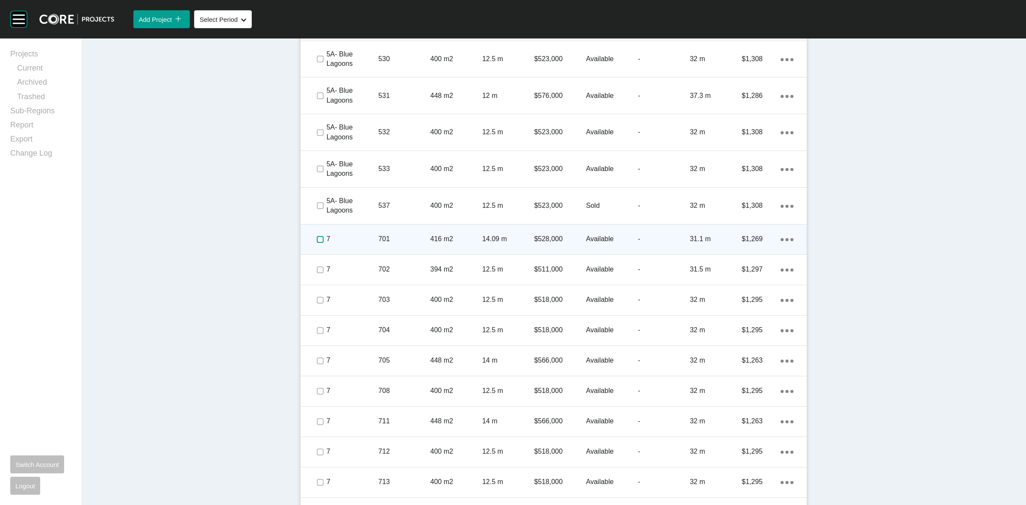
drag, startPoint x: 316, startPoint y: 234, endPoint x: 319, endPoint y: 262, distance: 27.9
click at [317, 236] on label at bounding box center [320, 239] width 7 height 7
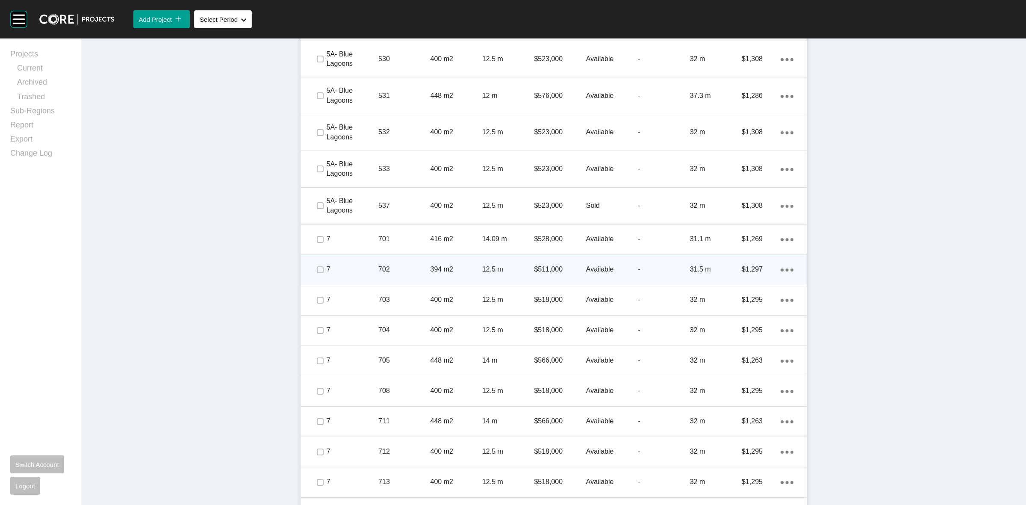
click at [319, 267] on span at bounding box center [319, 269] width 13 height 13
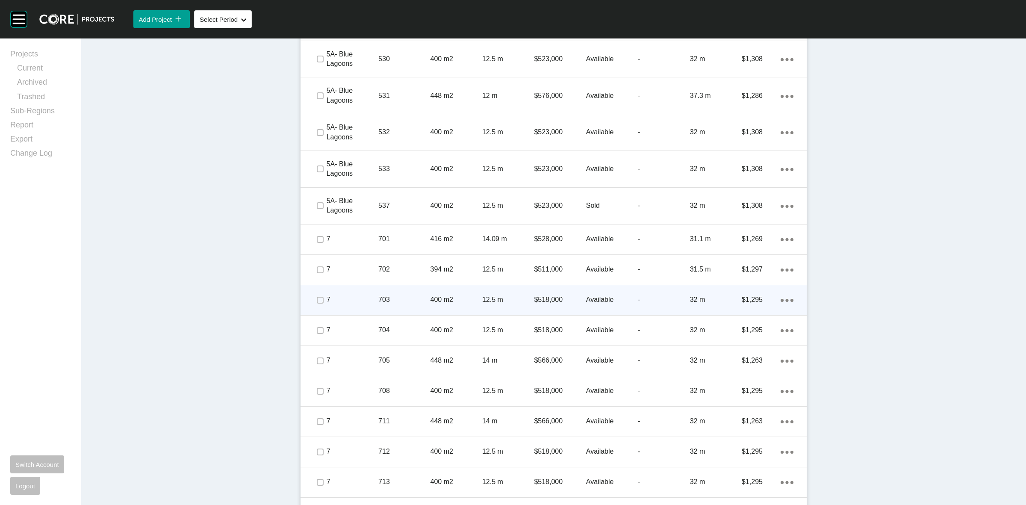
click at [316, 288] on div at bounding box center [319, 300] width 13 height 30
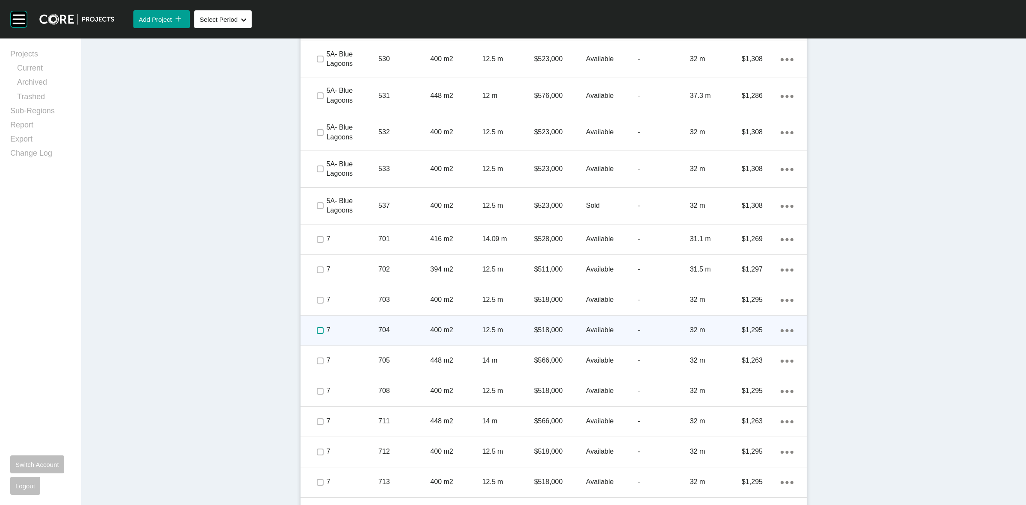
click at [317, 327] on label at bounding box center [320, 330] width 7 height 7
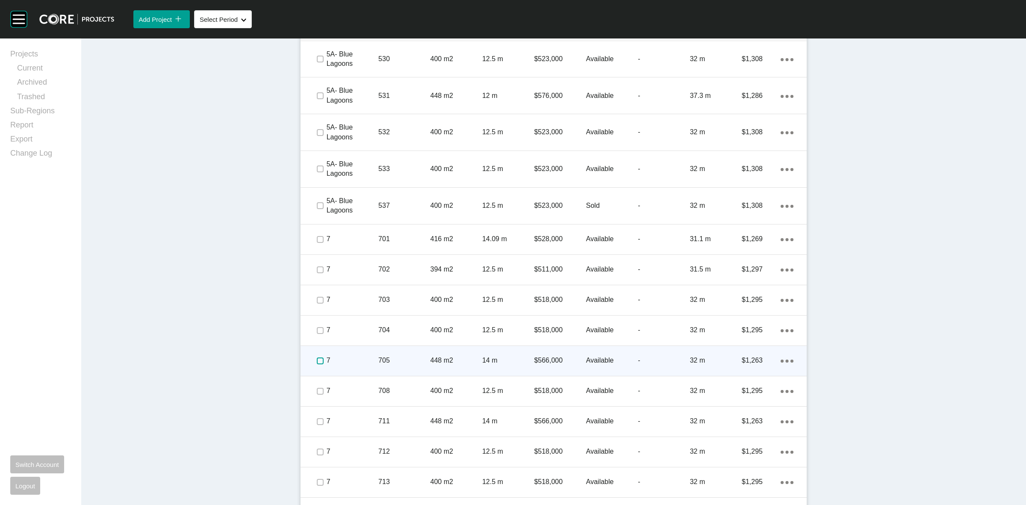
click at [317, 361] on label at bounding box center [320, 360] width 7 height 7
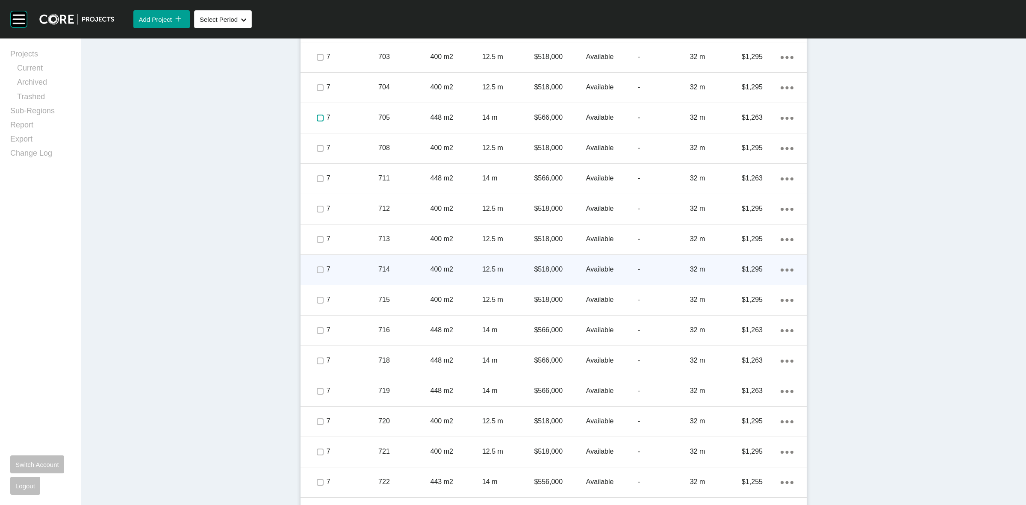
scroll to position [2491, 0]
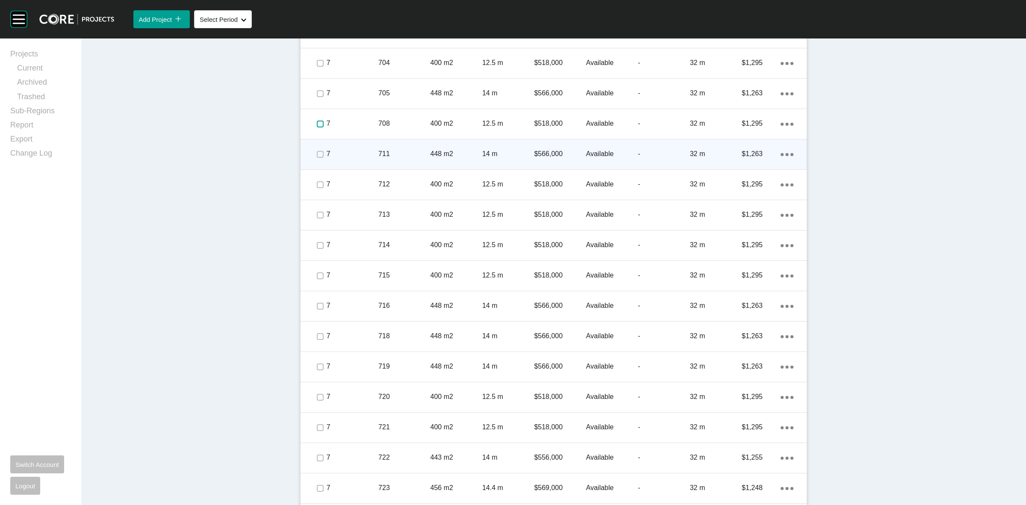
click at [317, 125] on label at bounding box center [320, 124] width 7 height 7
click at [314, 148] on span at bounding box center [319, 154] width 13 height 13
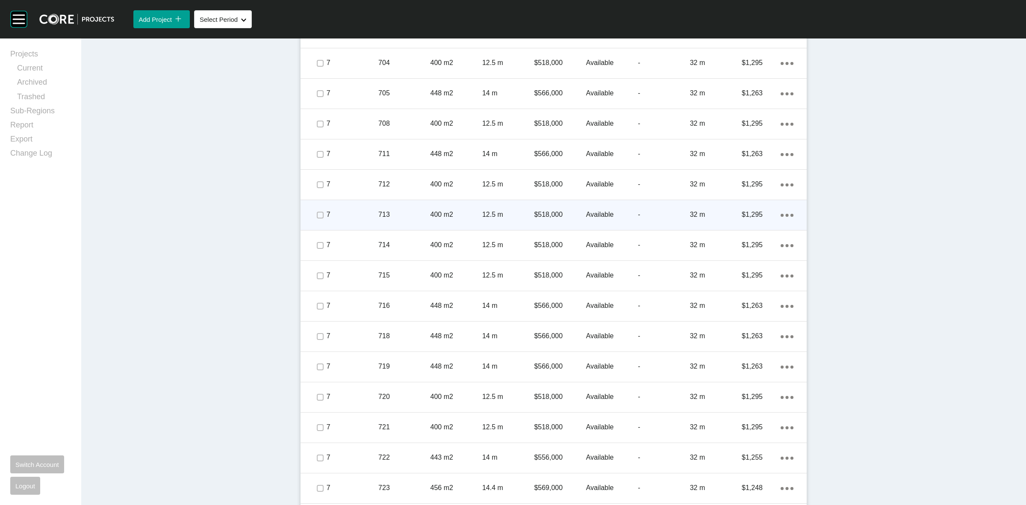
drag, startPoint x: 318, startPoint y: 175, endPoint x: 322, endPoint y: 212, distance: 37.0
click at [319, 176] on div at bounding box center [319, 185] width 13 height 30
click at [327, 216] on p "7" at bounding box center [353, 214] width 52 height 9
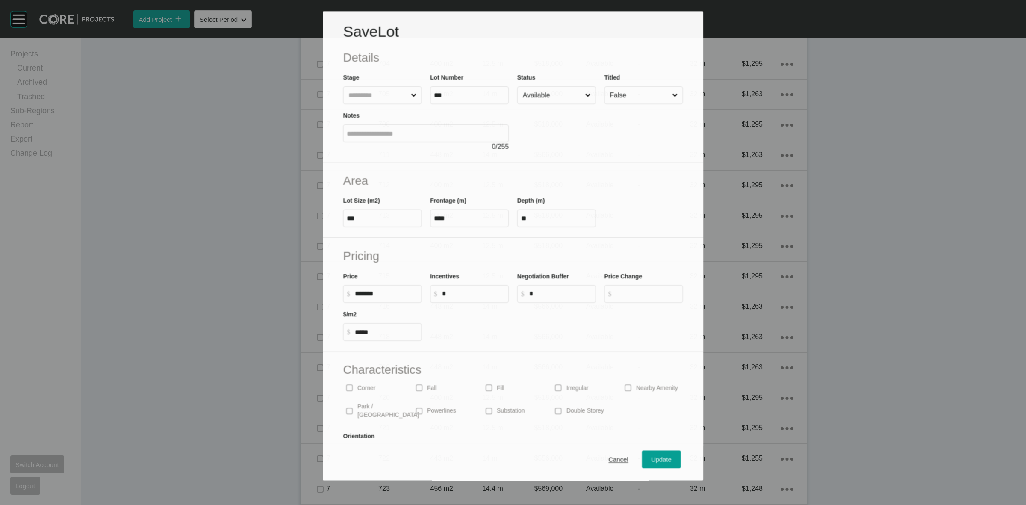
scroll to position [2464, 0]
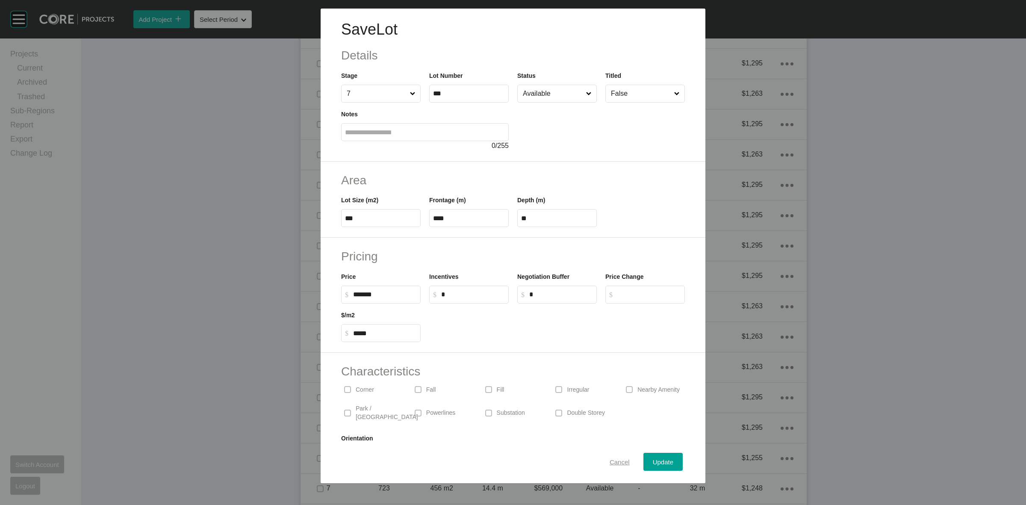
click at [614, 464] on span "Cancel" at bounding box center [620, 461] width 20 height 7
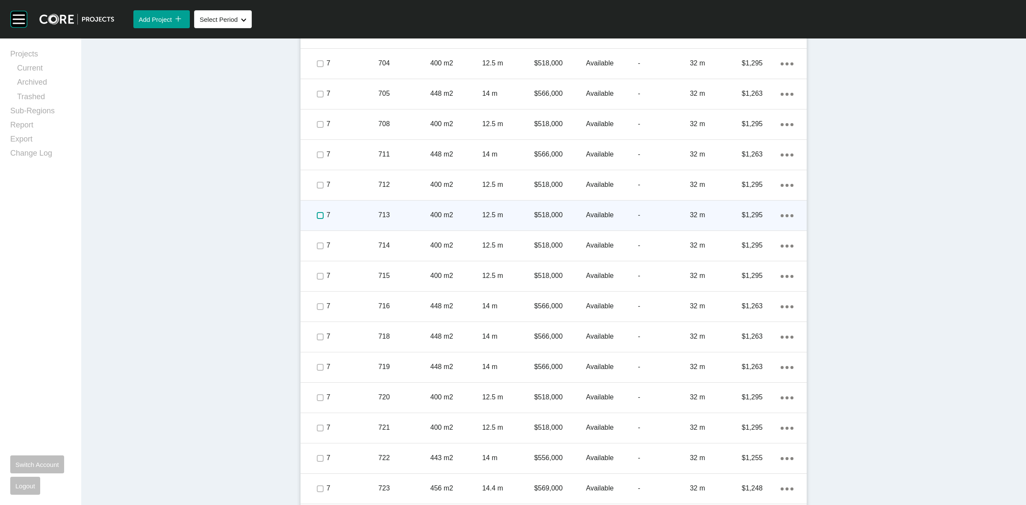
drag, startPoint x: 313, startPoint y: 212, endPoint x: 312, endPoint y: 230, distance: 18.0
click at [317, 212] on label at bounding box center [320, 215] width 7 height 7
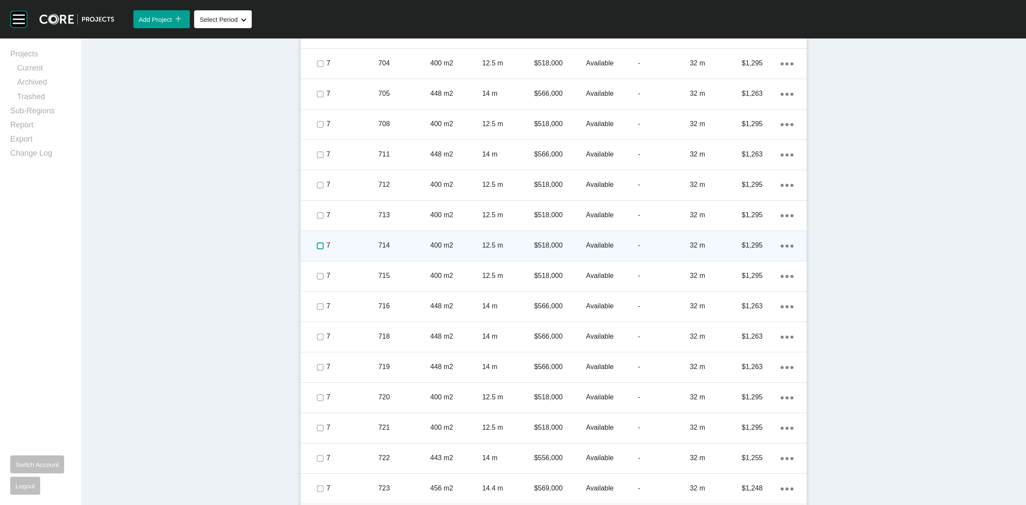
drag, startPoint x: 314, startPoint y: 248, endPoint x: 316, endPoint y: 257, distance: 8.8
click at [315, 249] on span at bounding box center [319, 245] width 13 height 13
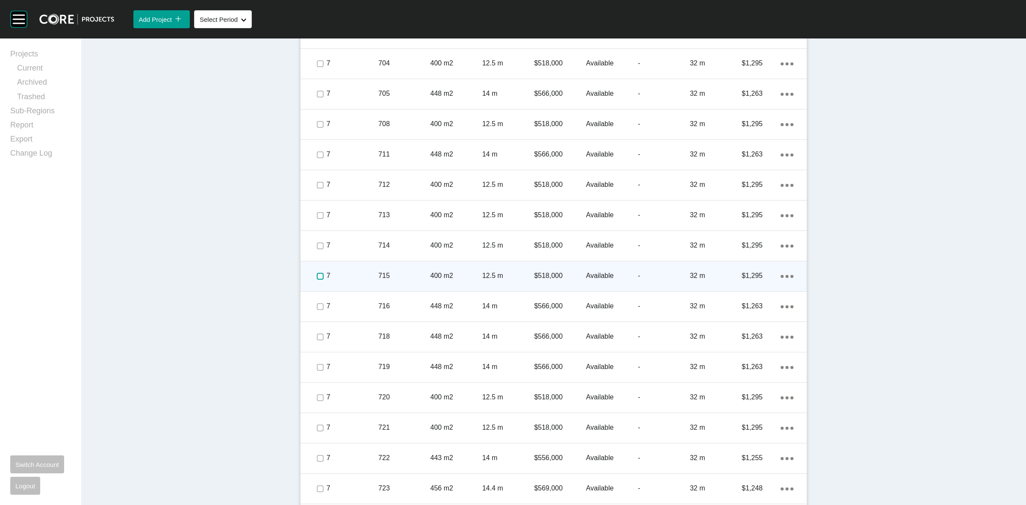
click at [317, 277] on label at bounding box center [320, 276] width 7 height 7
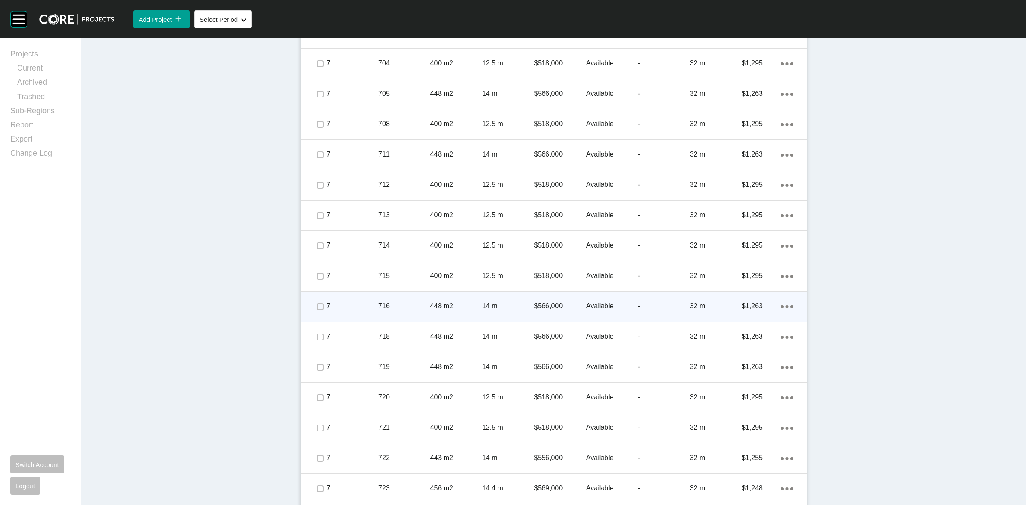
click at [327, 315] on div "7" at bounding box center [353, 306] width 52 height 27
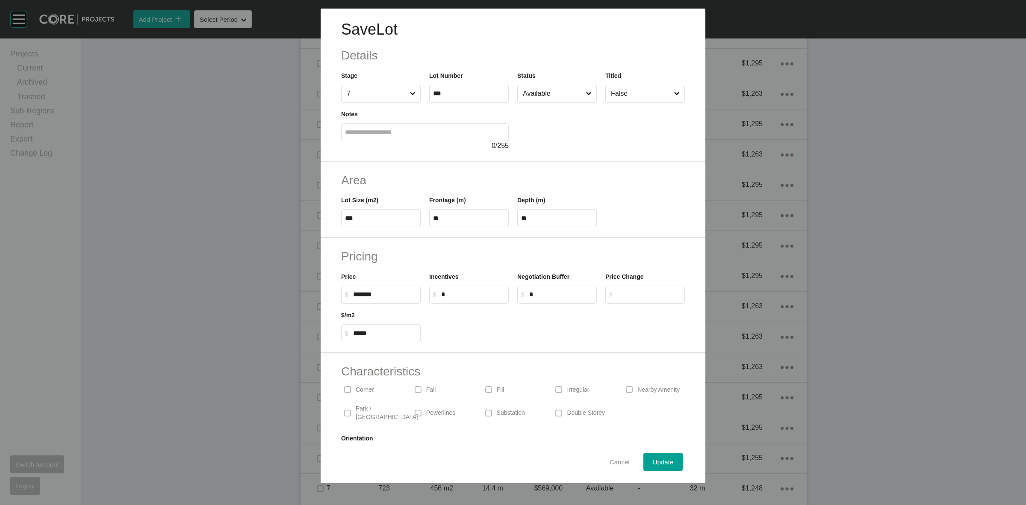
click at [611, 459] on span "Cancel" at bounding box center [620, 461] width 20 height 7
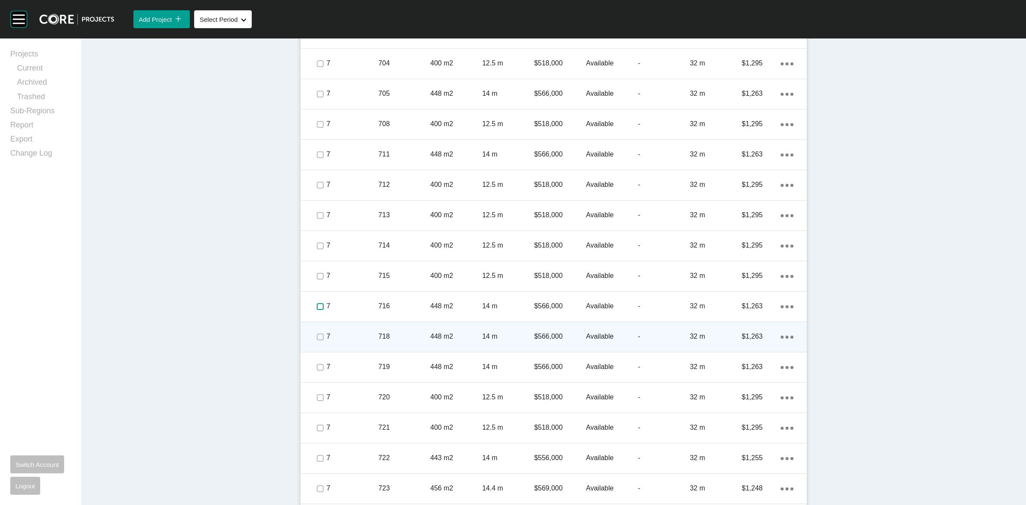
drag, startPoint x: 315, startPoint y: 305, endPoint x: 318, endPoint y: 337, distance: 32.2
click at [317, 304] on label at bounding box center [320, 306] width 7 height 7
click at [318, 338] on label at bounding box center [320, 337] width 7 height 7
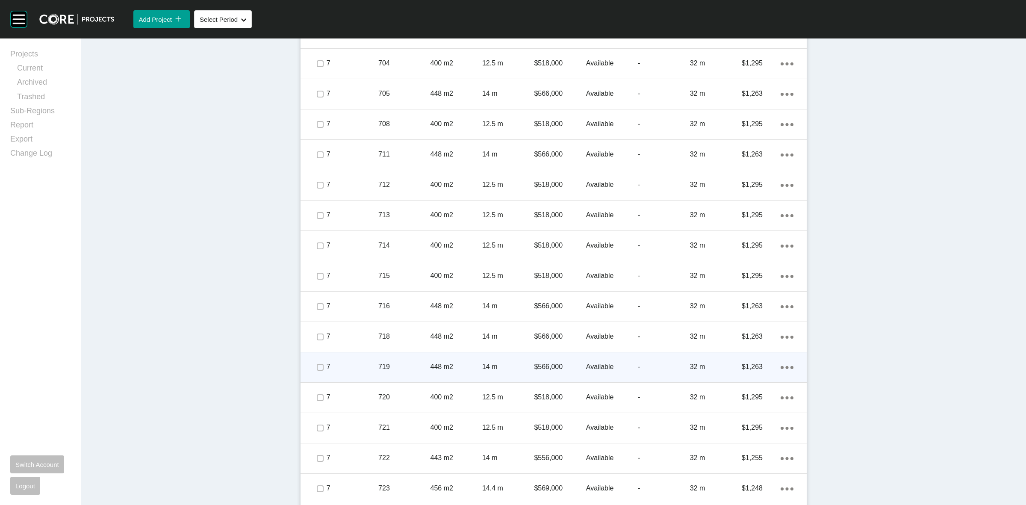
click at [316, 374] on div at bounding box center [319, 367] width 13 height 30
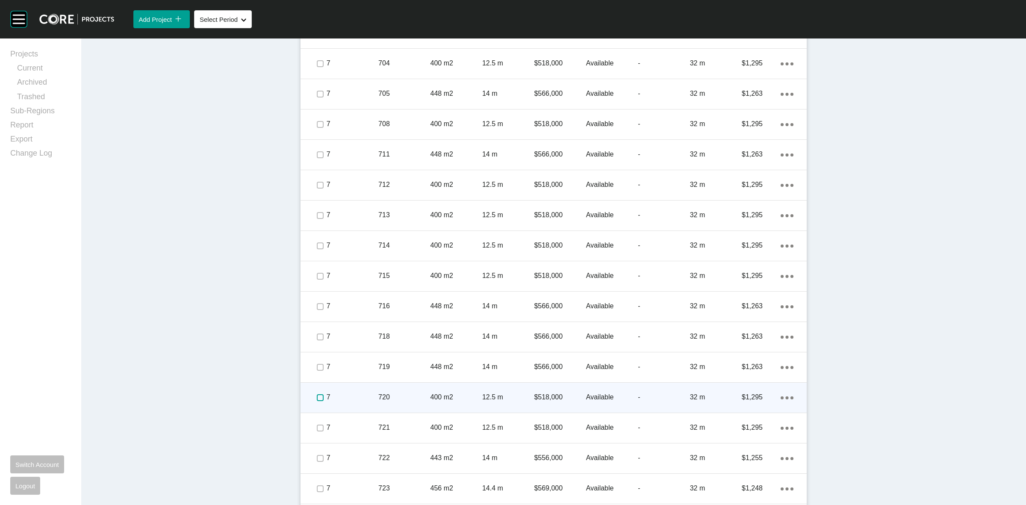
click at [317, 394] on label at bounding box center [320, 397] width 7 height 7
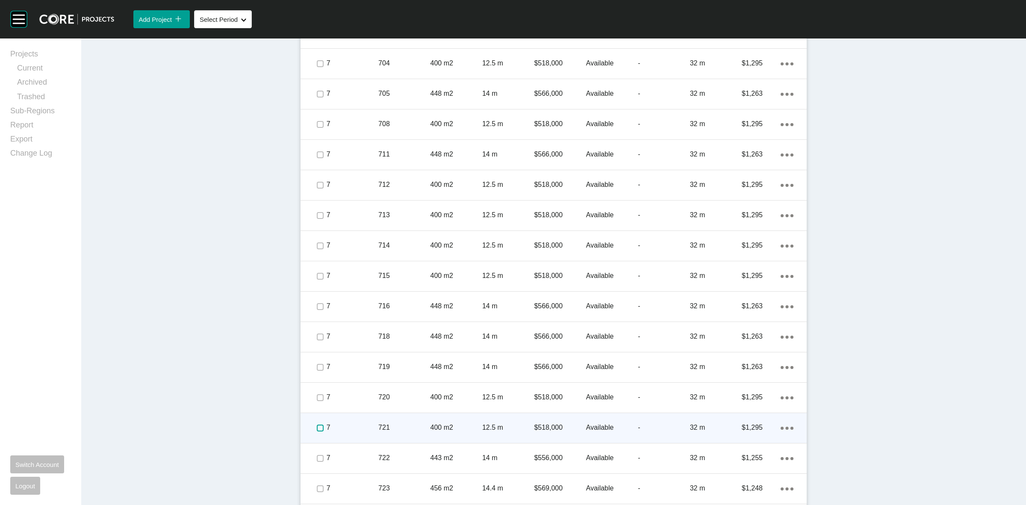
click at [317, 425] on label at bounding box center [320, 428] width 7 height 7
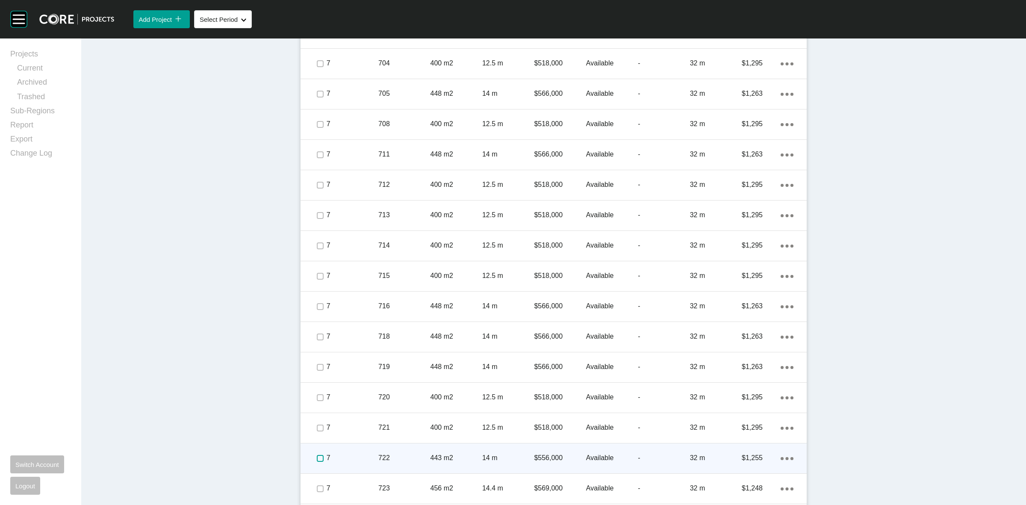
click at [317, 461] on label at bounding box center [320, 458] width 7 height 7
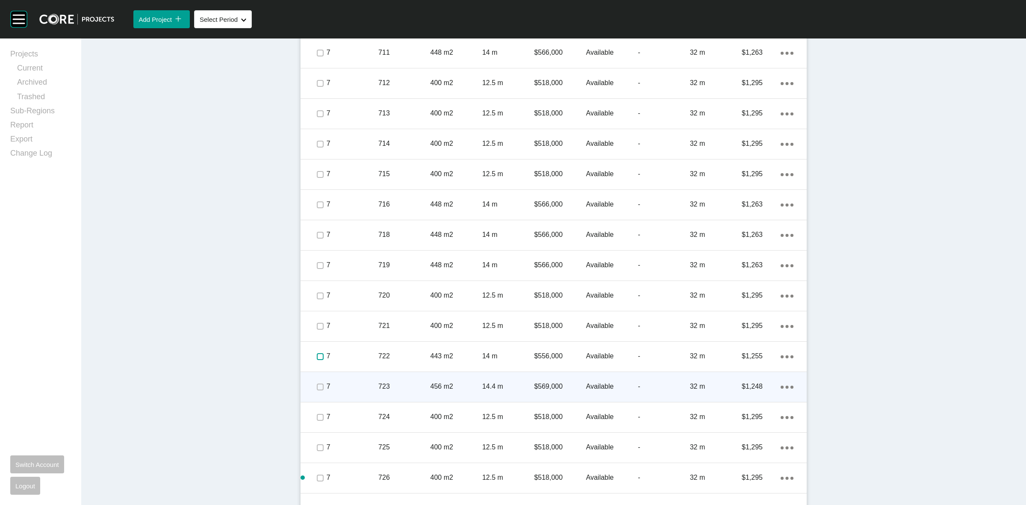
scroll to position [2677, 0]
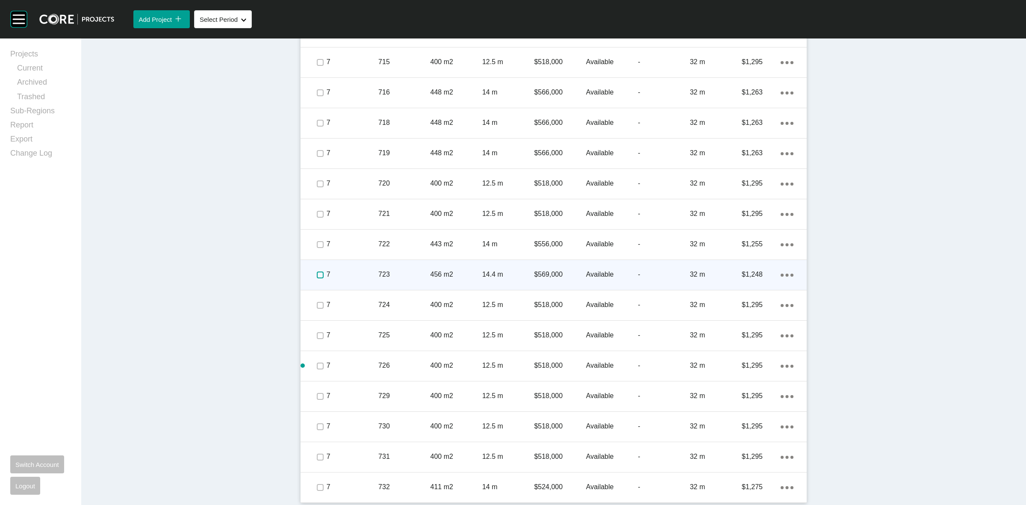
drag, startPoint x: 313, startPoint y: 272, endPoint x: 313, endPoint y: 279, distance: 6.8
click at [317, 274] on label at bounding box center [320, 275] width 7 height 7
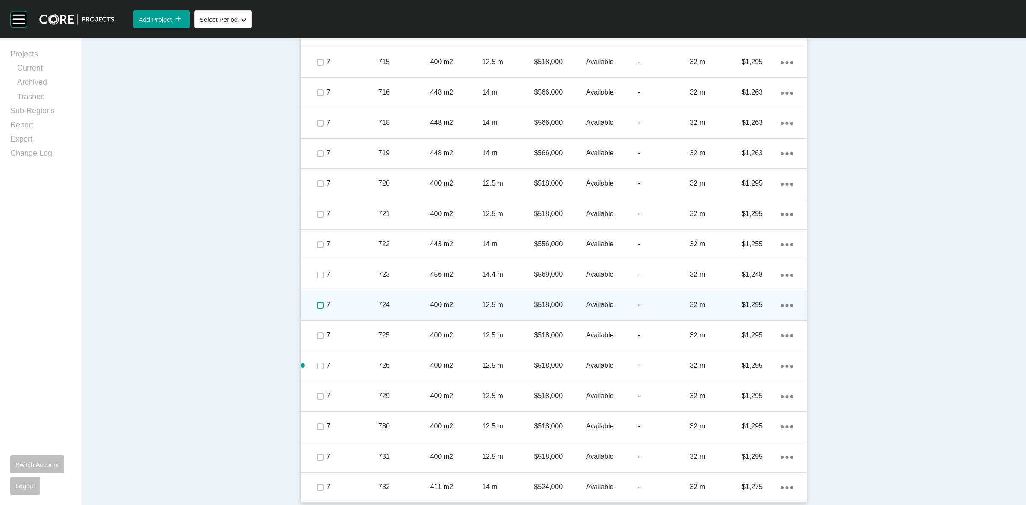
drag, startPoint x: 316, startPoint y: 304, endPoint x: 314, endPoint y: 324, distance: 19.7
click at [317, 305] on label at bounding box center [320, 305] width 7 height 7
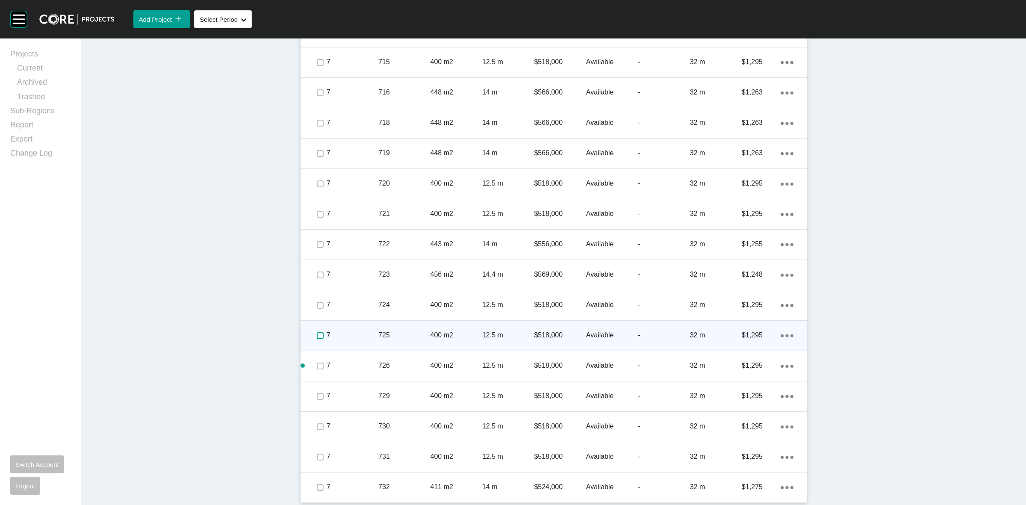
click at [317, 333] on label at bounding box center [320, 335] width 7 height 7
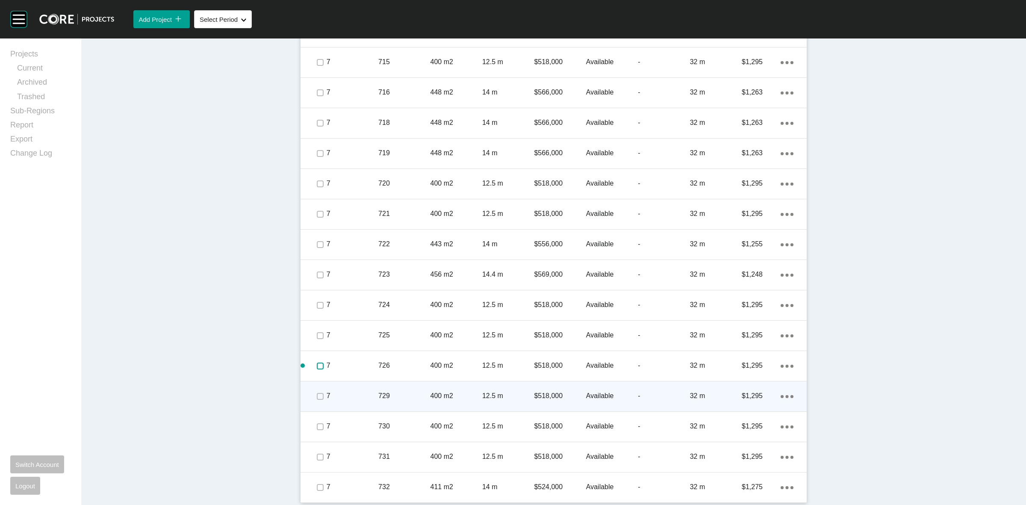
drag, startPoint x: 312, startPoint y: 364, endPoint x: 313, endPoint y: 392, distance: 27.8
click at [317, 368] on label at bounding box center [320, 366] width 7 height 7
drag, startPoint x: 313, startPoint y: 392, endPoint x: 312, endPoint y: 403, distance: 11.1
click at [317, 393] on label at bounding box center [320, 396] width 7 height 7
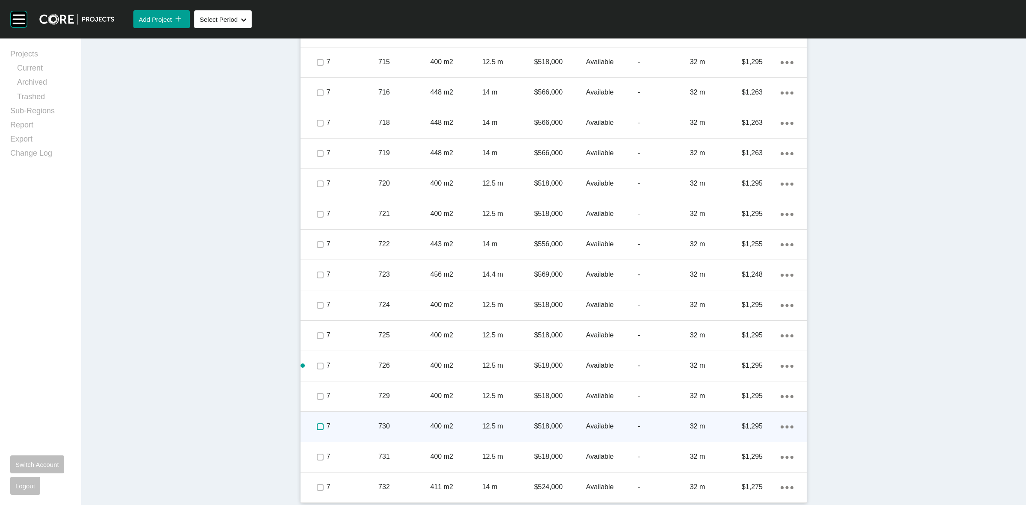
click at [317, 426] on label at bounding box center [320, 426] width 7 height 7
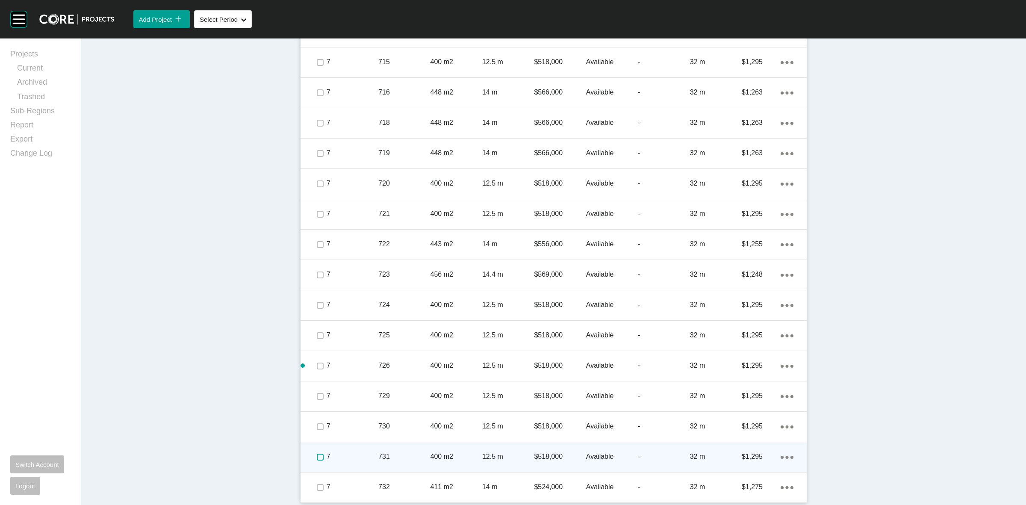
click at [317, 454] on label at bounding box center [320, 457] width 7 height 7
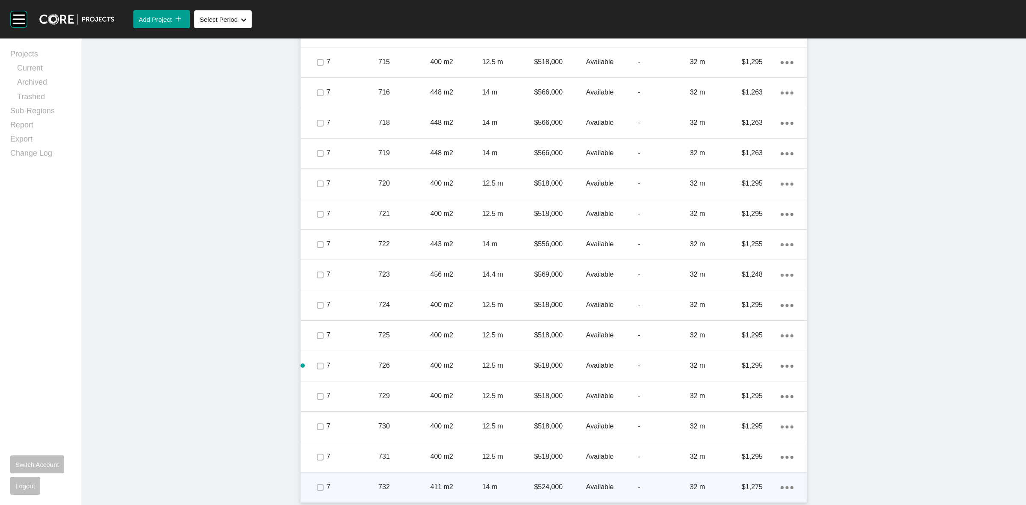
drag, startPoint x: 314, startPoint y: 481, endPoint x: 315, endPoint y: 477, distance: 4.4
click at [313, 481] on span at bounding box center [319, 487] width 13 height 13
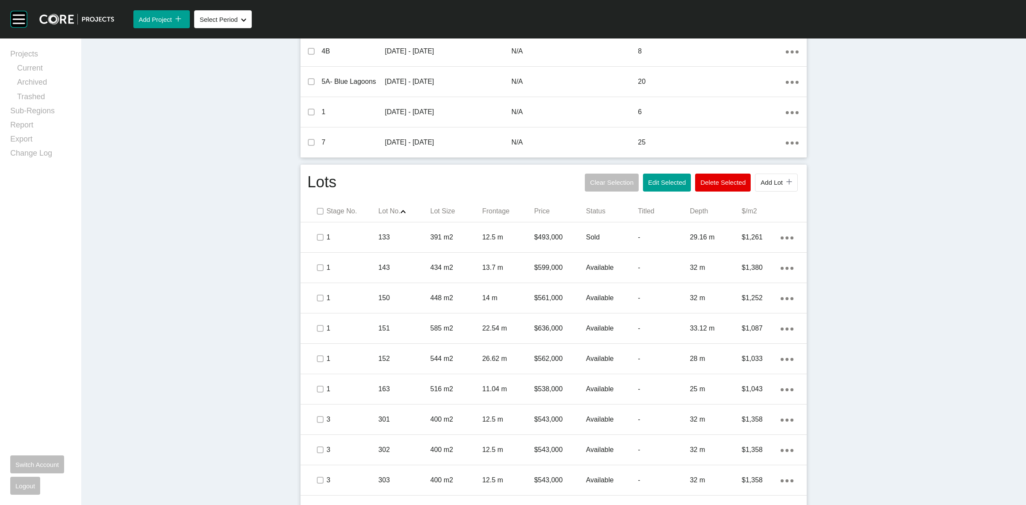
scroll to position [219, 0]
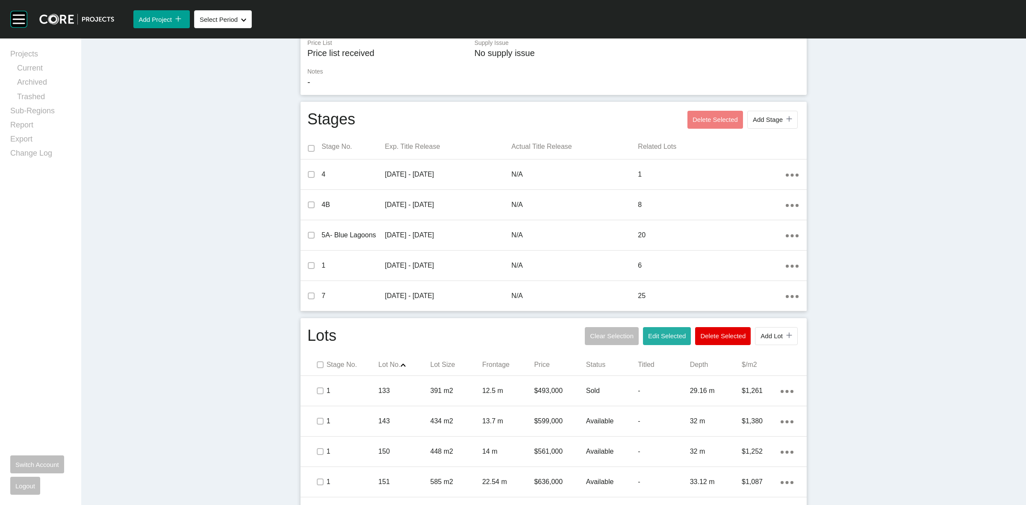
click at [659, 331] on button "Edit Selected" at bounding box center [667, 336] width 48 height 18
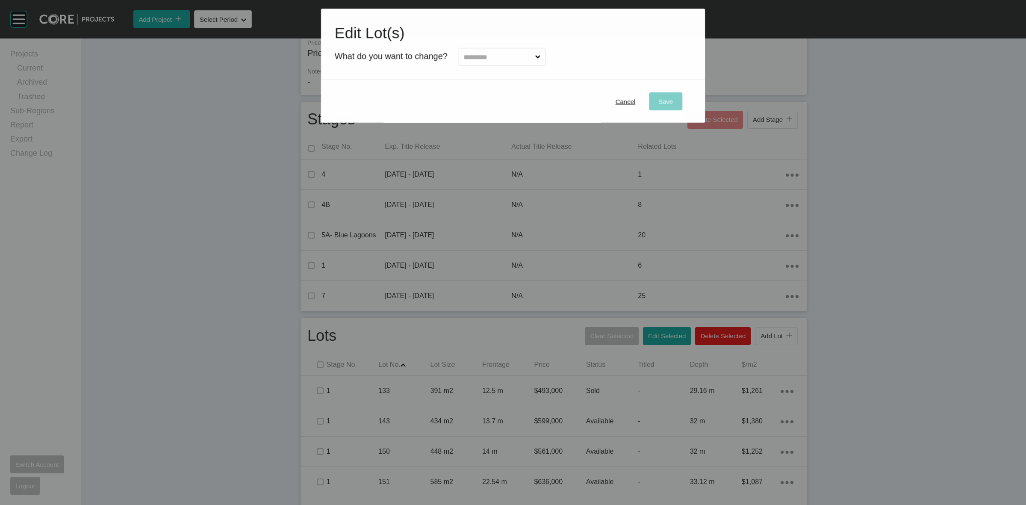
click at [514, 56] on input "text" at bounding box center [498, 56] width 72 height 17
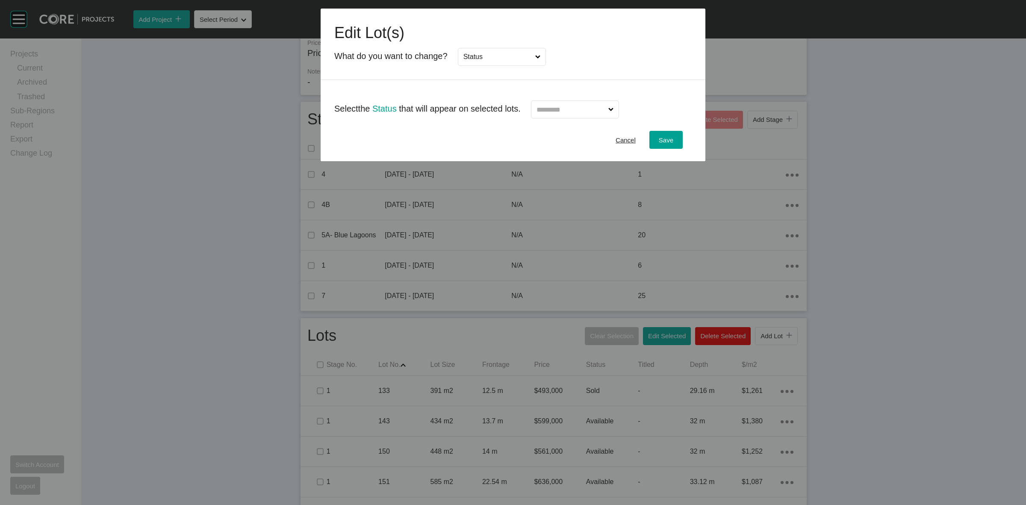
click at [563, 112] on input "text" at bounding box center [571, 109] width 72 height 17
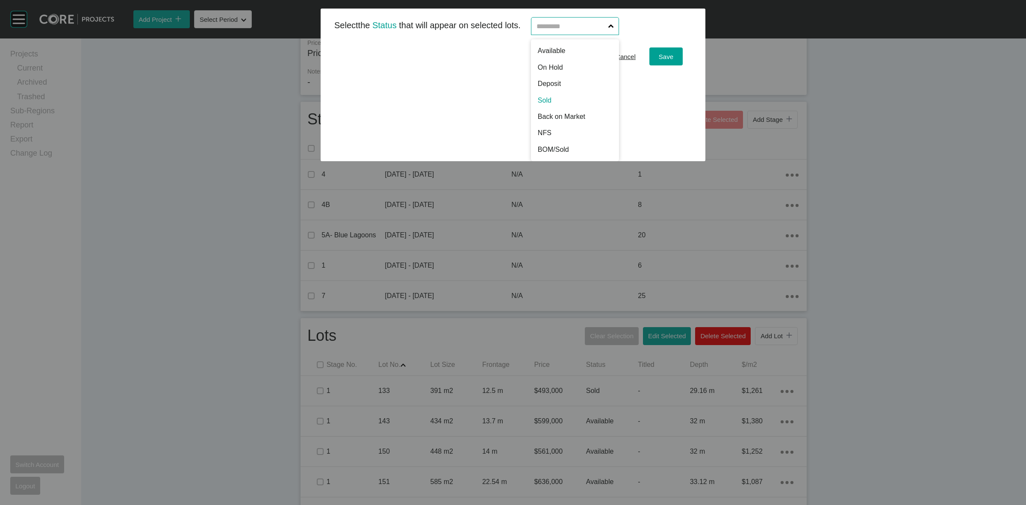
scroll to position [0, 0]
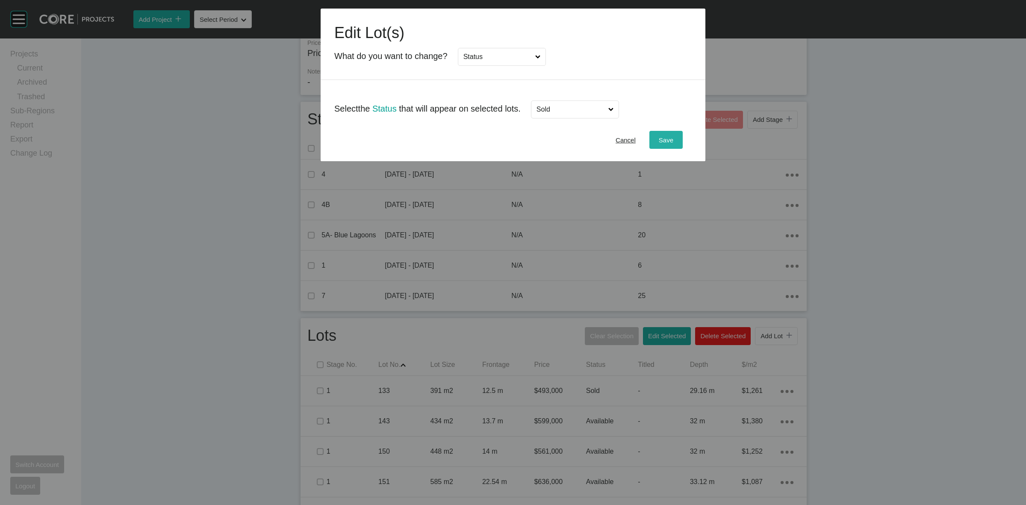
click at [665, 138] on span "Save" at bounding box center [666, 139] width 15 height 7
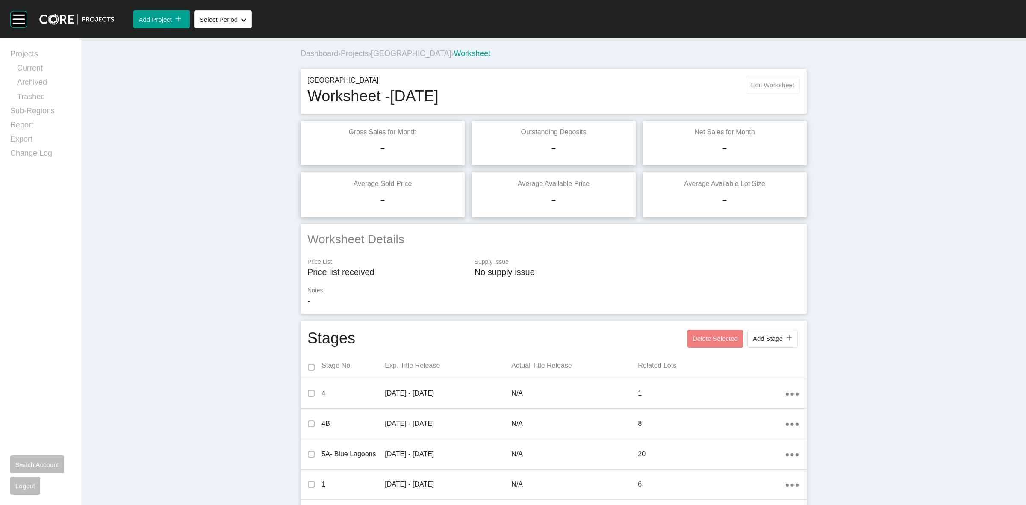
click at [763, 84] on span "Edit Worksheet" at bounding box center [772, 84] width 43 height 7
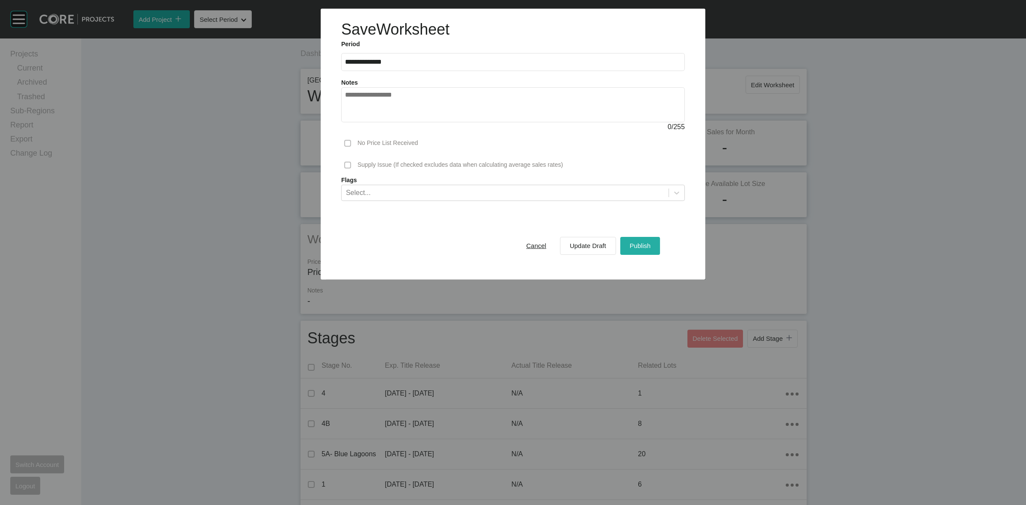
click at [626, 242] on button "Publish" at bounding box center [640, 245] width 40 height 18
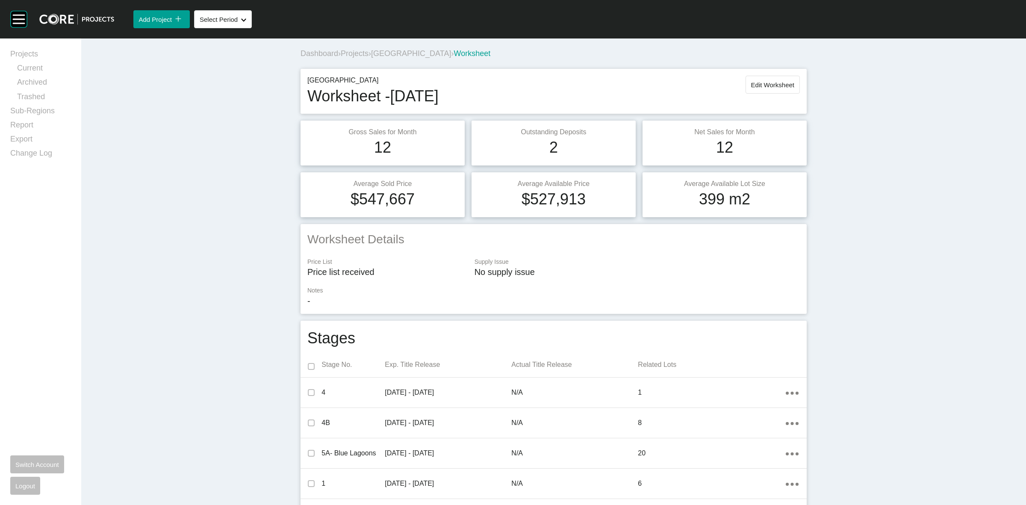
click at [385, 53] on span "Oak Grove" at bounding box center [411, 53] width 80 height 9
